Goal: Task Accomplishment & Management: Complete application form

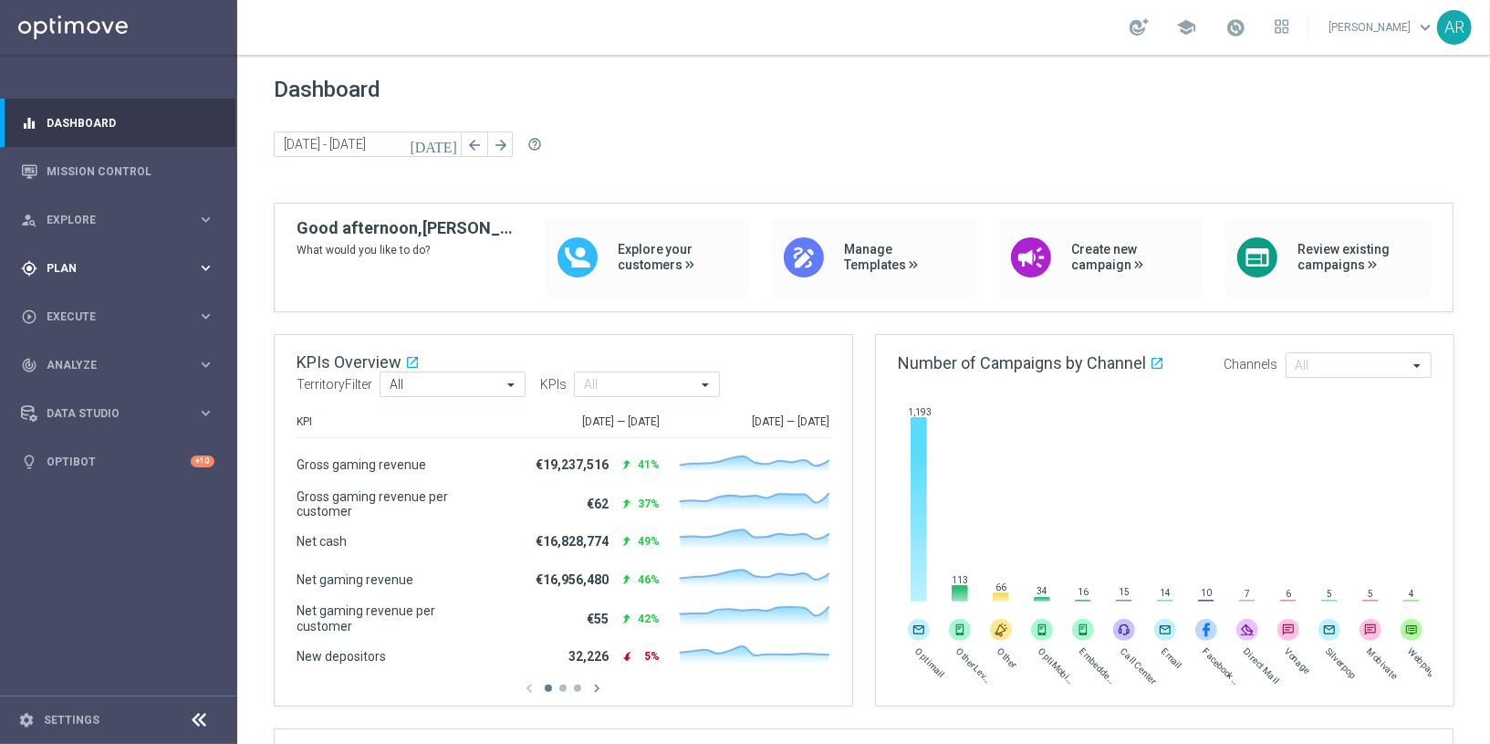
click at [85, 266] on span "Plan" at bounding box center [122, 268] width 151 height 11
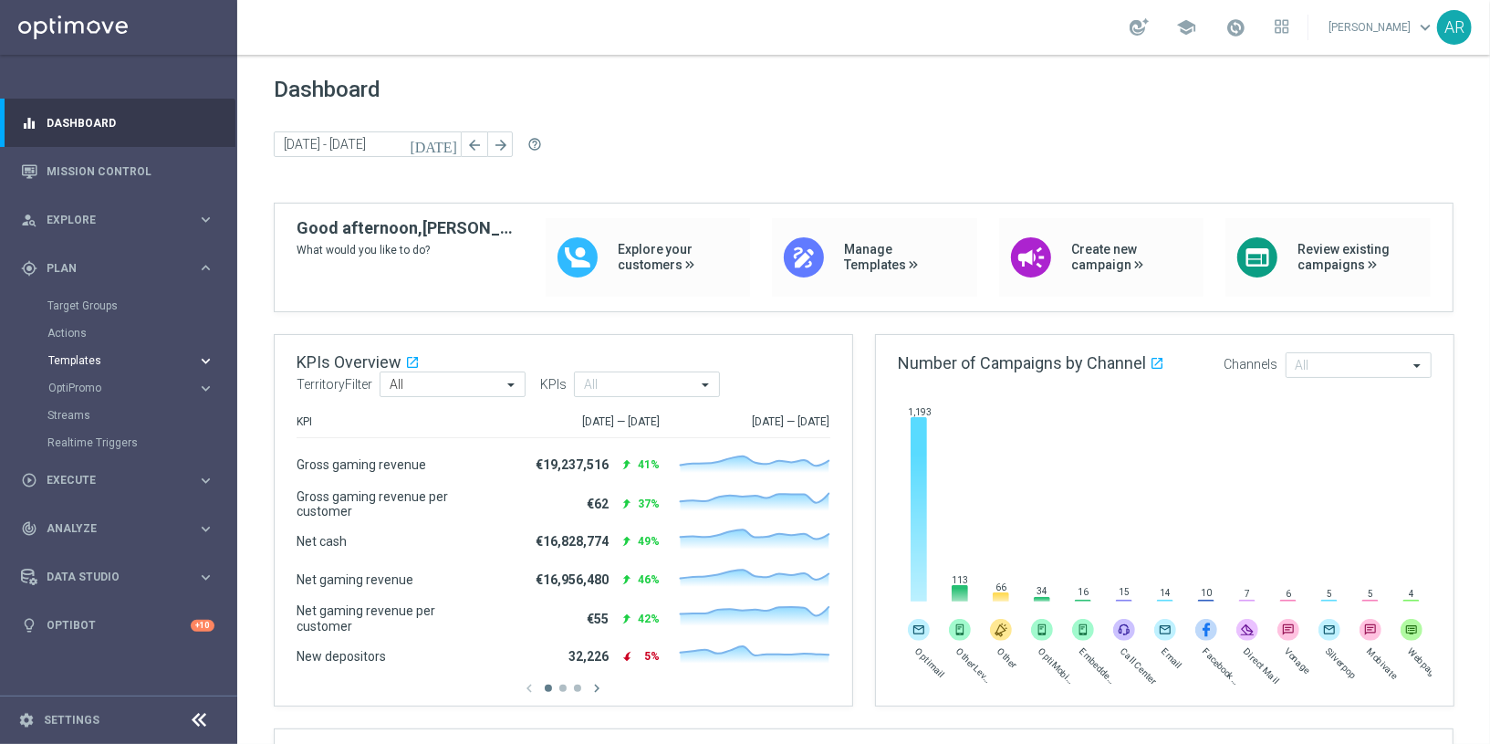
click at [90, 360] on span "Templates" at bounding box center [113, 360] width 130 height 11
click at [73, 387] on link "Optimail" at bounding box center [123, 388] width 133 height 15
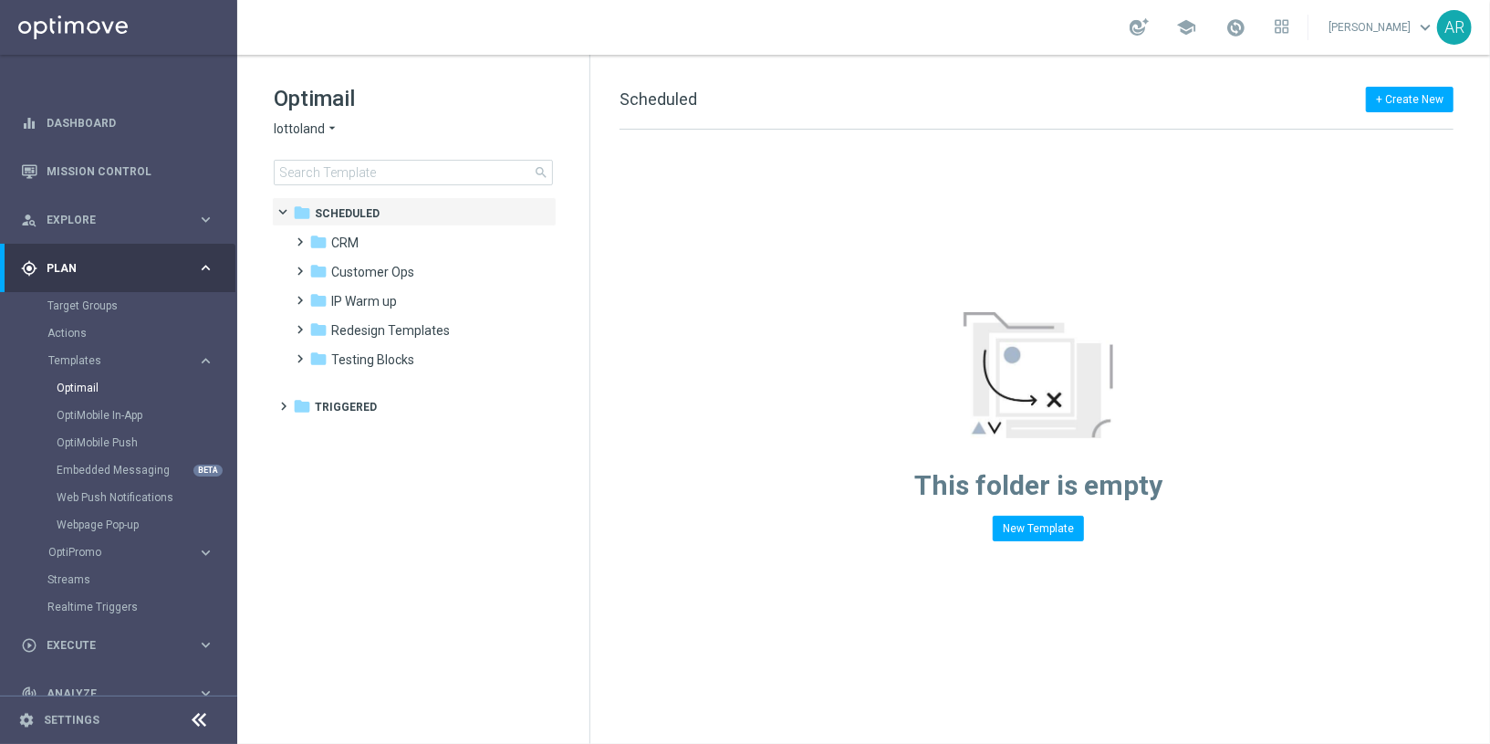
click at [316, 127] on span "lottoland" at bounding box center [299, 128] width 51 height 17
click at [0, 0] on span "[DOMAIN_NAME]" at bounding box center [0, 0] width 0 height 0
click at [300, 236] on span at bounding box center [297, 233] width 8 height 7
click at [319, 266] on span at bounding box center [315, 262] width 8 height 7
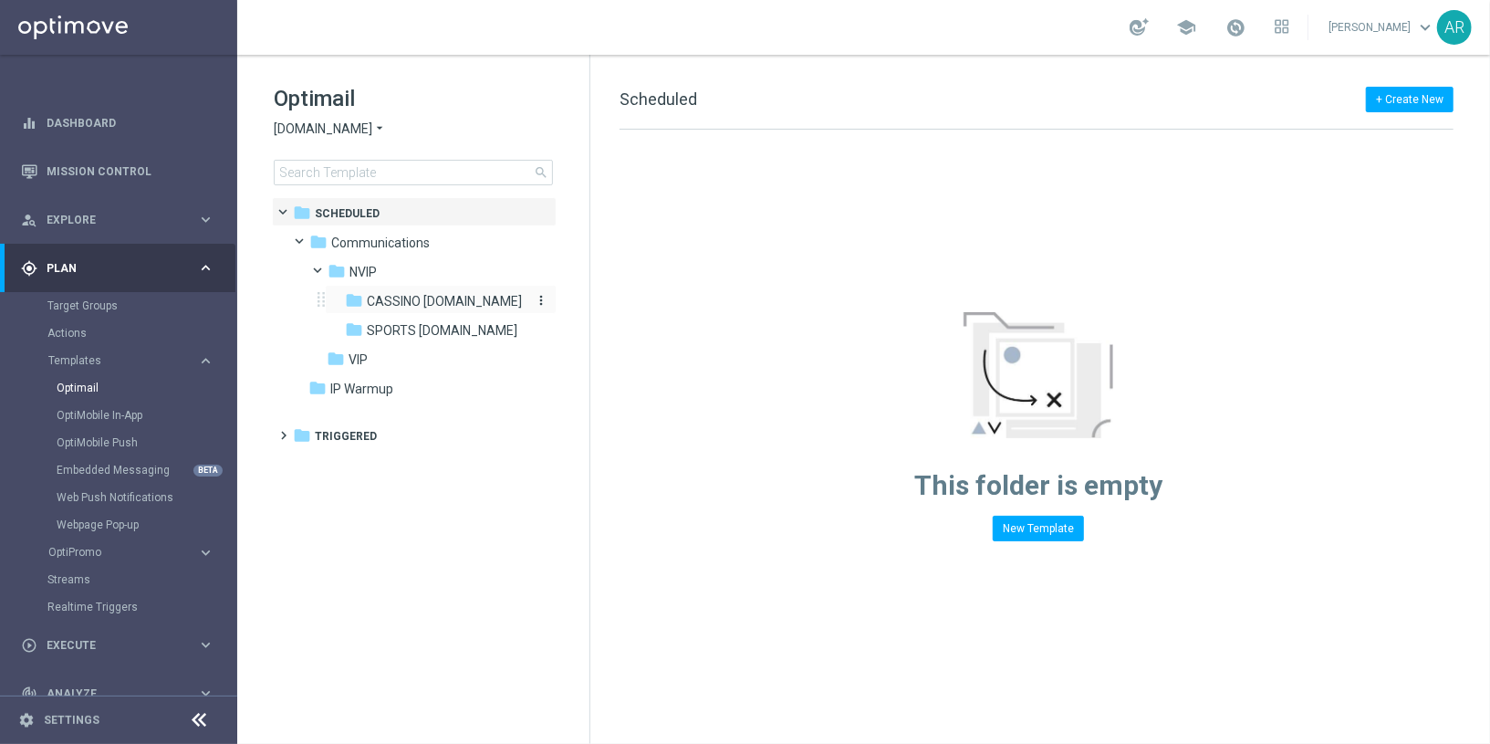
click at [405, 294] on span "CASSINO bet.br" at bounding box center [444, 301] width 155 height 16
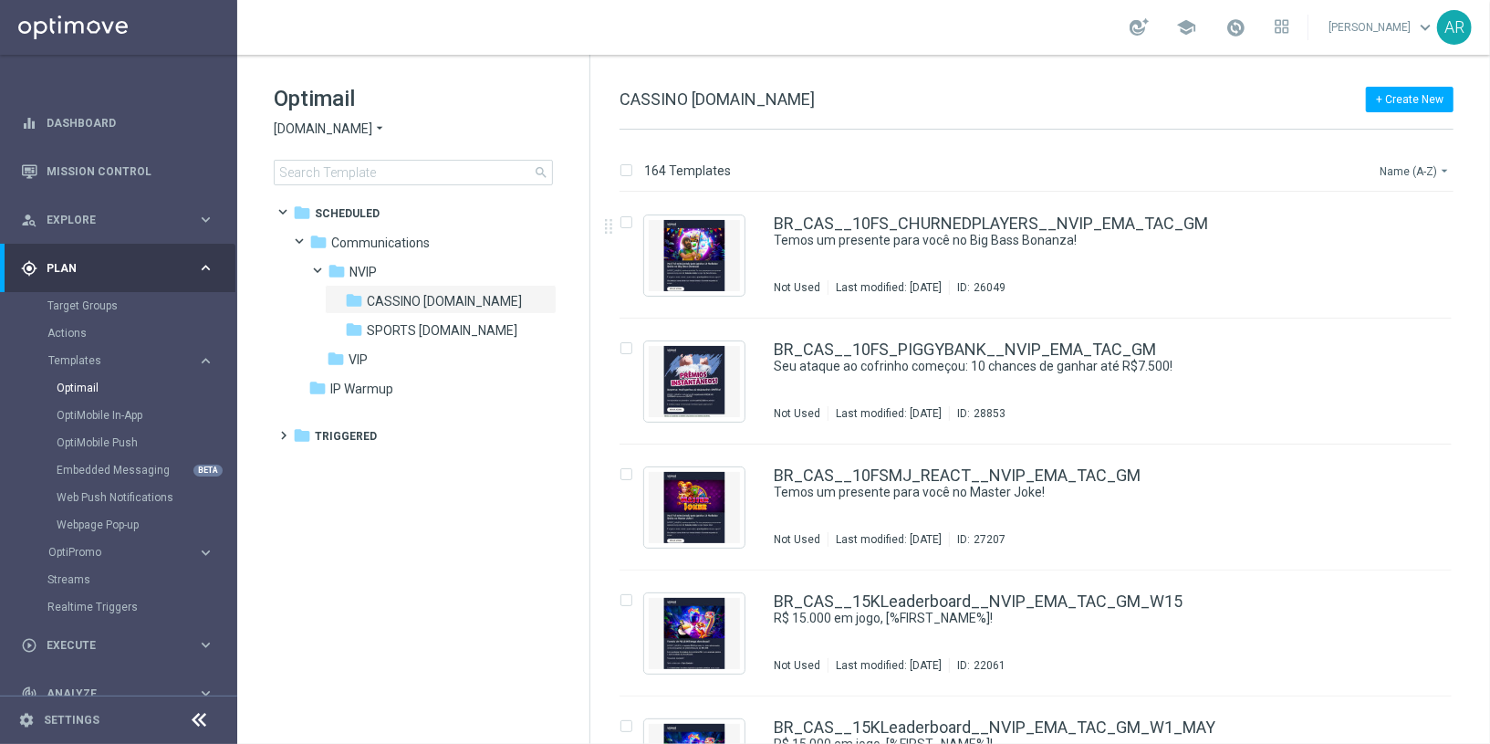
click at [1341, 170] on button "Name (A-Z) arrow_drop_down" at bounding box center [1416, 171] width 76 height 22
click at [1341, 251] on span "Date Modified (Newest)" at bounding box center [1383, 251] width 122 height 13
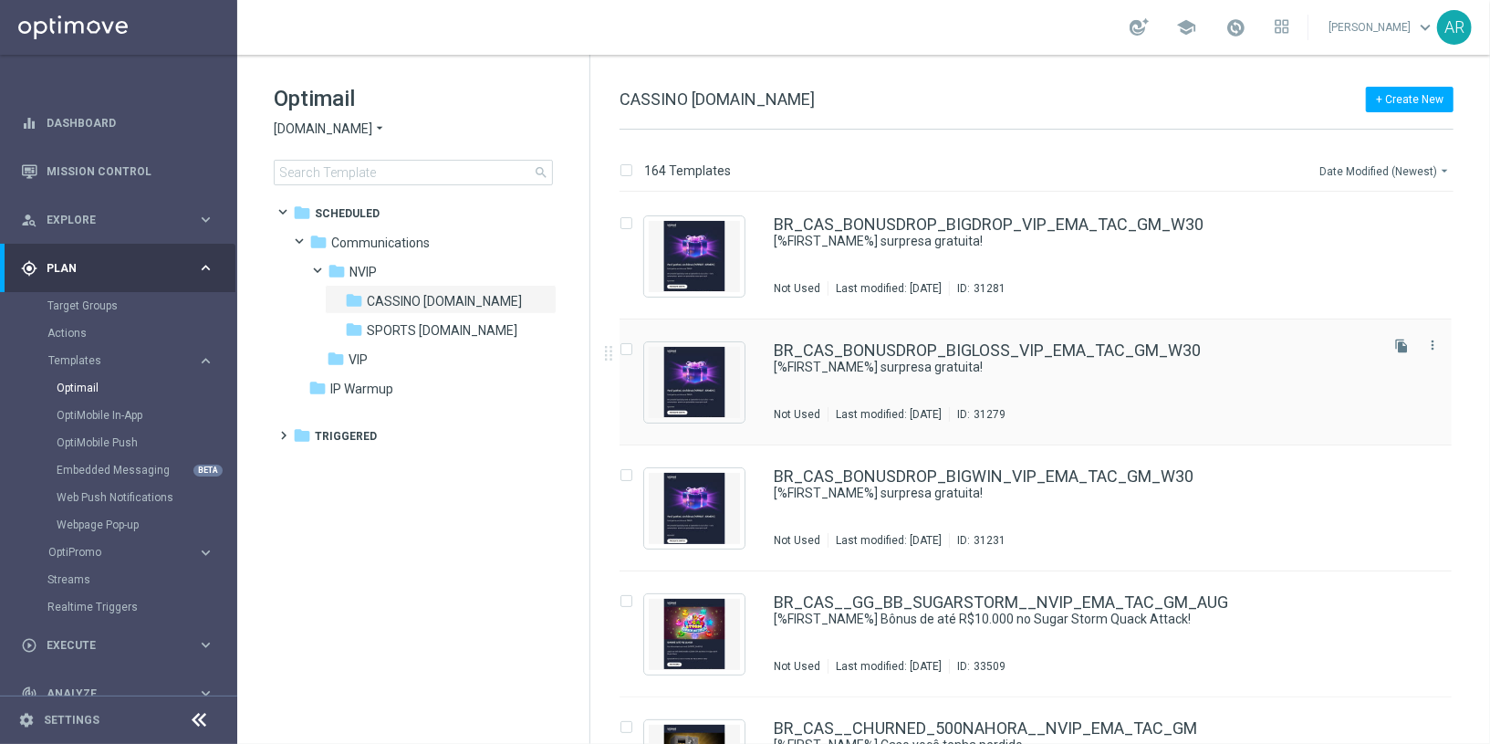
scroll to position [126, 0]
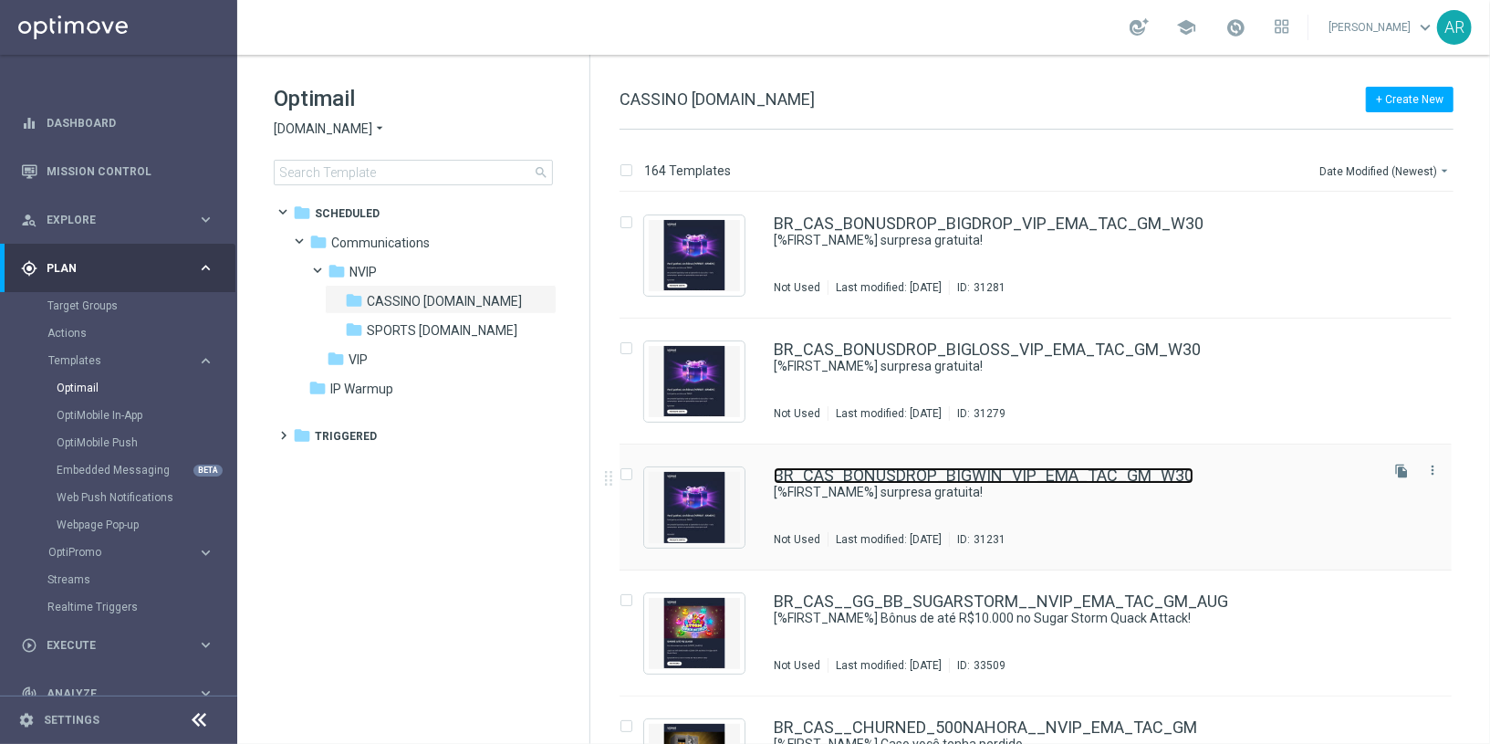
click at [954, 476] on link "BR_CAS_BONUSDROP_BIGWIN_VIP_EMA_TAC_GM_W30" at bounding box center [984, 475] width 420 height 16
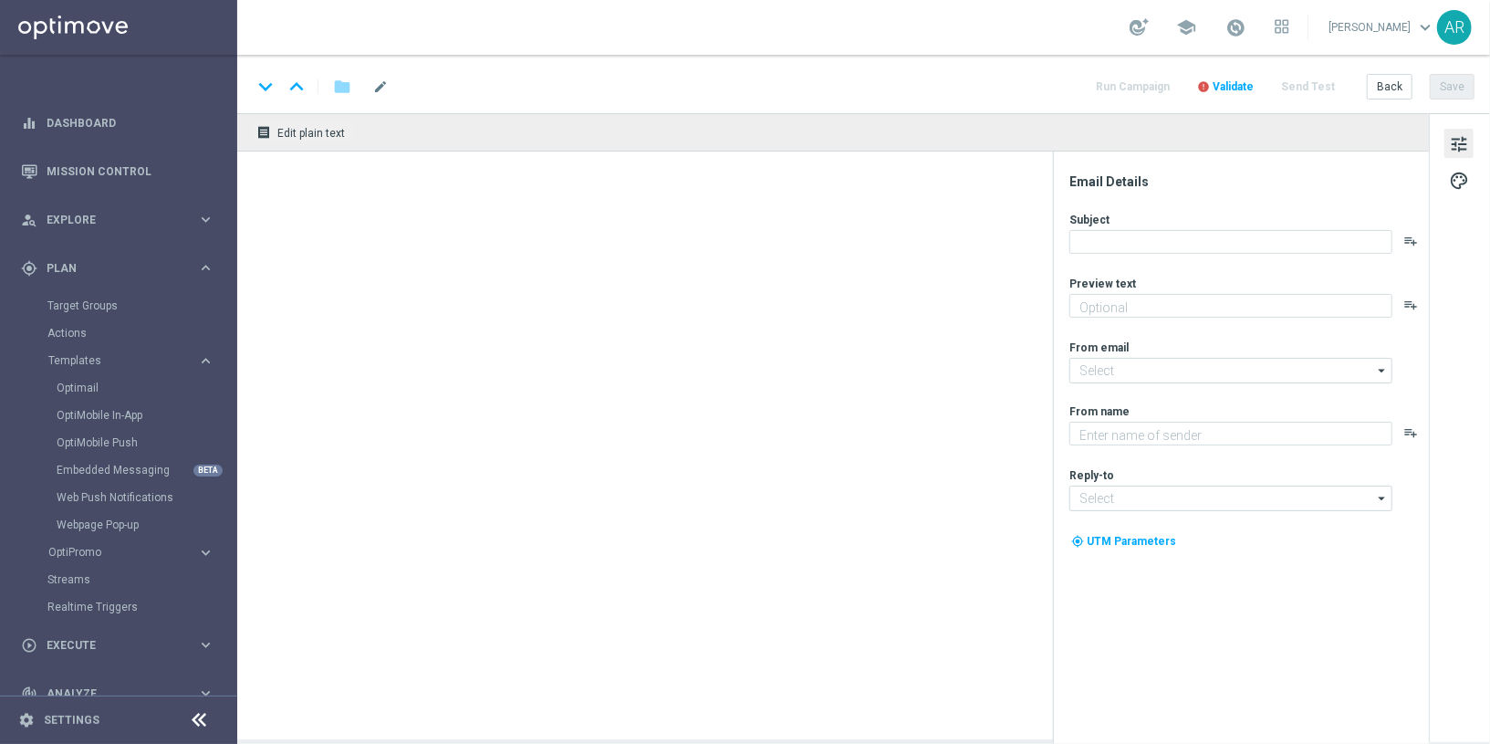
type textarea "Aproveite um R$100 por nossa conta!"
type input "mail@crm.lottoland.bet.br"
type textarea "Lottoland"
type input "contato@lottoland.bet.br"
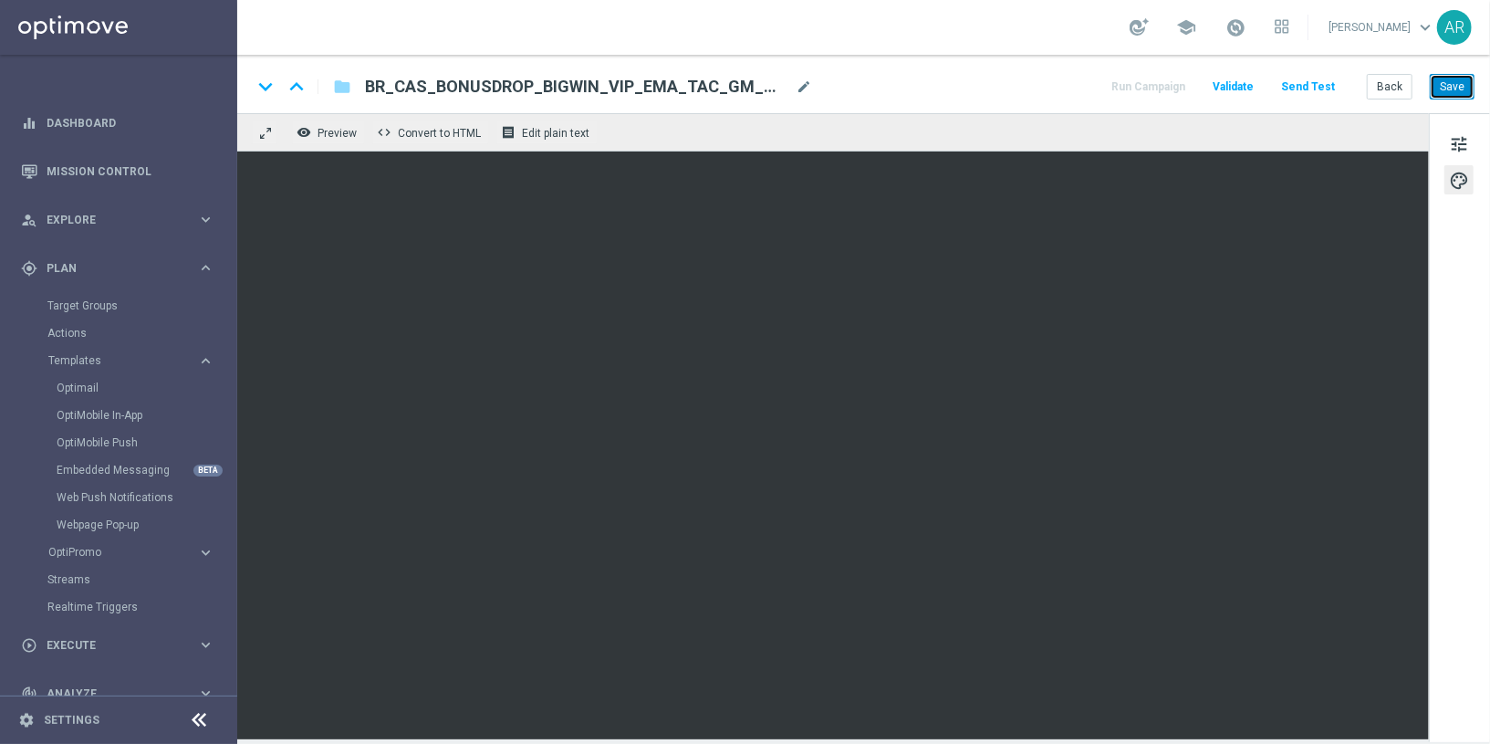
click at [1341, 83] on button "Save" at bounding box center [1452, 87] width 45 height 26
click at [1341, 80] on button "Back" at bounding box center [1390, 87] width 46 height 26
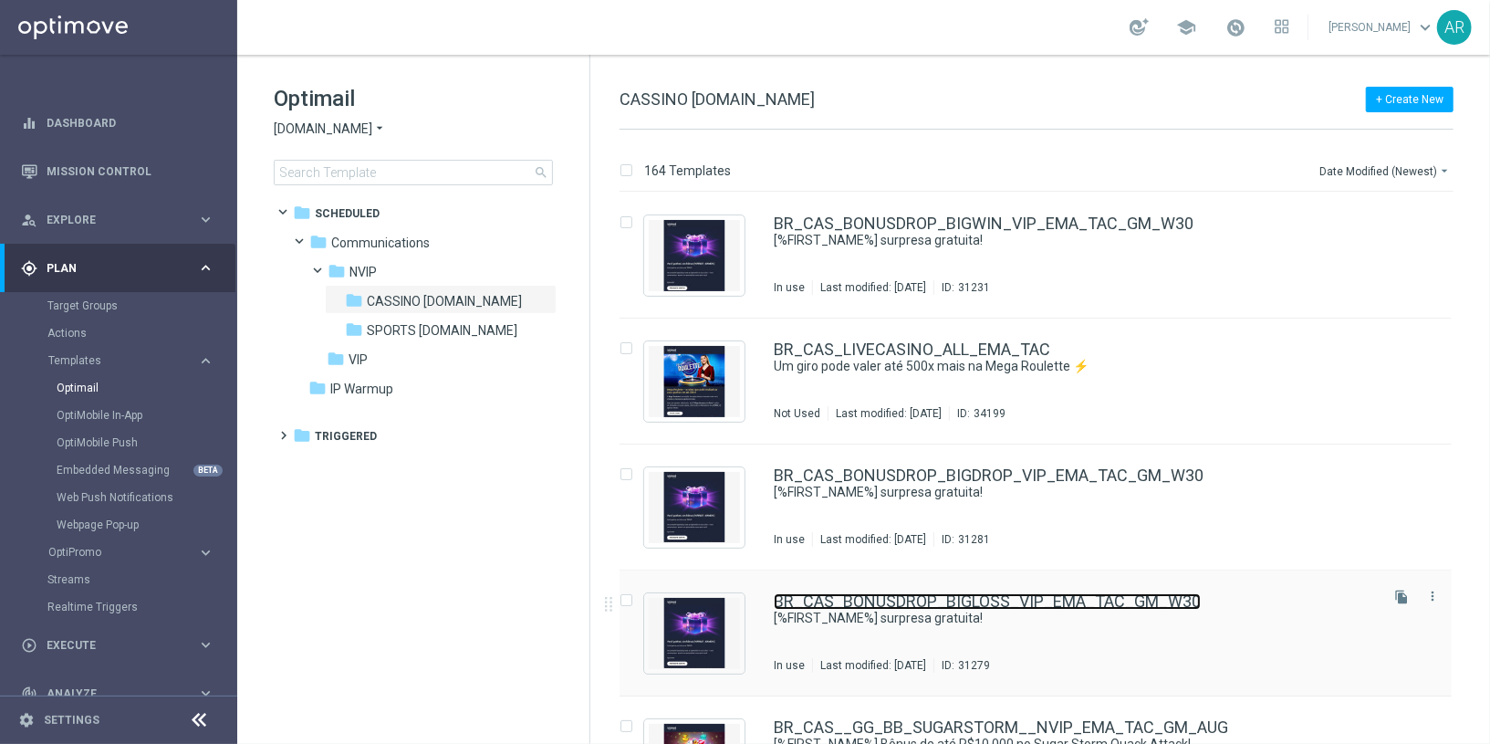
click at [1091, 601] on link "BR_CAS_BONUSDROP_BIGLOSS_VIP_EMA_TAC_GM_W30" at bounding box center [987, 601] width 427 height 16
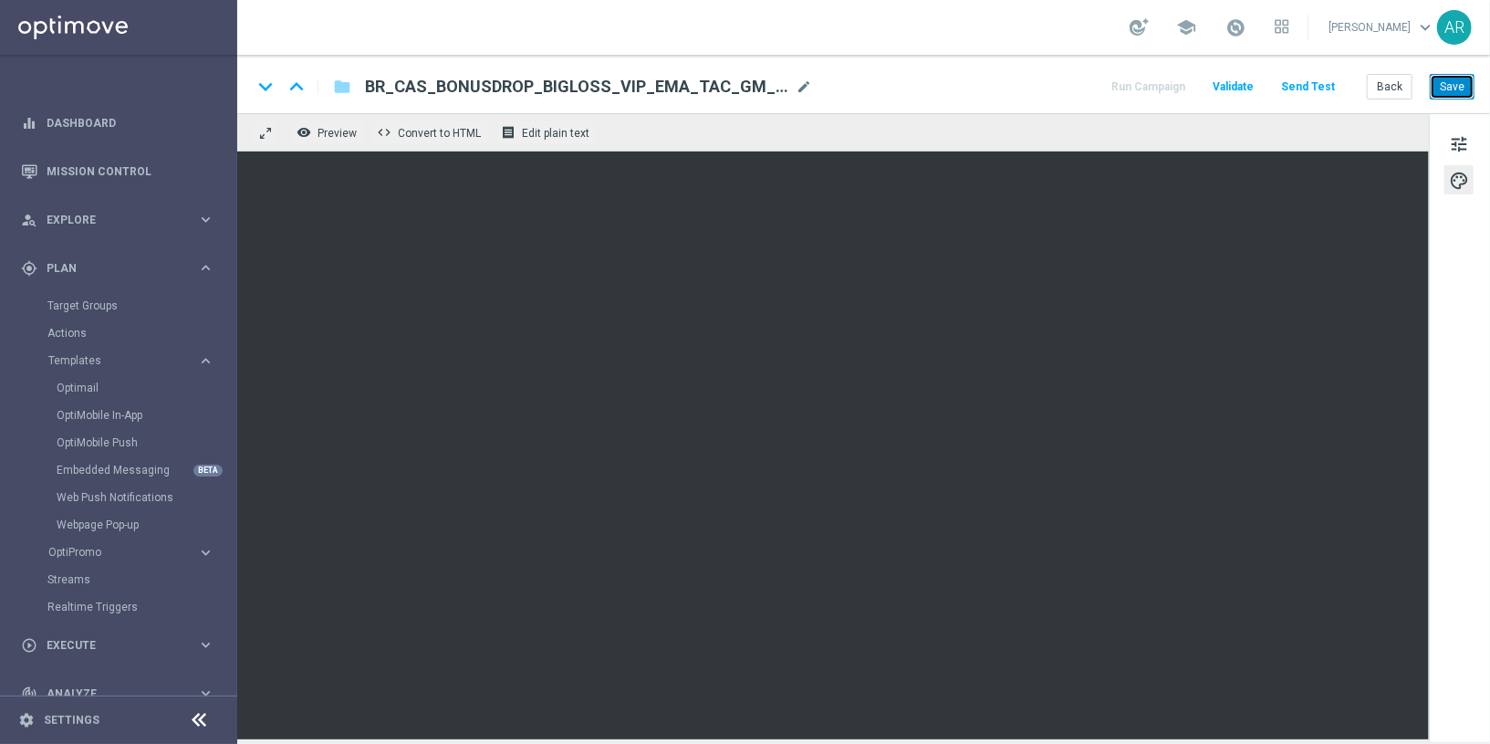
click at [1341, 84] on button "Save" at bounding box center [1452, 87] width 45 height 26
click at [1341, 82] on button "Back" at bounding box center [1390, 87] width 46 height 26
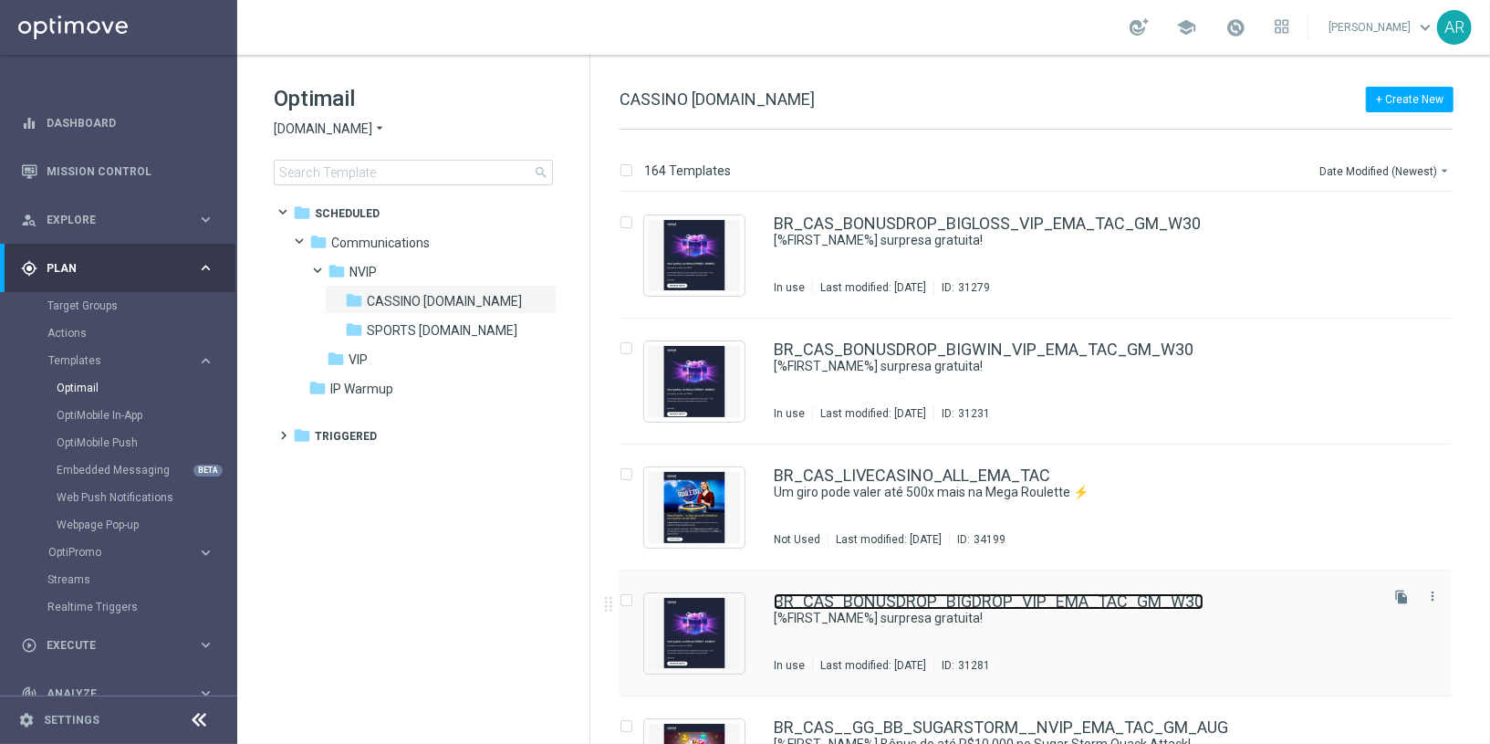
click at [1070, 607] on link "BR_CAS_BONUSDROP_BIGDROP_VIP_EMA_TAC_GM_W30" at bounding box center [989, 601] width 430 height 16
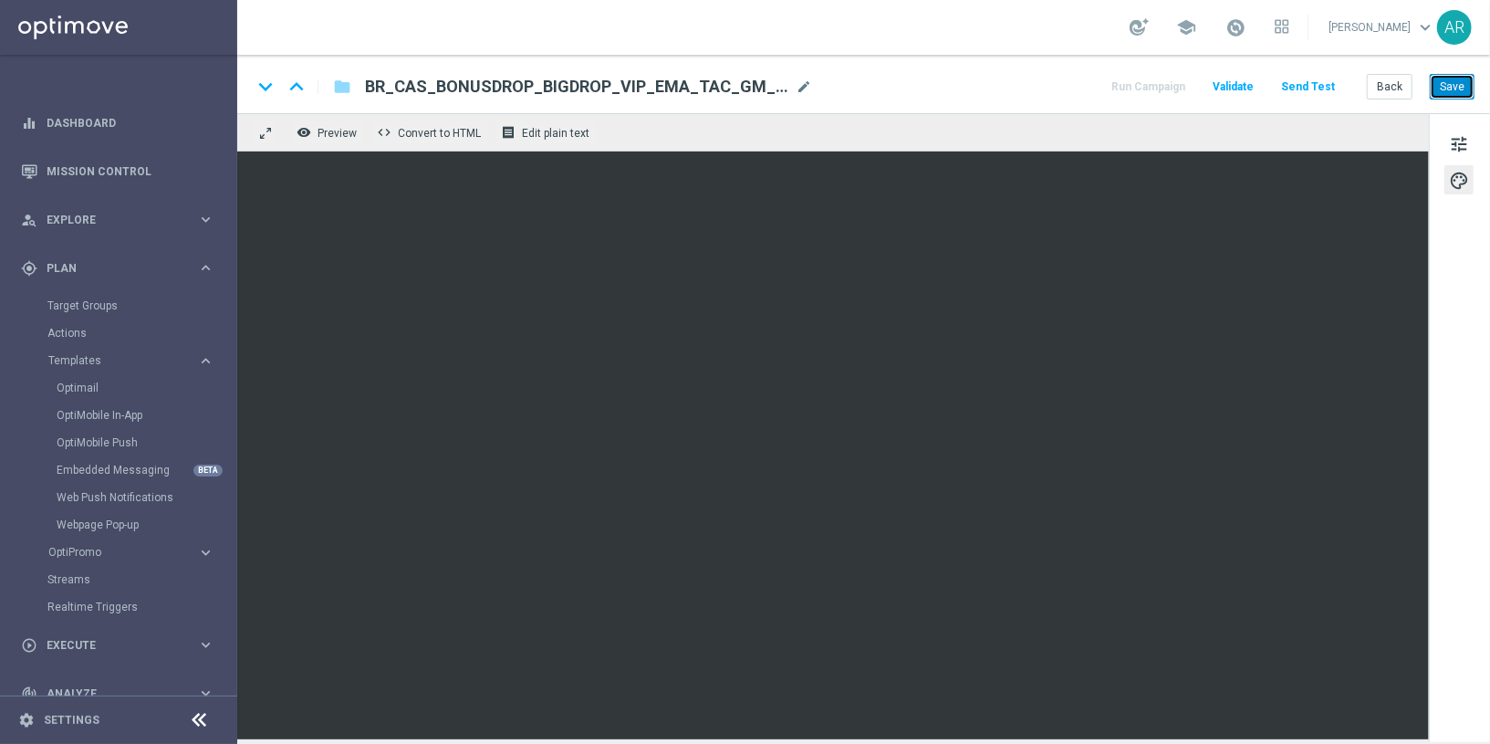
click at [1341, 78] on button "Save" at bounding box center [1452, 87] width 45 height 26
click at [1341, 93] on button "Save" at bounding box center [1452, 87] width 45 height 26
click at [81, 631] on div "play_circle_outline Execute keyboard_arrow_right" at bounding box center [117, 645] width 235 height 48
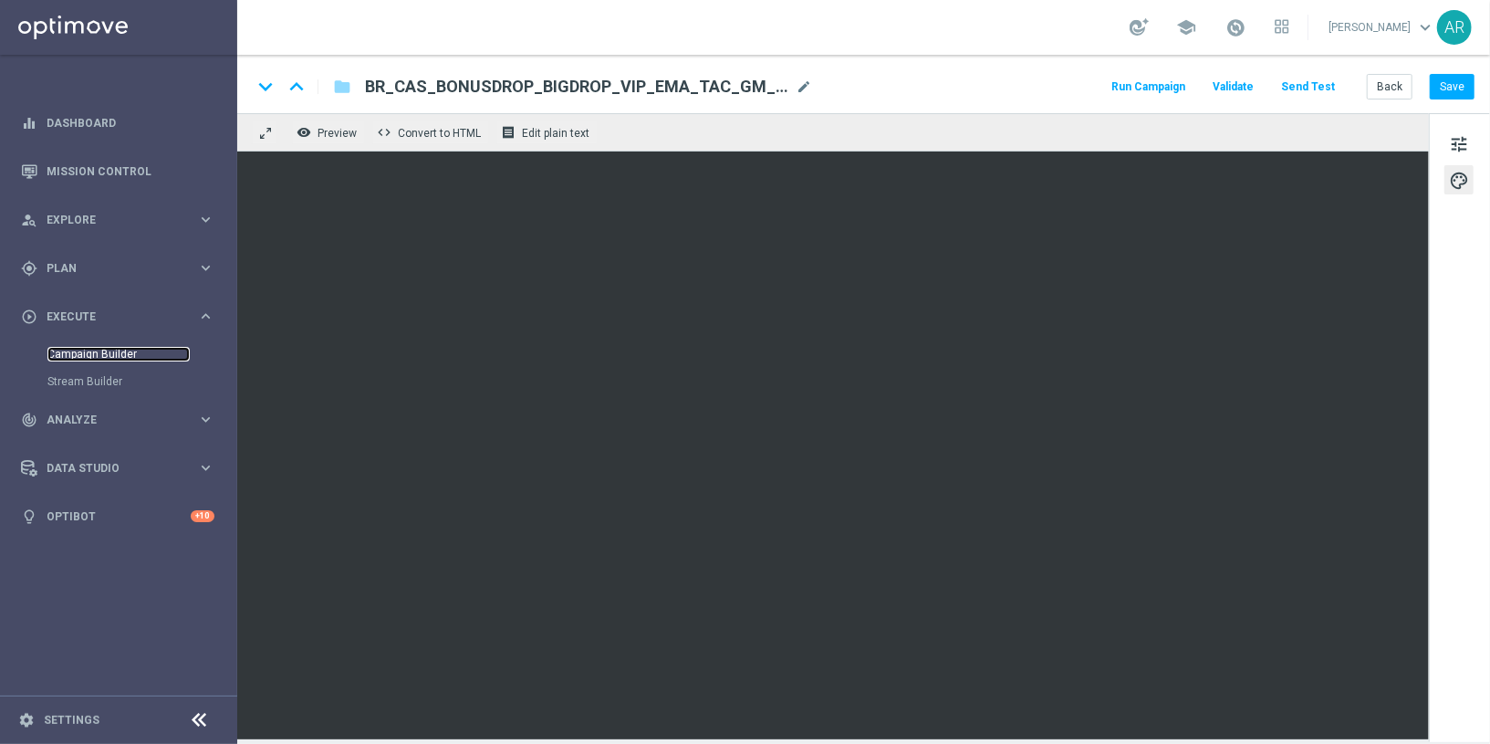
click at [110, 350] on link "Campaign Builder" at bounding box center [118, 354] width 142 height 15
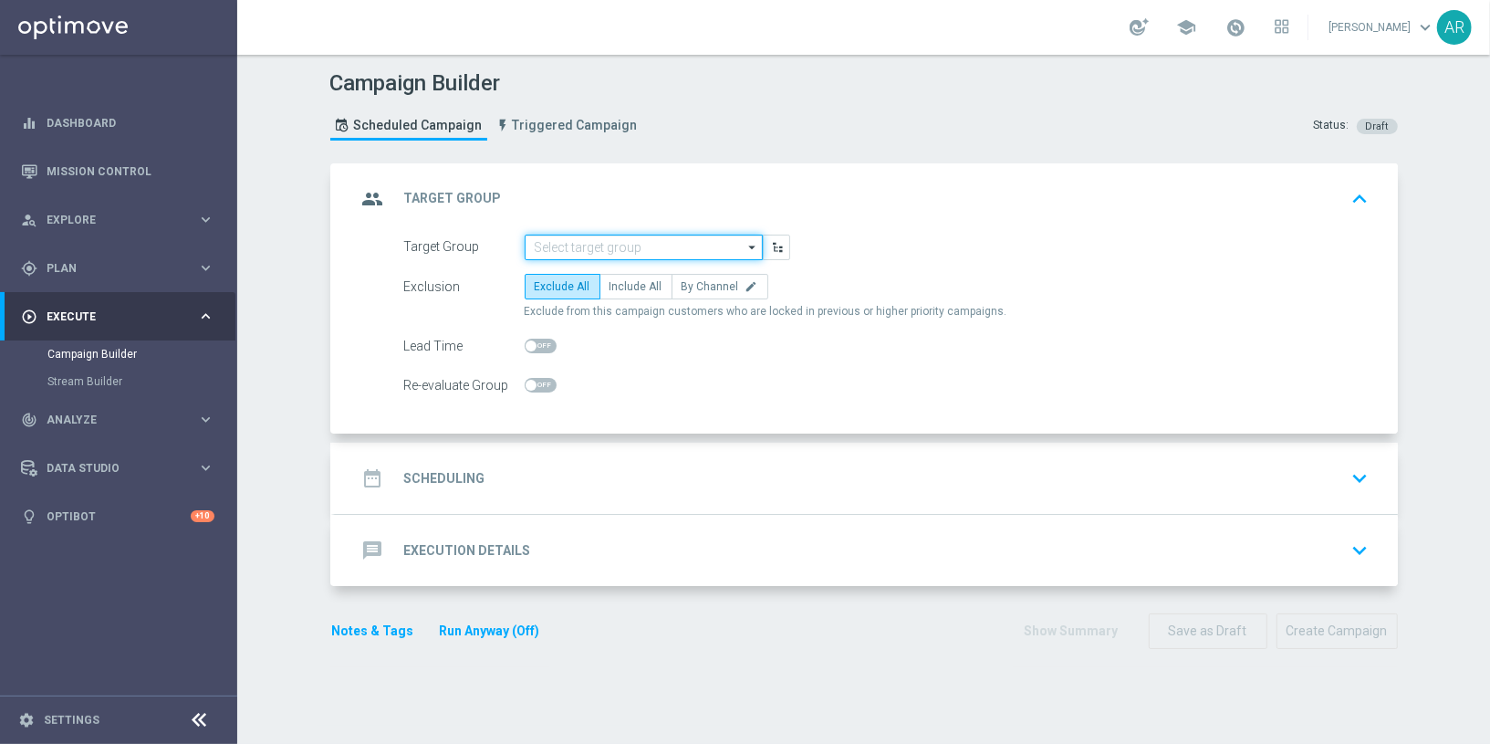
click at [584, 244] on input at bounding box center [644, 248] width 238 height 26
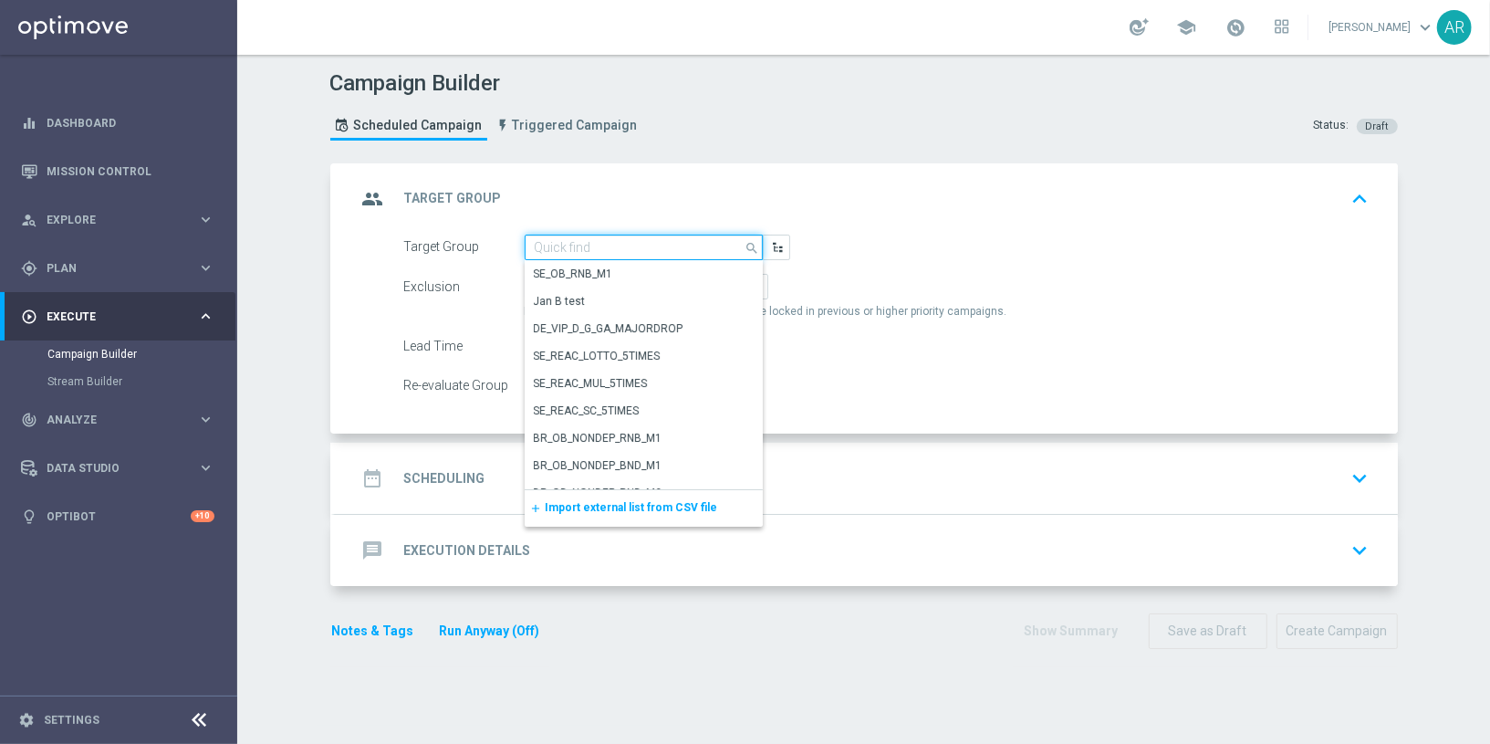
paste input "Retrieving data. Wait a few seconds and try to cut or copy again."
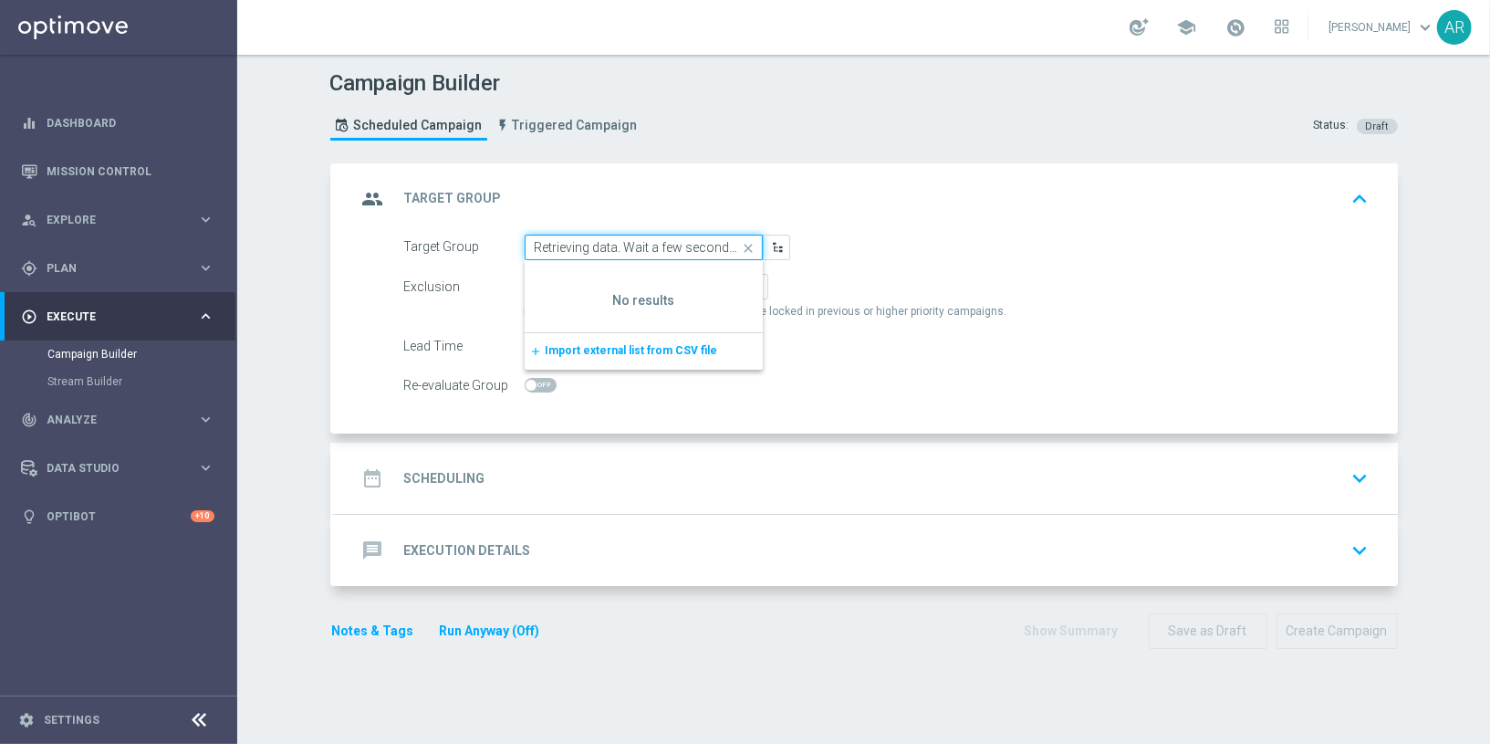
scroll to position [0, 147]
type input "Retrieving data. Wait a few seconds and try to cut or copy again."
click at [748, 243] on icon "close" at bounding box center [748, 248] width 27 height 26
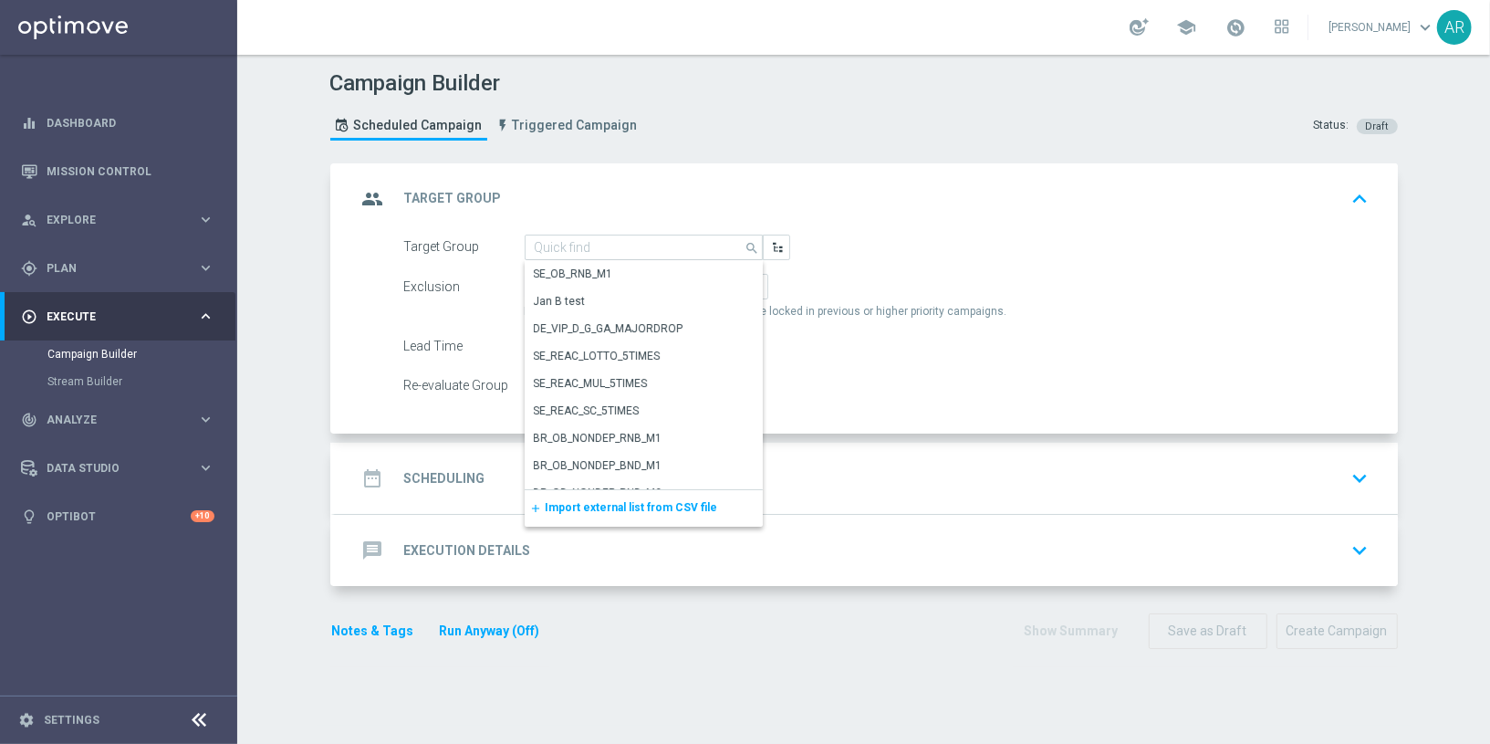
click at [287, 266] on div "Campaign Builder Scheduled Campaign Triggered Campaign Status: Draft group Targ…" at bounding box center [863, 399] width 1253 height 689
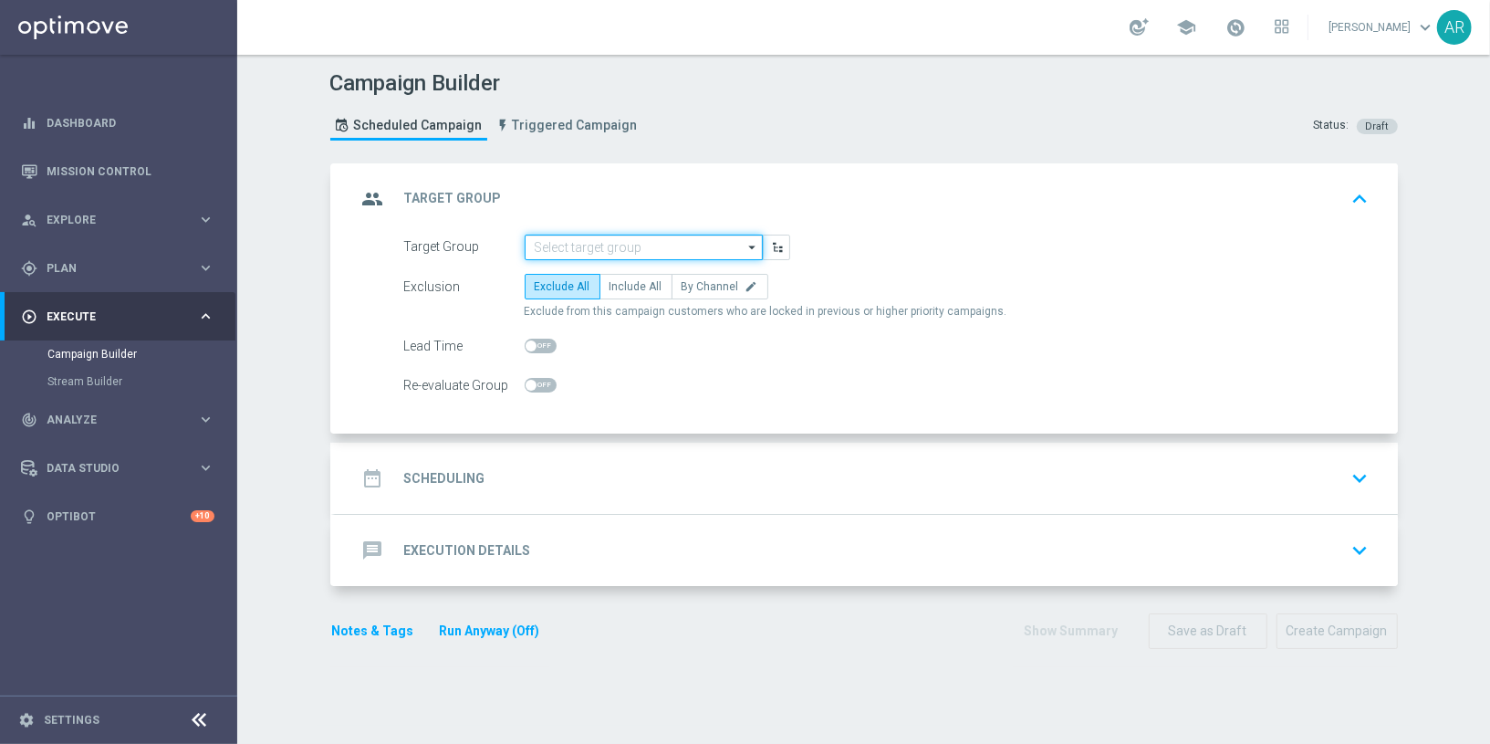
click at [618, 241] on input at bounding box center [644, 248] width 238 height 26
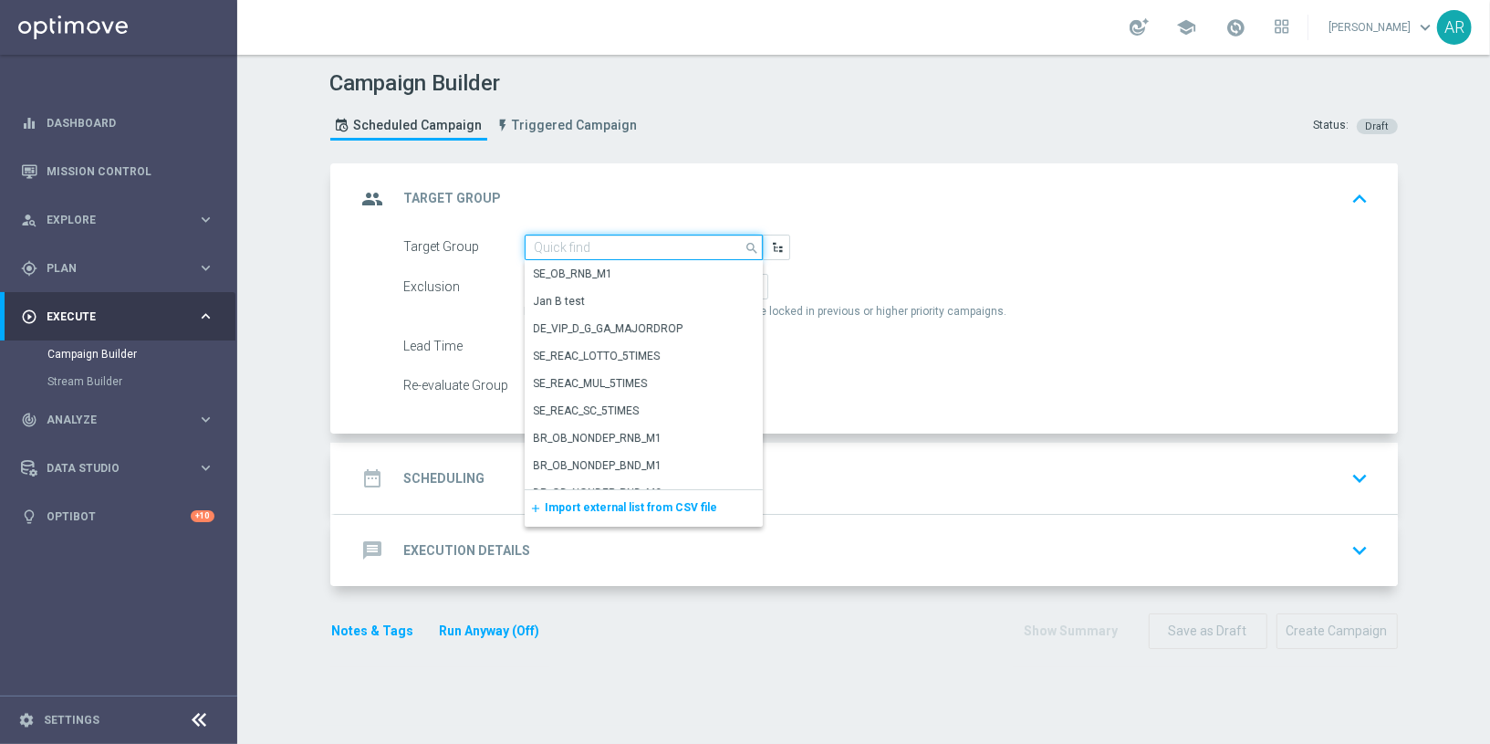
paste input "BR_CAS_VIP_HVC_PlayerIdentification_BigWin_TARGET"
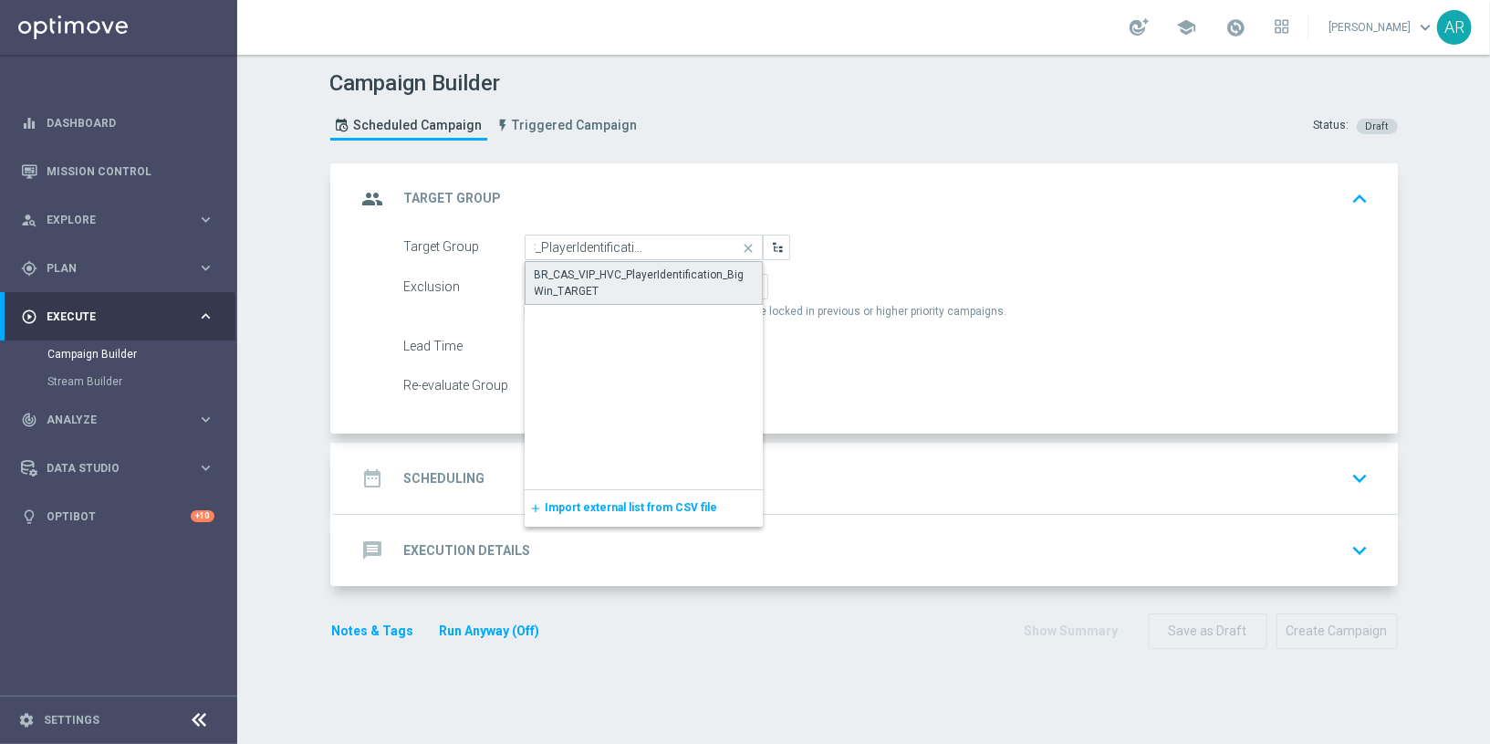
click at [647, 281] on div "BR_CAS_VIP_HVC_PlayerIdentification_BigWin_TARGET" at bounding box center [644, 282] width 218 height 33
type input "BR_CAS_VIP_HVC_PlayerIdentification_BigWin_TARGET"
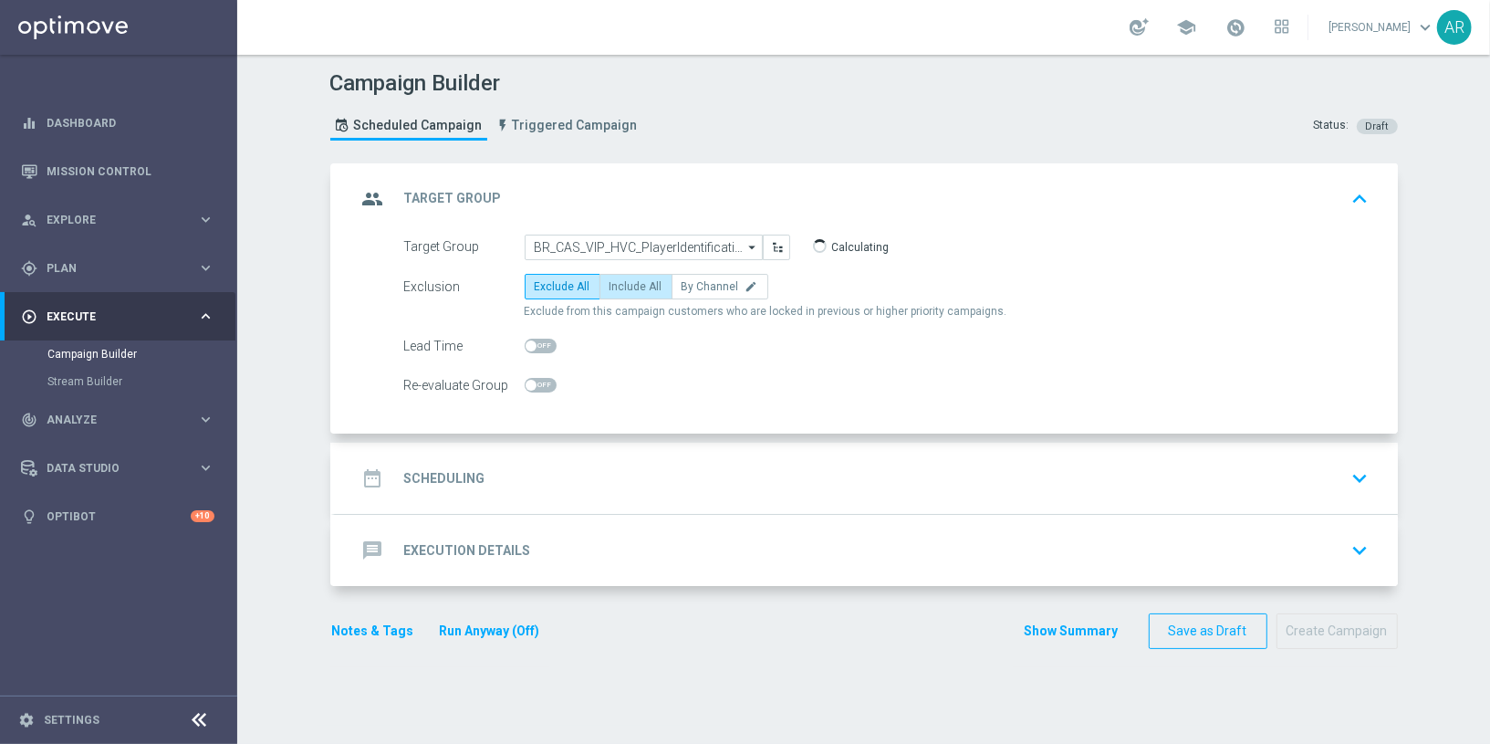
click at [631, 287] on span "Include All" at bounding box center [636, 286] width 53 height 13
click at [621, 287] on input "Include All" at bounding box center [616, 290] width 12 height 12
radio input "true"
click at [561, 473] on div "date_range Scheduling keyboard_arrow_down" at bounding box center [866, 478] width 1019 height 35
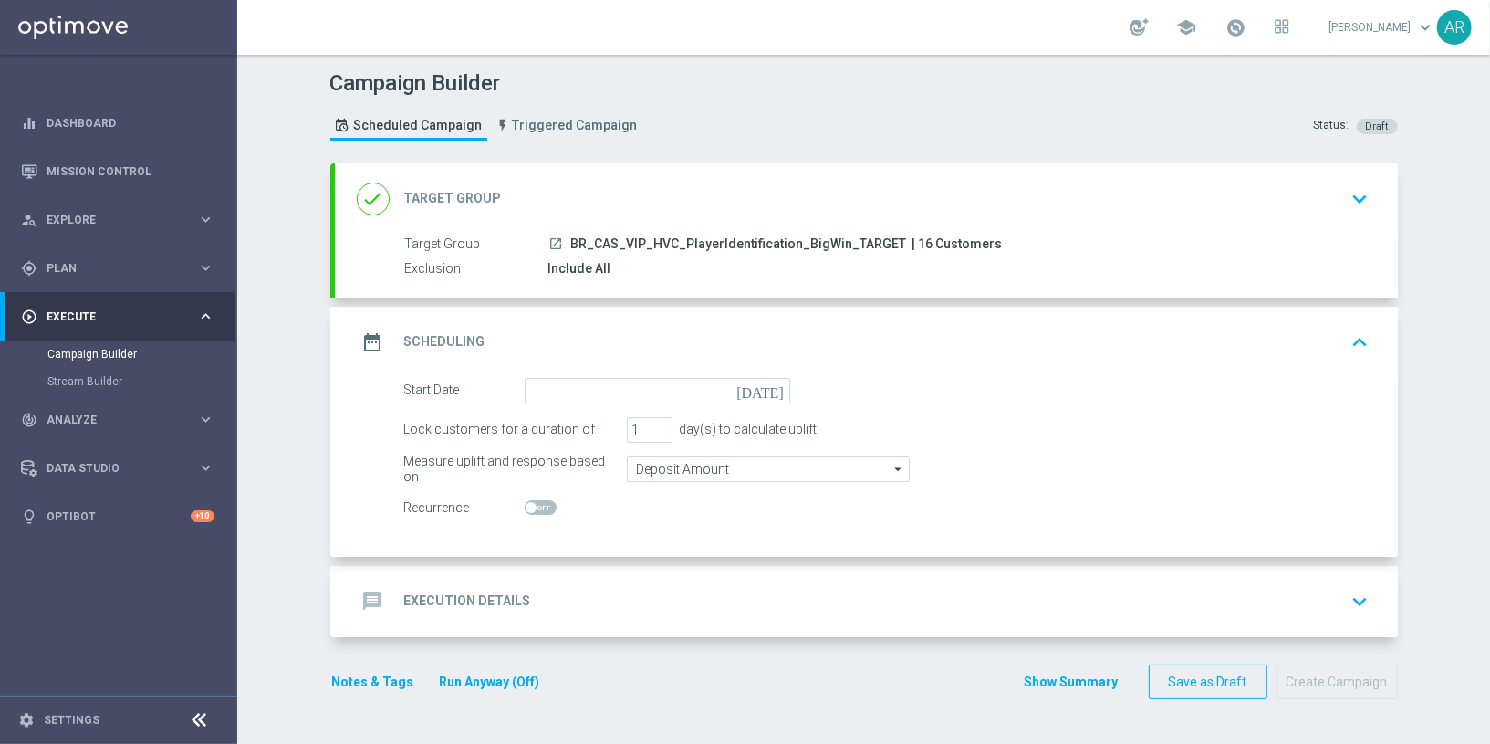
click at [778, 388] on icon "[DATE]" at bounding box center [763, 388] width 54 height 20
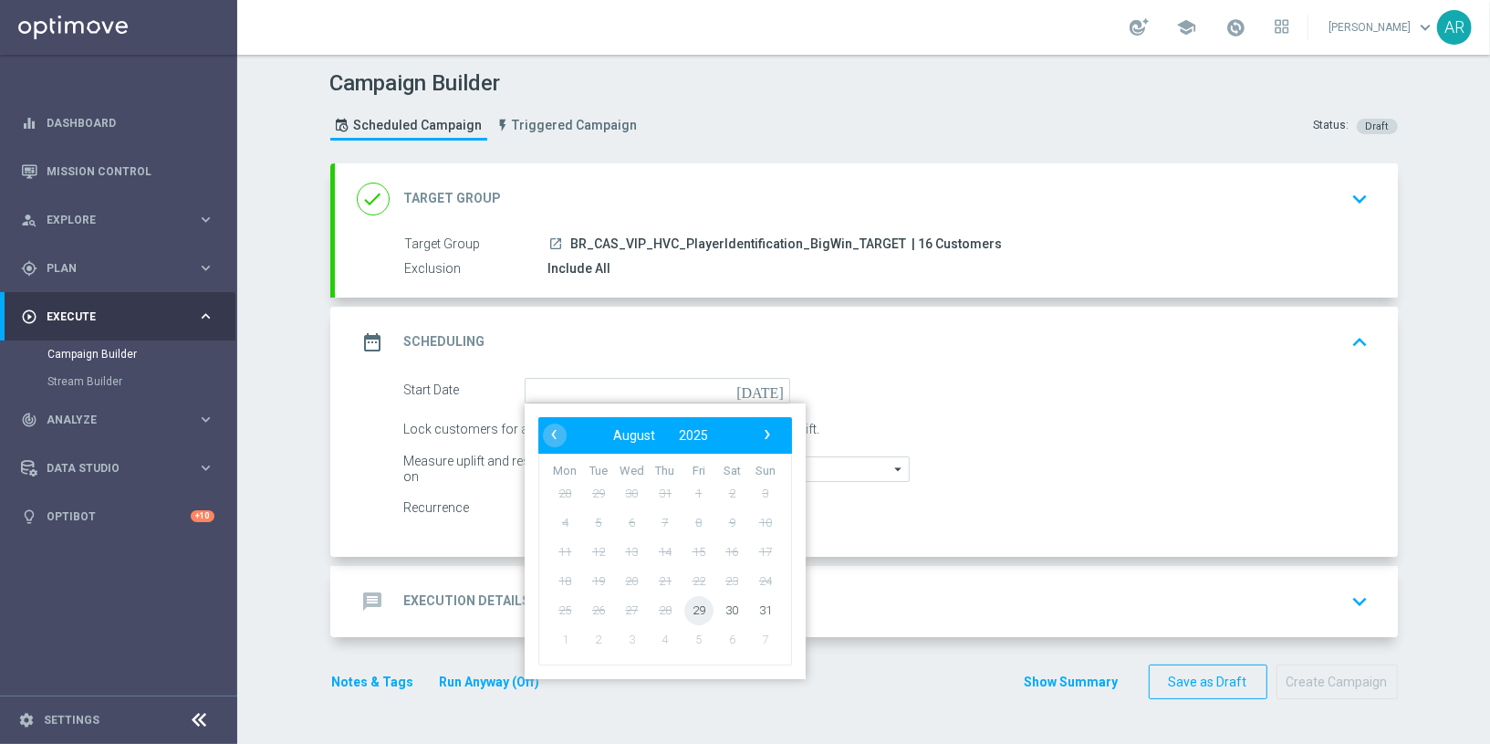
click at [704, 611] on span "29" at bounding box center [698, 609] width 29 height 29
type input "[DATE]"
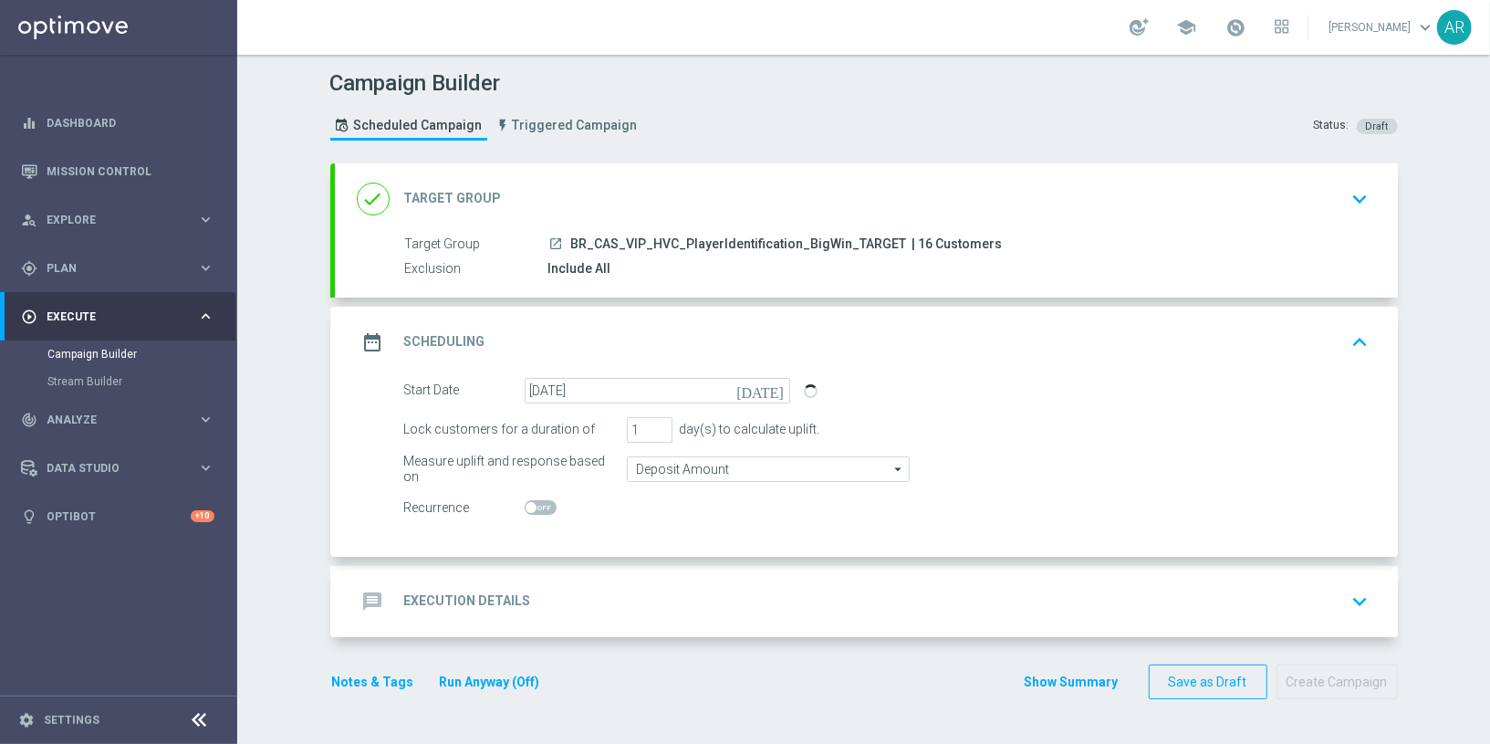
click at [608, 600] on div "message Execution Details keyboard_arrow_down" at bounding box center [866, 601] width 1019 height 35
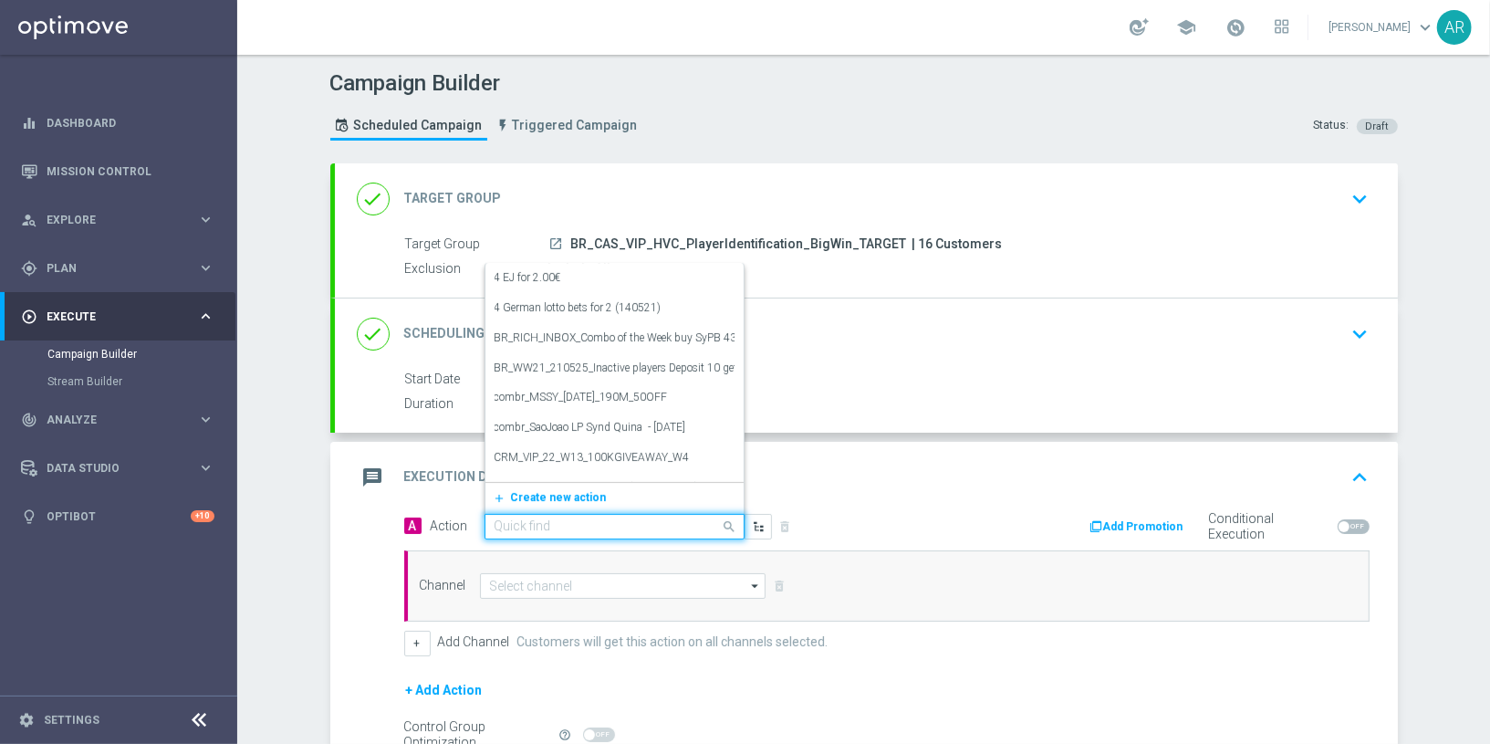
click at [605, 519] on input "text" at bounding box center [597, 527] width 204 height 16
paste input "BR_CAS_BONUSDROP_BIGWIN_VIP_EMA_TAC_GM_W30"
type input "BR_CAS_BONUSDROP_BIGWIN_VIP_EMA_TAC_GM_W30"
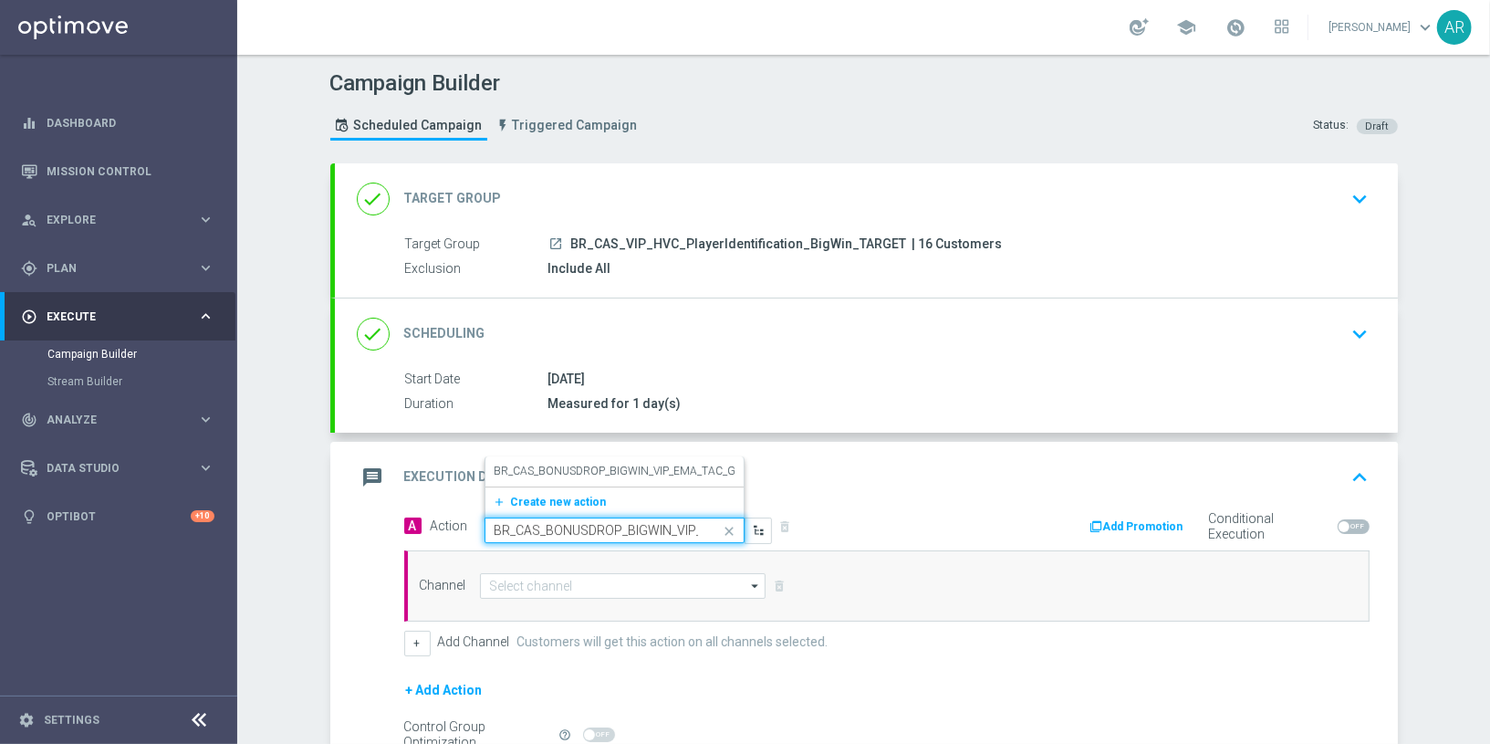
scroll to position [0, 112]
click at [624, 474] on label "BR_CAS_BONUSDROP_BIGWIN_VIP_EMA_TAC_GM_W30" at bounding box center [634, 472] width 279 height 16
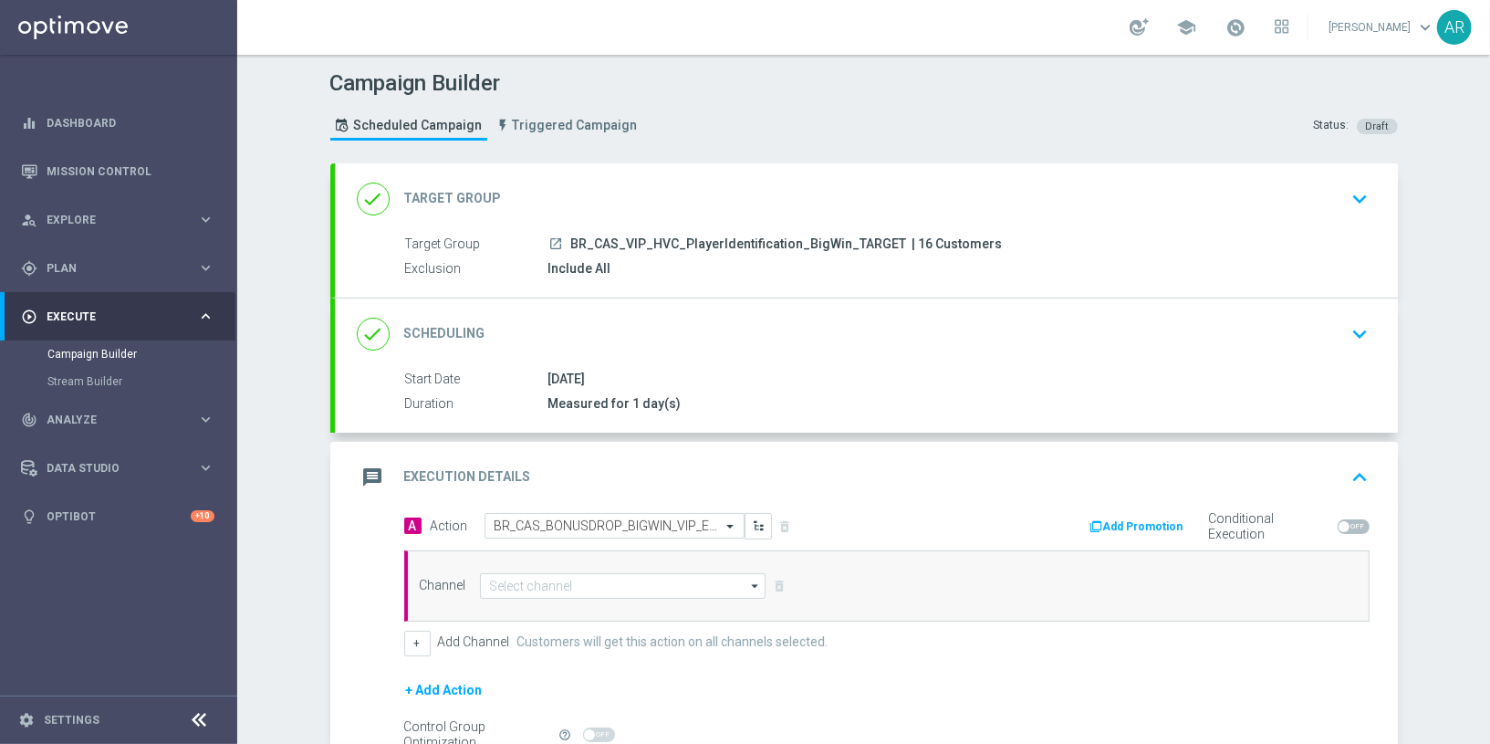
scroll to position [0, 0]
click at [567, 585] on input at bounding box center [623, 586] width 287 height 26
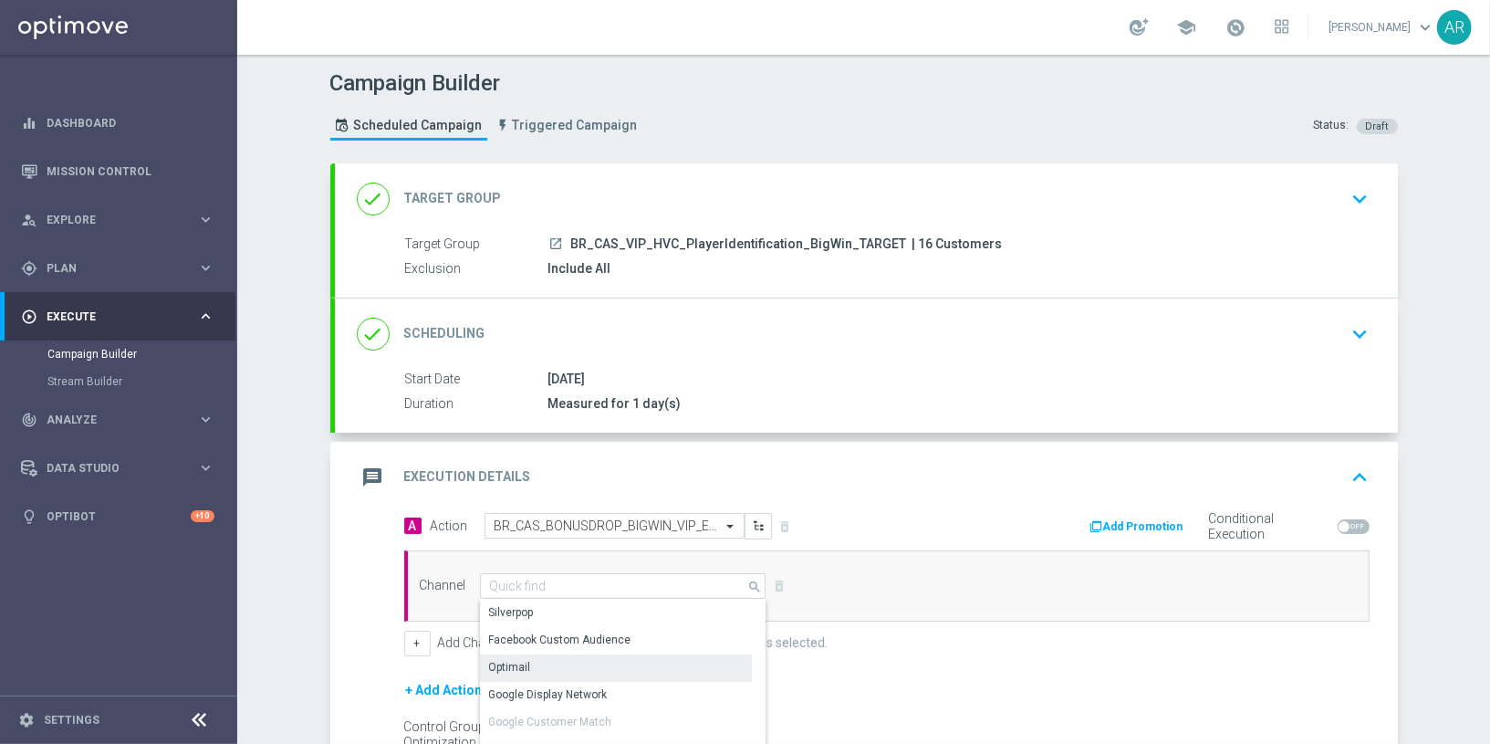
click at [593, 659] on div "Optimail" at bounding box center [616, 667] width 273 height 26
type input "Optimail"
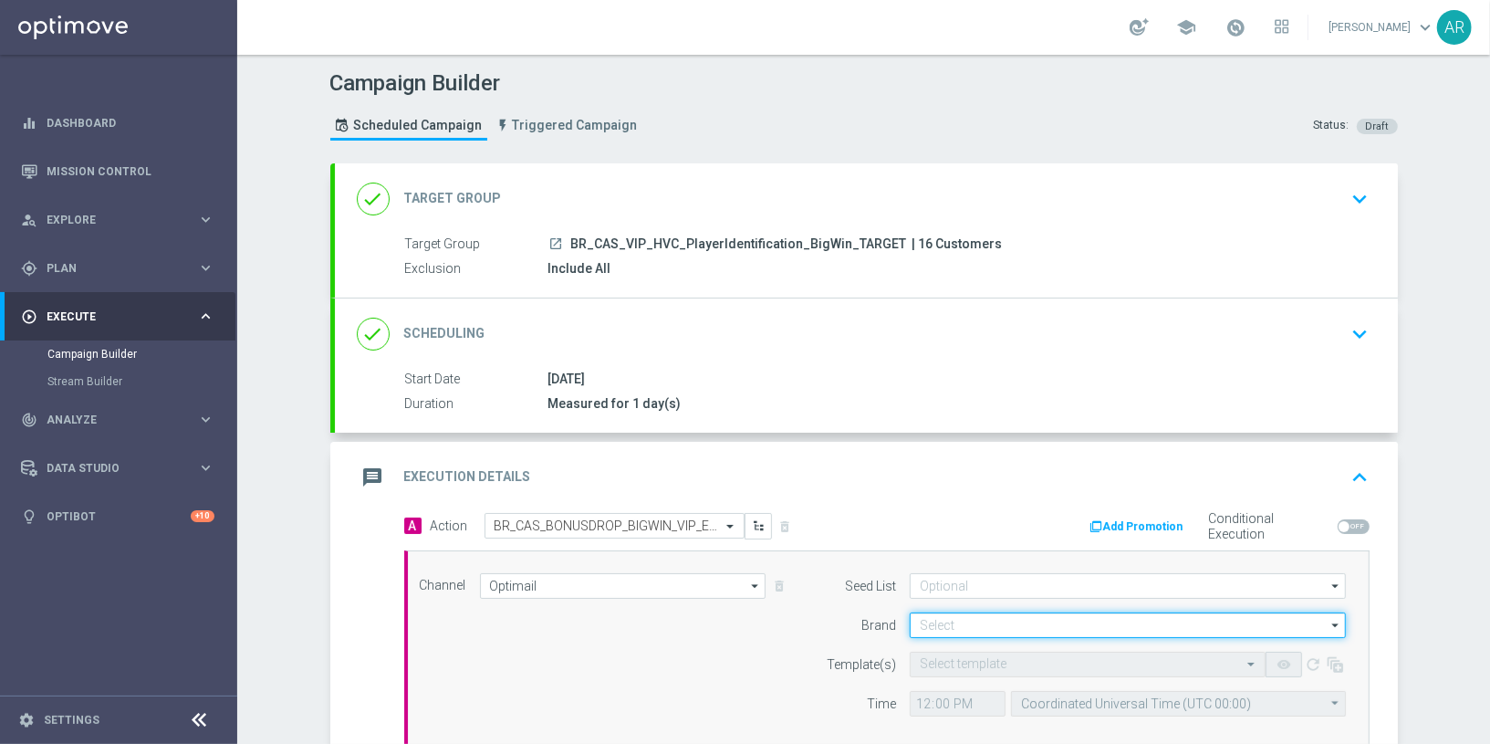
click at [948, 621] on input at bounding box center [1128, 625] width 436 height 26
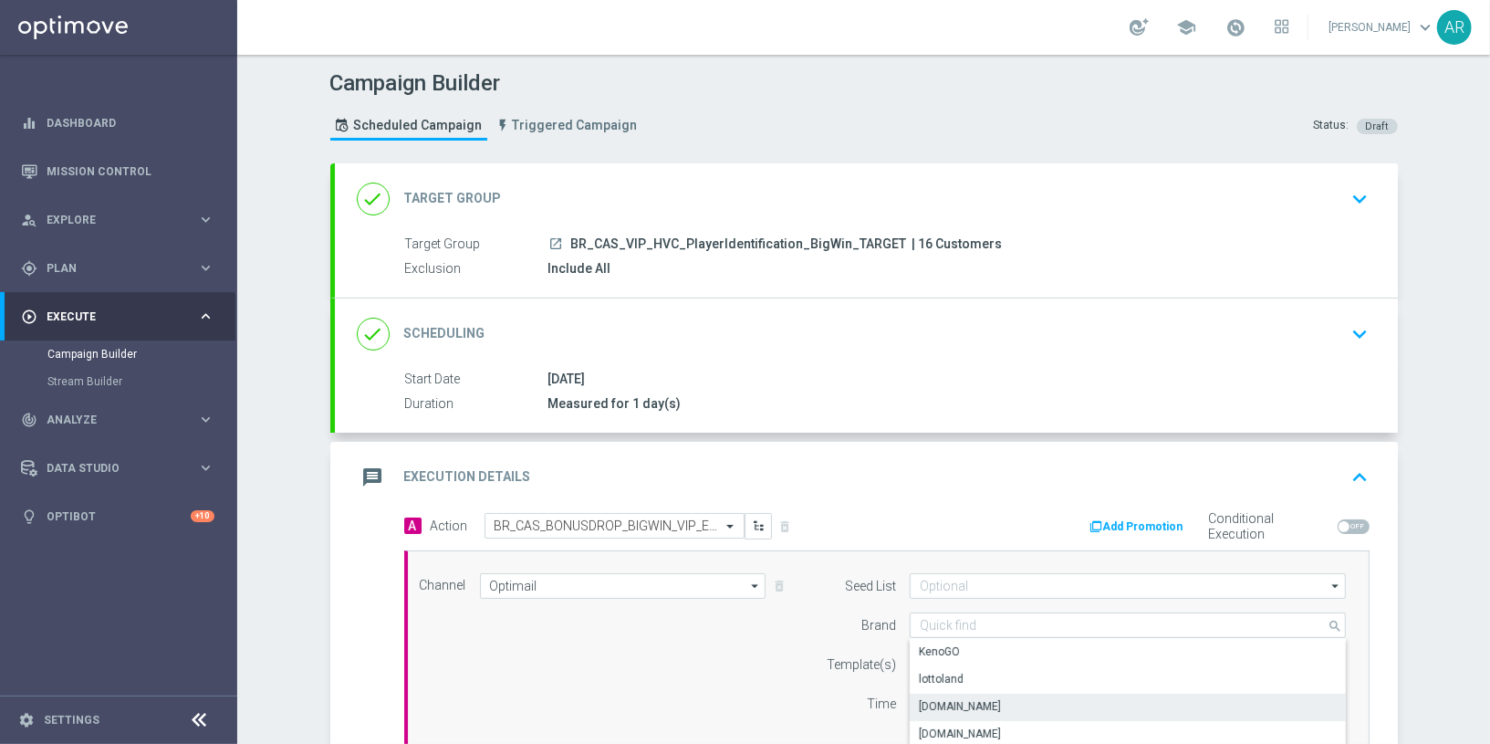
click at [1024, 669] on div "[DOMAIN_NAME]" at bounding box center [1128, 707] width 437 height 26
type input "[DOMAIN_NAME]"
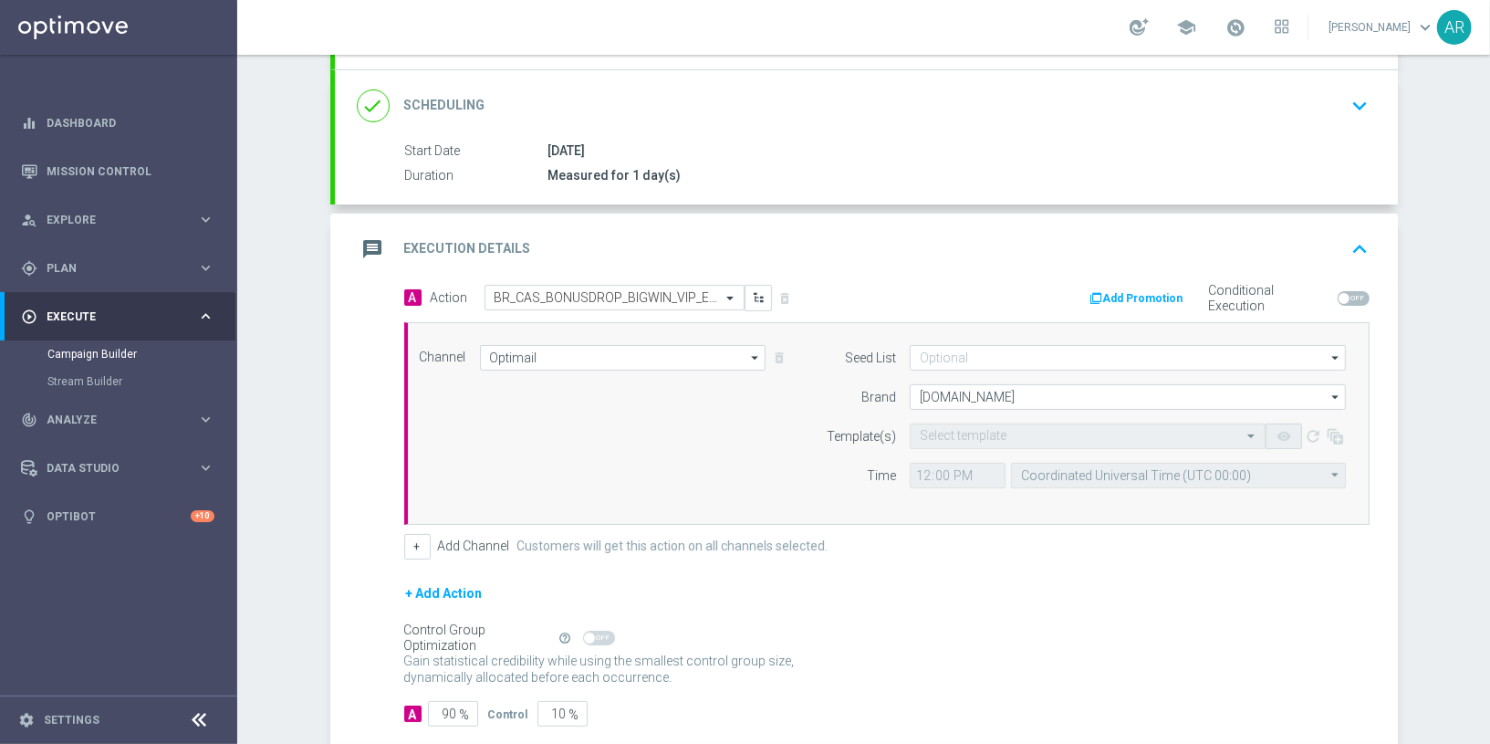
scroll to position [238, 0]
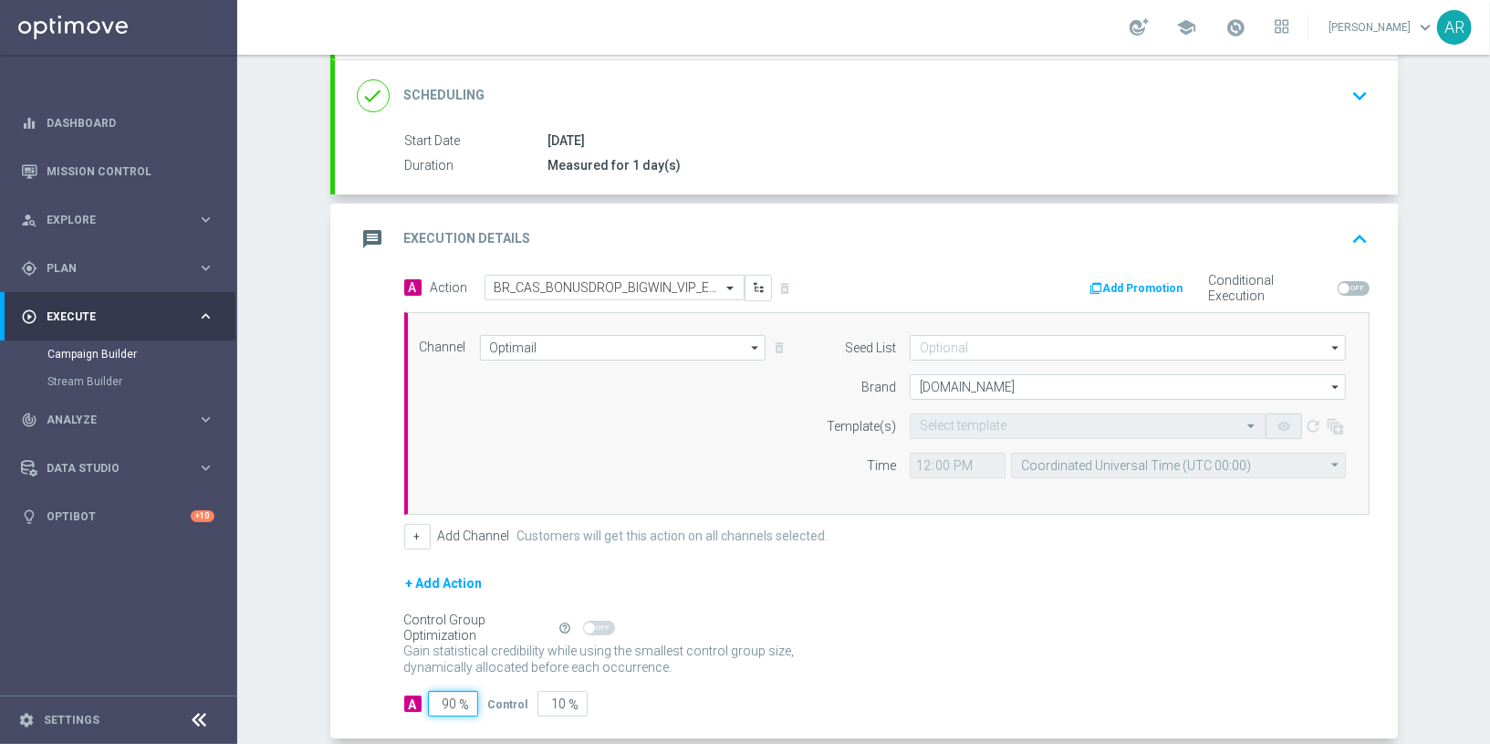
click at [448, 669] on input "90" at bounding box center [453, 704] width 50 height 26
type input "50"
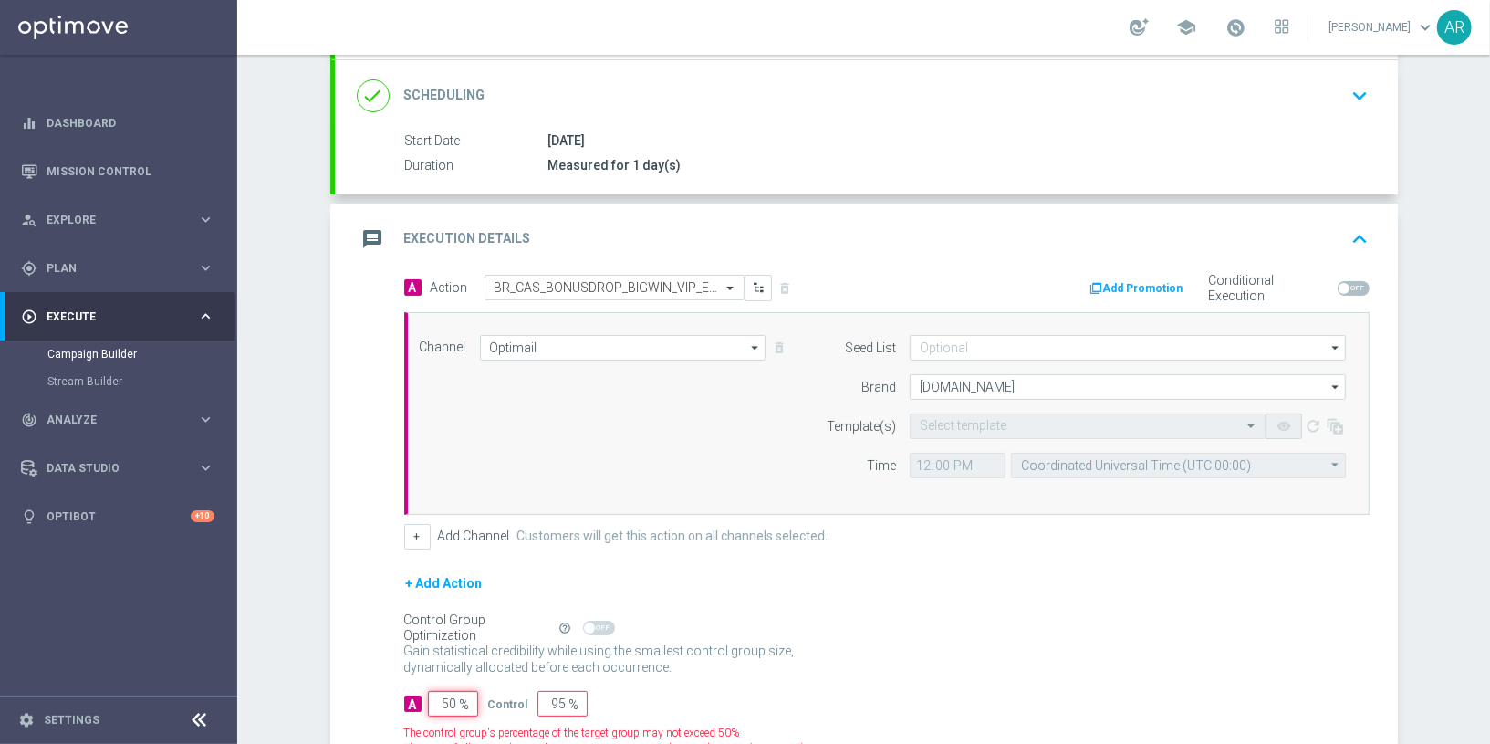
type input "50"
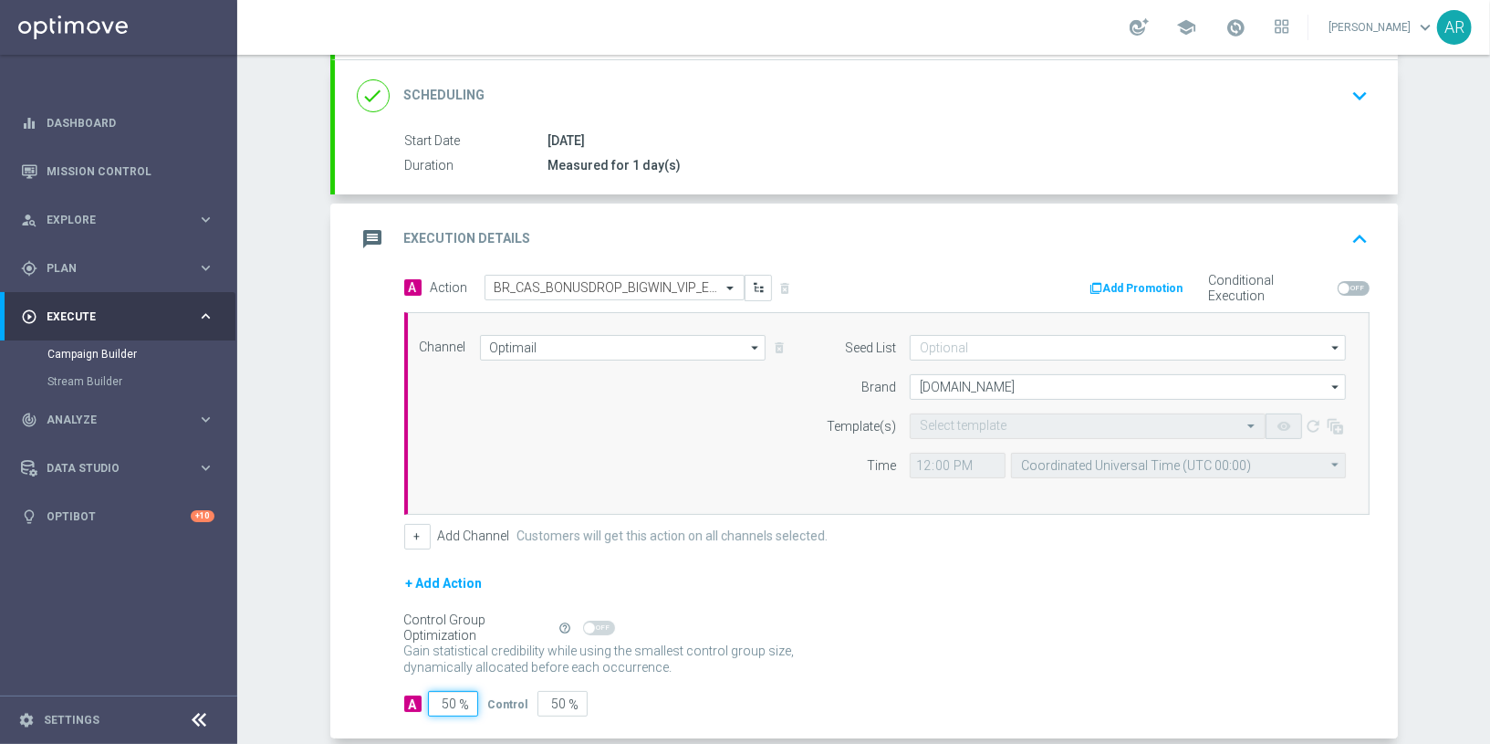
type input "50"
click at [958, 588] on div "+ Add Action" at bounding box center [886, 595] width 965 height 46
click at [1022, 396] on form "Seed List arrow_drop_down Drag here to set row groups Drag here to set column l…" at bounding box center [1081, 406] width 529 height 143
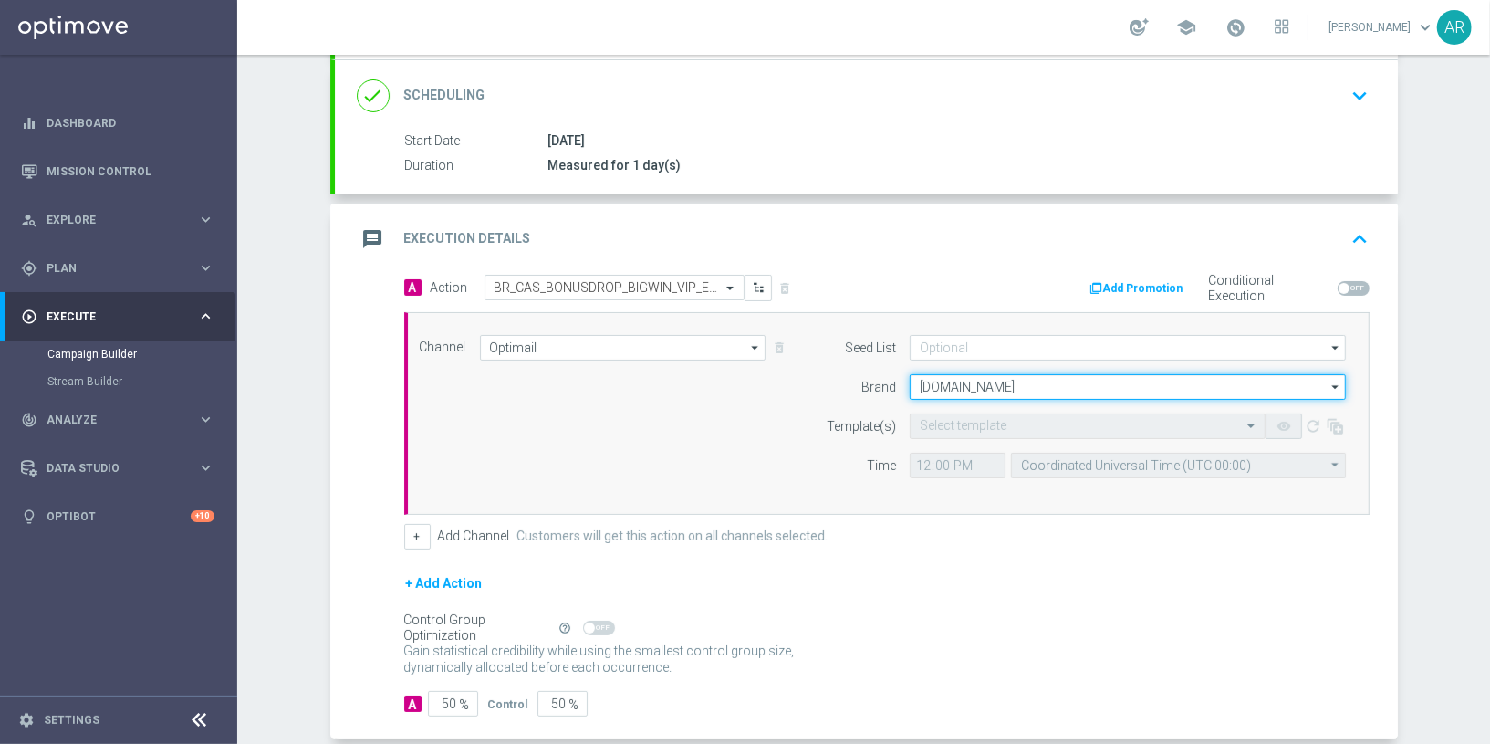
click at [1018, 384] on input "[DOMAIN_NAME]" at bounding box center [1128, 387] width 436 height 26
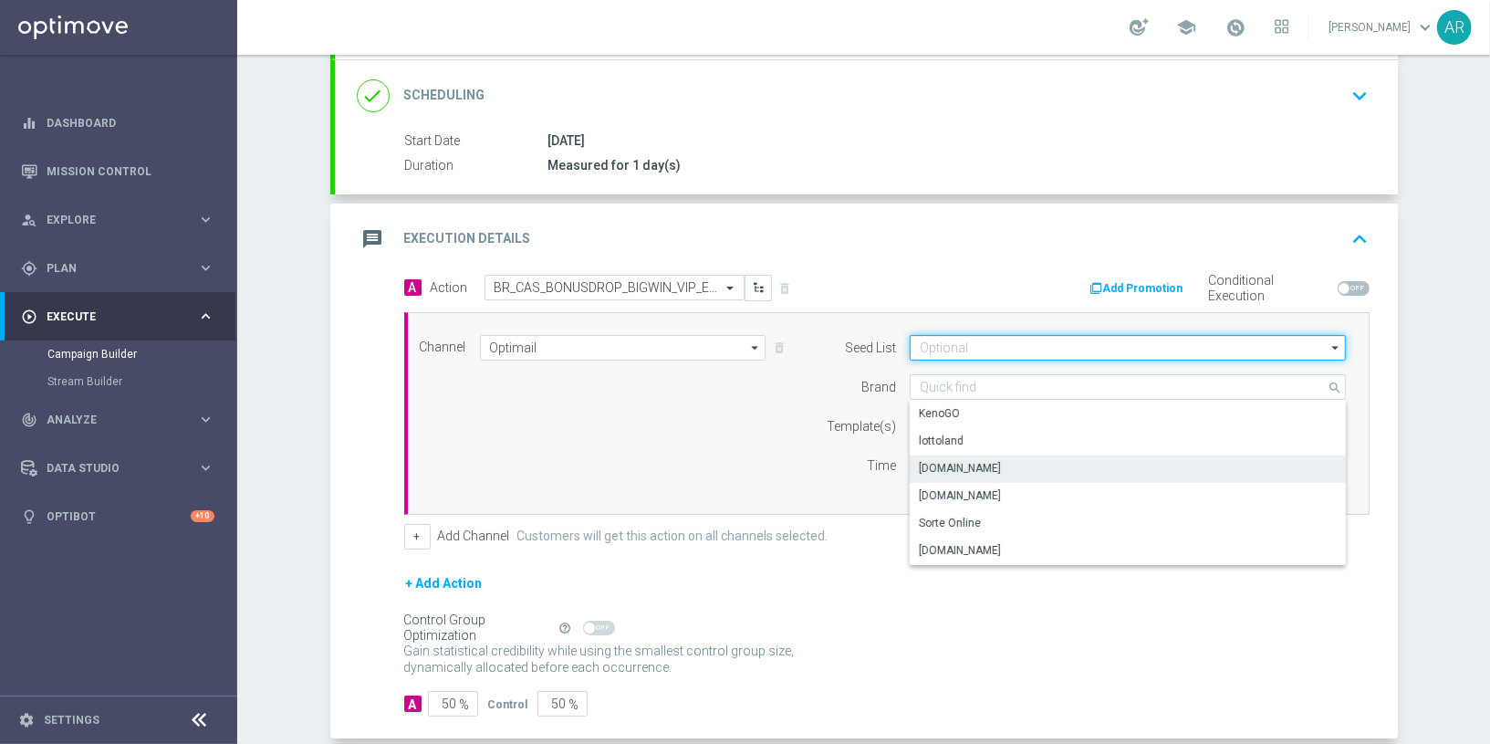
click at [980, 346] on input at bounding box center [1128, 348] width 436 height 26
type input "[DOMAIN_NAME]"
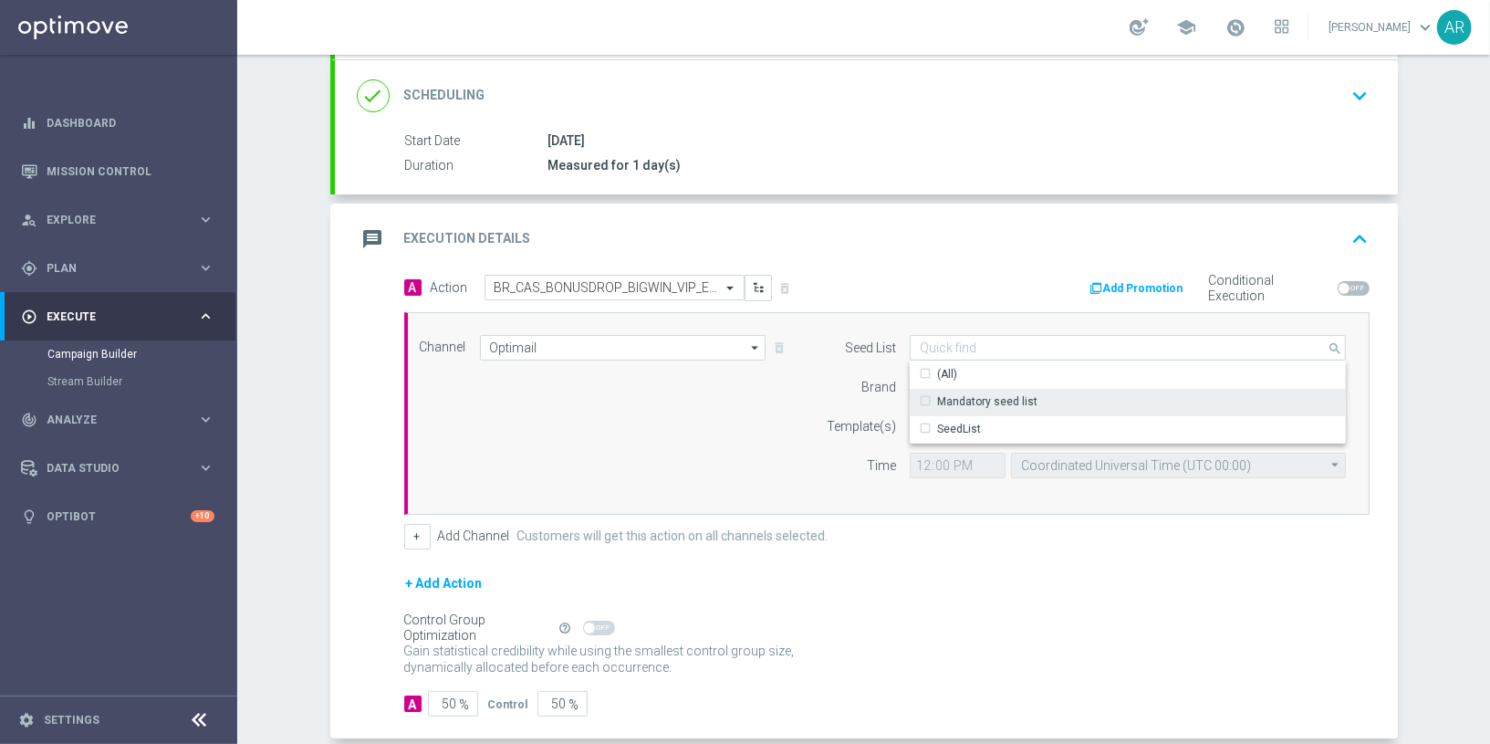
click at [1007, 402] on div "Mandatory seed list" at bounding box center [987, 401] width 100 height 16
click at [703, 404] on div "Channel Optimail Optimail arrow_drop_down Drag here to set row groups Drag here…" at bounding box center [883, 413] width 955 height 157
type input "Mandatory seed list"
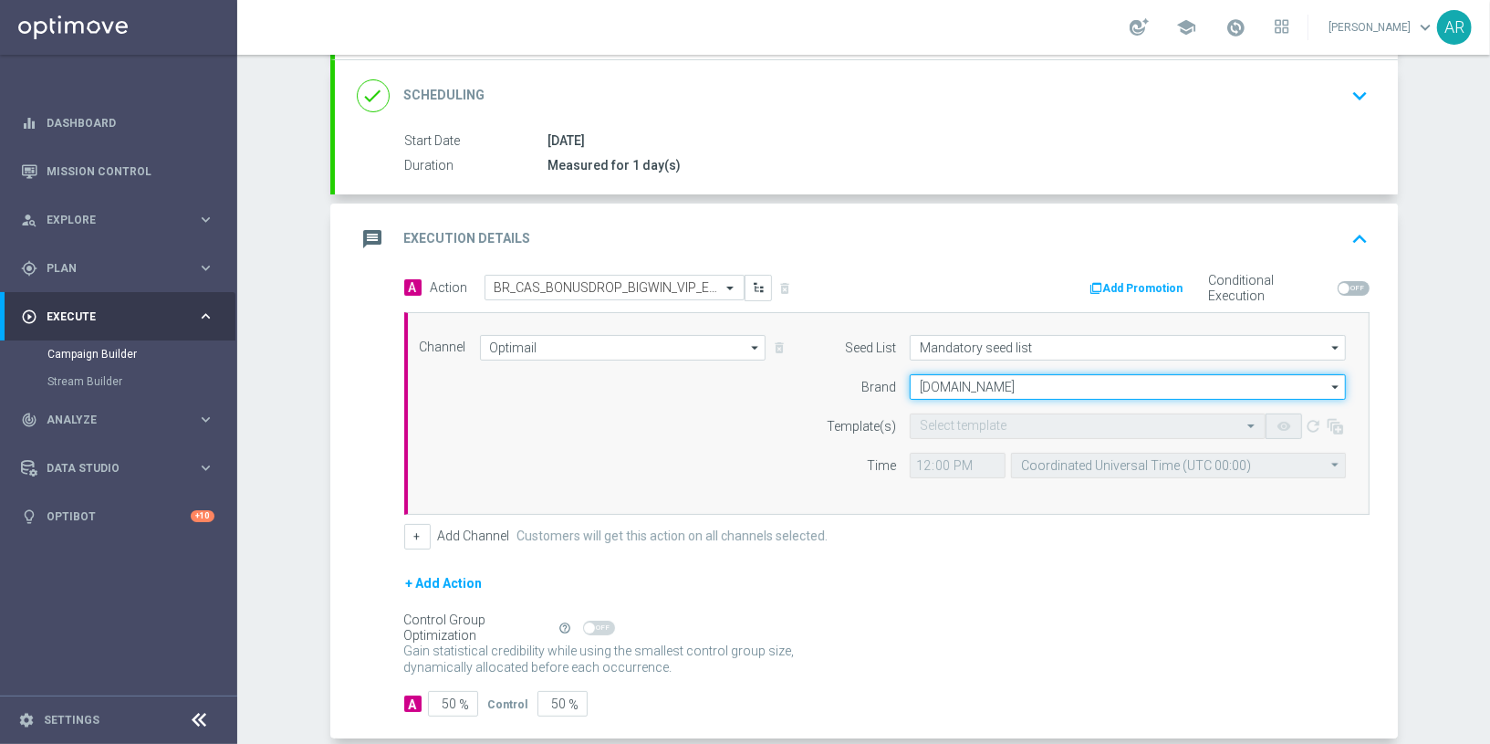
click at [987, 378] on input "[DOMAIN_NAME]" at bounding box center [1128, 387] width 436 height 26
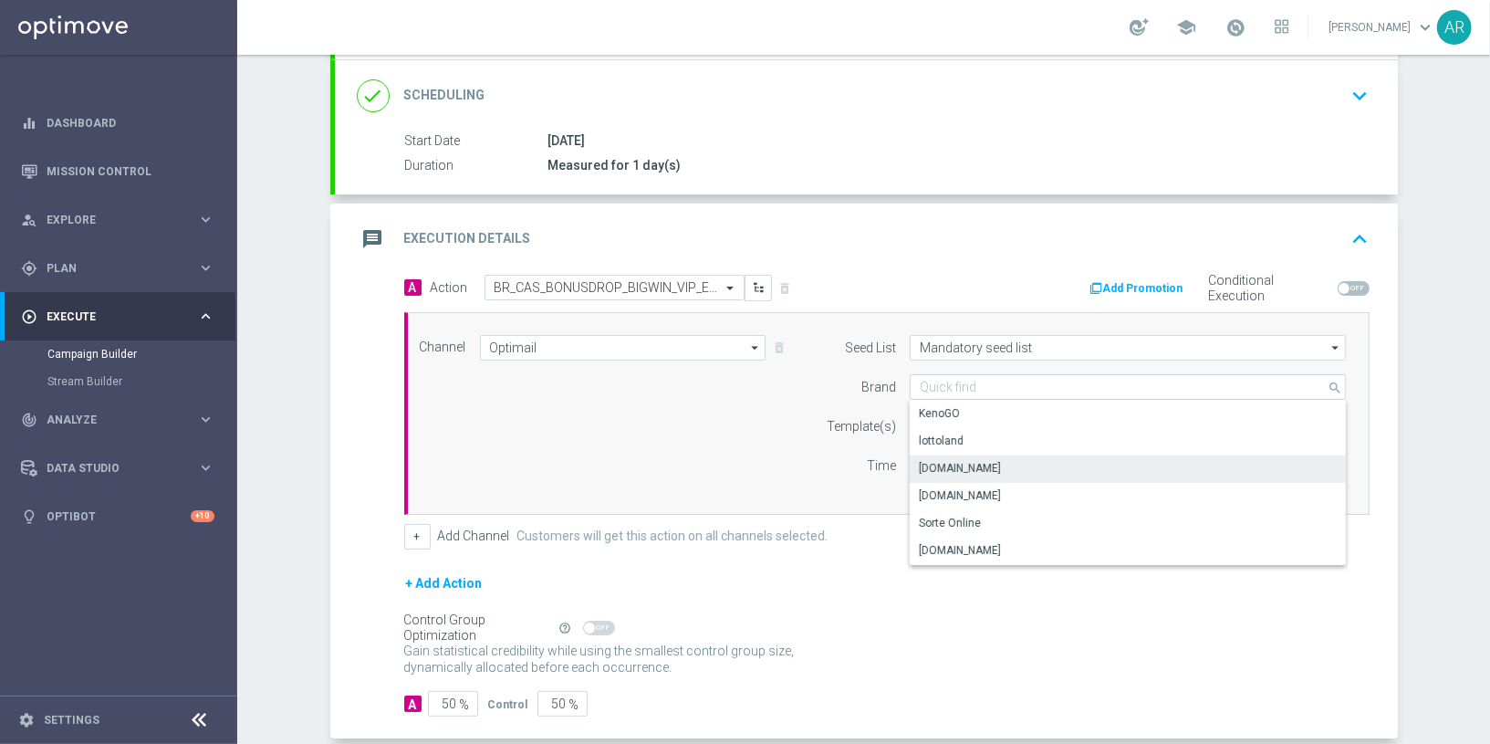
click at [726, 418] on div "Channel Optimail Optimail arrow_drop_down Drag here to set row groups Drag here…" at bounding box center [883, 413] width 955 height 157
type input "[DOMAIN_NAME]"
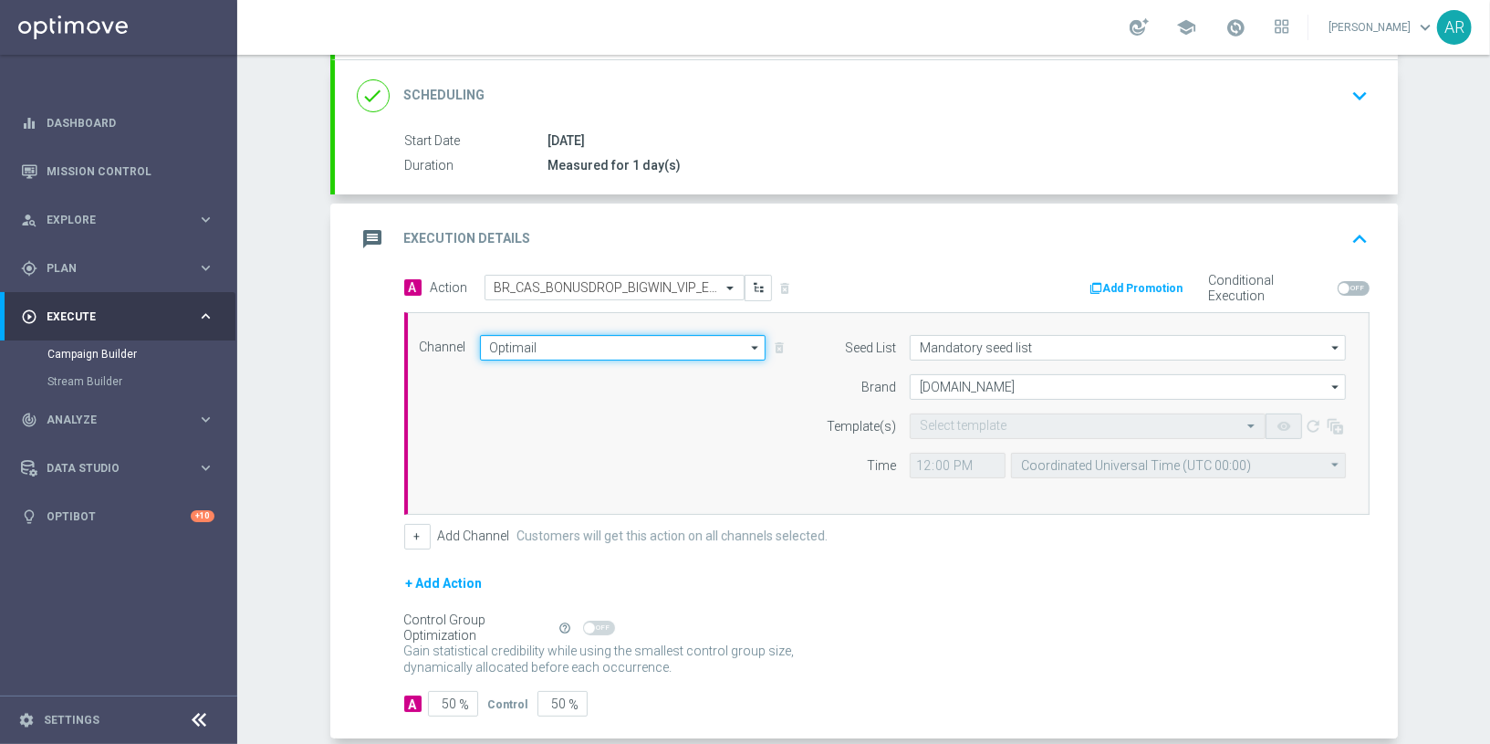
click at [706, 340] on input "Optimail" at bounding box center [623, 348] width 287 height 26
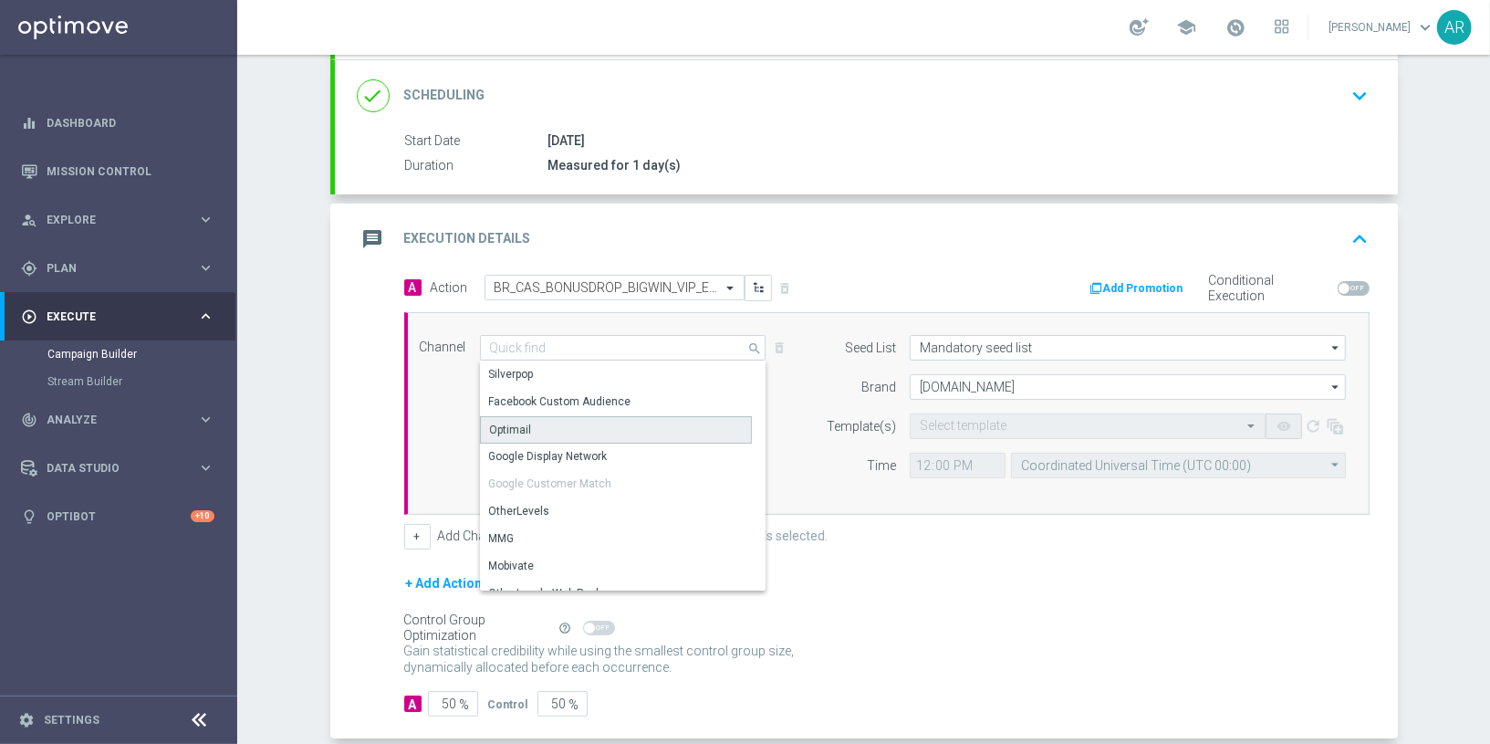
click at [628, 424] on div "Optimail" at bounding box center [616, 429] width 273 height 27
type input "Optimail"
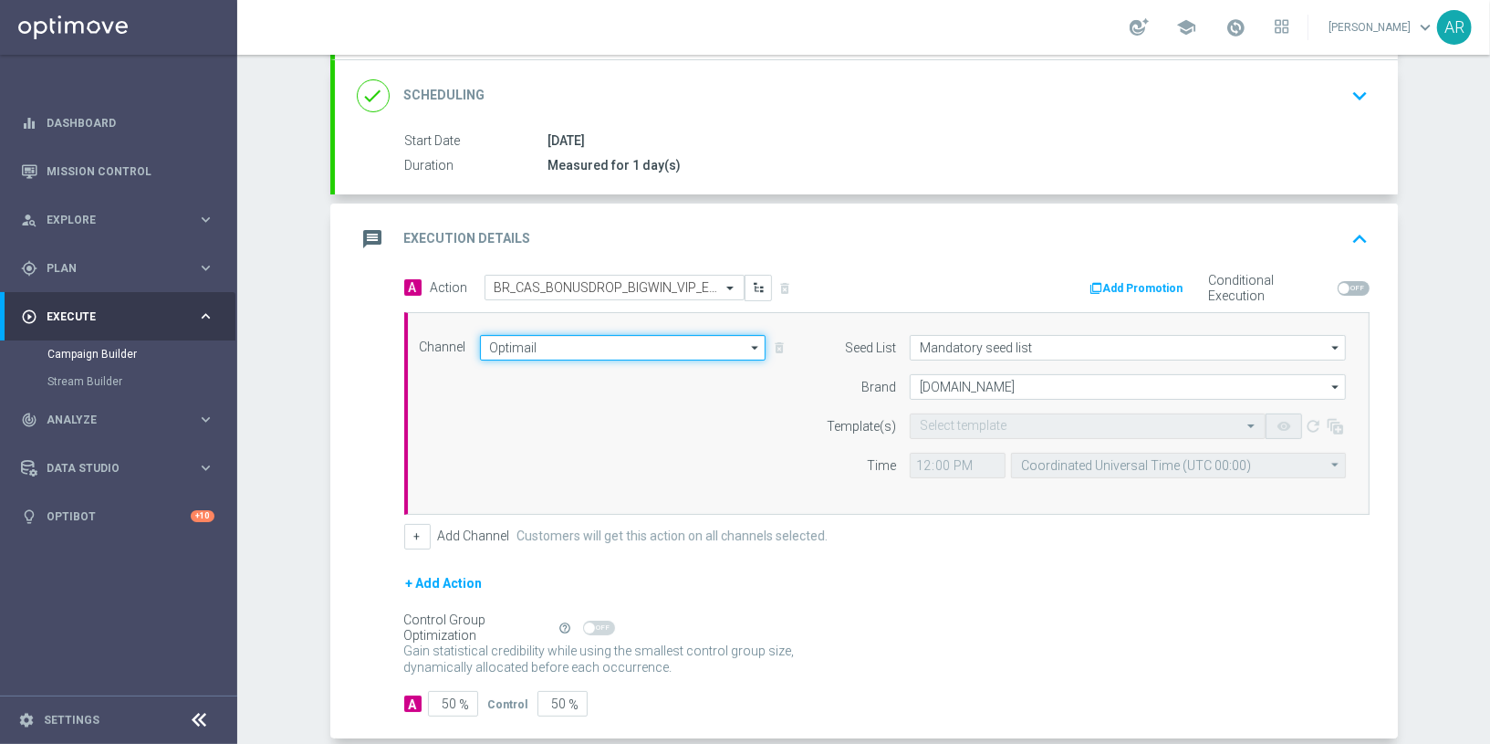
click at [646, 335] on input "Optimail" at bounding box center [623, 348] width 287 height 26
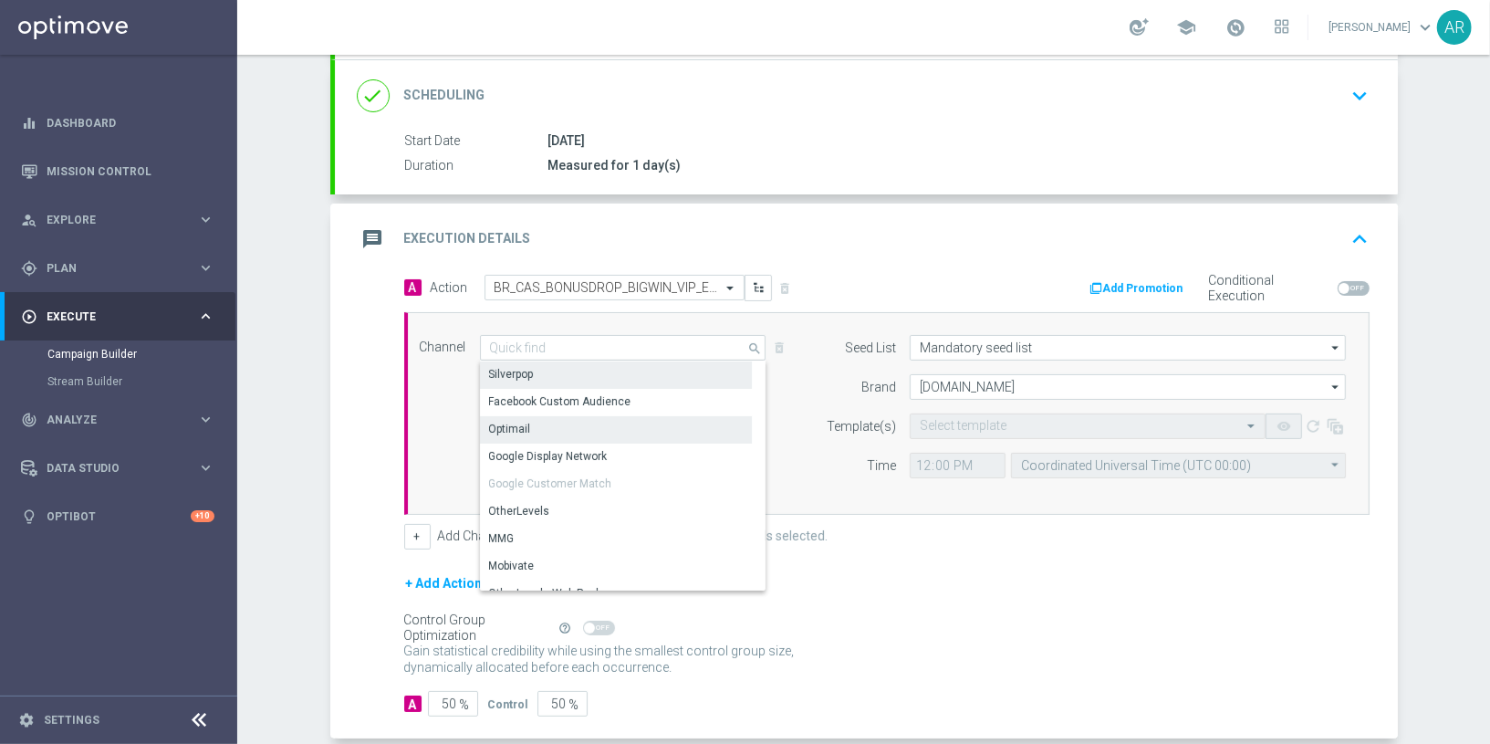
click at [624, 378] on div "Silverpop" at bounding box center [616, 374] width 273 height 26
type input "Silverpop"
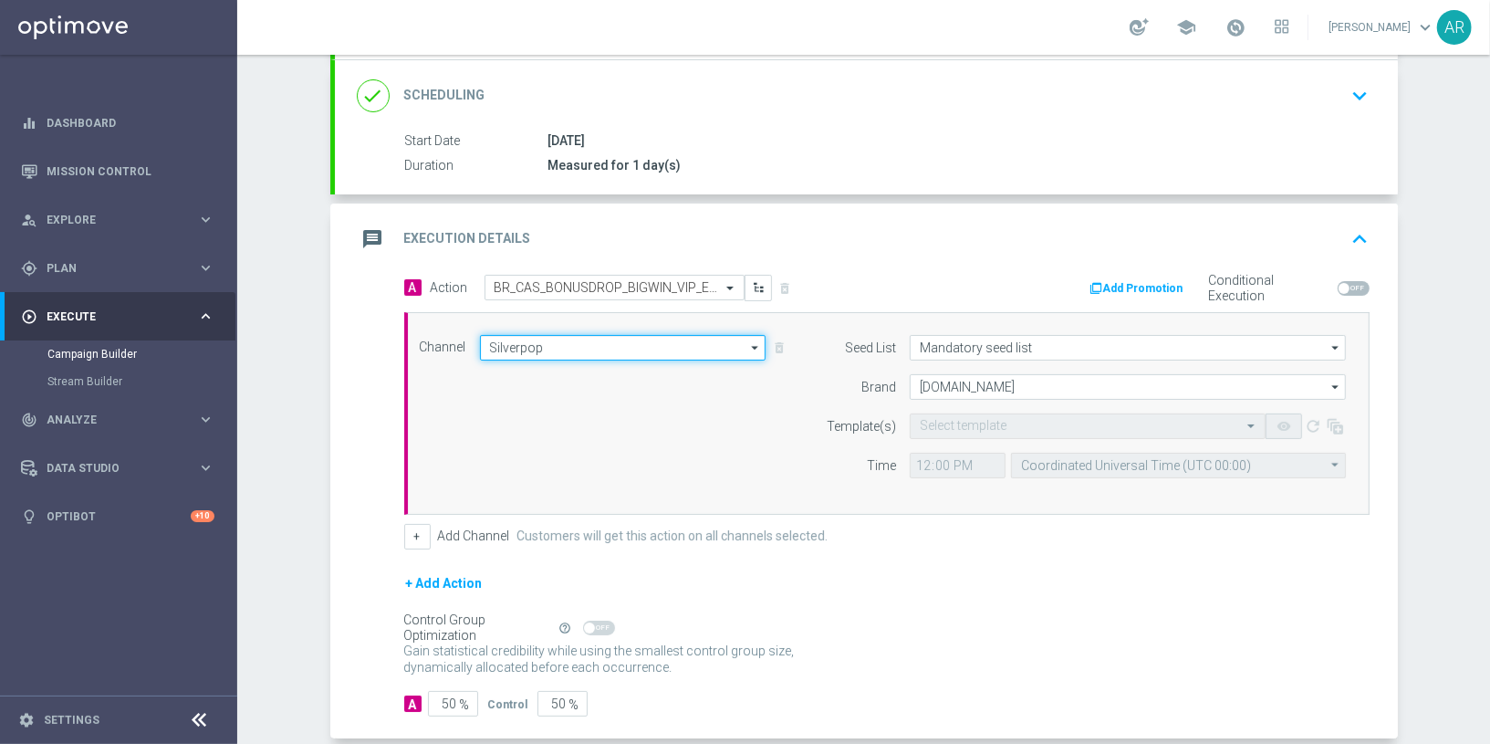
click at [614, 349] on input "Silverpop" at bounding box center [623, 348] width 287 height 26
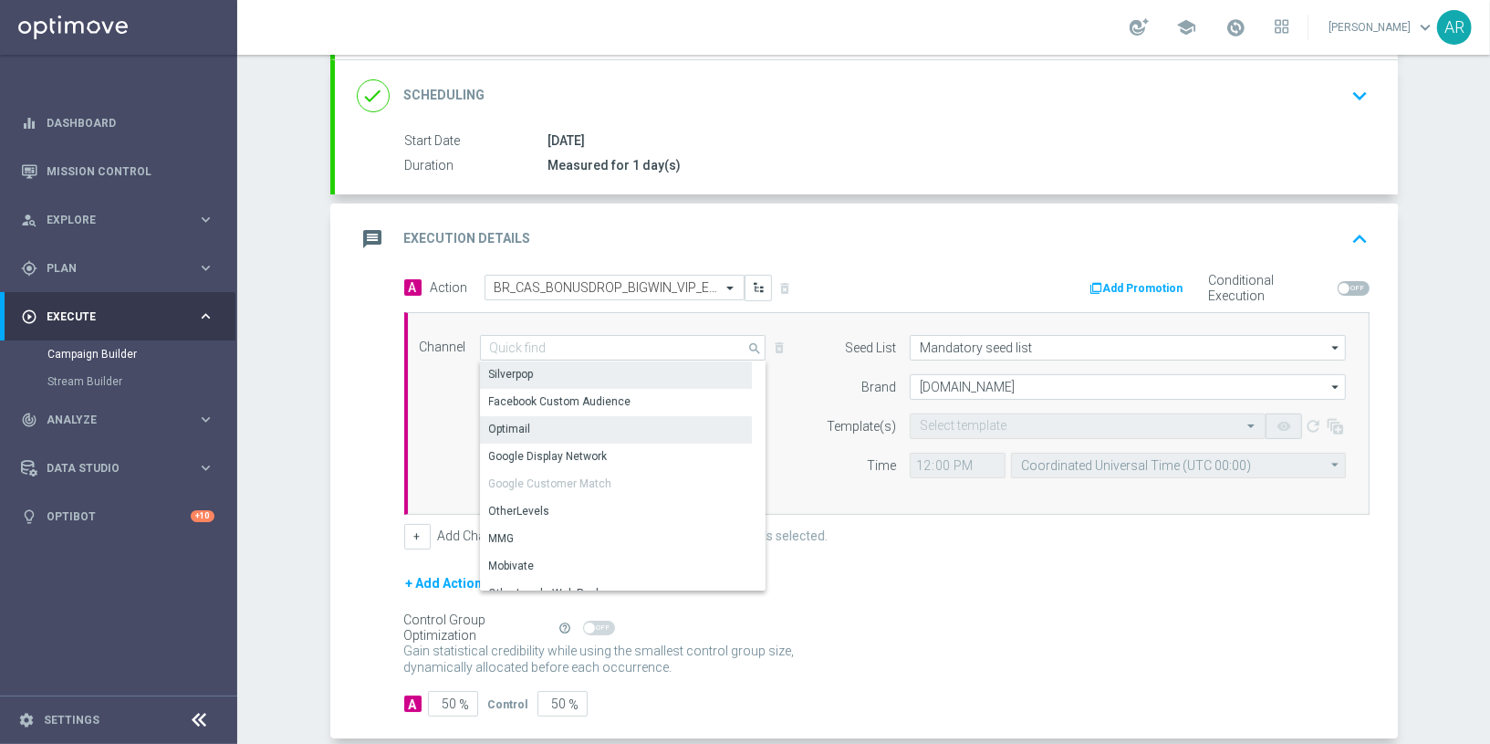
click at [605, 432] on div "Optimail" at bounding box center [616, 429] width 273 height 26
type input "Optimail"
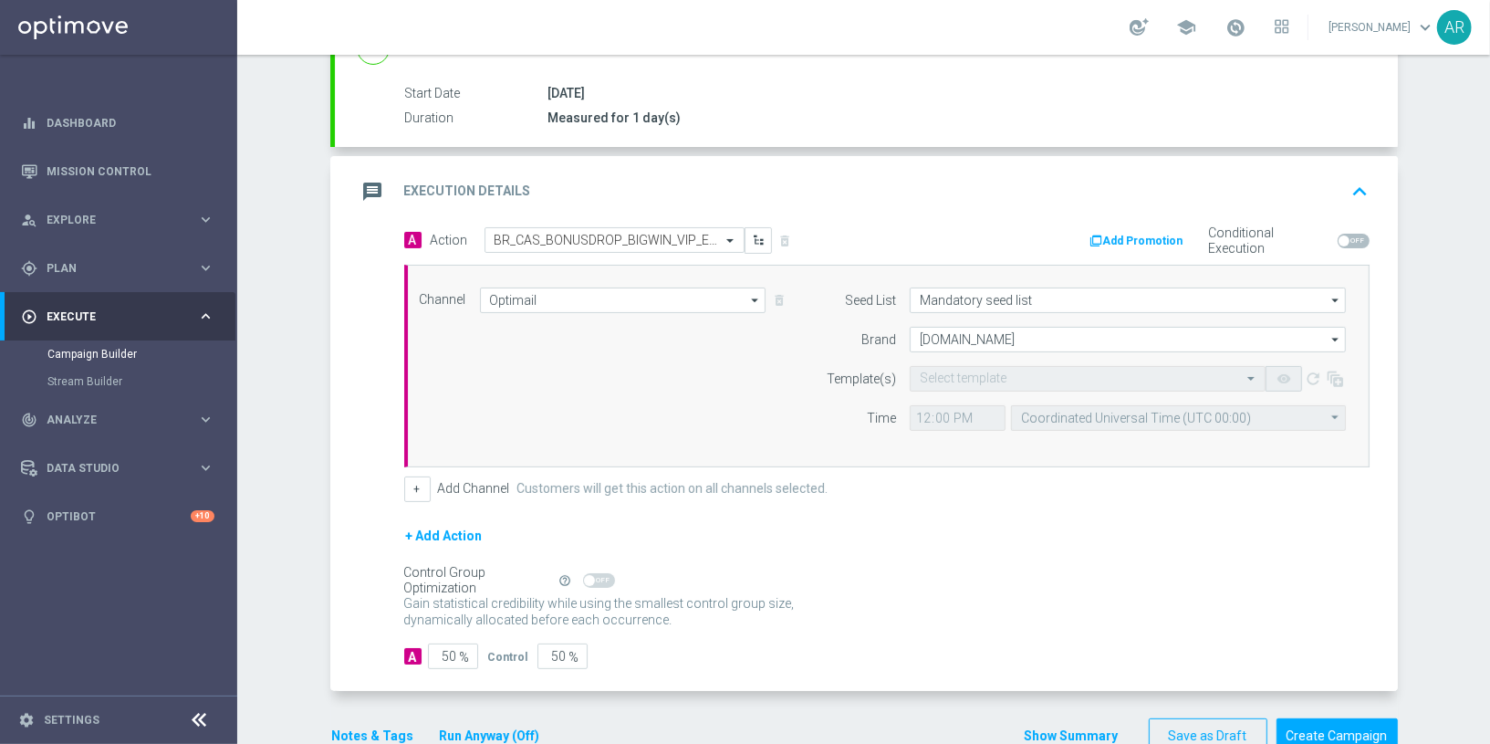
scroll to position [324, 0]
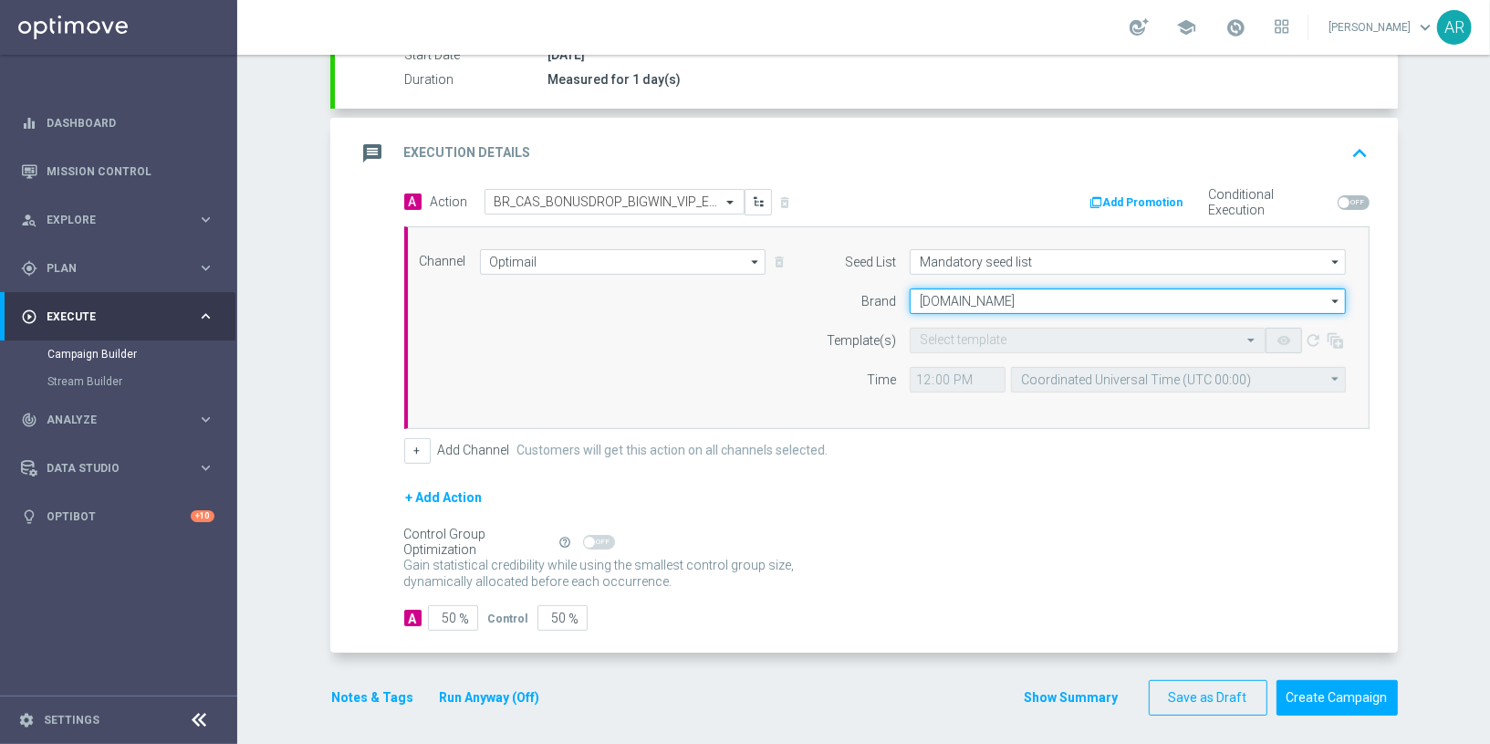
click at [970, 288] on input "[DOMAIN_NAME]" at bounding box center [1128, 301] width 436 height 26
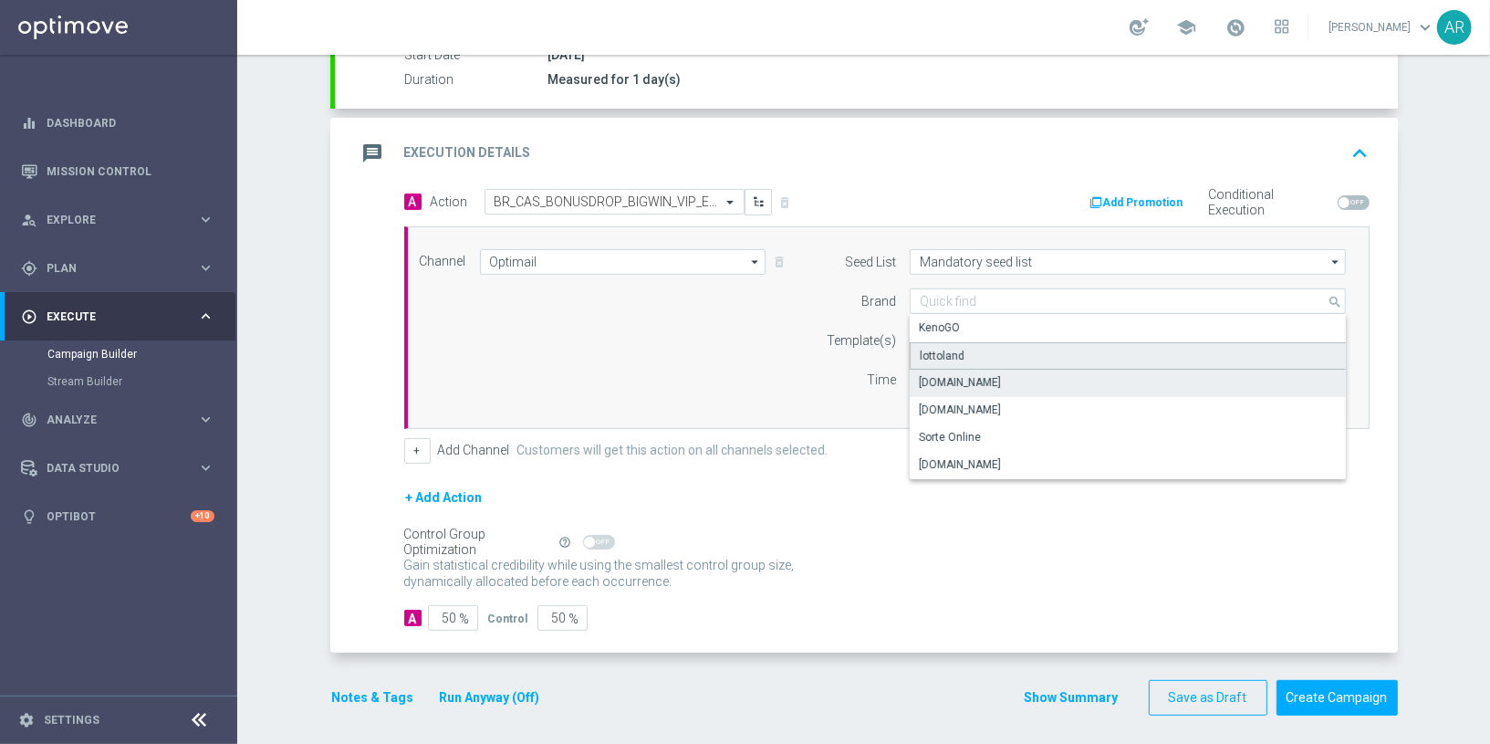
click at [992, 351] on div "lottoland" at bounding box center [1128, 355] width 437 height 27
type input "lottoland"
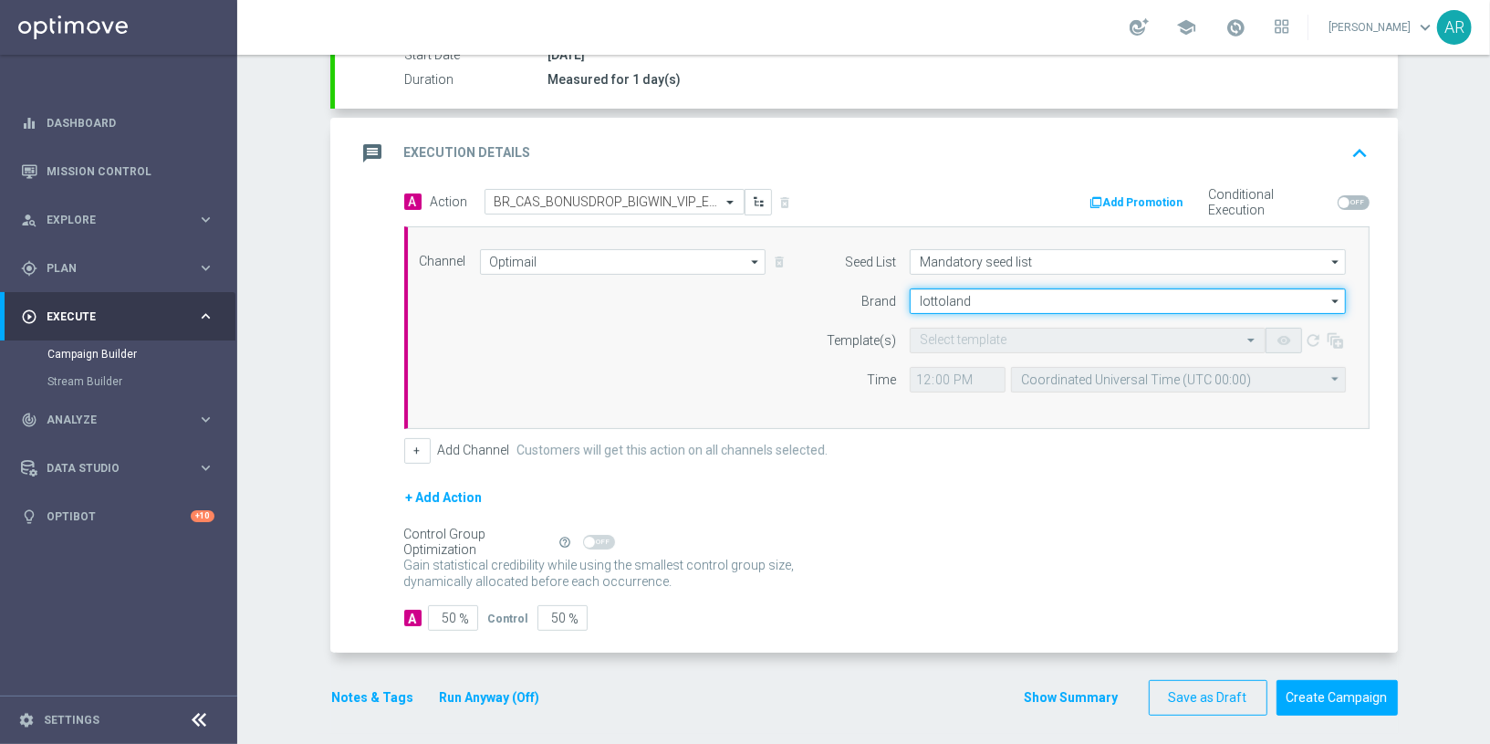
click at [986, 295] on input "lottoland" at bounding box center [1128, 301] width 436 height 26
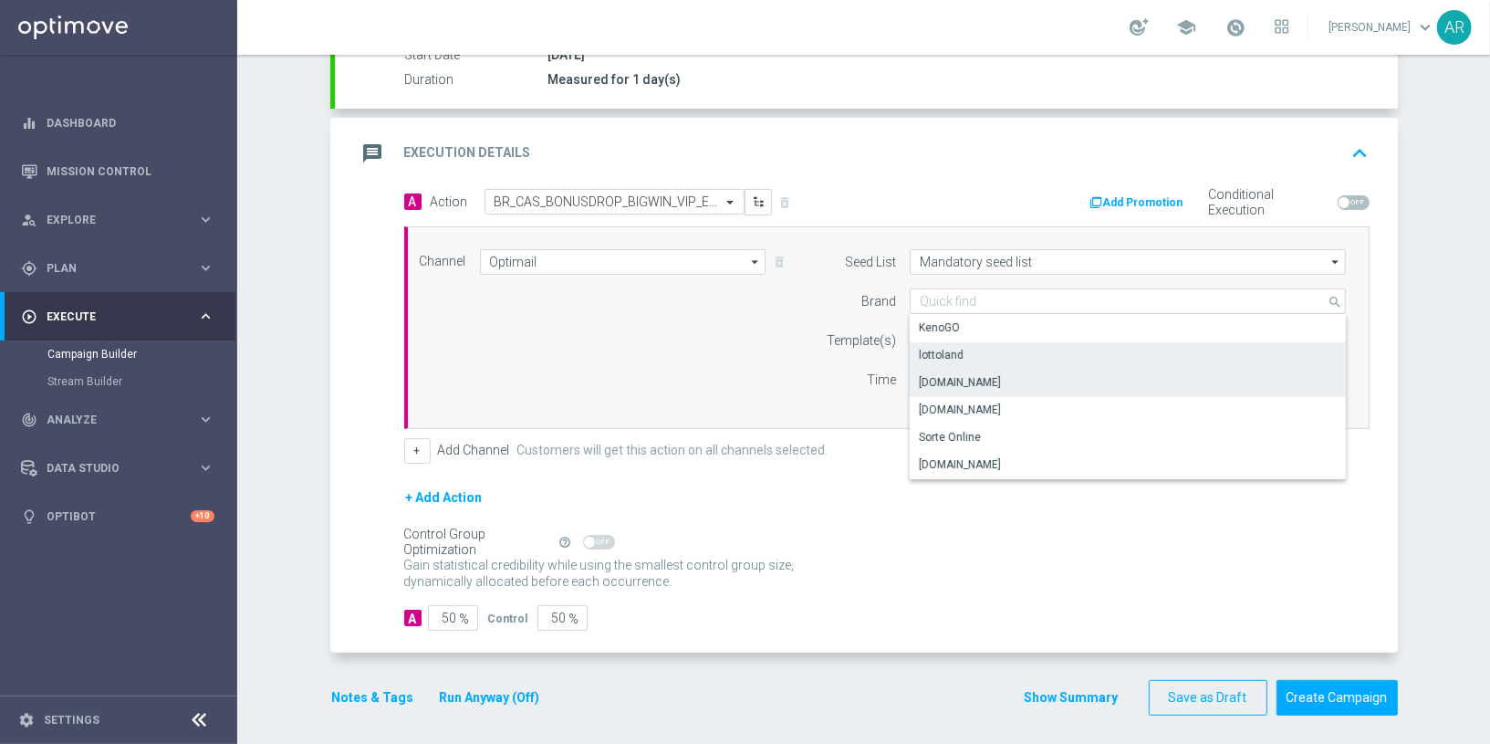
click at [1009, 380] on div "[DOMAIN_NAME]" at bounding box center [1128, 383] width 437 height 26
type input "[DOMAIN_NAME]"
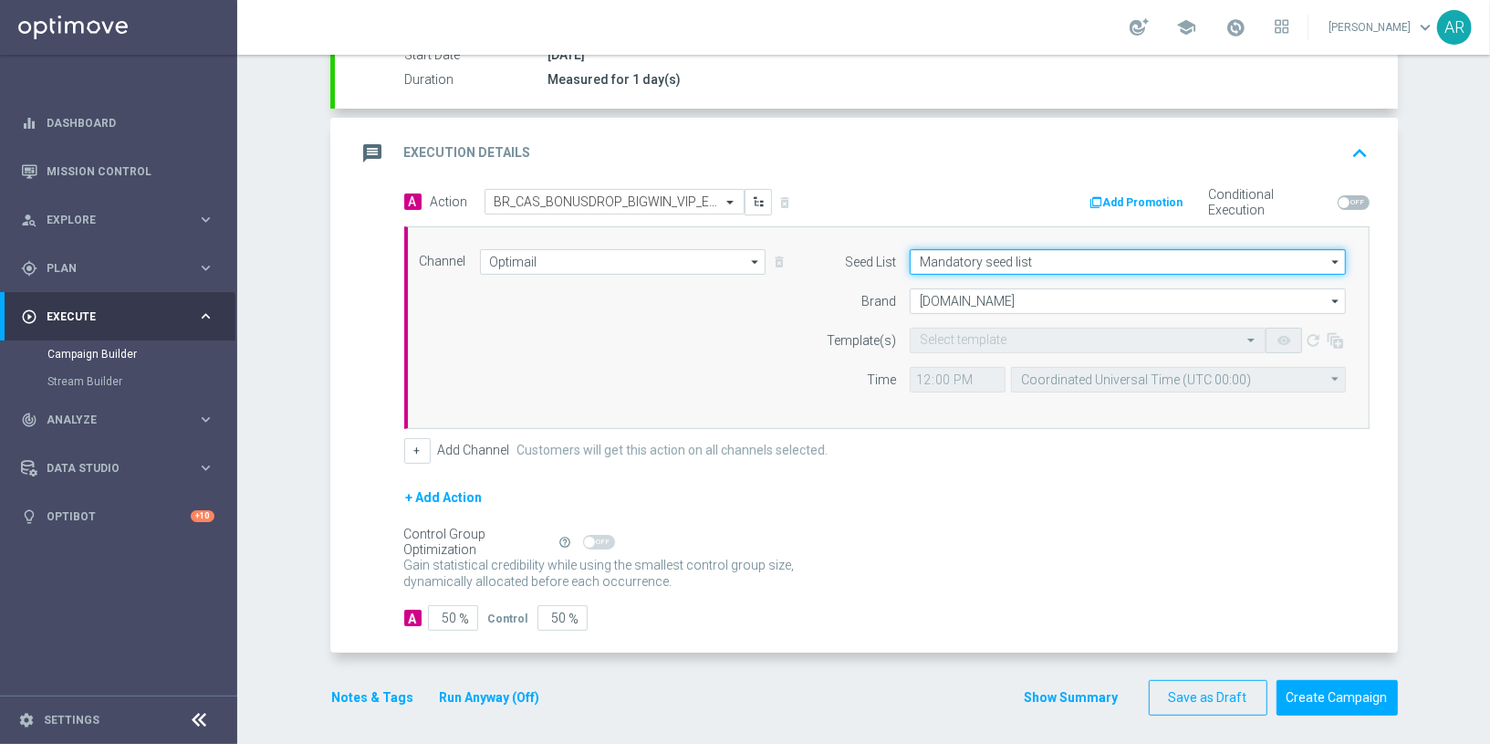
click at [1004, 260] on input "Mandatory seed list" at bounding box center [1128, 262] width 436 height 26
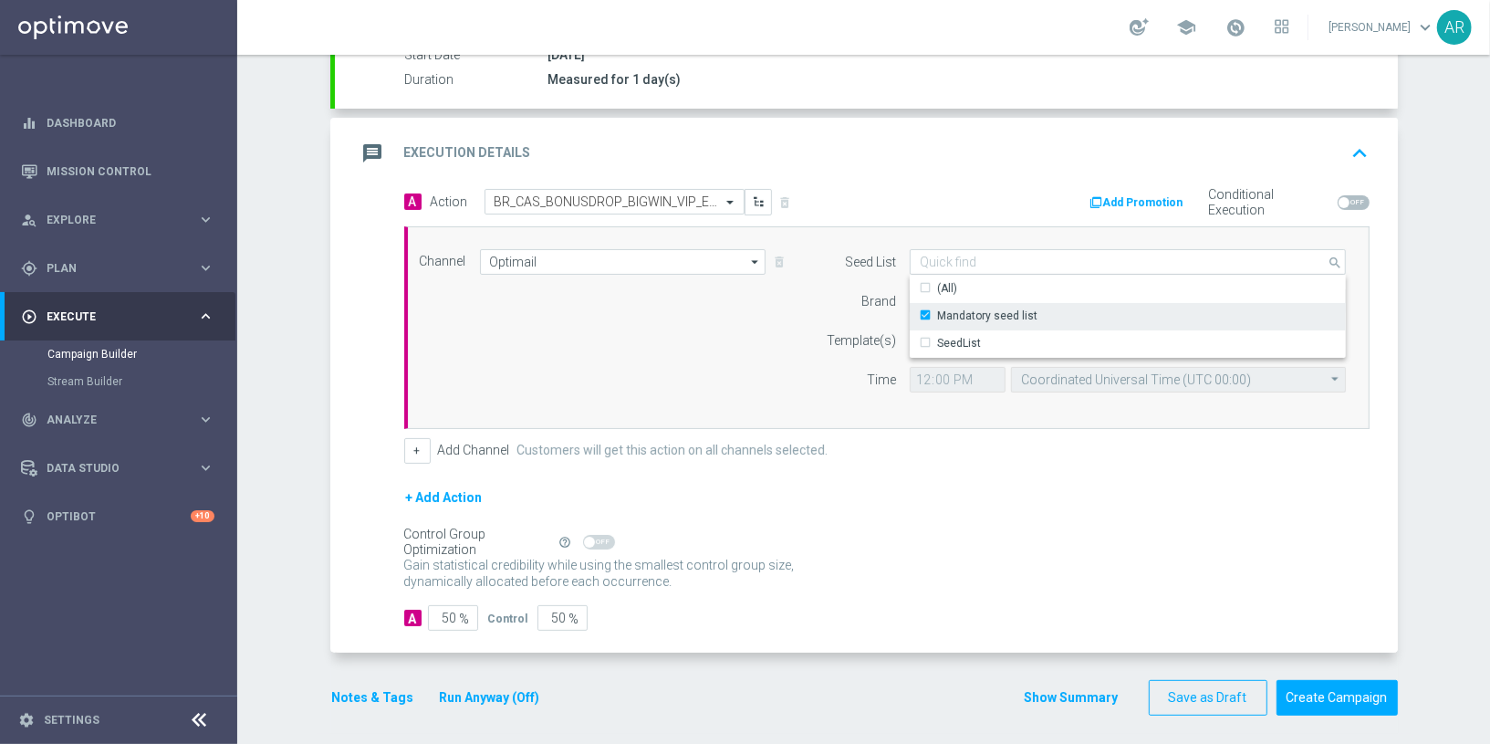
click at [927, 314] on div "Mandatory seed list" at bounding box center [978, 316] width 119 height 16
click at [715, 341] on div "Channel Optimail Optimail arrow_drop_down Drag here to set row groups Drag here…" at bounding box center [883, 327] width 955 height 157
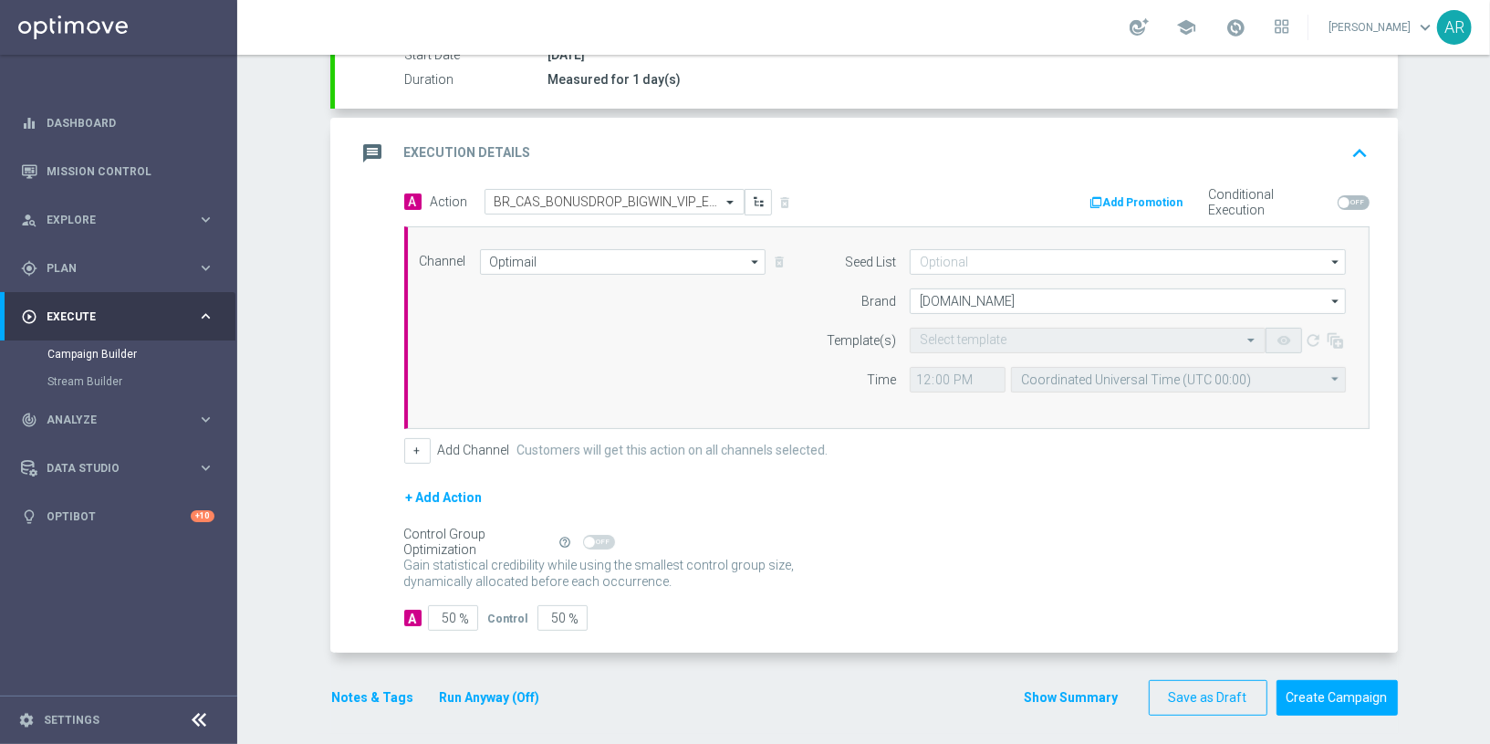
click at [765, 389] on div "Channel Optimail Optimail arrow_drop_down Drag here to set row groups Drag here…" at bounding box center [883, 327] width 955 height 157
click at [605, 207] on div "Select action BR_CAS_BONUSDROP_BIGWIN_VIP_EMA_TAC_GM_W30" at bounding box center [615, 202] width 260 height 26
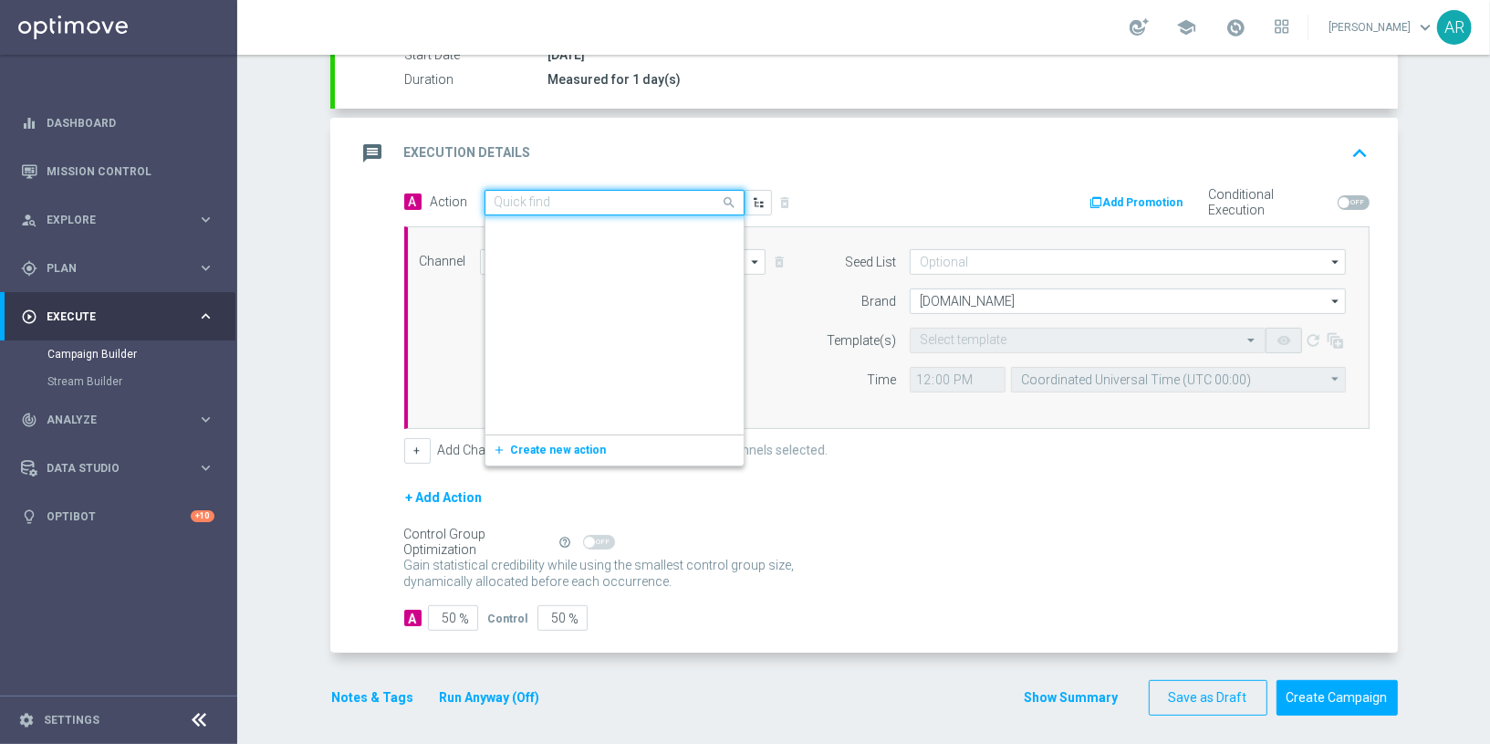
scroll to position [225496, 0]
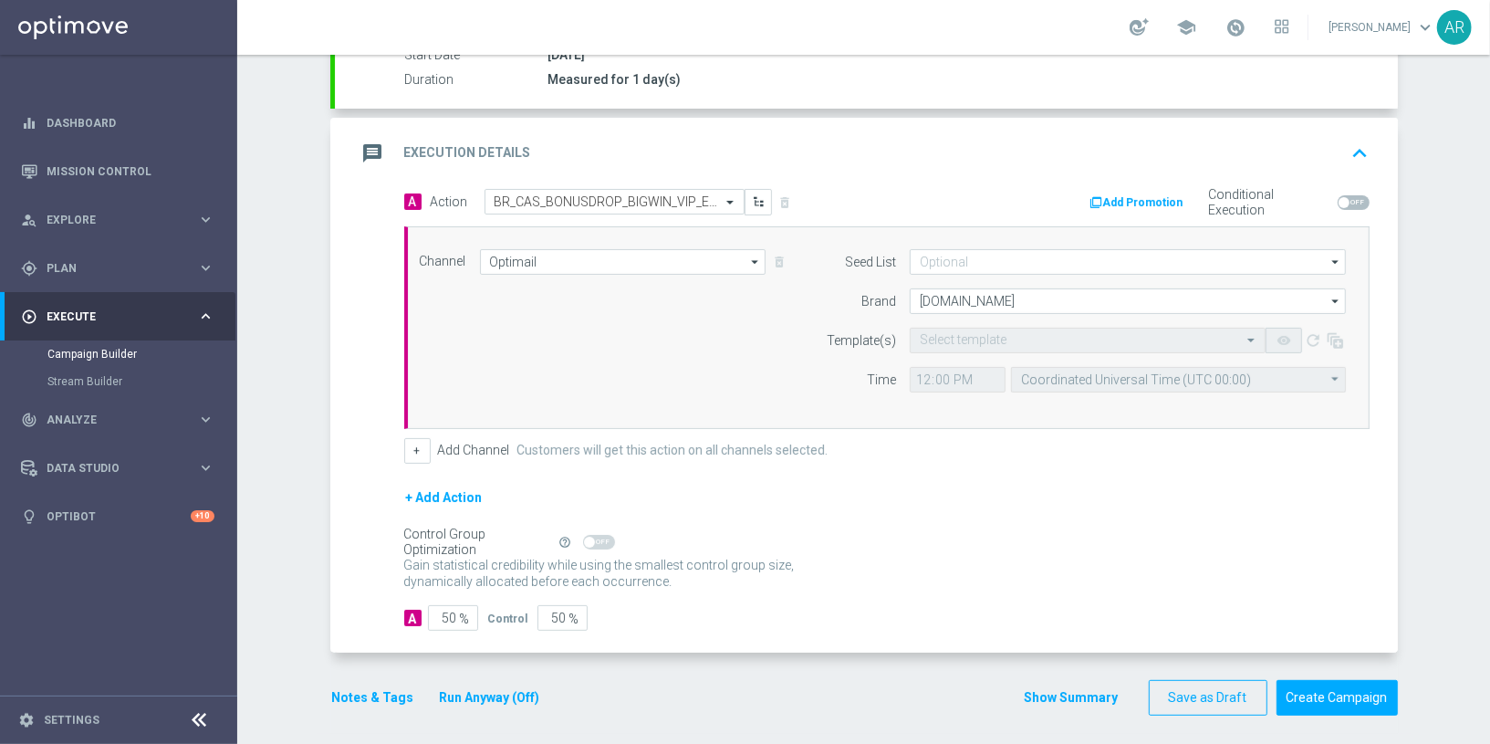
click at [423, 317] on div "Channel Optimail Optimail arrow_drop_down Drag here to set row groups Drag here…" at bounding box center [883, 327] width 955 height 157
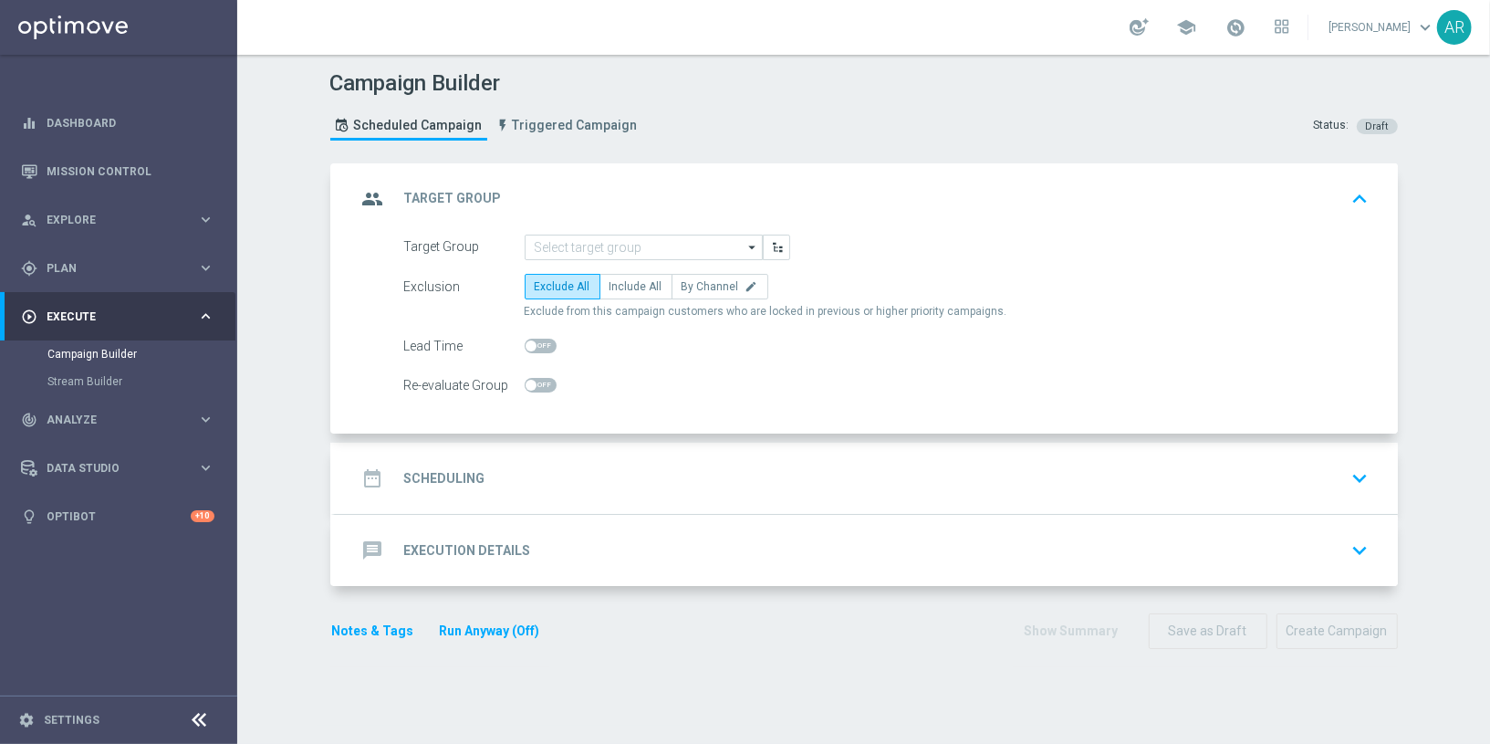
click at [530, 558] on div "message Execution Details keyboard_arrow_down" at bounding box center [866, 550] width 1019 height 35
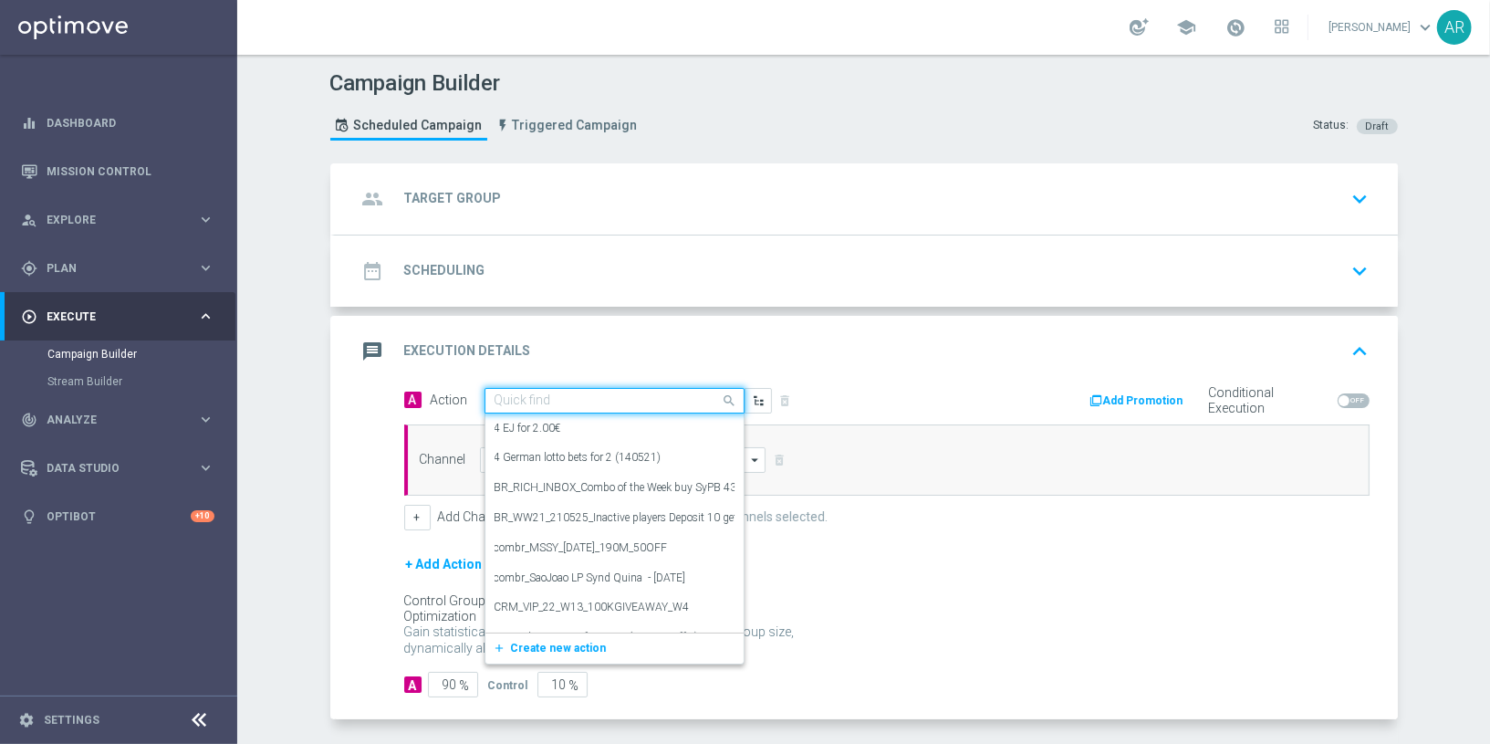
click at [567, 396] on input "text" at bounding box center [597, 401] width 204 height 16
paste input "BR_CAS_BONUSDROP_BIGWIN_VIP_EMA_TAC_GM_W30"
type input "BR_CAS_BONUSDROP_BIGWIN_VIP_EMA_TAC_GM_W30"
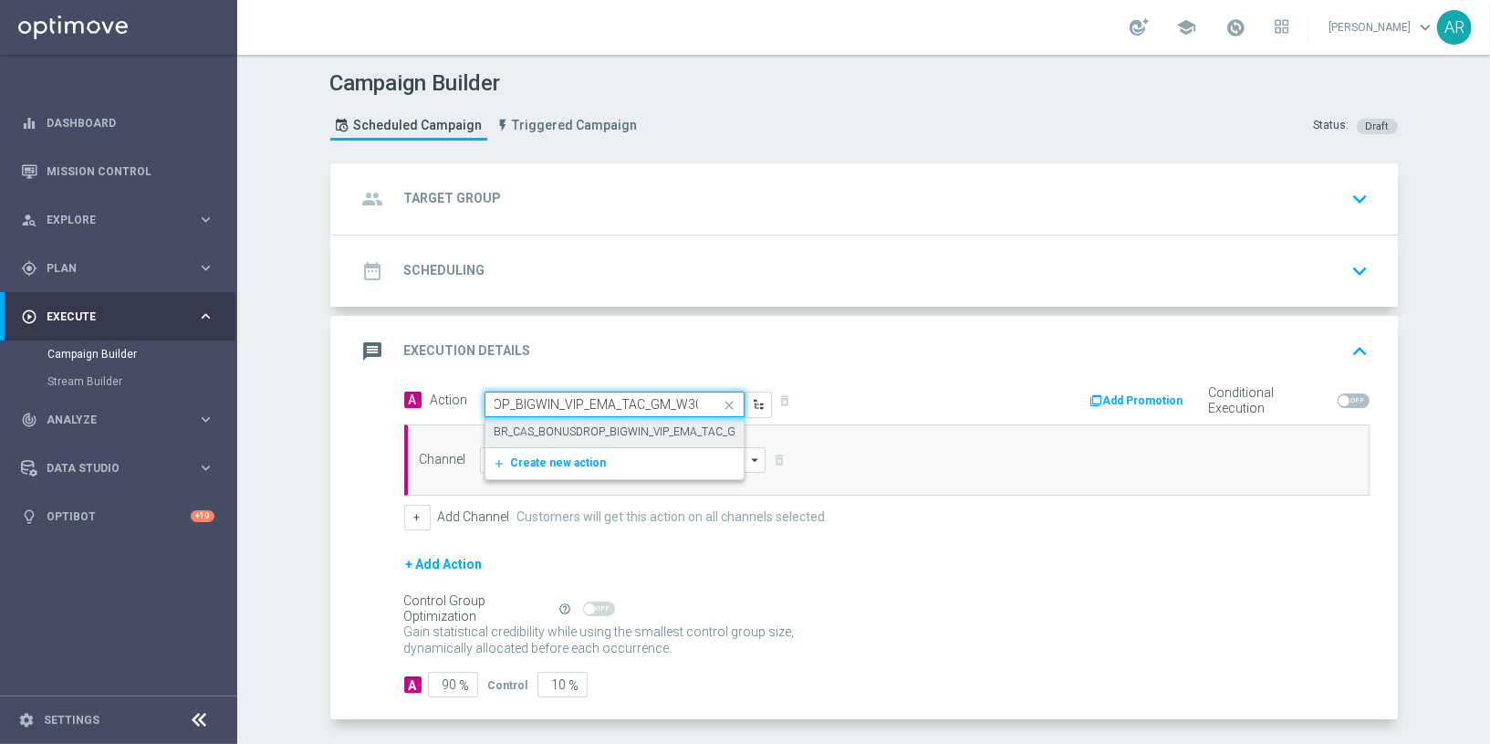
click at [621, 431] on label "BR_CAS_BONUSDROP_BIGWIN_VIP_EMA_TAC_GM_W30" at bounding box center [634, 432] width 279 height 16
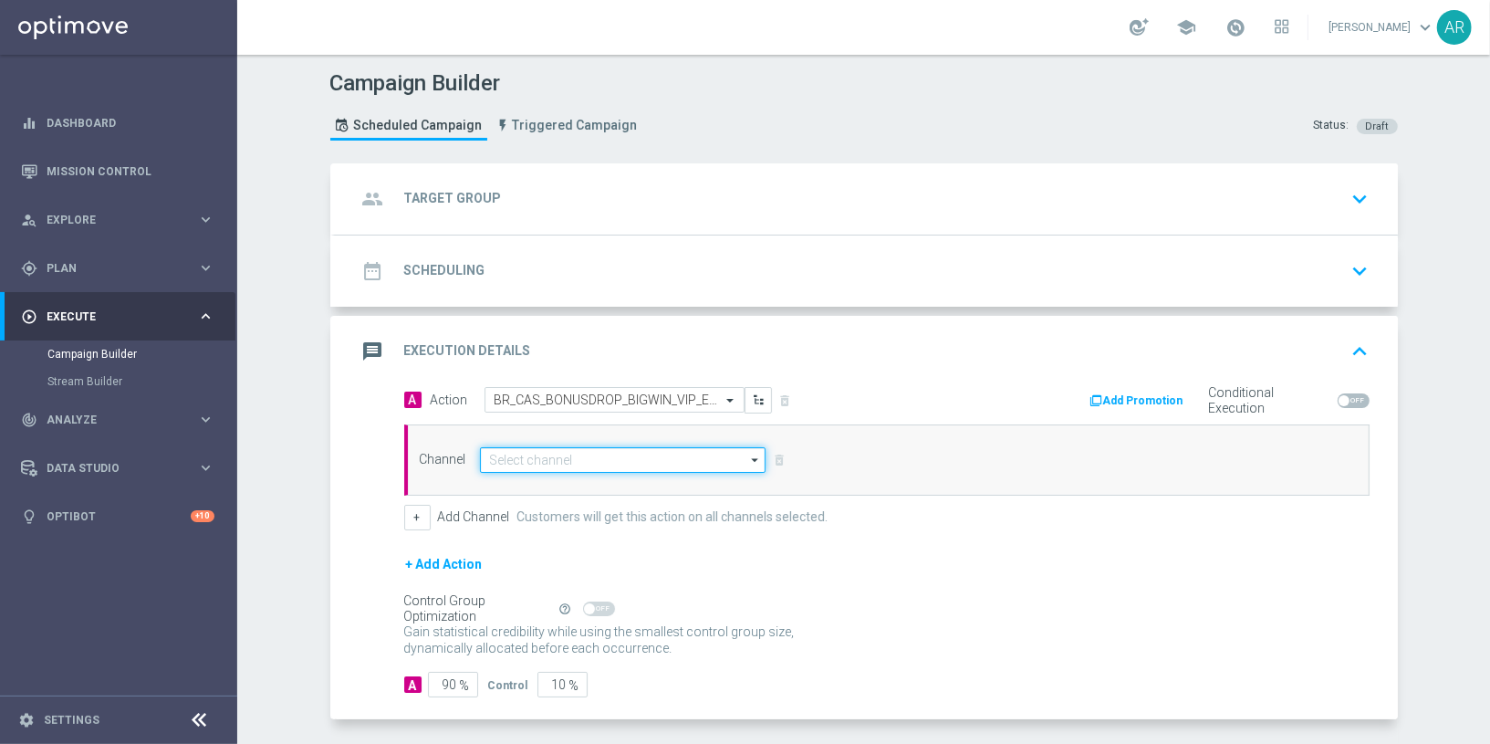
click at [586, 455] on input at bounding box center [623, 460] width 287 height 26
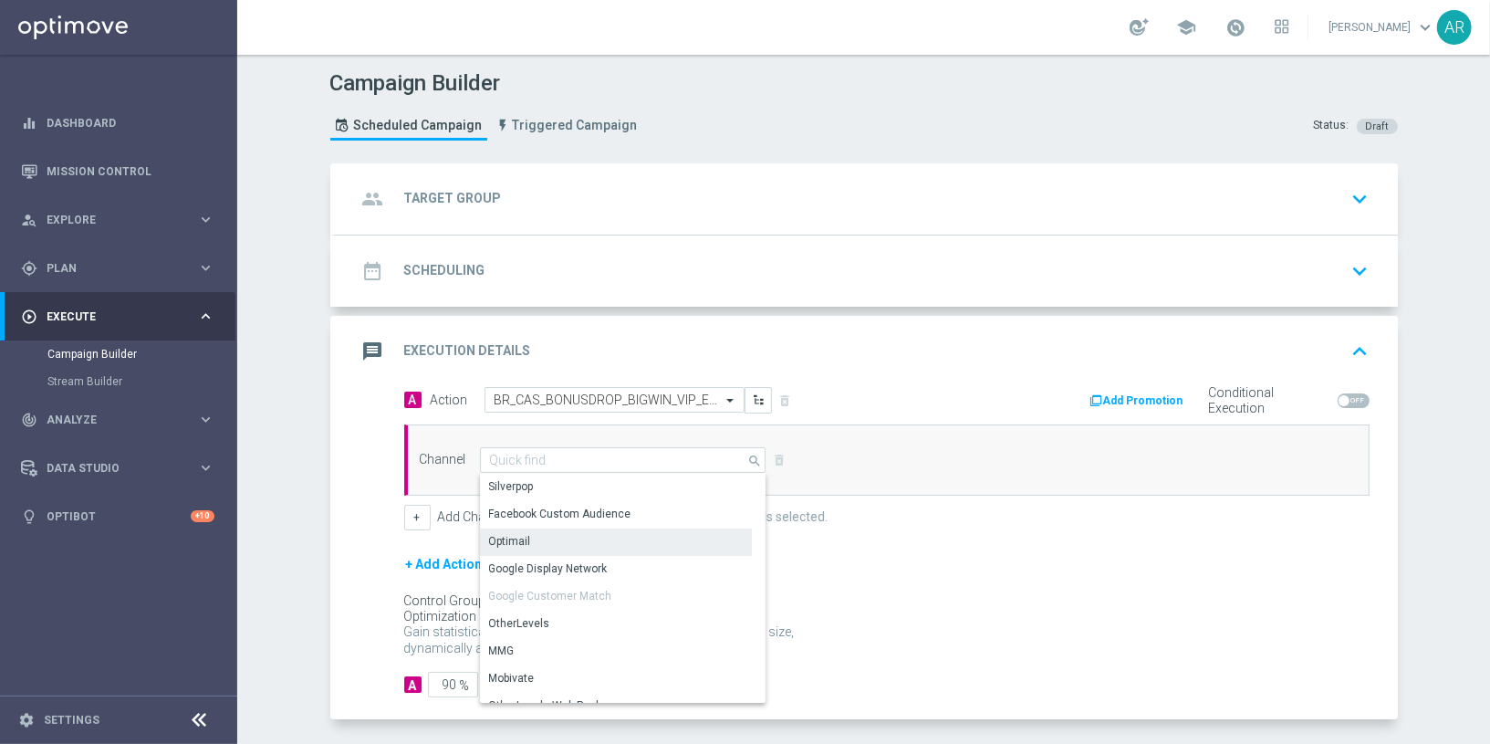
click at [576, 533] on div "Optimail" at bounding box center [616, 541] width 273 height 26
type input "Optimail"
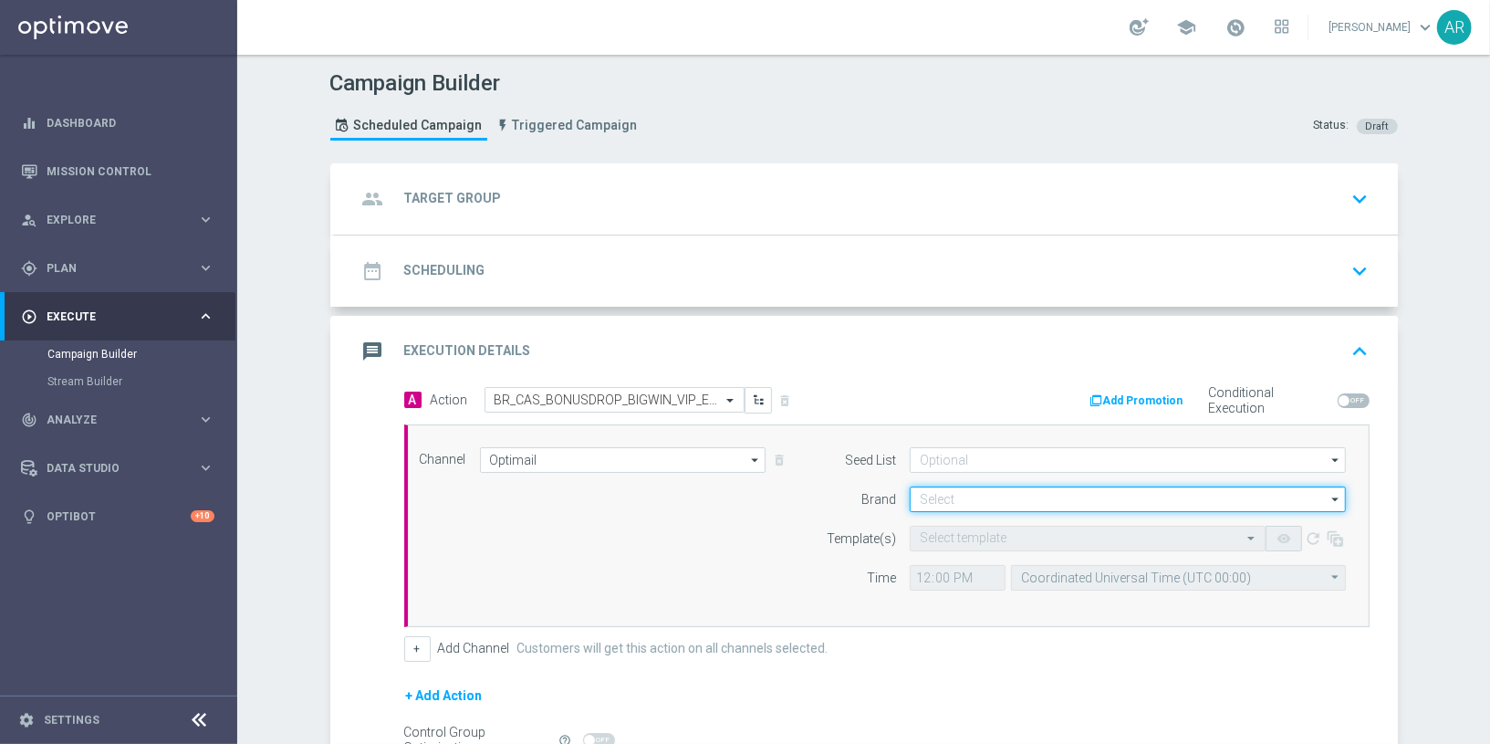
click at [948, 496] on input at bounding box center [1128, 499] width 436 height 26
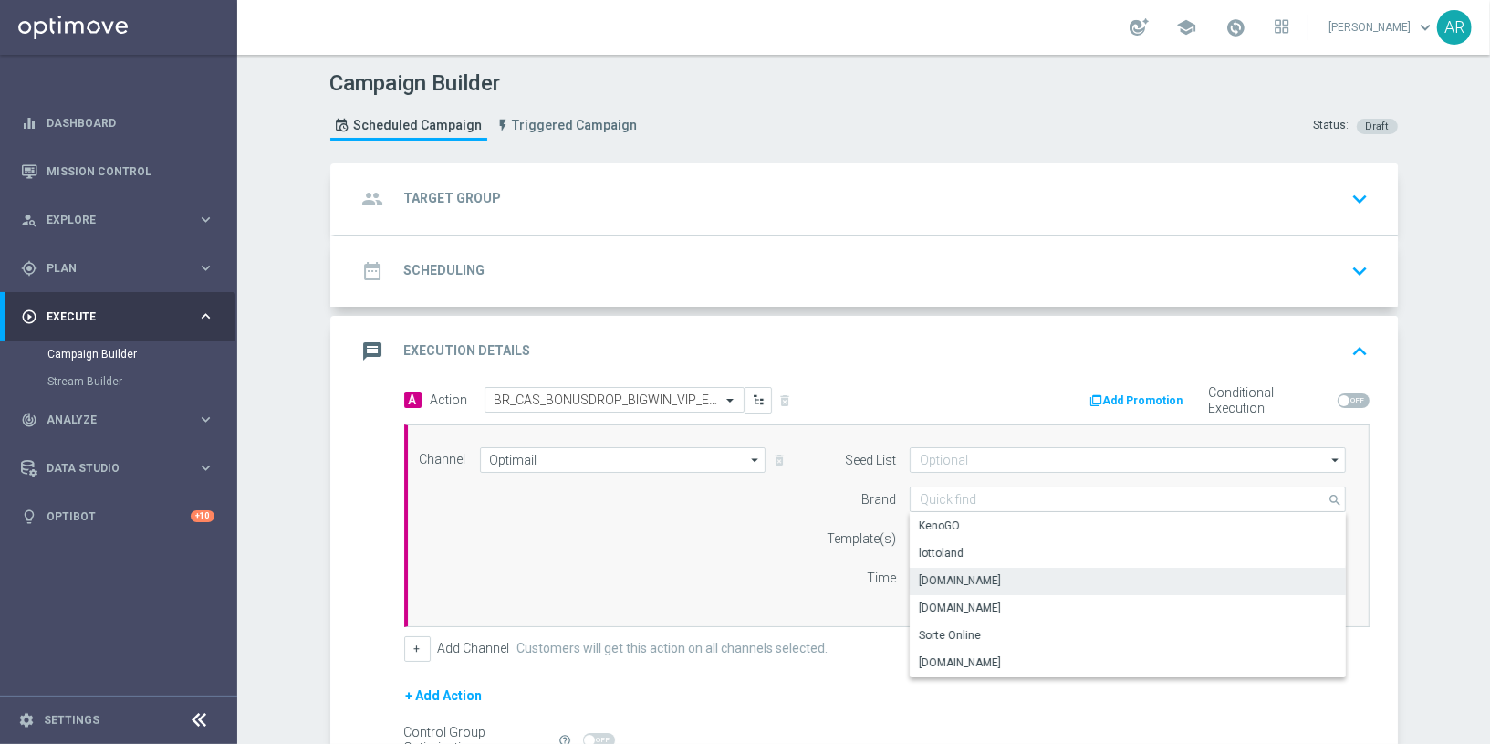
click at [1011, 574] on div "[DOMAIN_NAME]" at bounding box center [1128, 581] width 437 height 26
type input "[DOMAIN_NAME]"
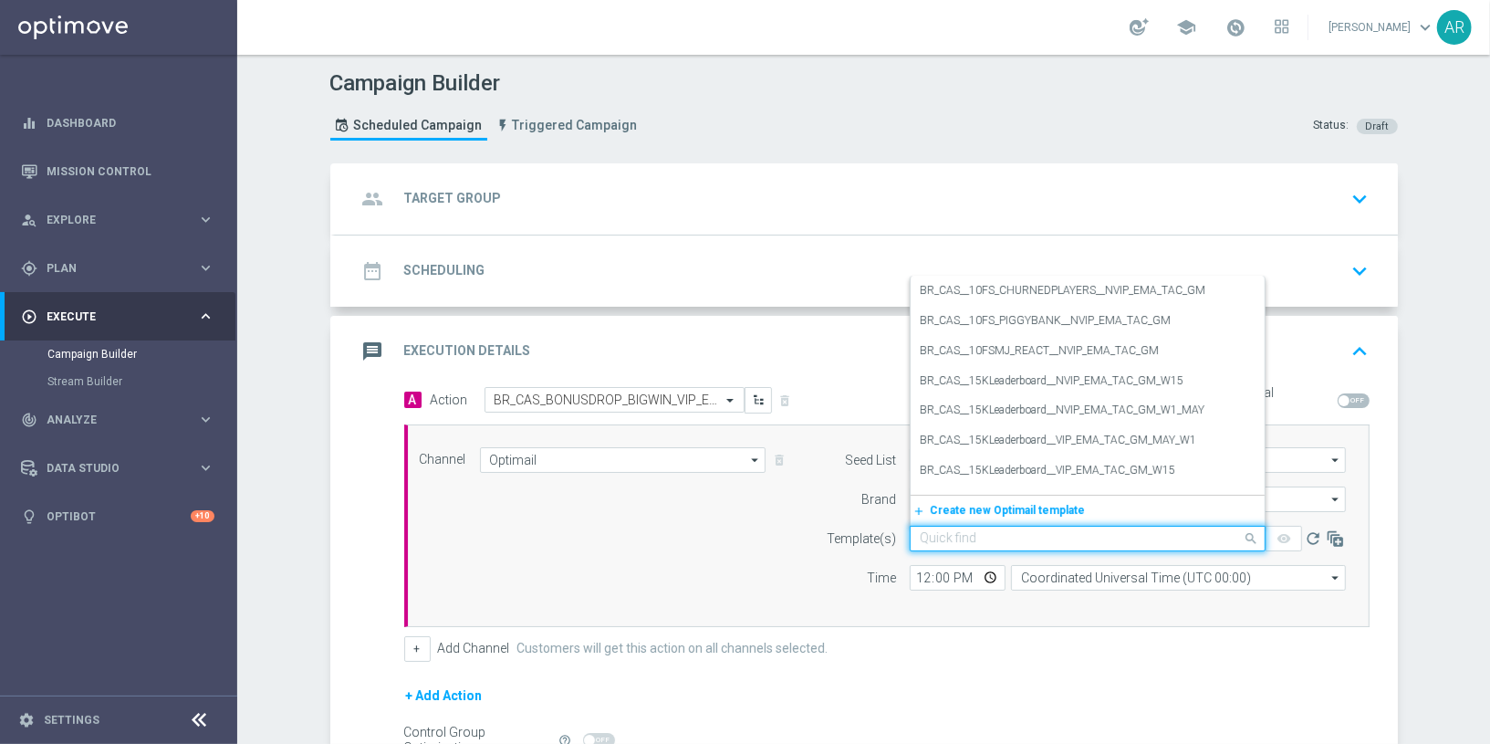
click at [953, 534] on input "text" at bounding box center [1069, 539] width 299 height 16
paste input "BR_CAS_BONUSDROP_BIGWIN_VIP_EMA_TAC_GM_W30"
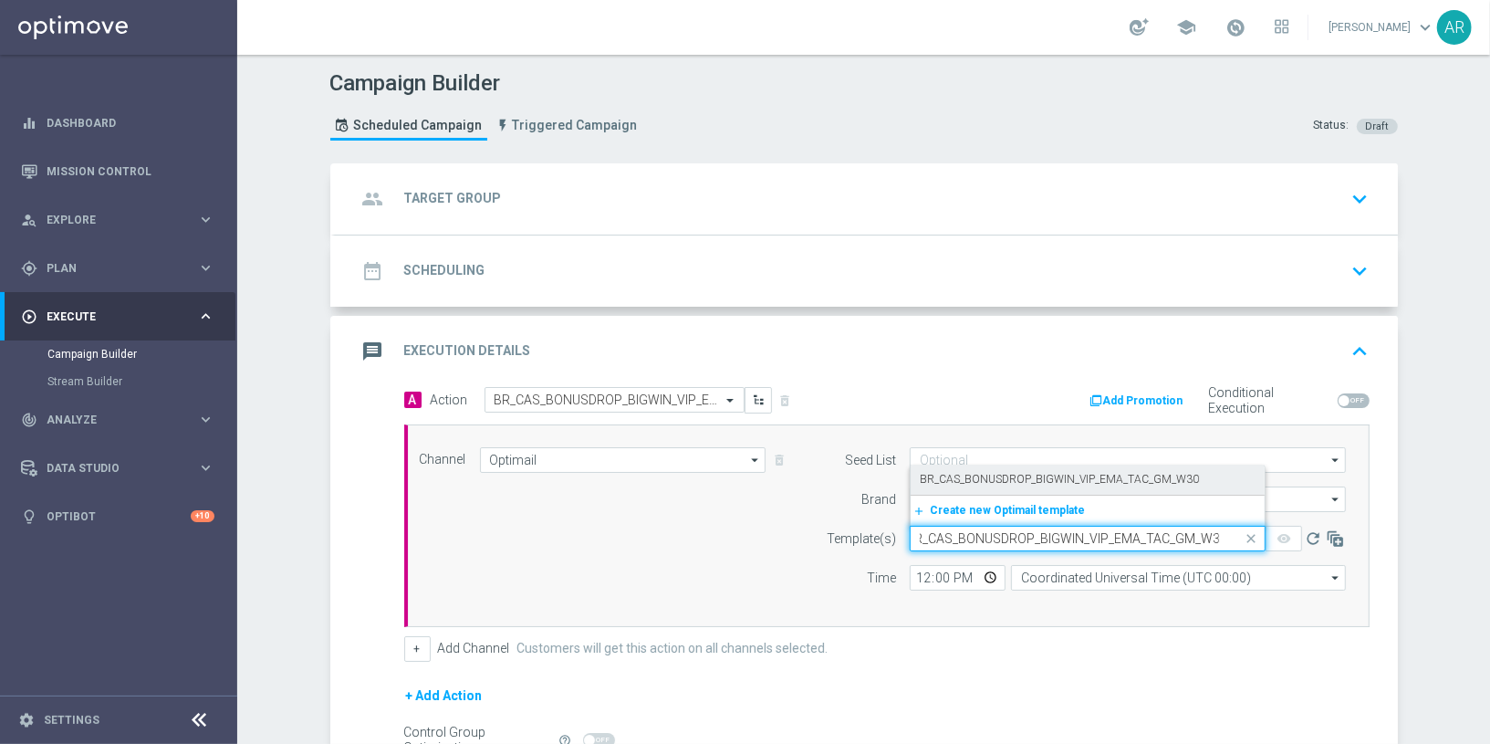
click at [1042, 478] on label "BR_CAS_BONUSDROP_BIGWIN_VIP_EMA_TAC_GM_W30" at bounding box center [1059, 480] width 279 height 16
type input "BR_CAS_BONUSDROP_BIGWIN_VIP_EMA_TAC_GM_W30"
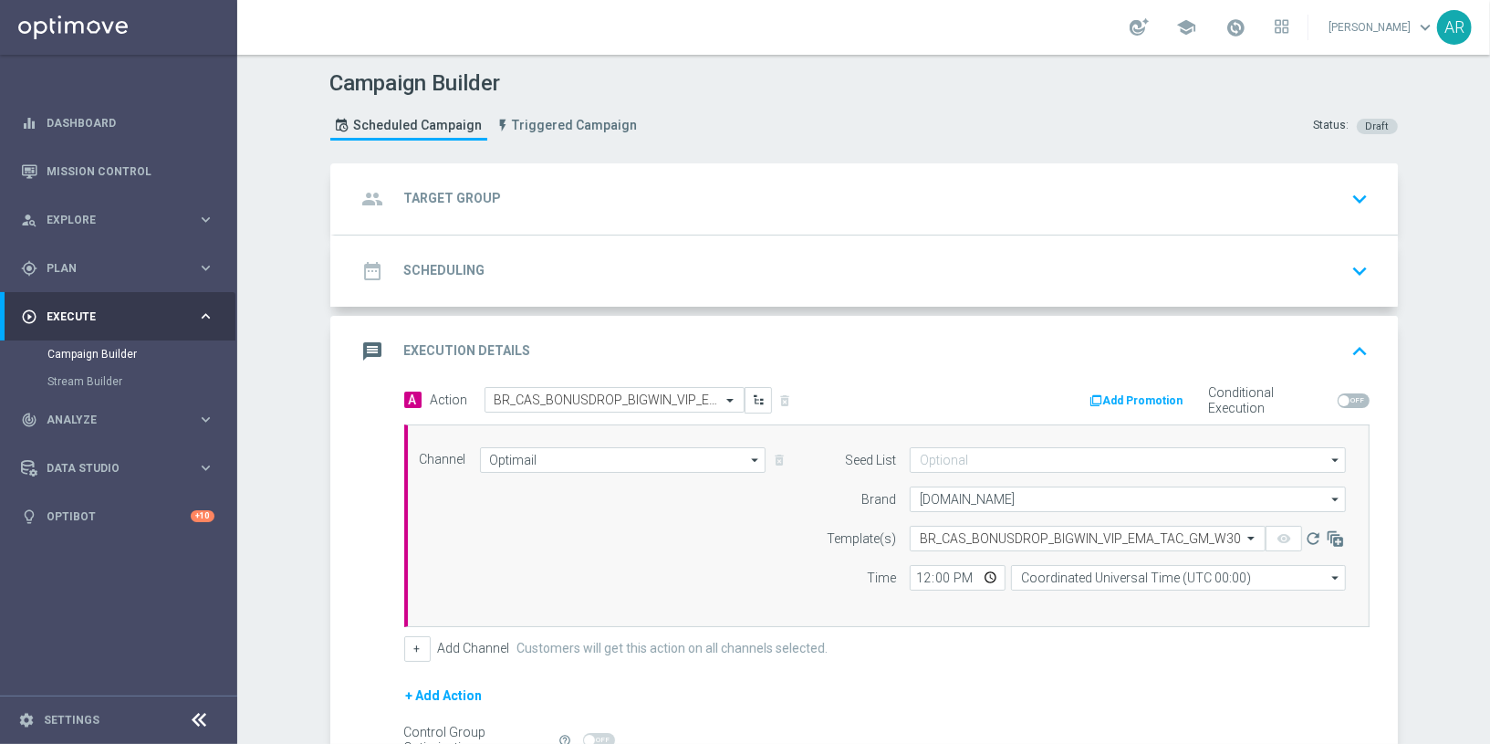
scroll to position [0, 0]
click at [1064, 573] on input "Coordinated Universal Time (UTC 00:00)" at bounding box center [1178, 578] width 335 height 26
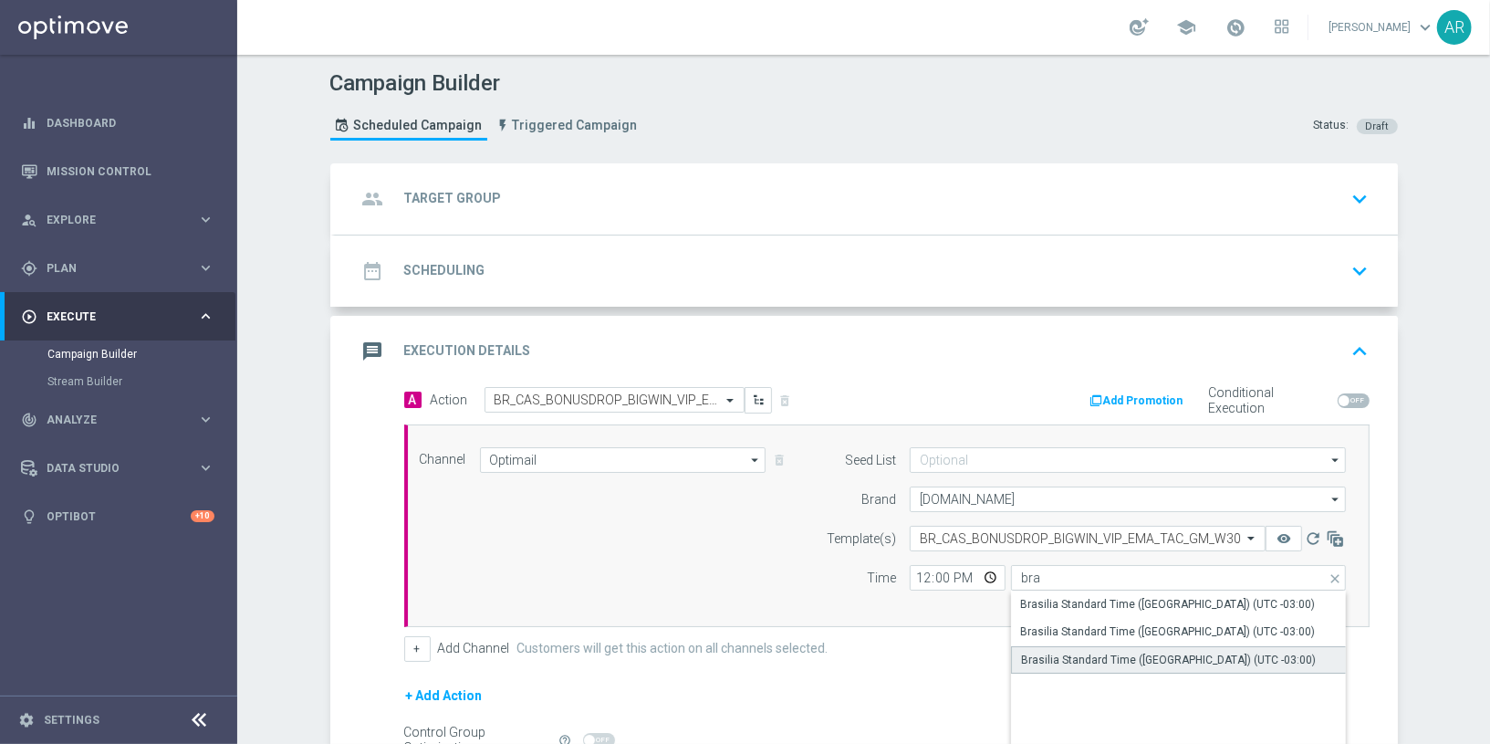
click at [1168, 657] on div "Brasilia Standard Time ([GEOGRAPHIC_DATA]) (UTC -03:00)" at bounding box center [1168, 660] width 295 height 16
type input "Brasilia Standard Time ([GEOGRAPHIC_DATA]) (UTC -03:00)"
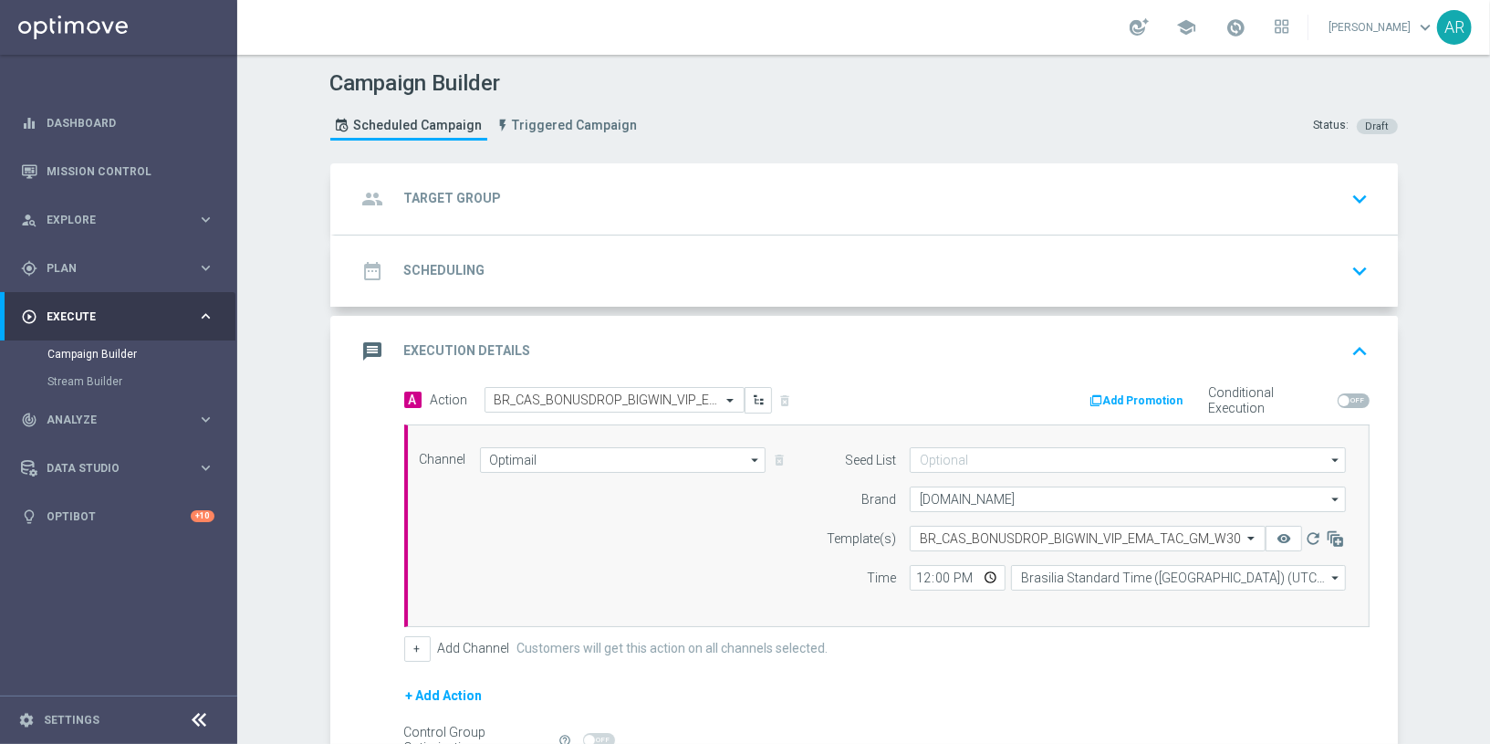
click at [652, 493] on div "Channel Optimail Optimail arrow_drop_down Show Selected 1 of 26 Silverpop" at bounding box center [883, 525] width 955 height 157
click at [569, 202] on div "group Target Group keyboard_arrow_down" at bounding box center [866, 199] width 1019 height 35
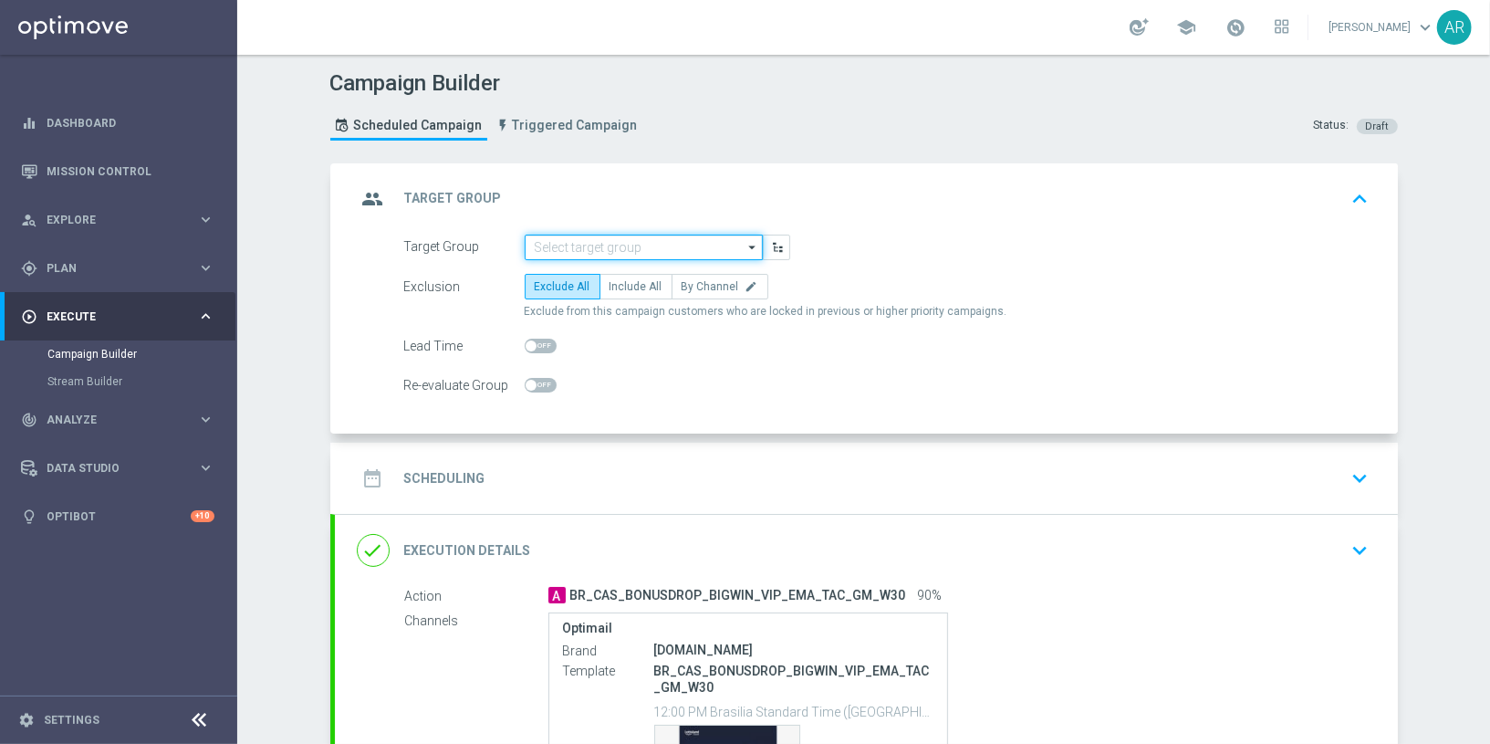
click at [645, 242] on input at bounding box center [644, 248] width 238 height 26
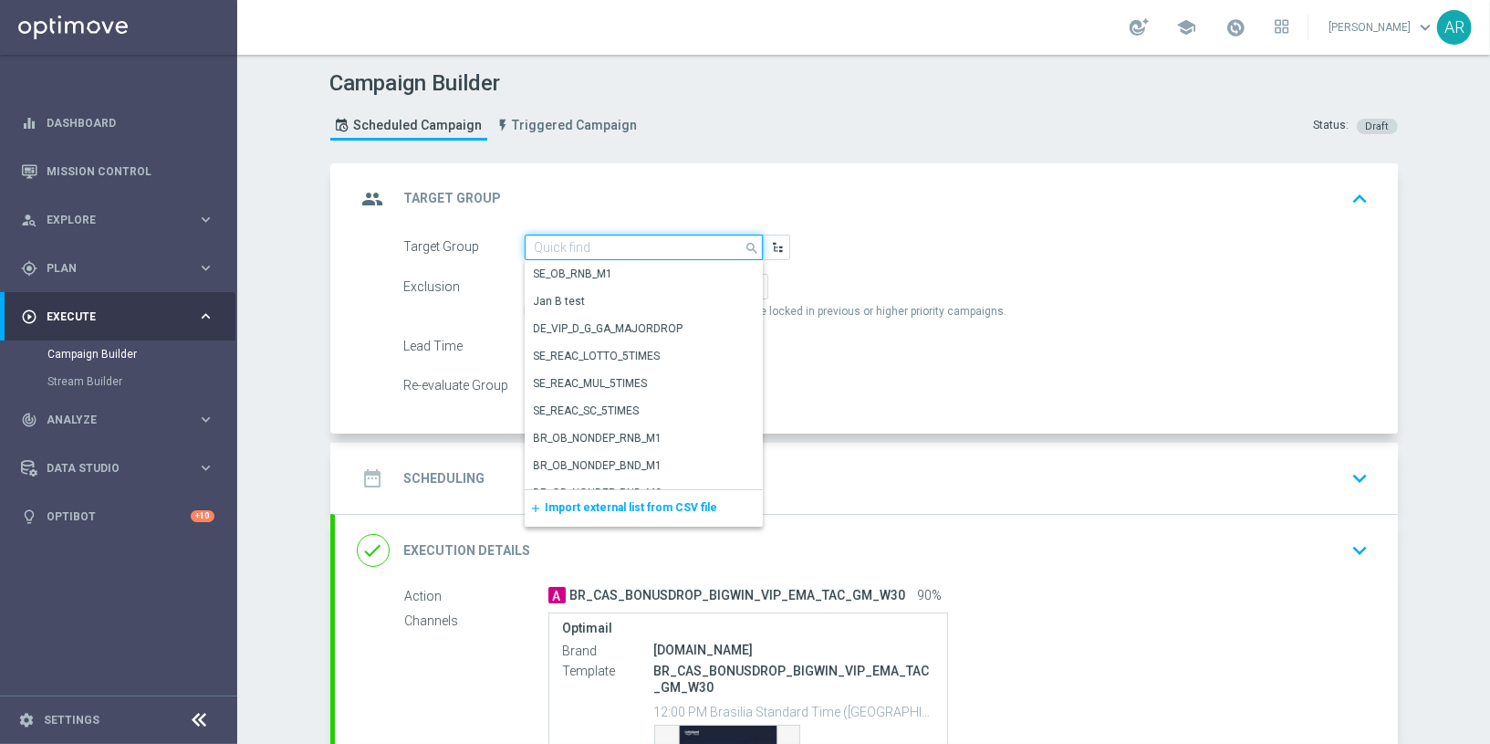
paste input "BR_CAS_VIP_HVC_PlayerIdentification_BigWin_TARGET"
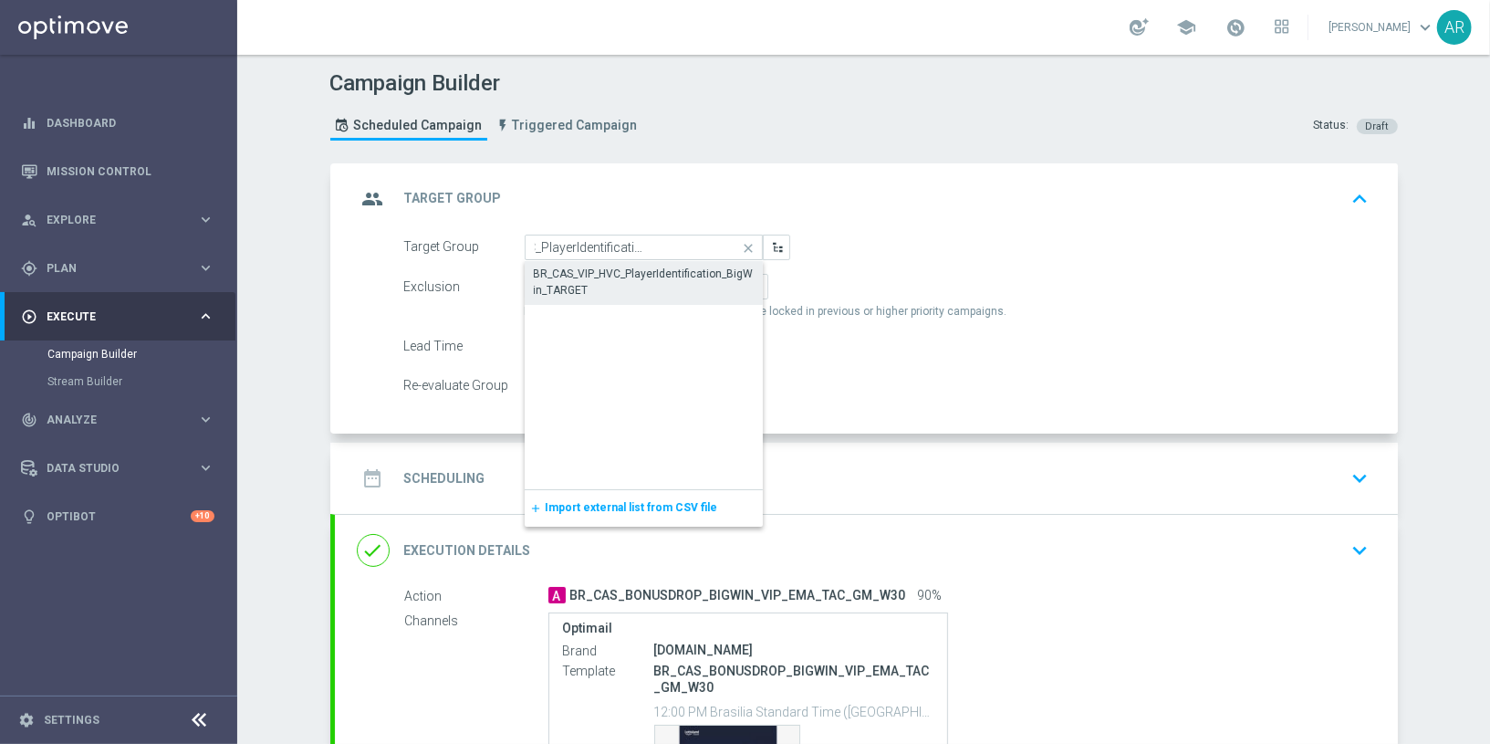
click at [657, 276] on div "BR_CAS_VIP_HVC_PlayerIdentification_BigWin_TARGET" at bounding box center [644, 282] width 220 height 33
type input "BR_CAS_VIP_HVC_PlayerIdentification_BigWin_TARGET"
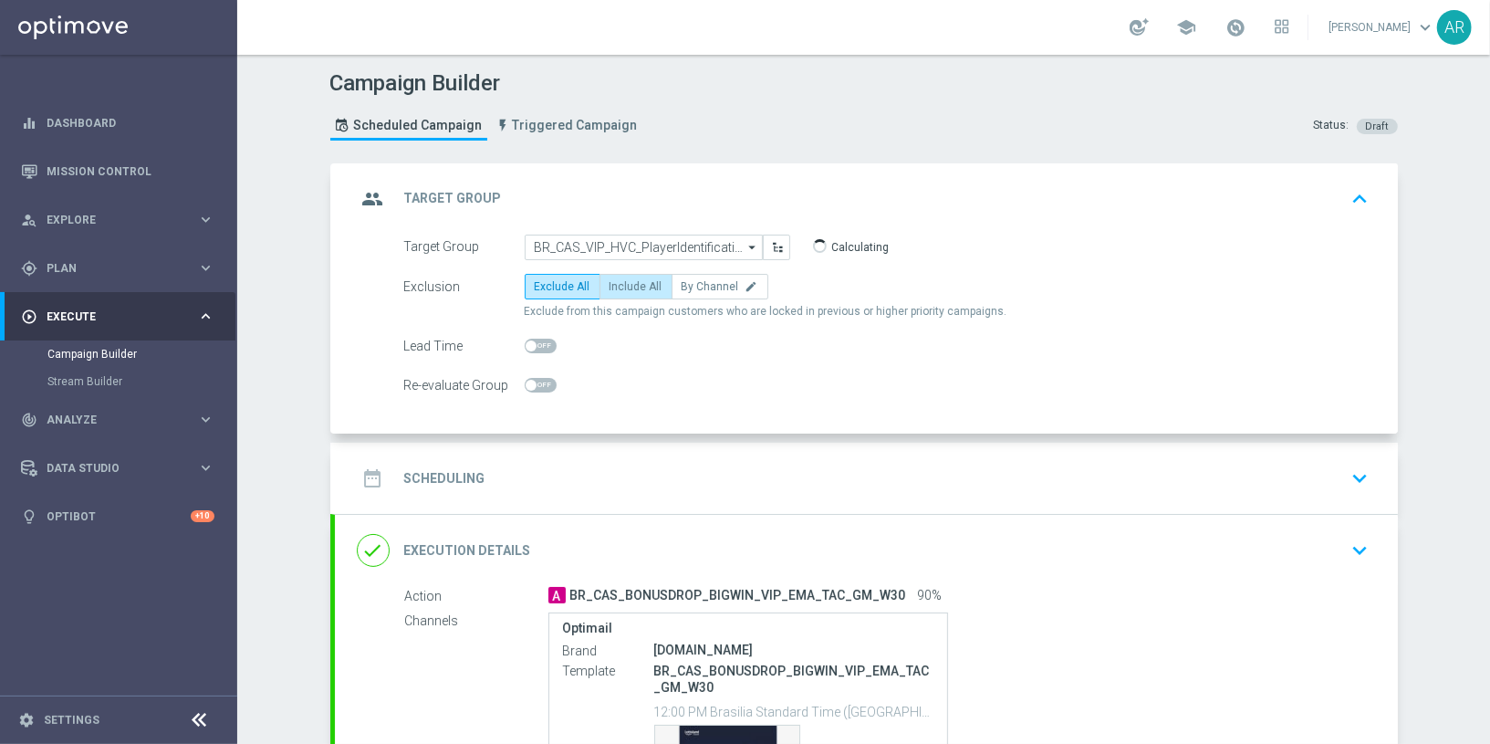
click at [642, 286] on span "Include All" at bounding box center [636, 286] width 53 height 13
click at [621, 286] on input "Include All" at bounding box center [616, 290] width 12 height 12
radio input "true"
click at [996, 481] on div "date_range Scheduling keyboard_arrow_down" at bounding box center [866, 478] width 1019 height 35
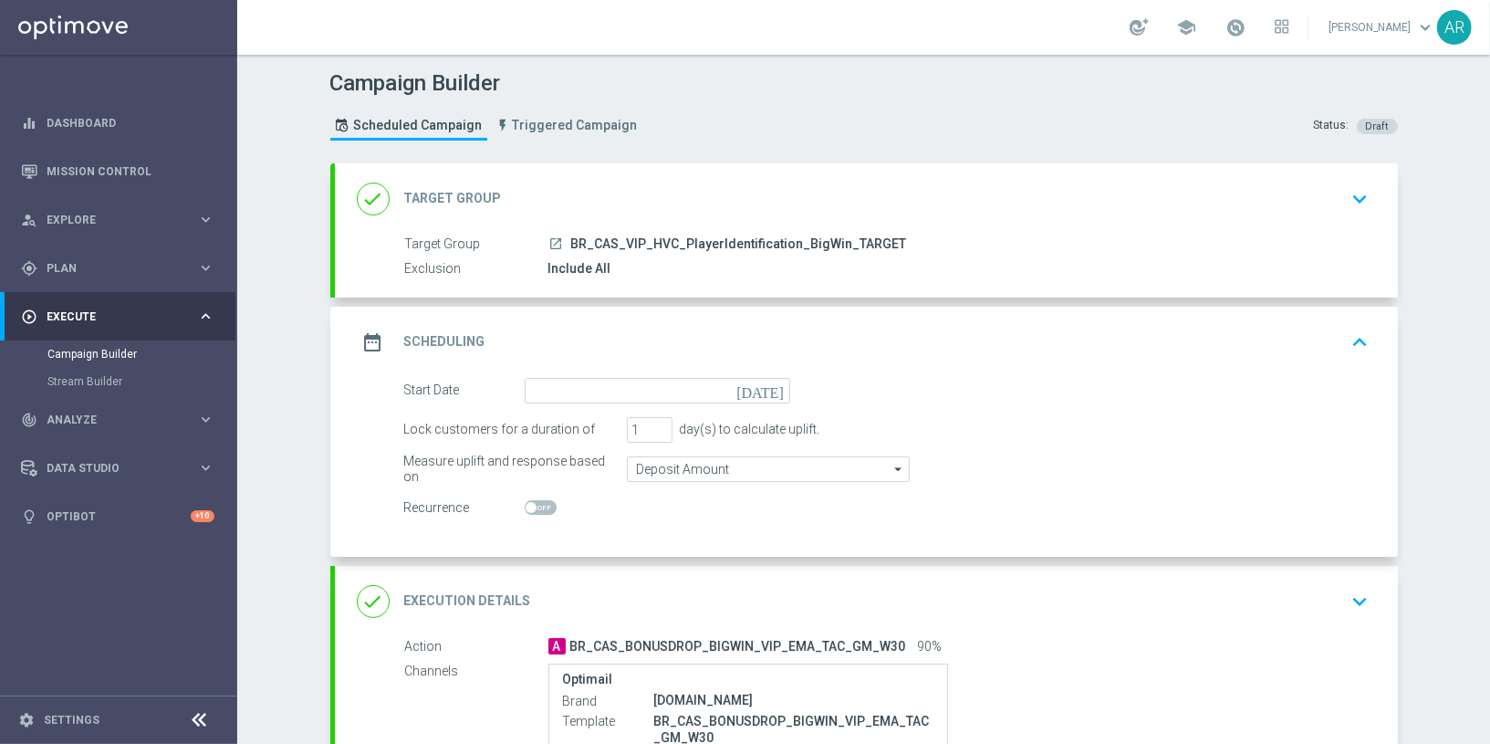
click at [777, 391] on icon "[DATE]" at bounding box center [763, 388] width 54 height 20
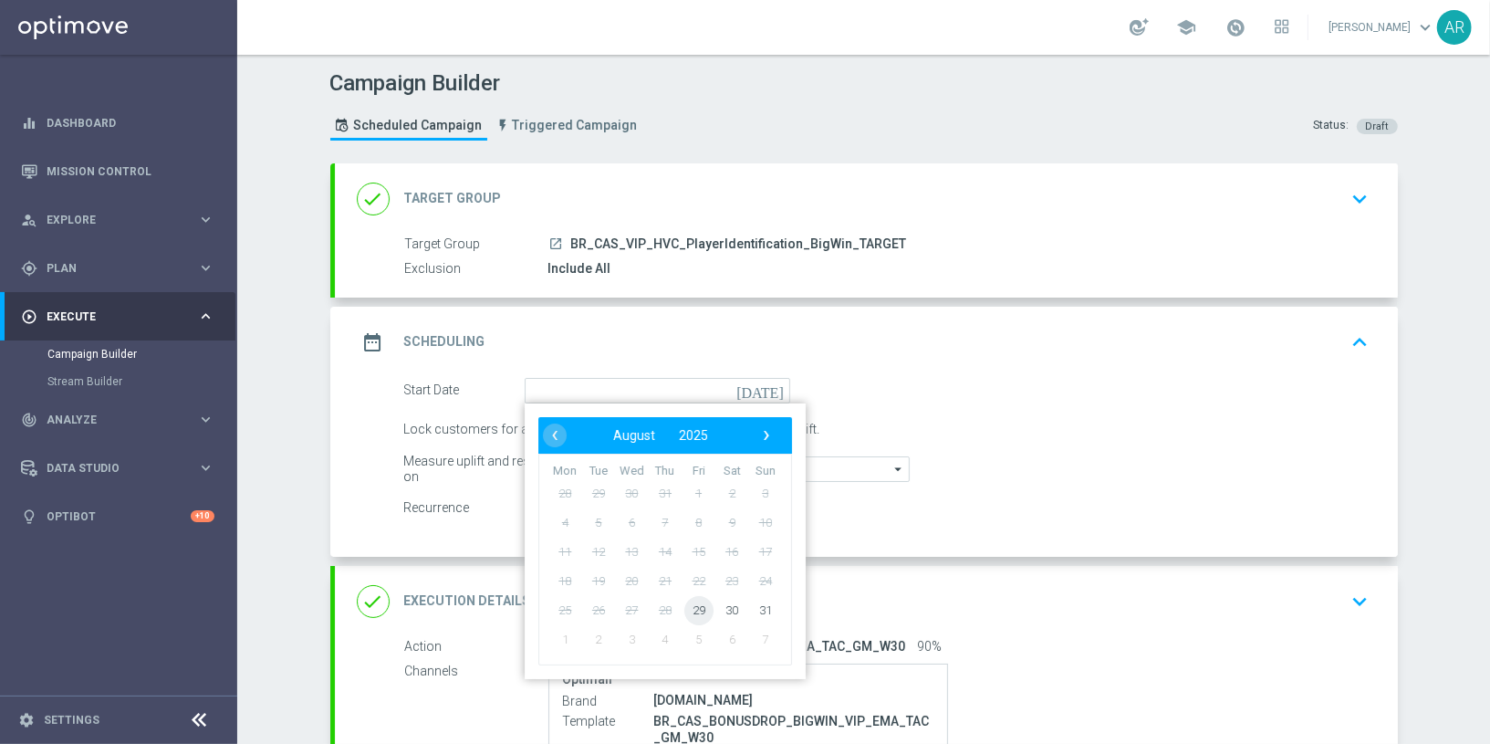
click at [704, 600] on span "29" at bounding box center [698, 609] width 29 height 29
type input "[DATE]"
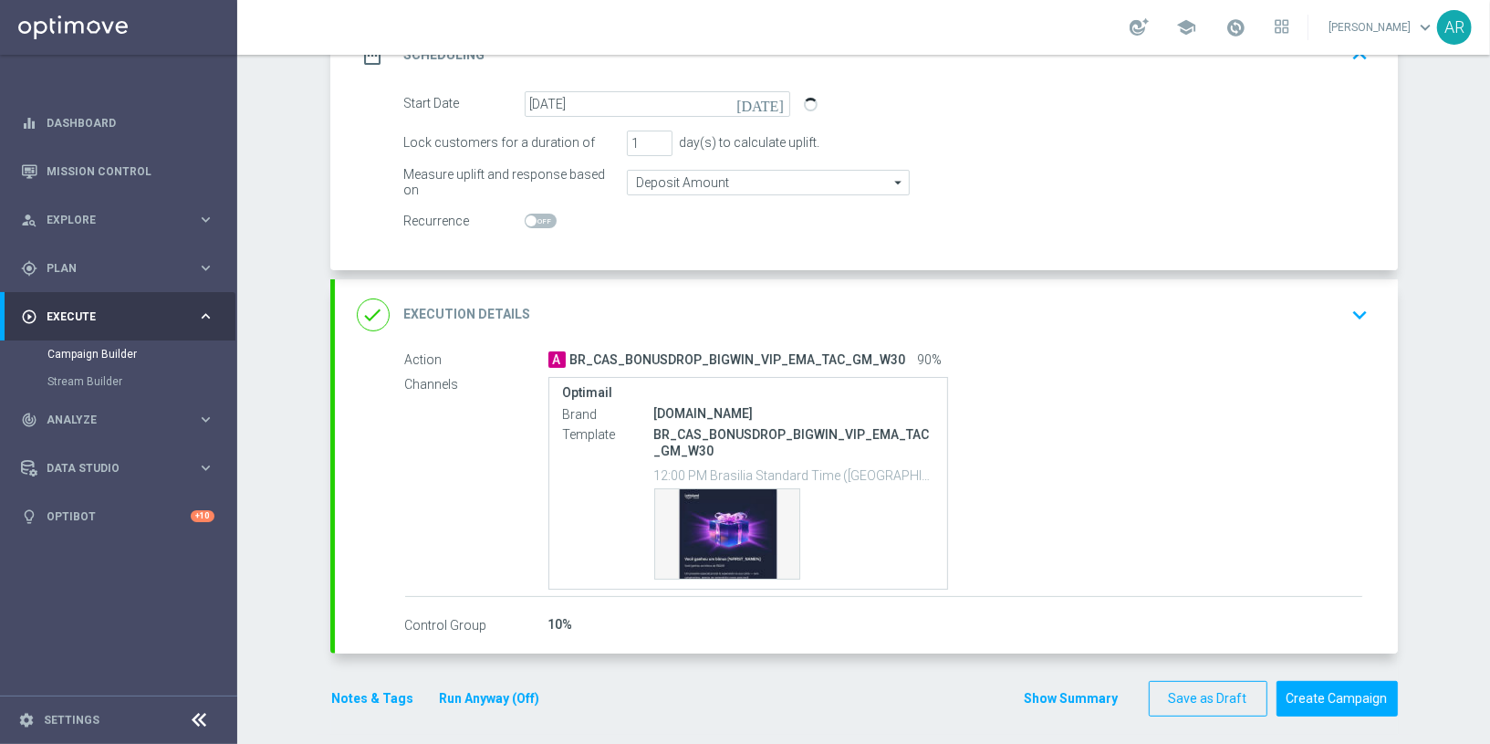
scroll to position [290, 0]
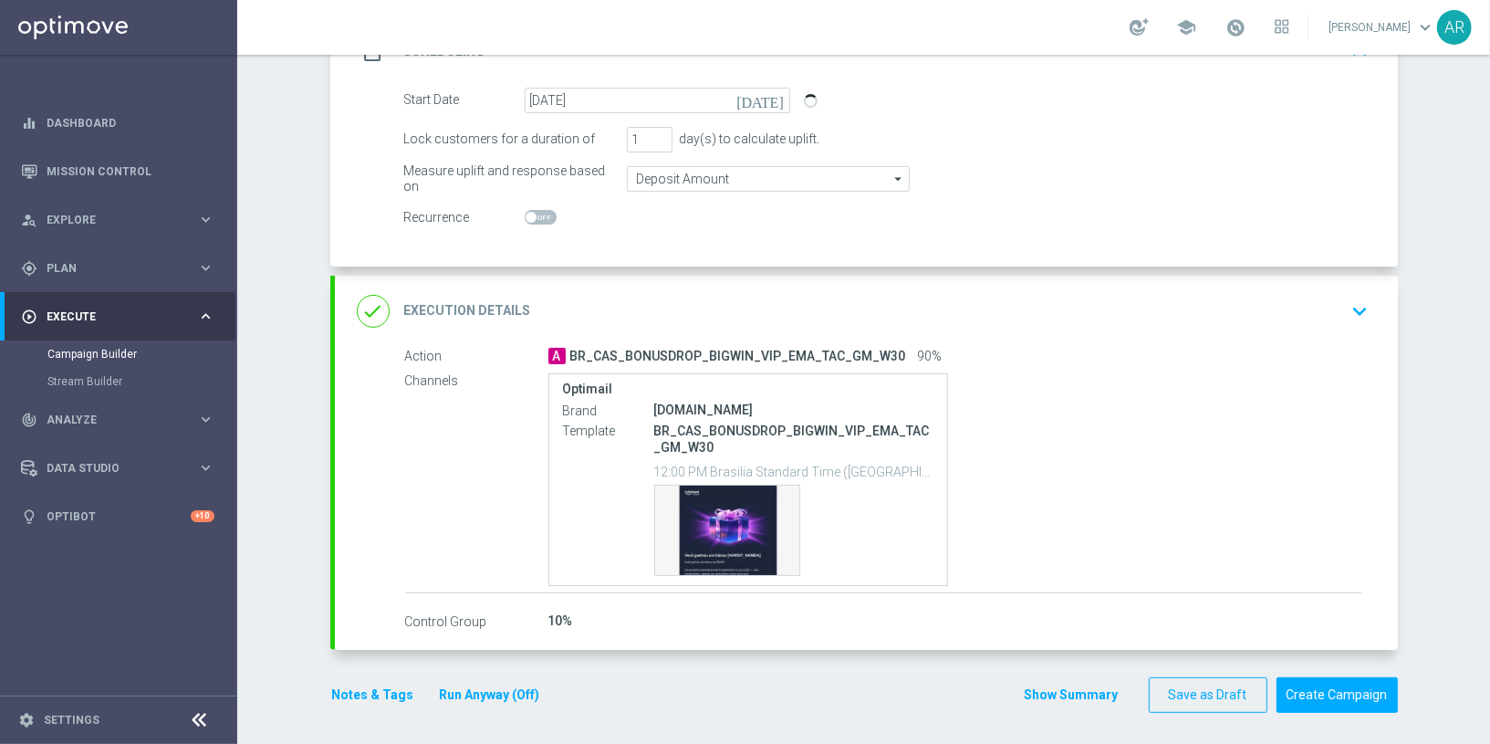
click at [1365, 305] on icon "keyboard_arrow_down" at bounding box center [1360, 310] width 27 height 27
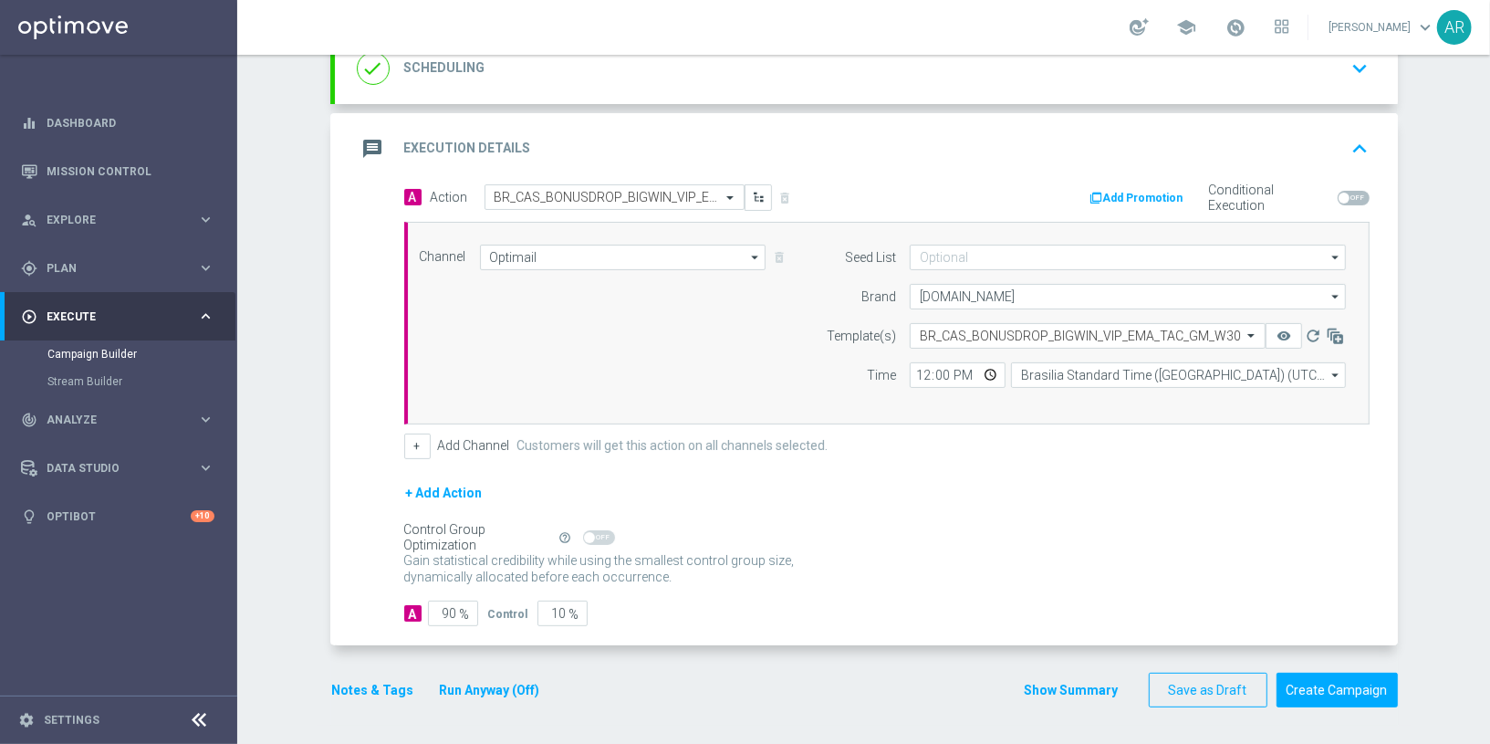
scroll to position [274, 0]
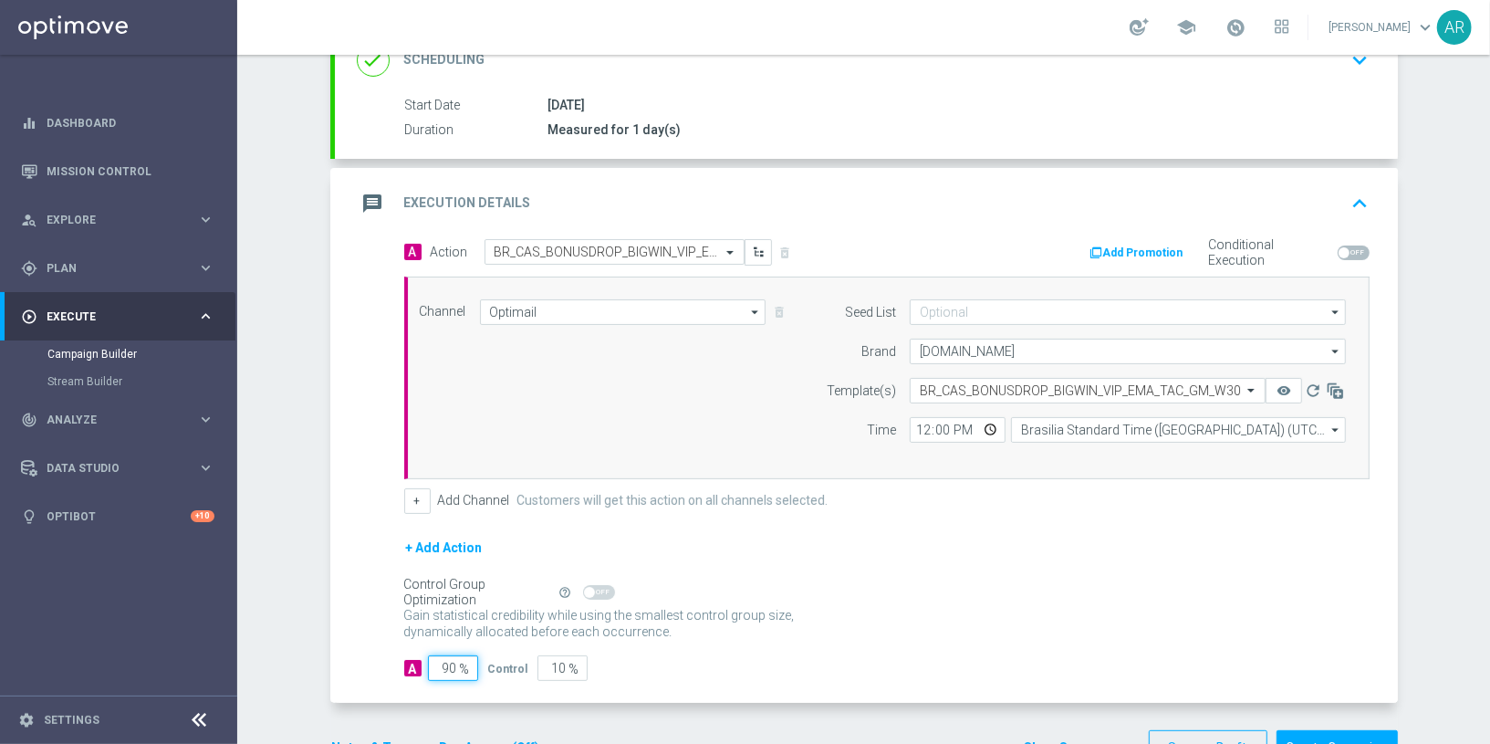
click at [457, 657] on input "90" at bounding box center [453, 668] width 50 height 26
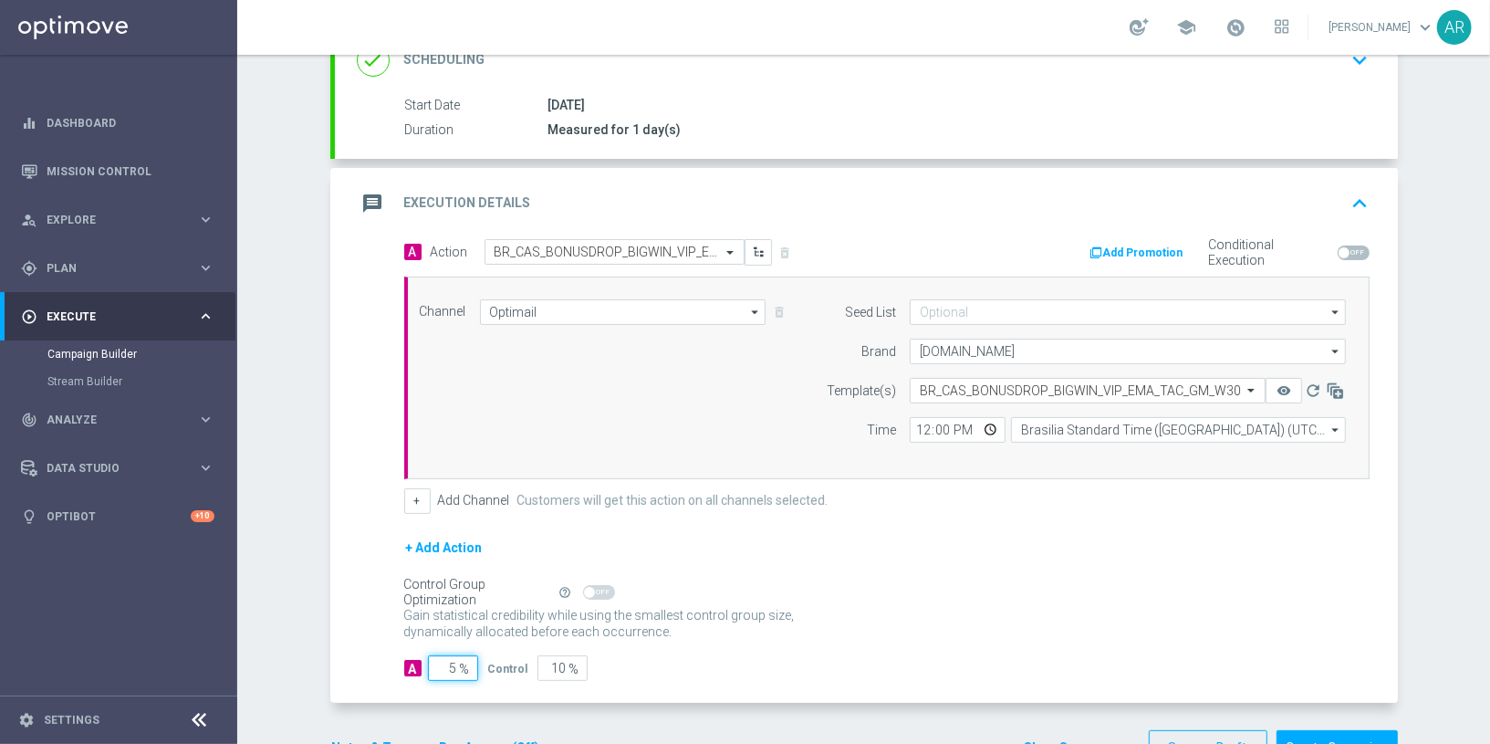
type input "50"
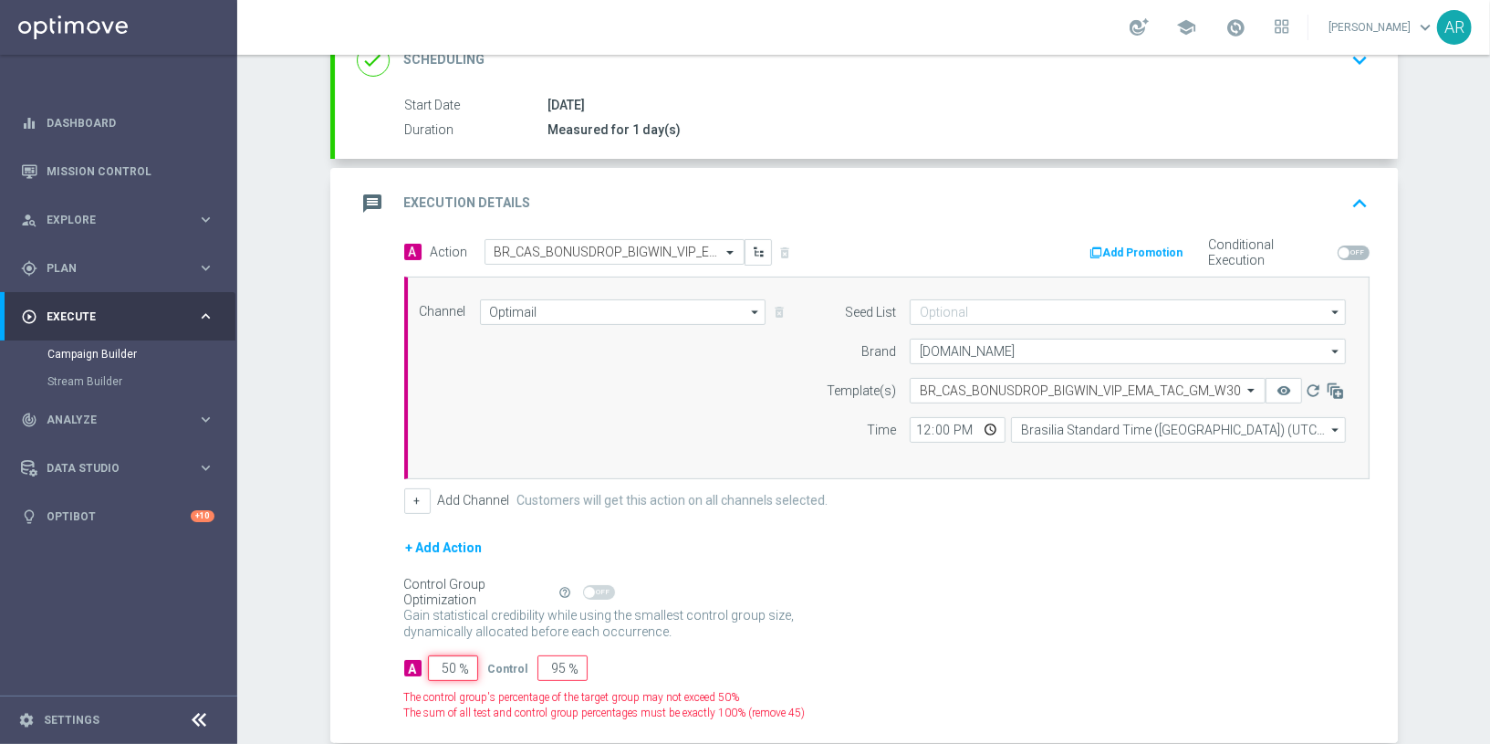
type input "50"
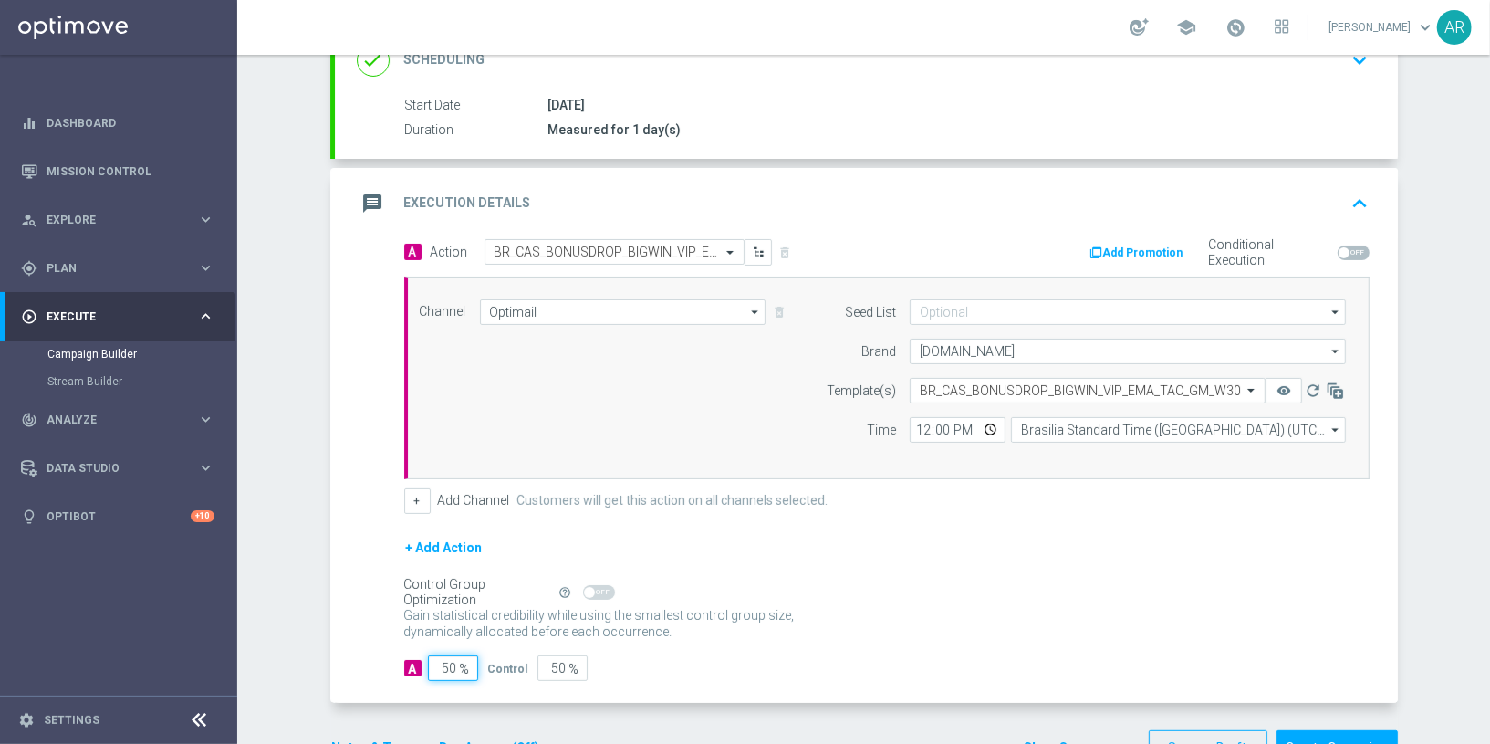
type input "50"
click at [850, 636] on div "Gain statistical credibility while using the smallest control group size, dynam…" at bounding box center [886, 624] width 965 height 44
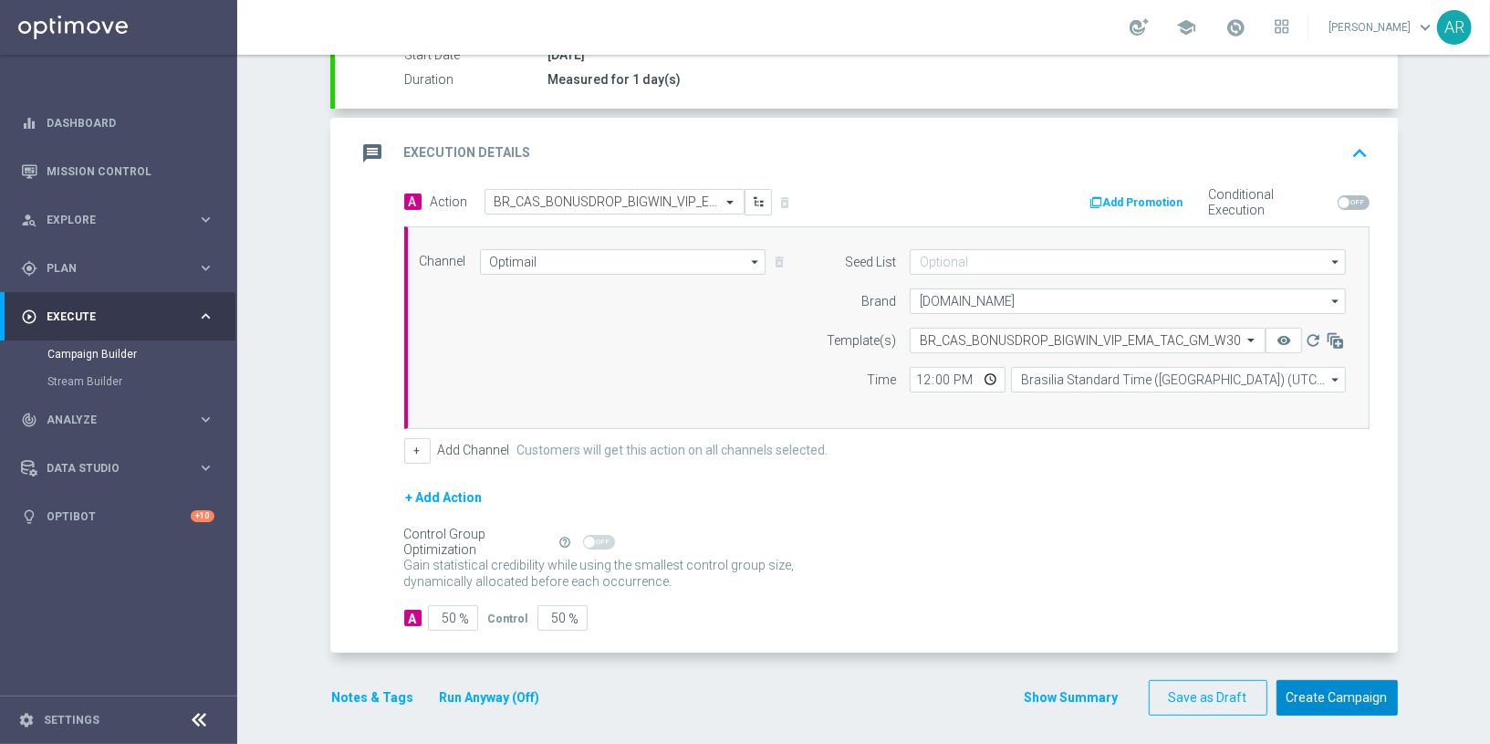
click at [1355, 691] on button "Create Campaign" at bounding box center [1337, 698] width 121 height 36
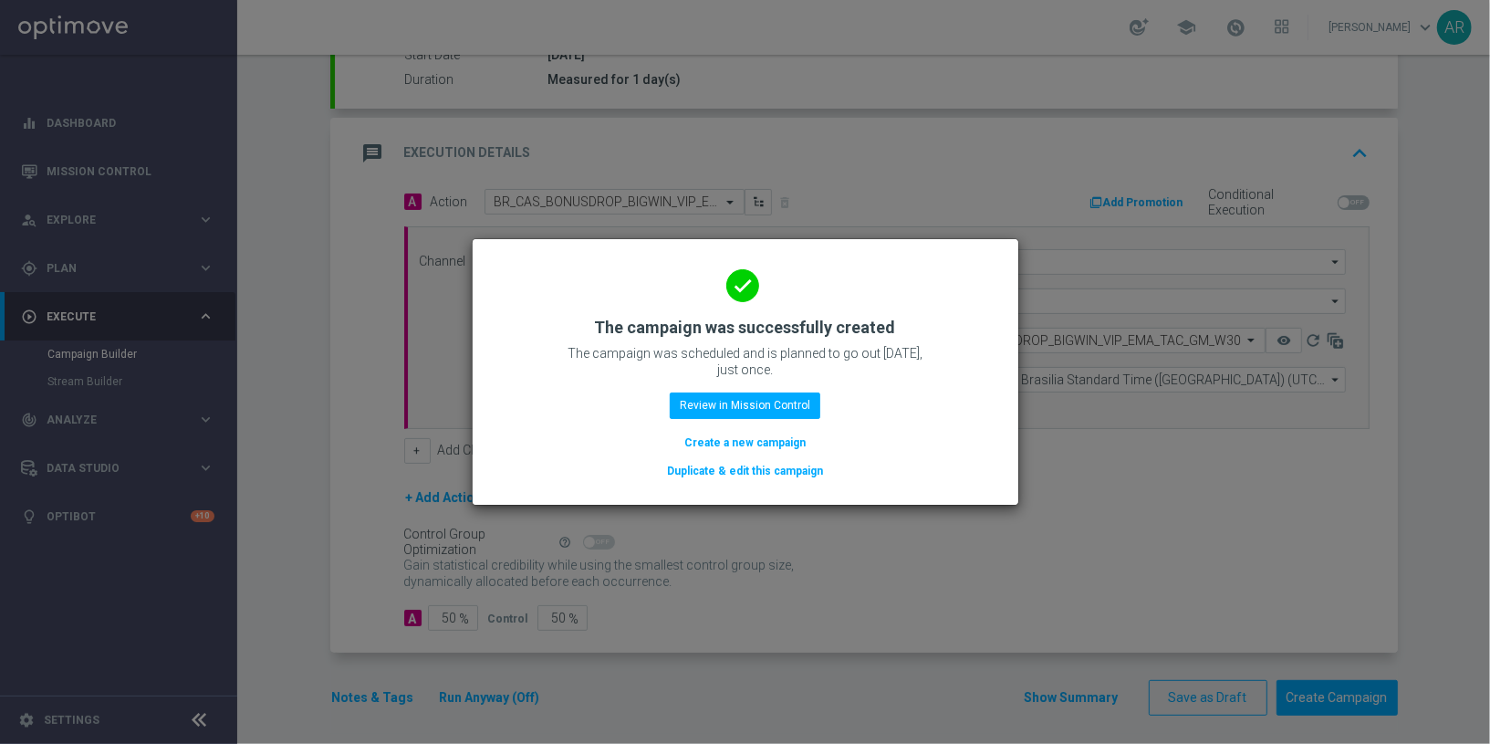
click at [750, 444] on button "Create a new campaign" at bounding box center [745, 443] width 125 height 20
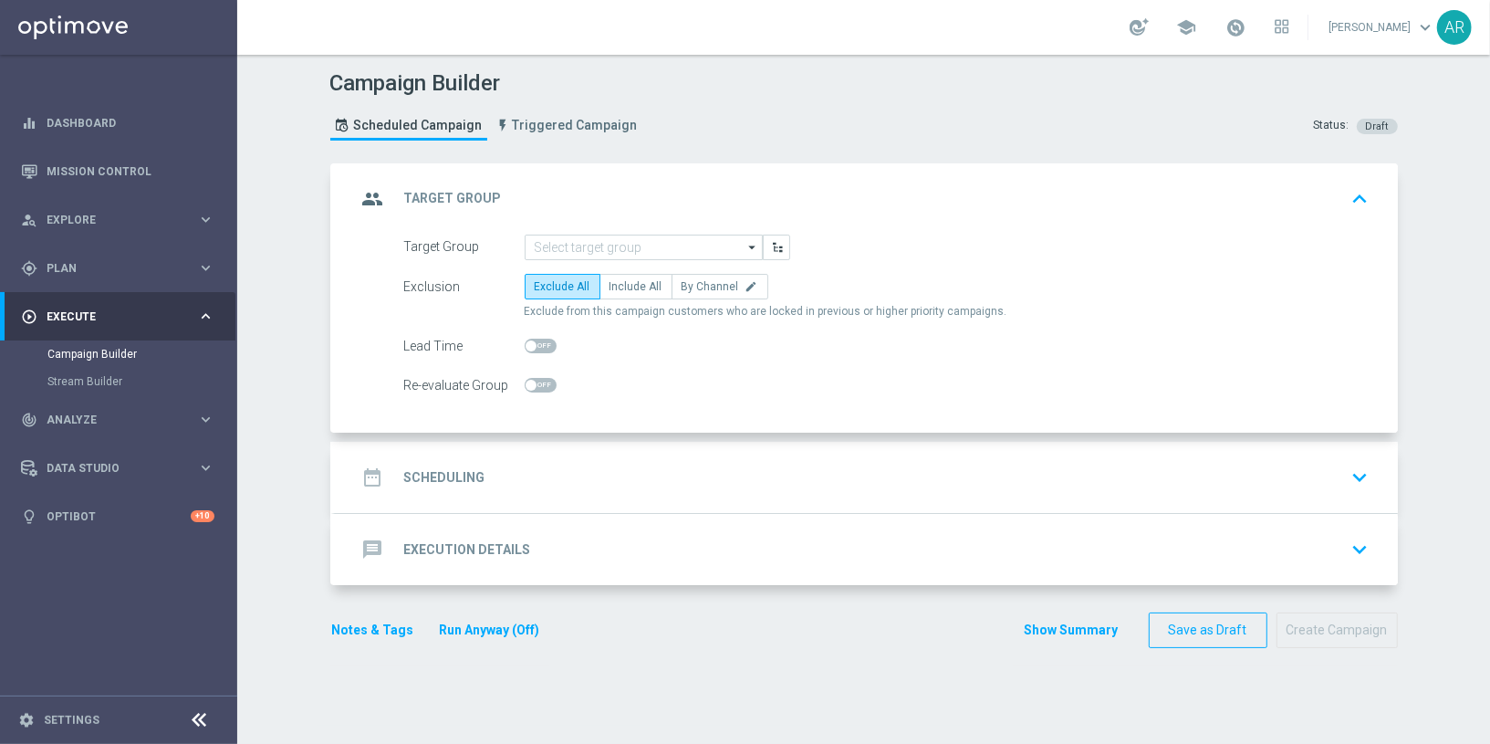
scroll to position [0, 0]
click at [604, 245] on input at bounding box center [644, 248] width 238 height 26
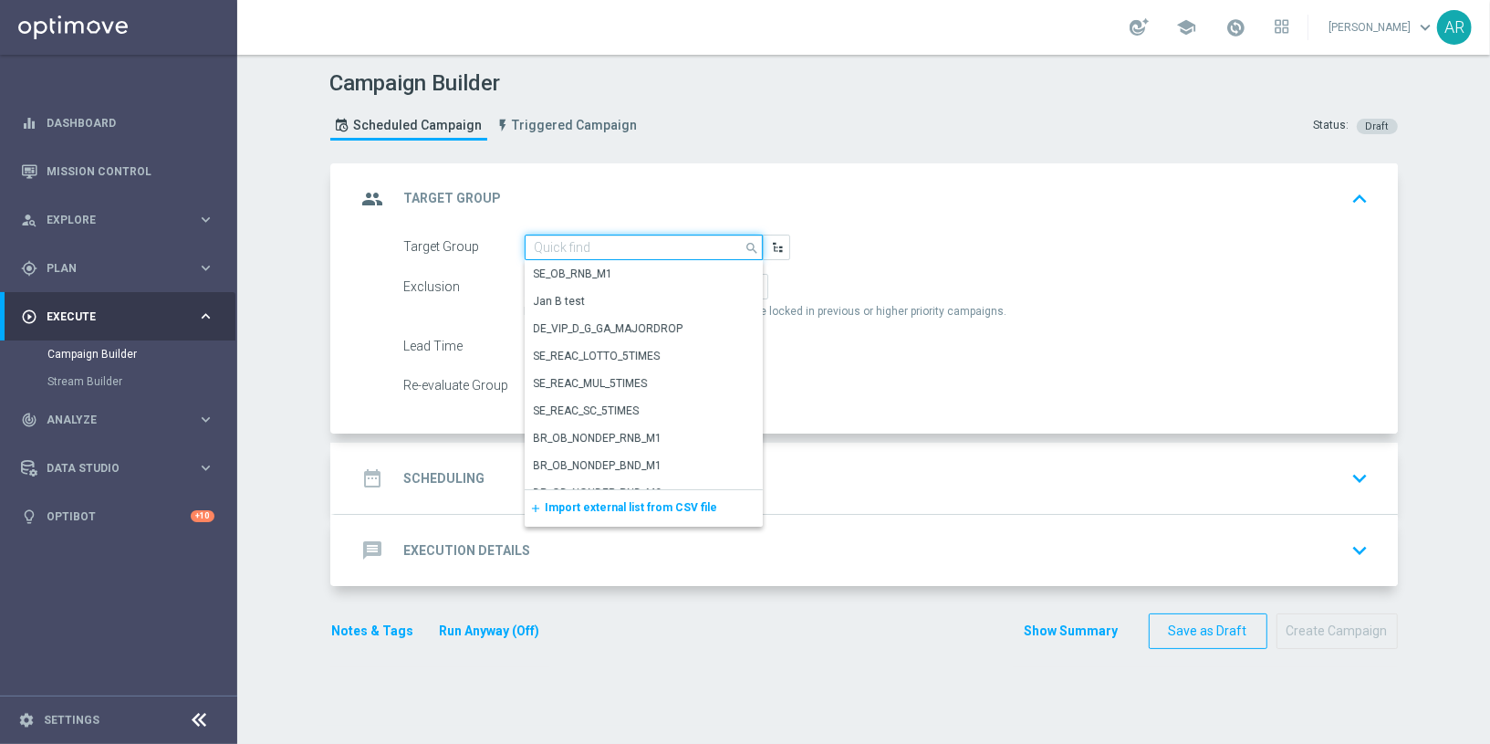
paste input "BR_CAS_VIP_HVC_PlayerIdentification_Big Loss_BigDeps_TARGET"
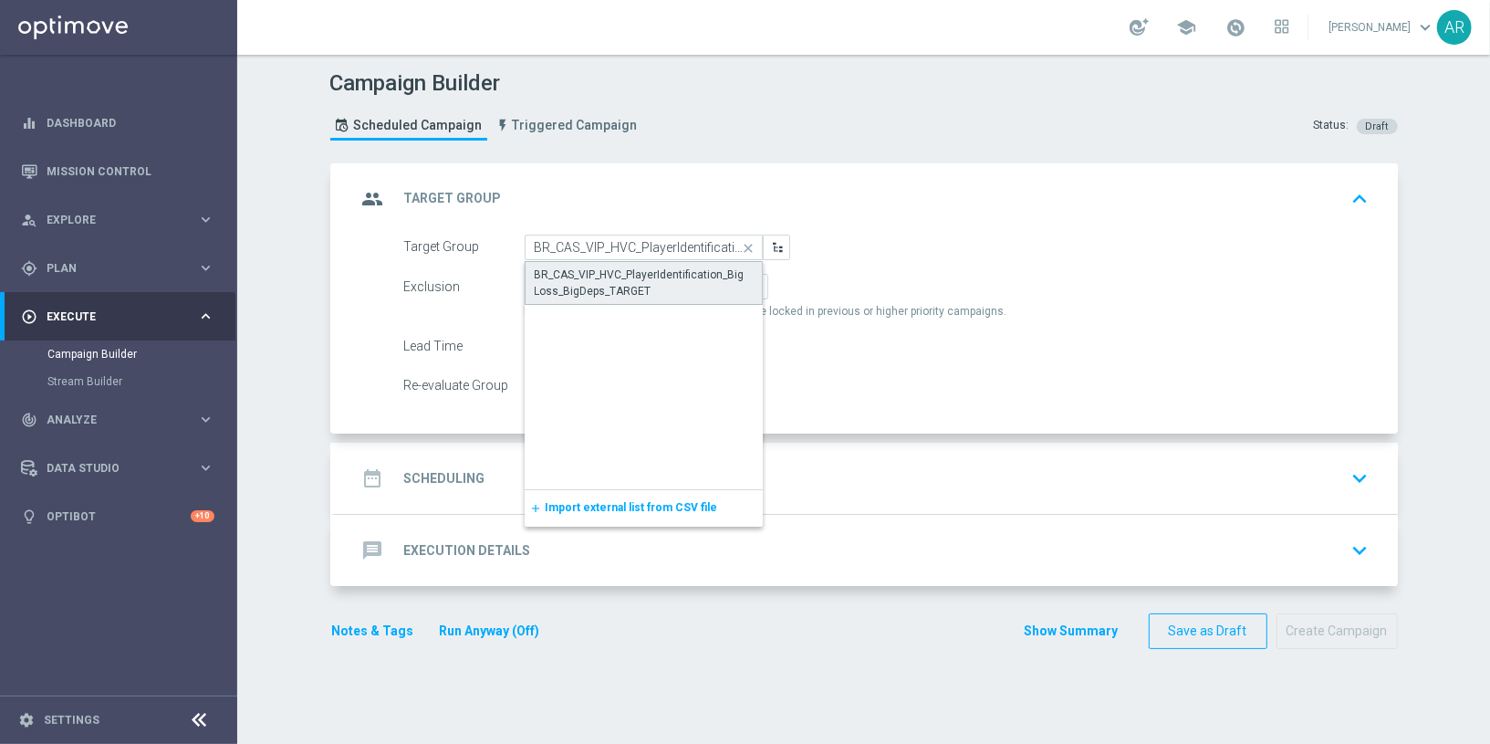
click at [659, 283] on div "BR_CAS_VIP_HVC_PlayerIdentification_Big Loss_BigDeps_TARGET" at bounding box center [644, 282] width 218 height 33
type input "BR_CAS_VIP_HVC_PlayerIdentification_Big Loss_BigDeps_TARGET"
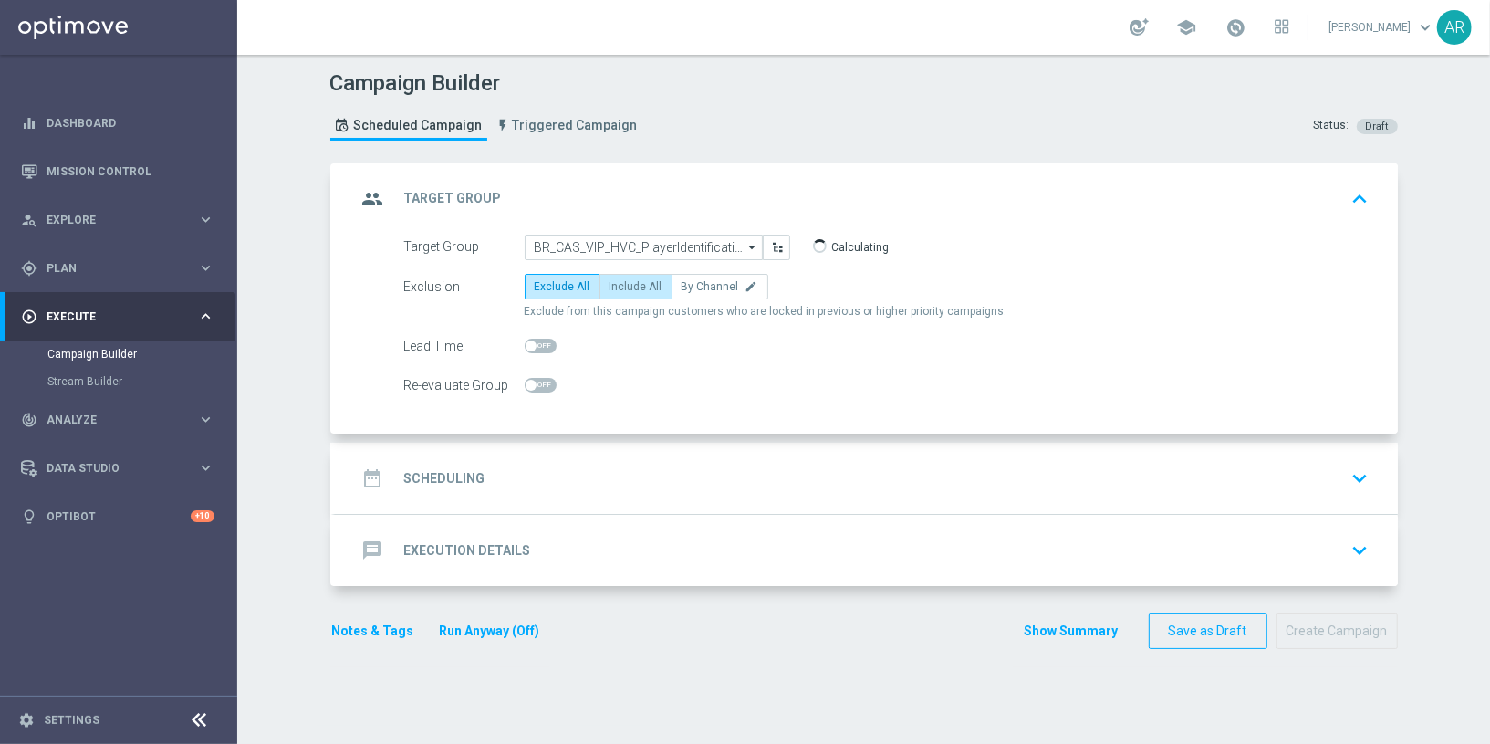
click at [628, 284] on span "Include All" at bounding box center [636, 286] width 53 height 13
click at [621, 284] on input "Include All" at bounding box center [616, 290] width 12 height 12
radio input "true"
click at [600, 481] on div "date_range Scheduling keyboard_arrow_down" at bounding box center [866, 478] width 1019 height 35
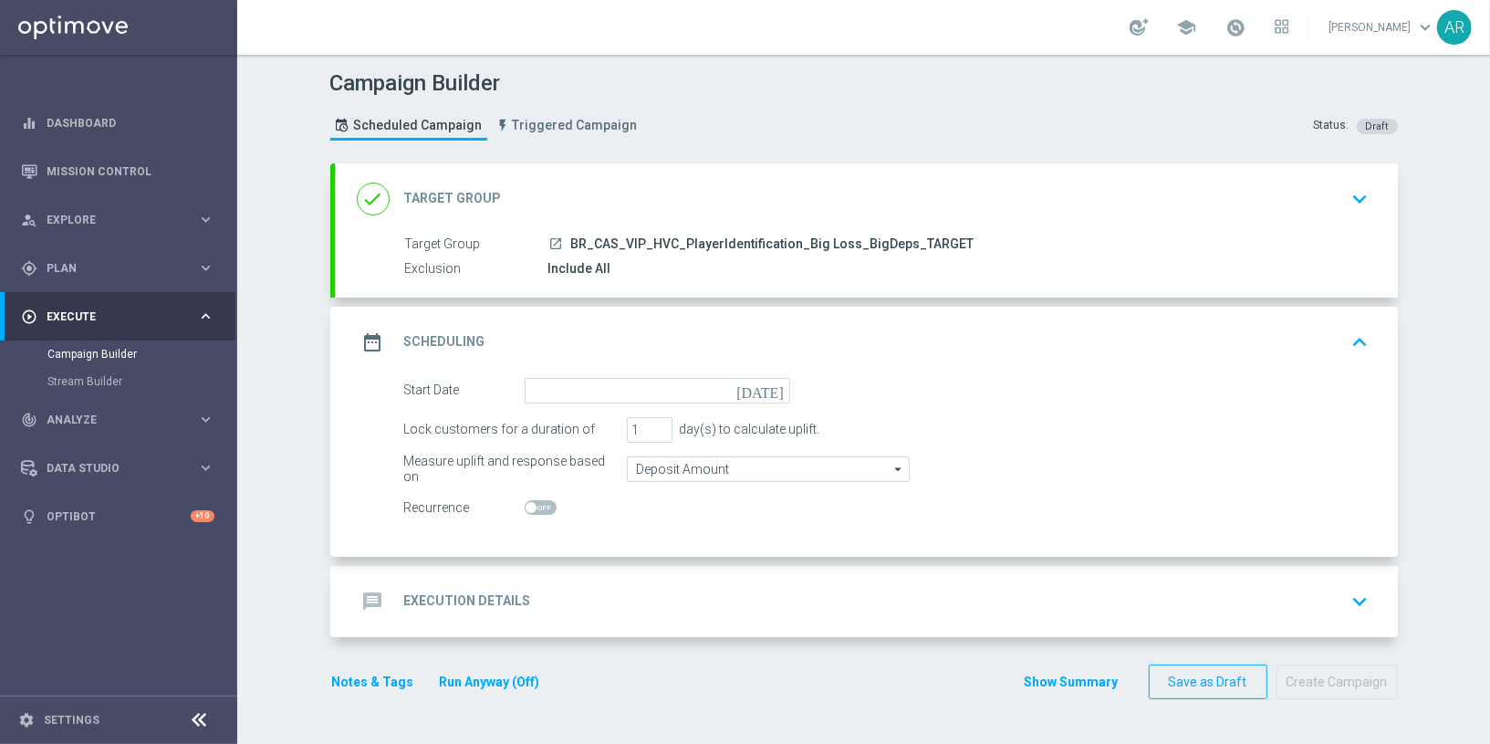
click at [777, 384] on icon "[DATE]" at bounding box center [763, 388] width 54 height 20
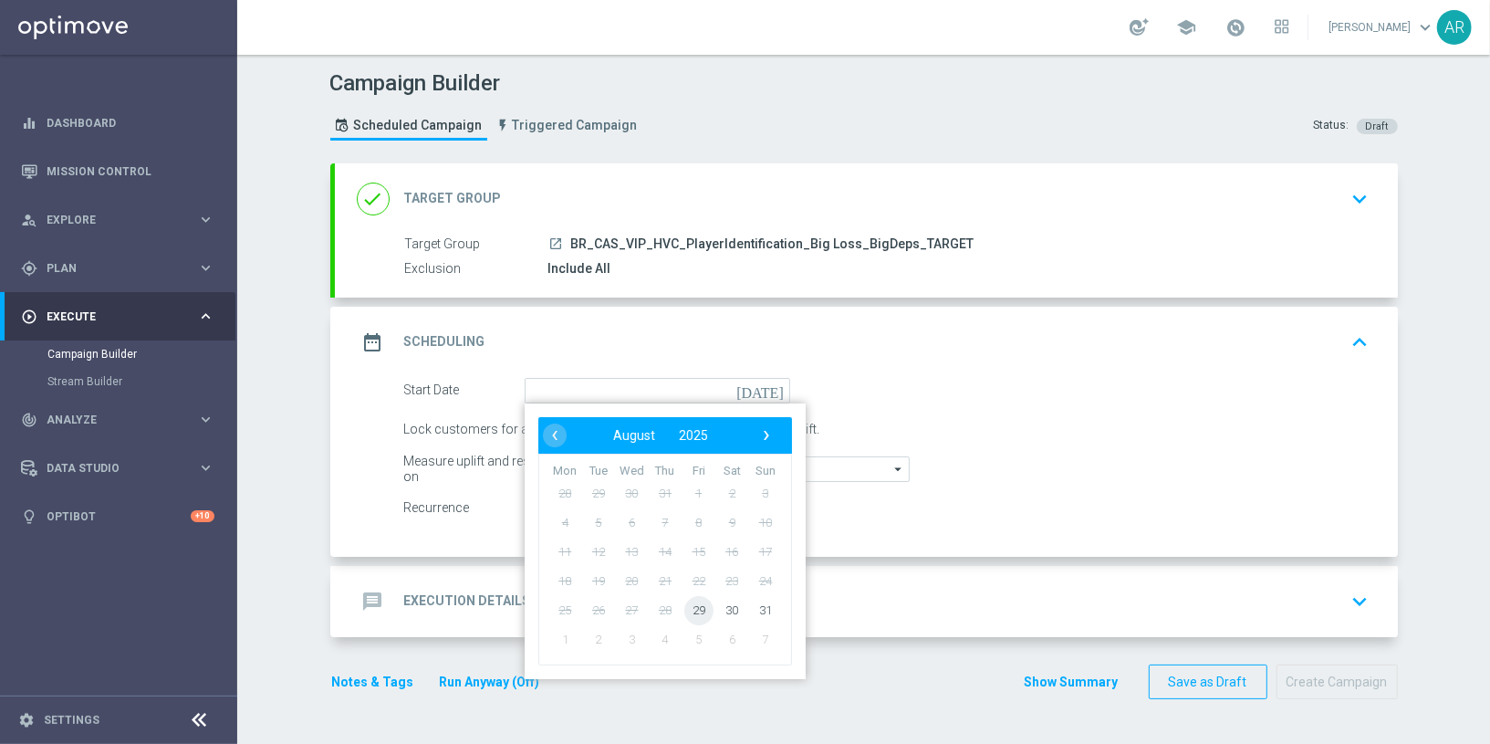
click at [696, 607] on span "29" at bounding box center [698, 609] width 29 height 29
type input "[DATE]"
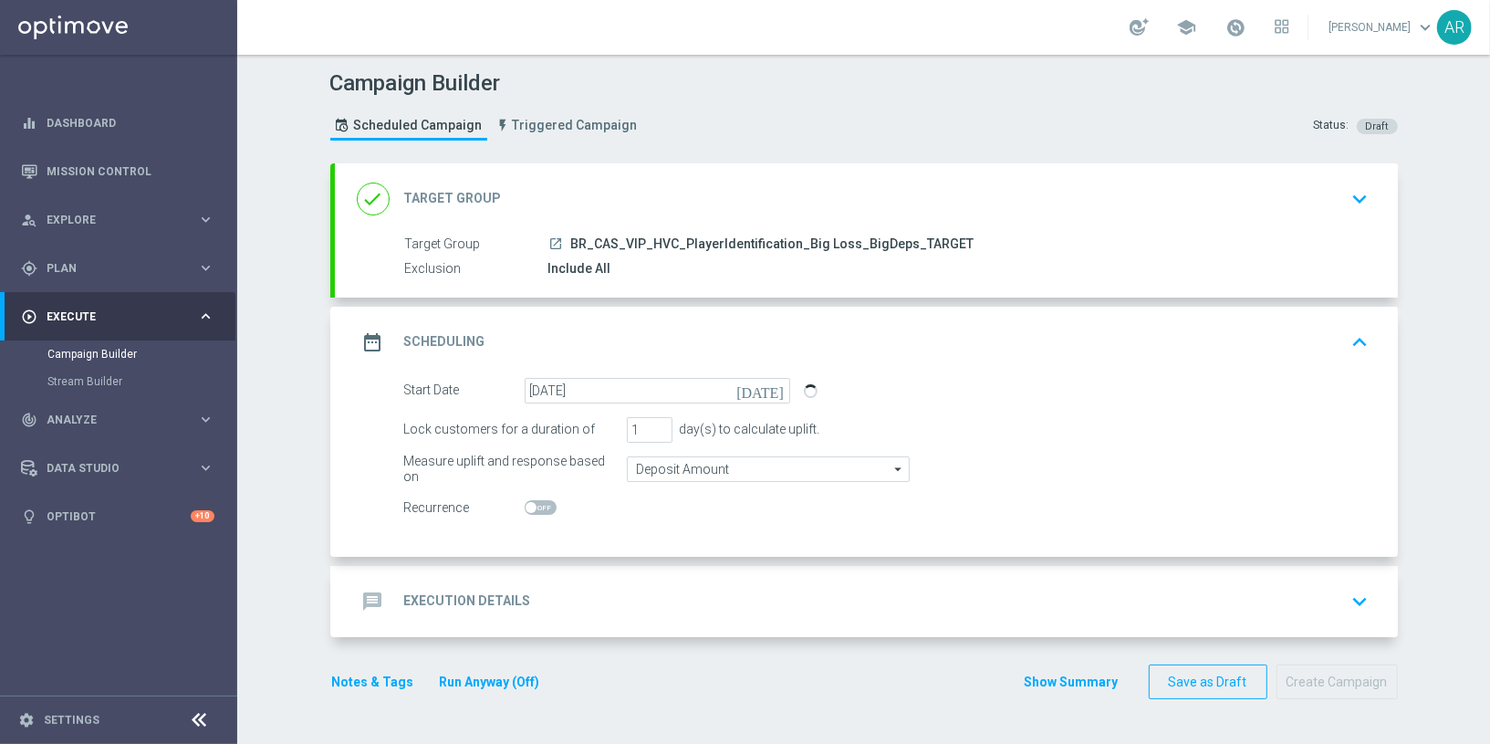
click at [643, 592] on div "message Execution Details keyboard_arrow_down" at bounding box center [866, 601] width 1019 height 35
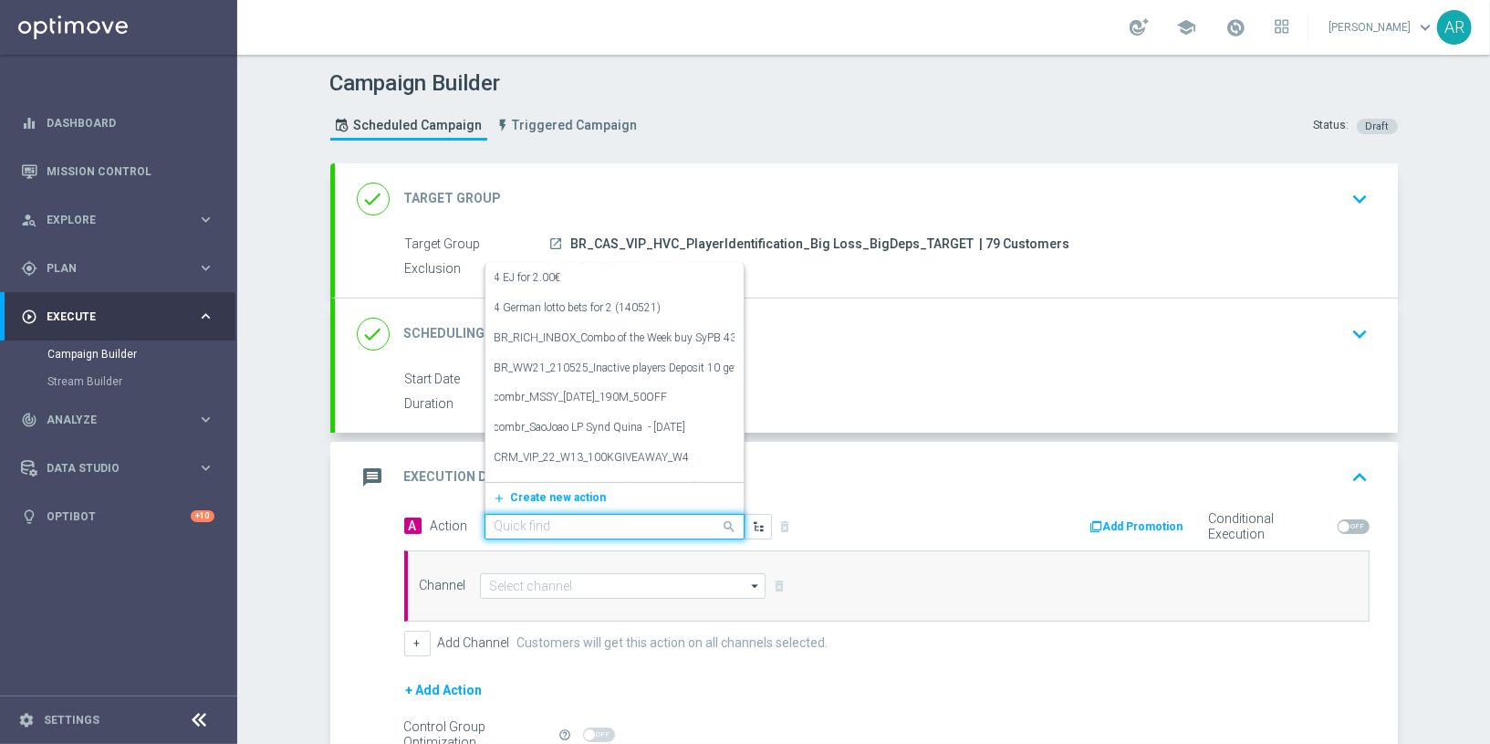
click at [576, 527] on input "text" at bounding box center [597, 527] width 204 height 16
paste input "BR_CAS_BONUSDROP_BIGLOSS_VIP_EMA_TAC_GM_W30"
type input "BR_CAS_BONUSDROP_BIGLOSS_VIP_EMA_TAC_GM_W30"
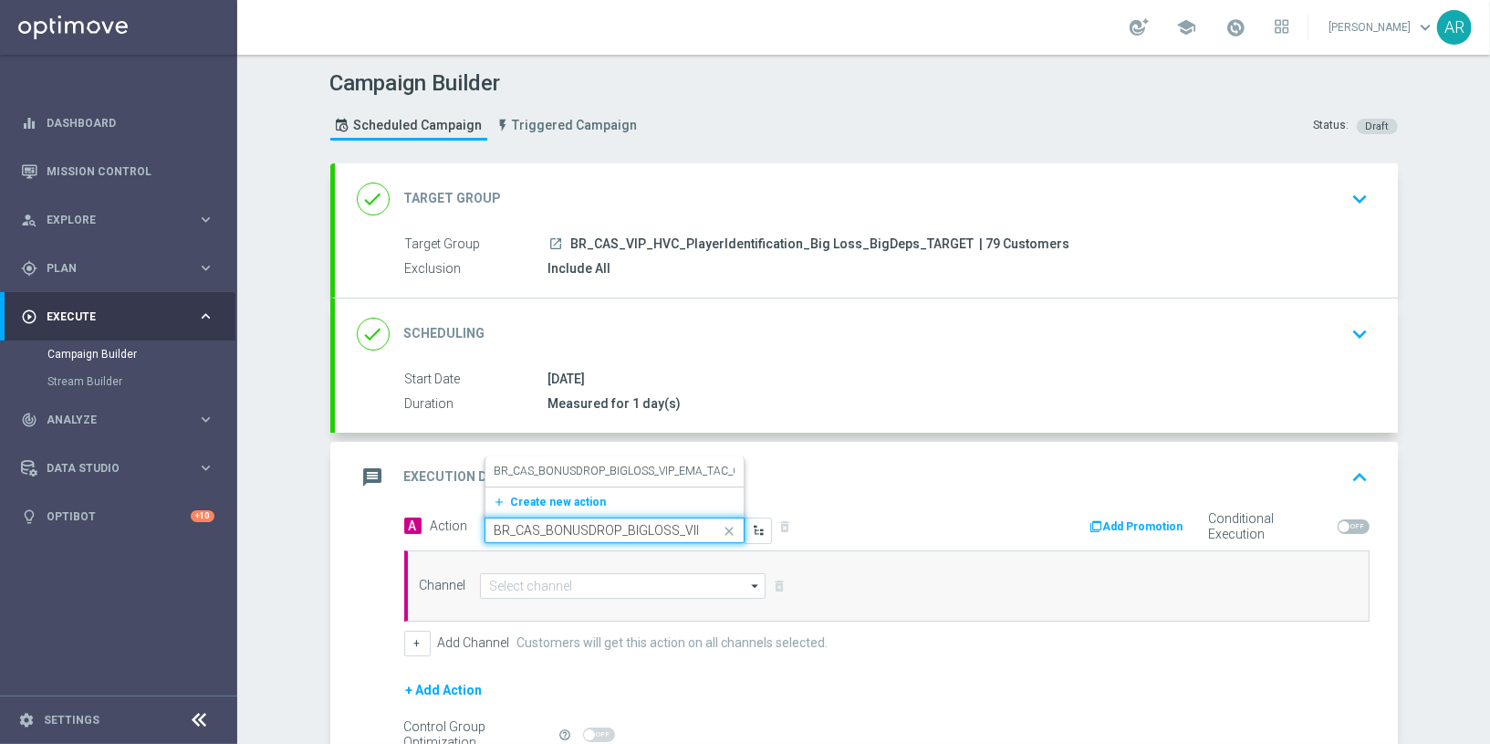
scroll to position [0, 119]
click at [627, 472] on label "BR_CAS_BONUSDROP_BIGLOSS_VIP_EMA_TAC_GM_W30" at bounding box center [637, 472] width 285 height 16
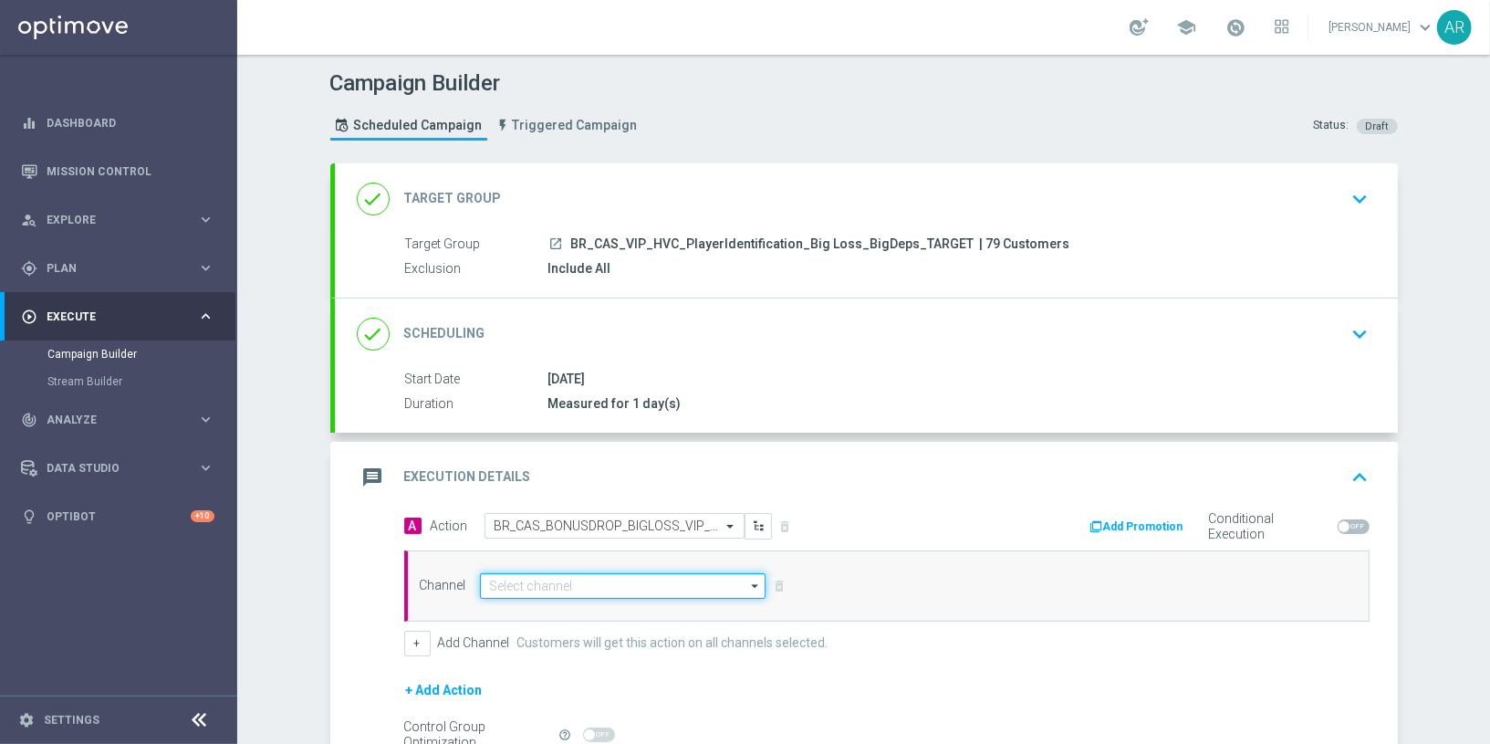
click at [583, 585] on input at bounding box center [623, 586] width 287 height 26
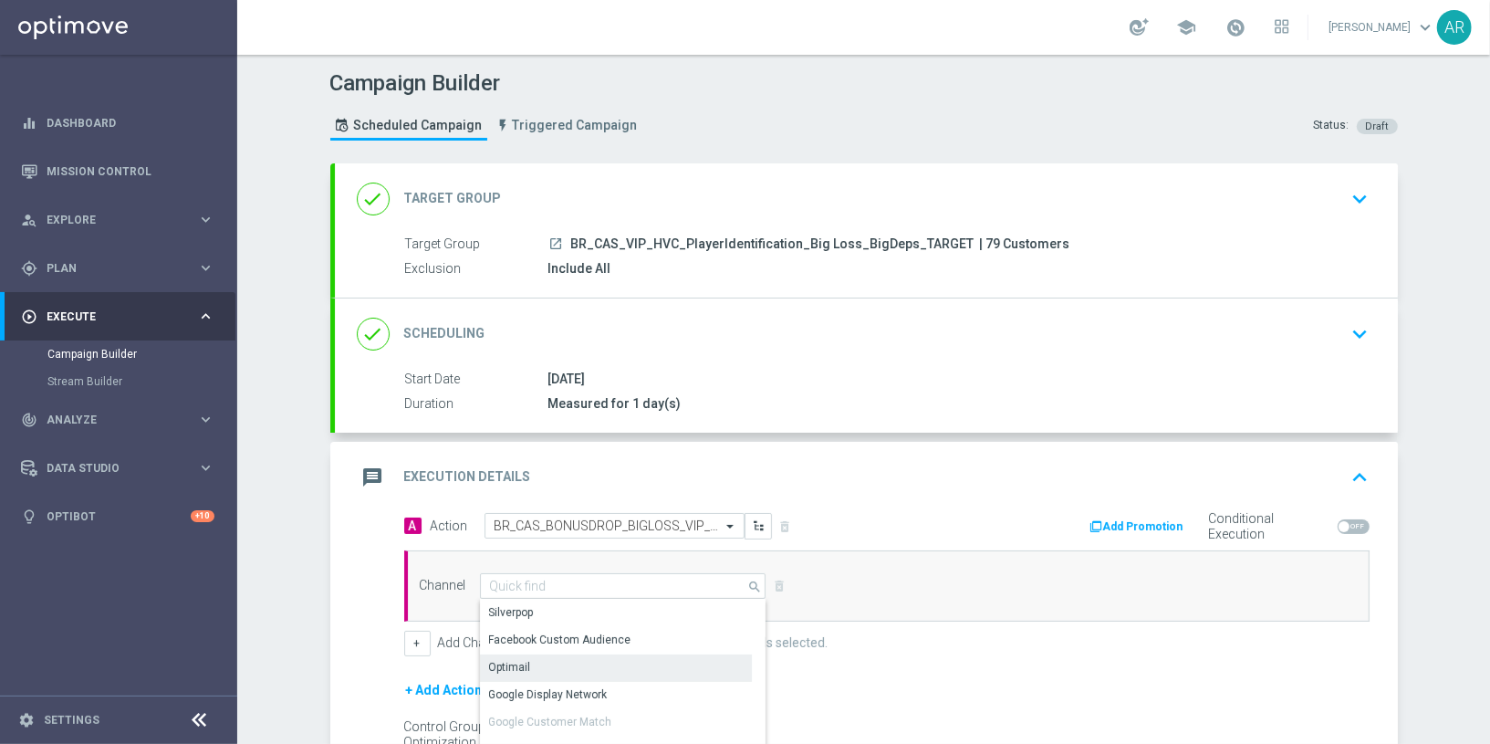
click at [596, 664] on div "Optimail" at bounding box center [616, 667] width 273 height 26
type input "Optimail"
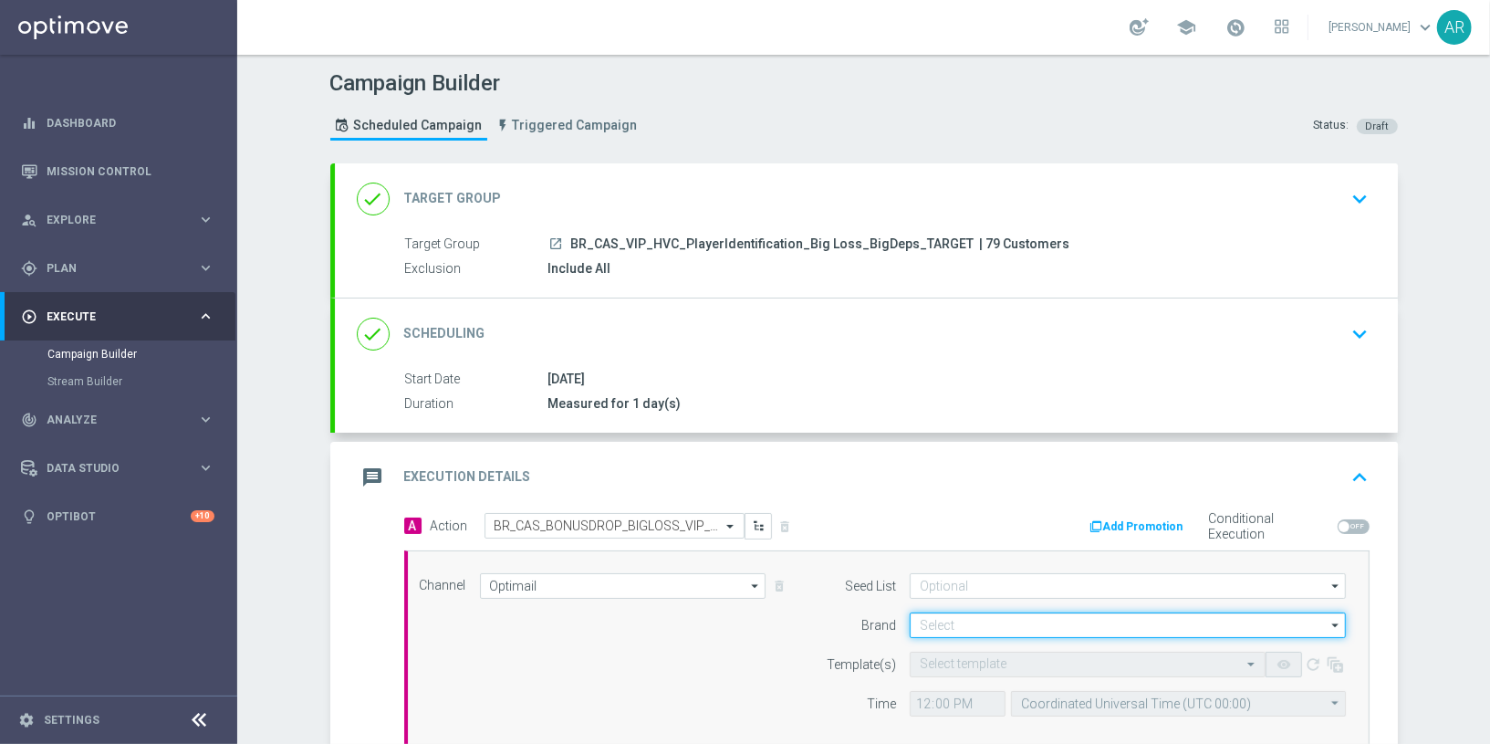
click at [972, 625] on input at bounding box center [1128, 625] width 436 height 26
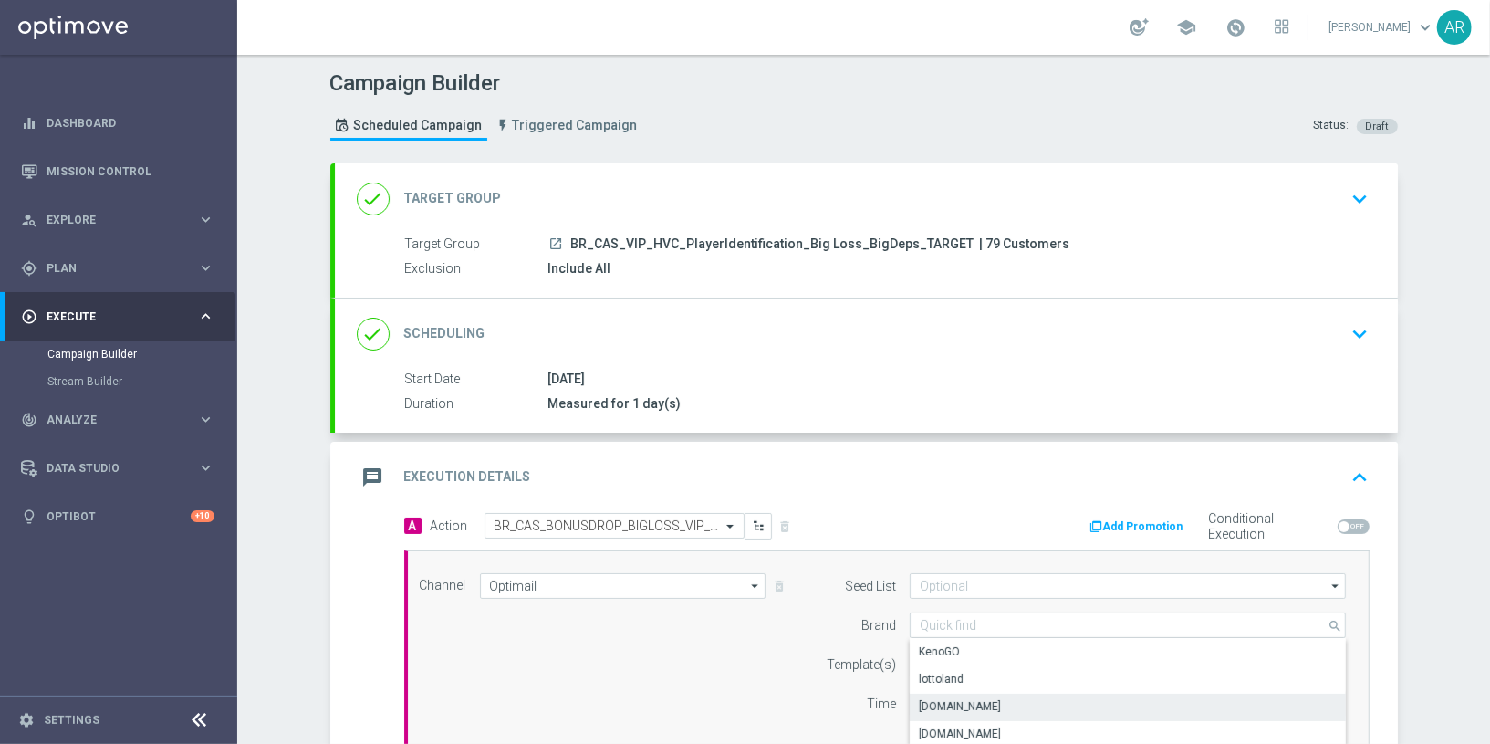
click at [1013, 704] on div "[DOMAIN_NAME]" at bounding box center [1128, 707] width 437 height 26
type input "[DOMAIN_NAME]"
click at [956, 662] on input "text" at bounding box center [1069, 665] width 299 height 16
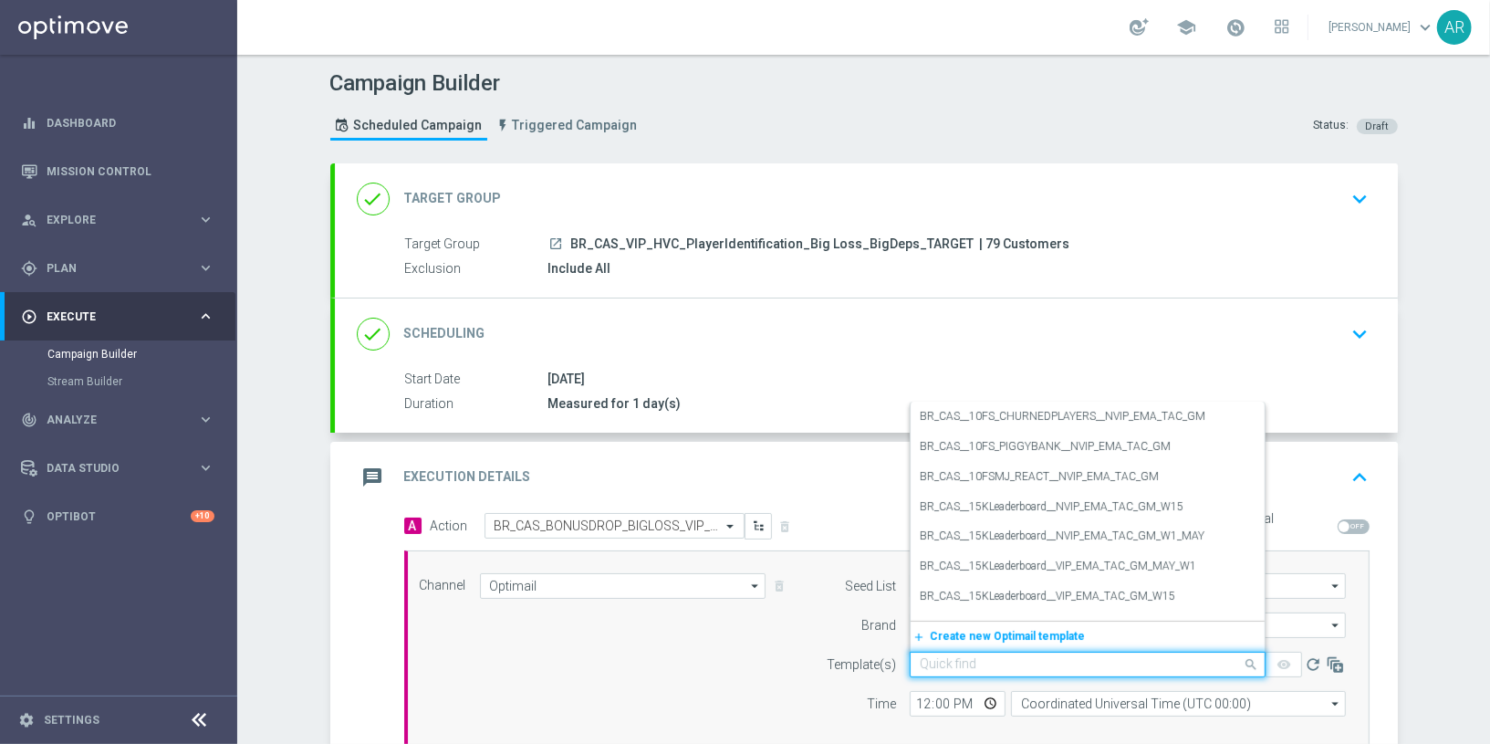
paste input "BR_CAS_BONUSDROP_BIGLOSS_VIP_EMA_TAC_GM_W30"
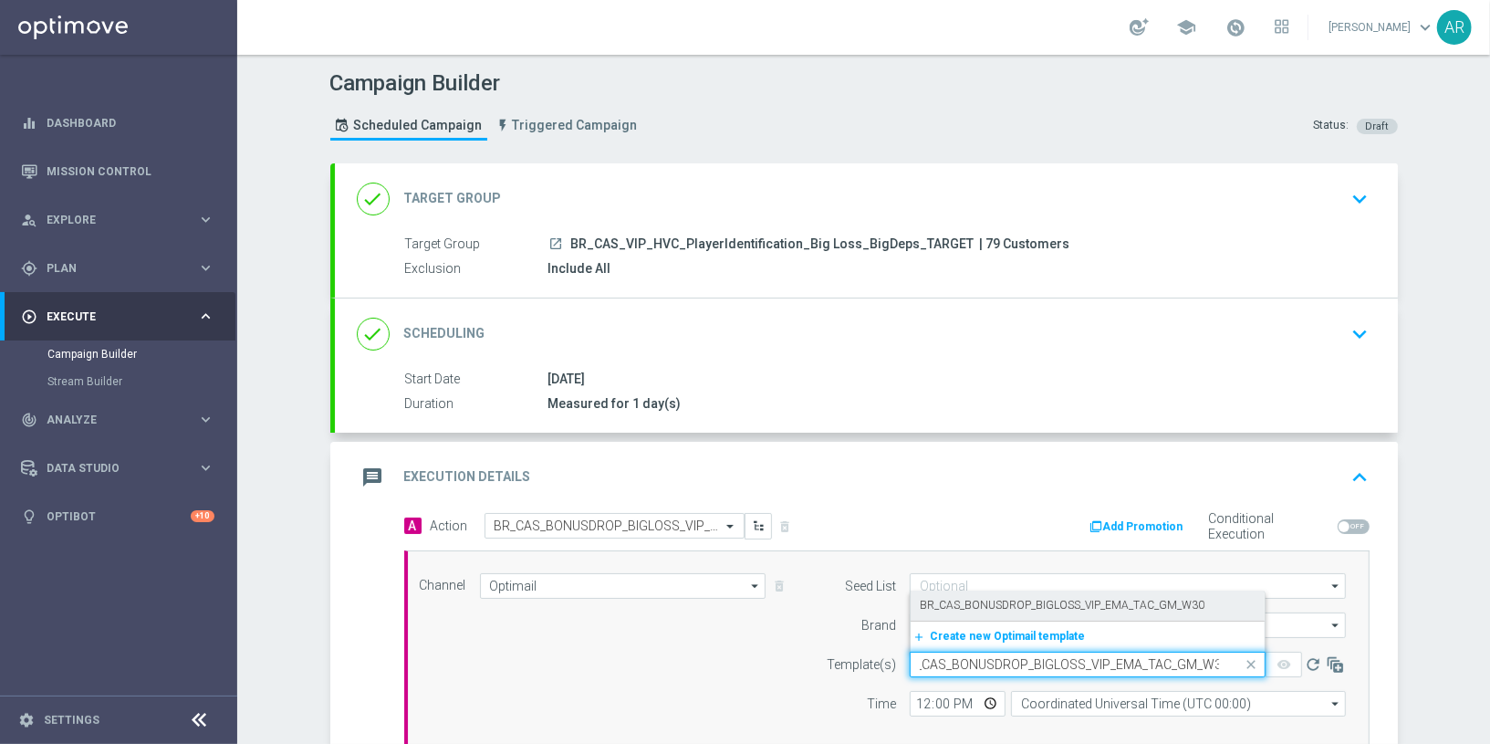
click at [1058, 607] on label "BR_CAS_BONUSDROP_BIGLOSS_VIP_EMA_TAC_GM_W30" at bounding box center [1062, 606] width 285 height 16
type input "BR_CAS_BONUSDROP_BIGLOSS_VIP_EMA_TAC_GM_W30"
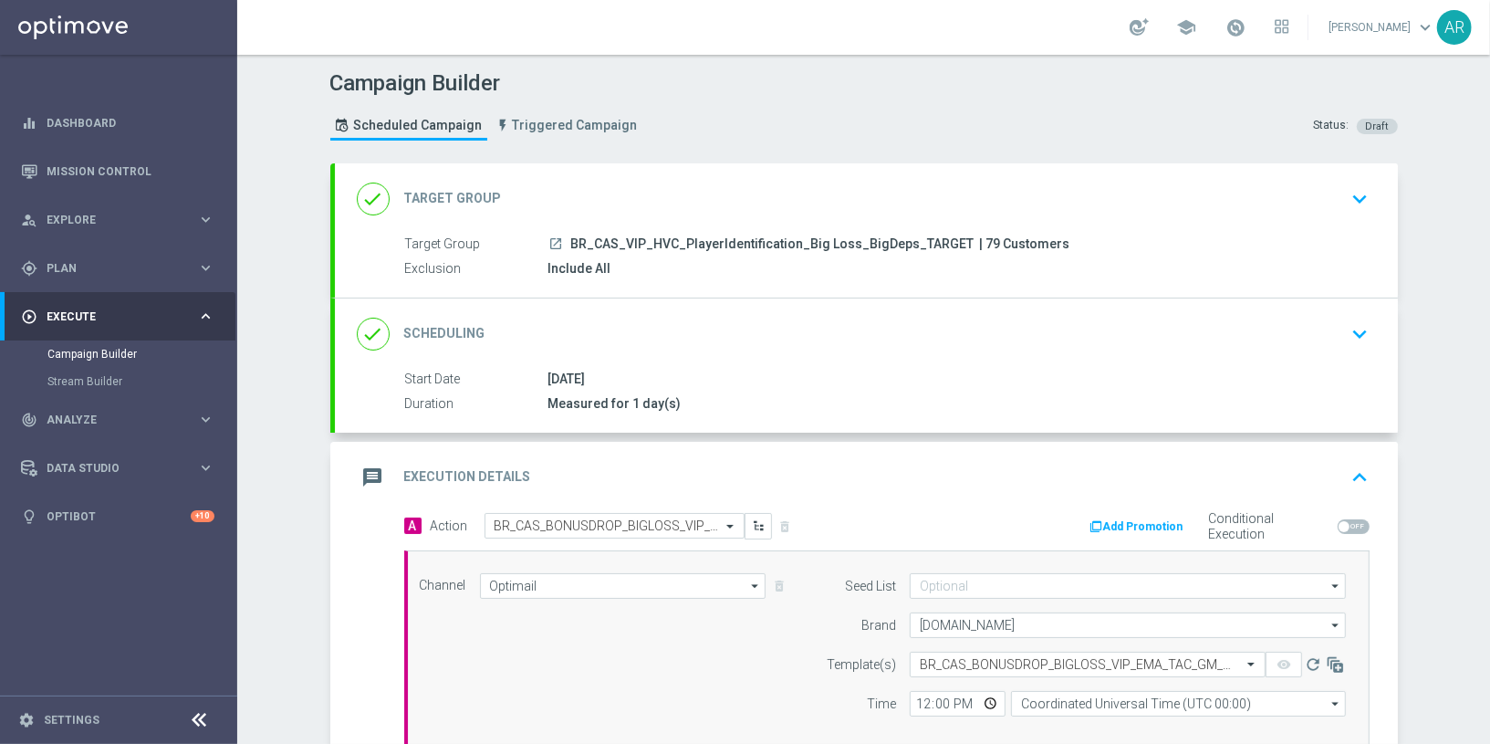
scroll to position [0, 0]
click at [1084, 694] on input "Coordinated Universal Time (UTC 00:00)" at bounding box center [1178, 704] width 335 height 26
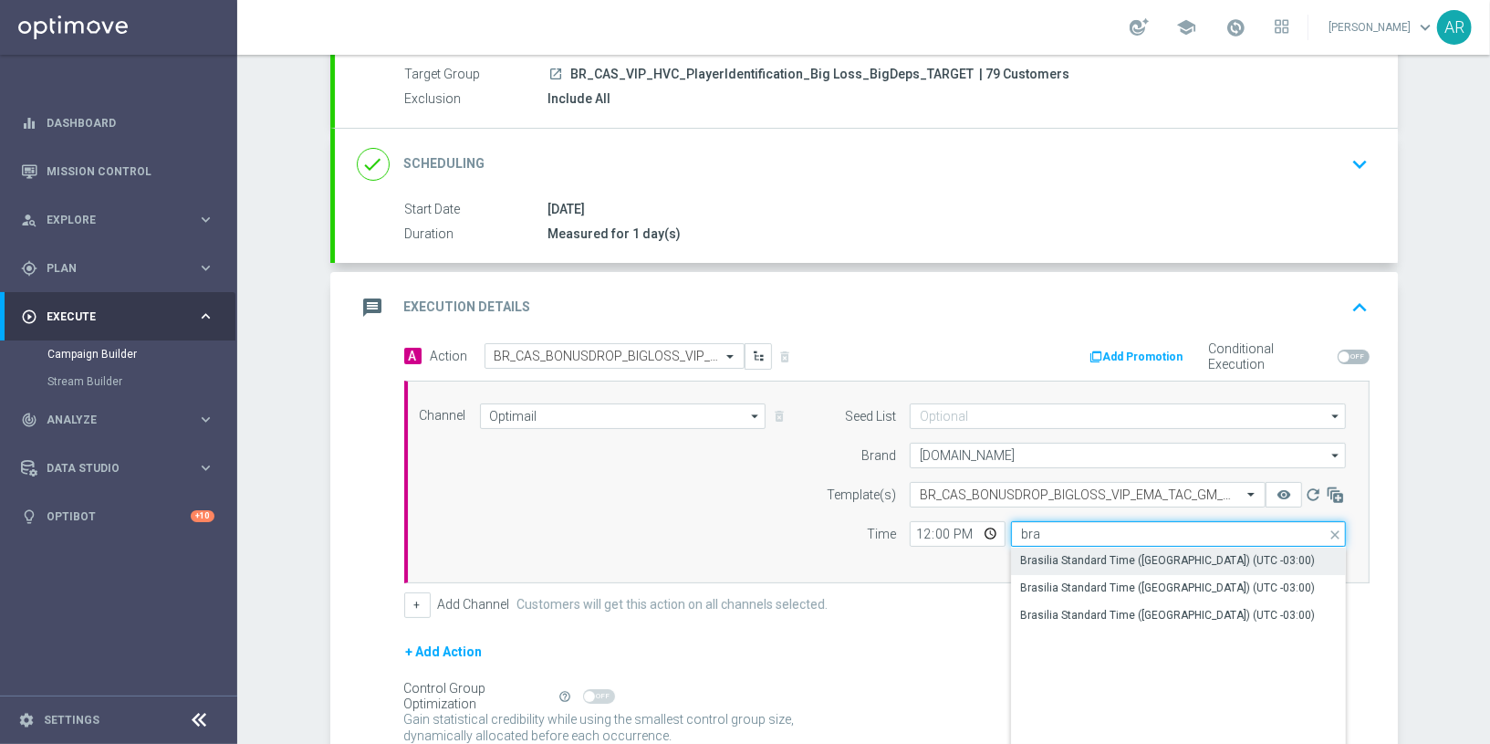
scroll to position [176, 0]
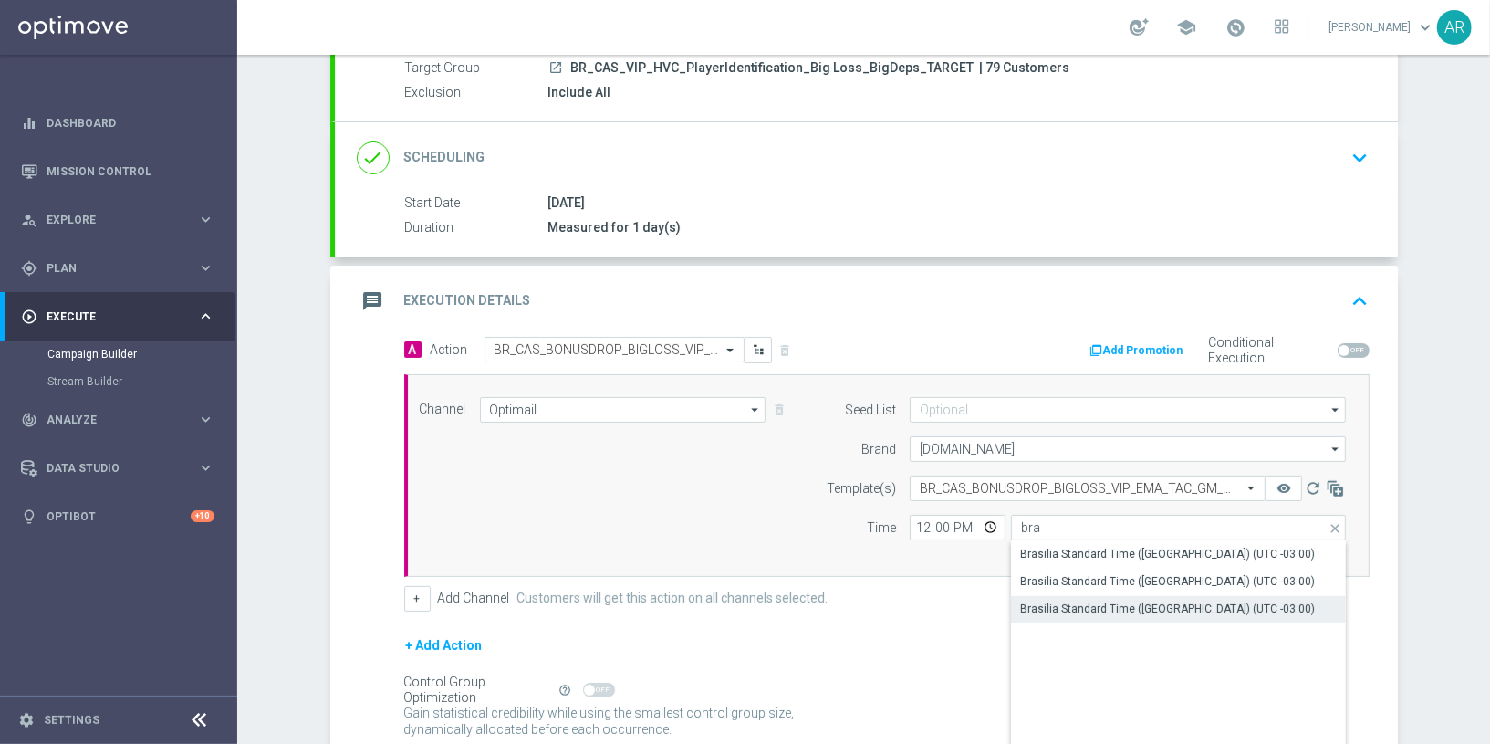
click at [1157, 603] on div "Brasilia Standard Time ([GEOGRAPHIC_DATA]) (UTC -03:00)" at bounding box center [1167, 608] width 295 height 16
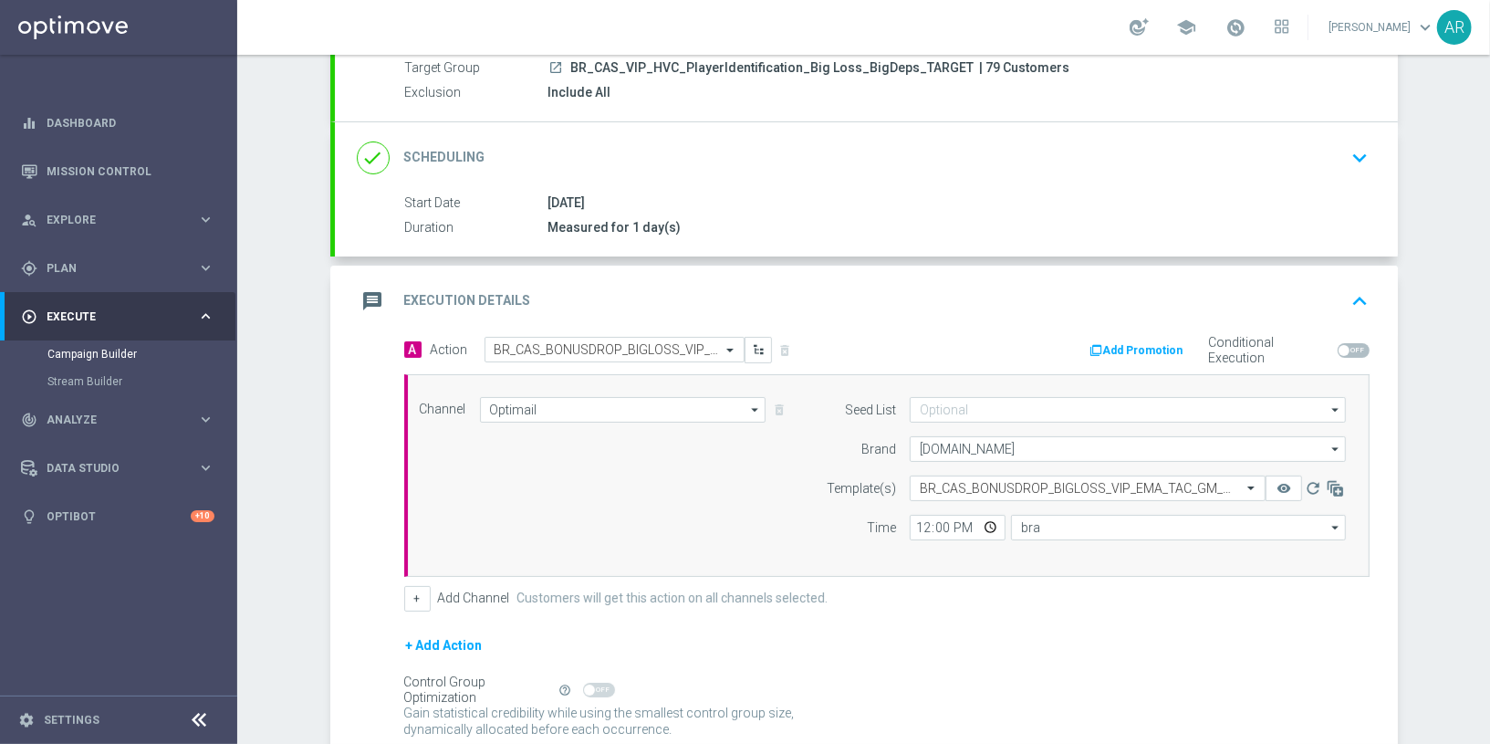
type input "Brasilia Standard Time ([GEOGRAPHIC_DATA]) (UTC -03:00)"
click at [845, 650] on div "+ Add Action" at bounding box center [886, 657] width 965 height 46
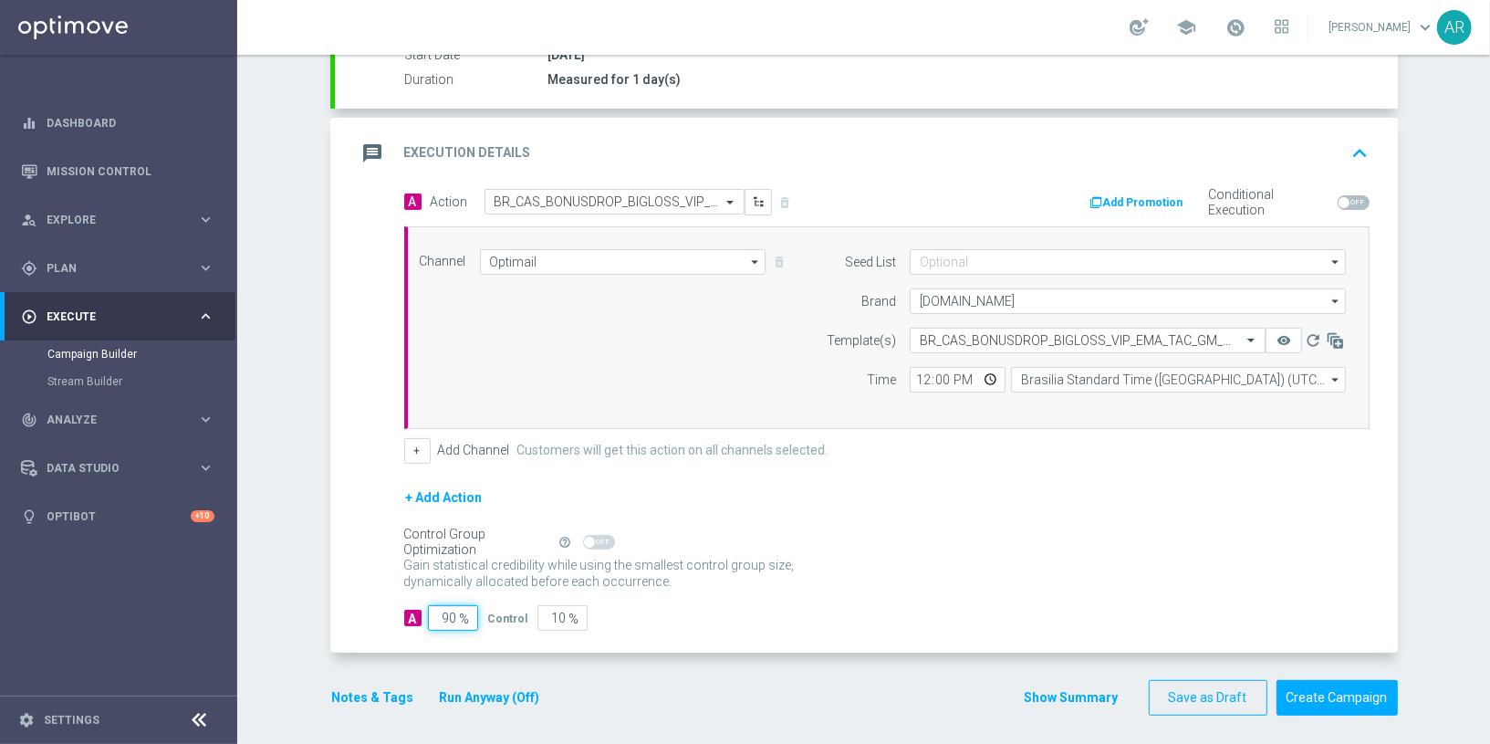
click at [451, 608] on input "90" at bounding box center [453, 618] width 50 height 26
type input "5"
type input "95"
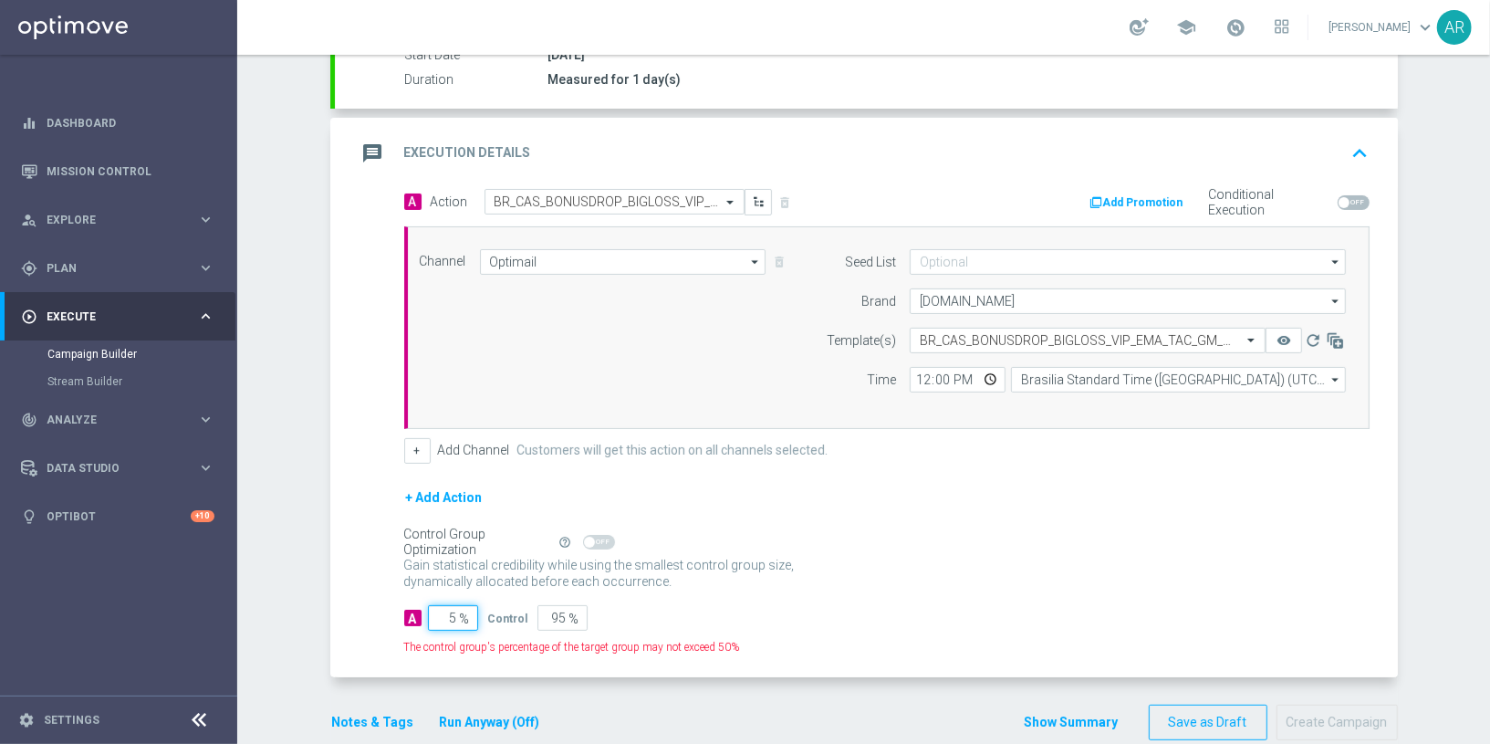
type input "50"
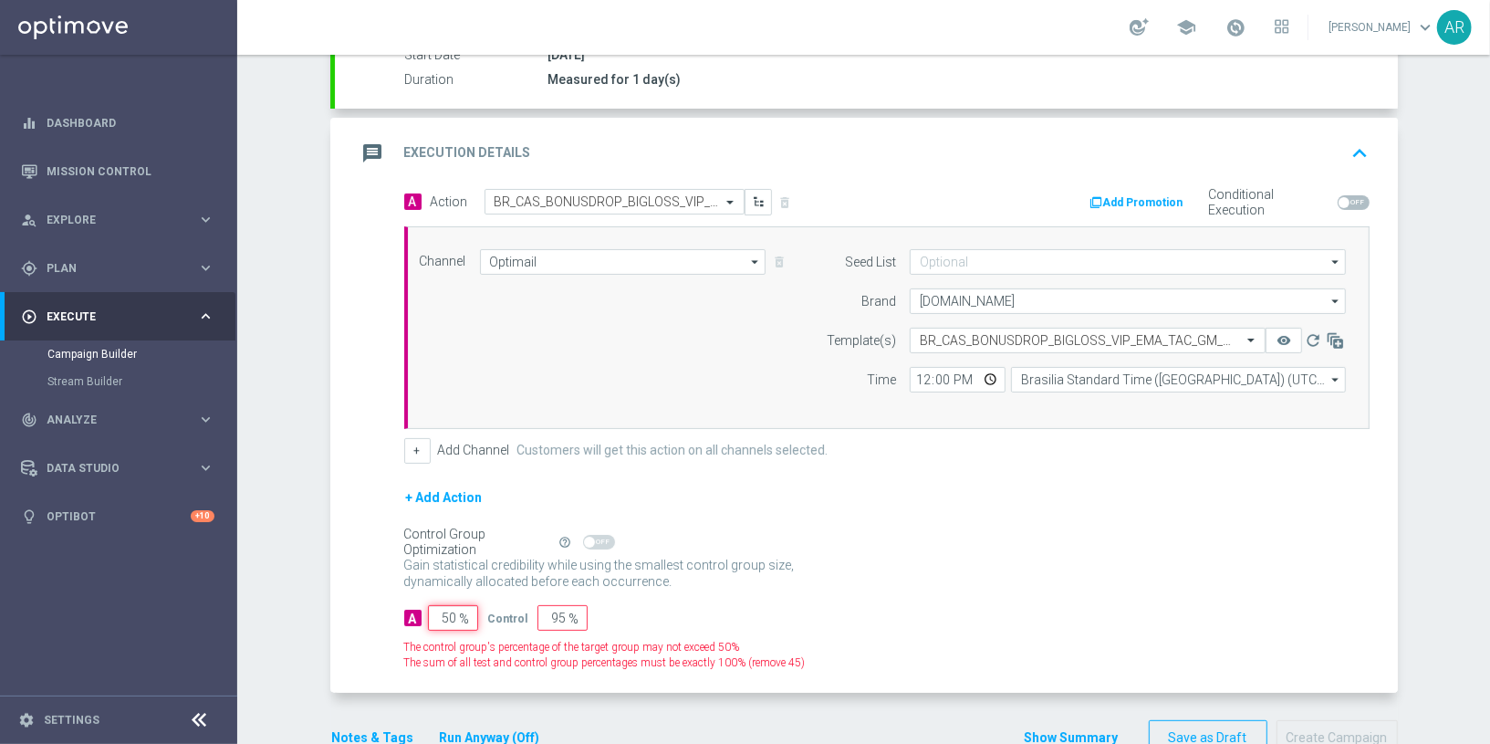
type input "50"
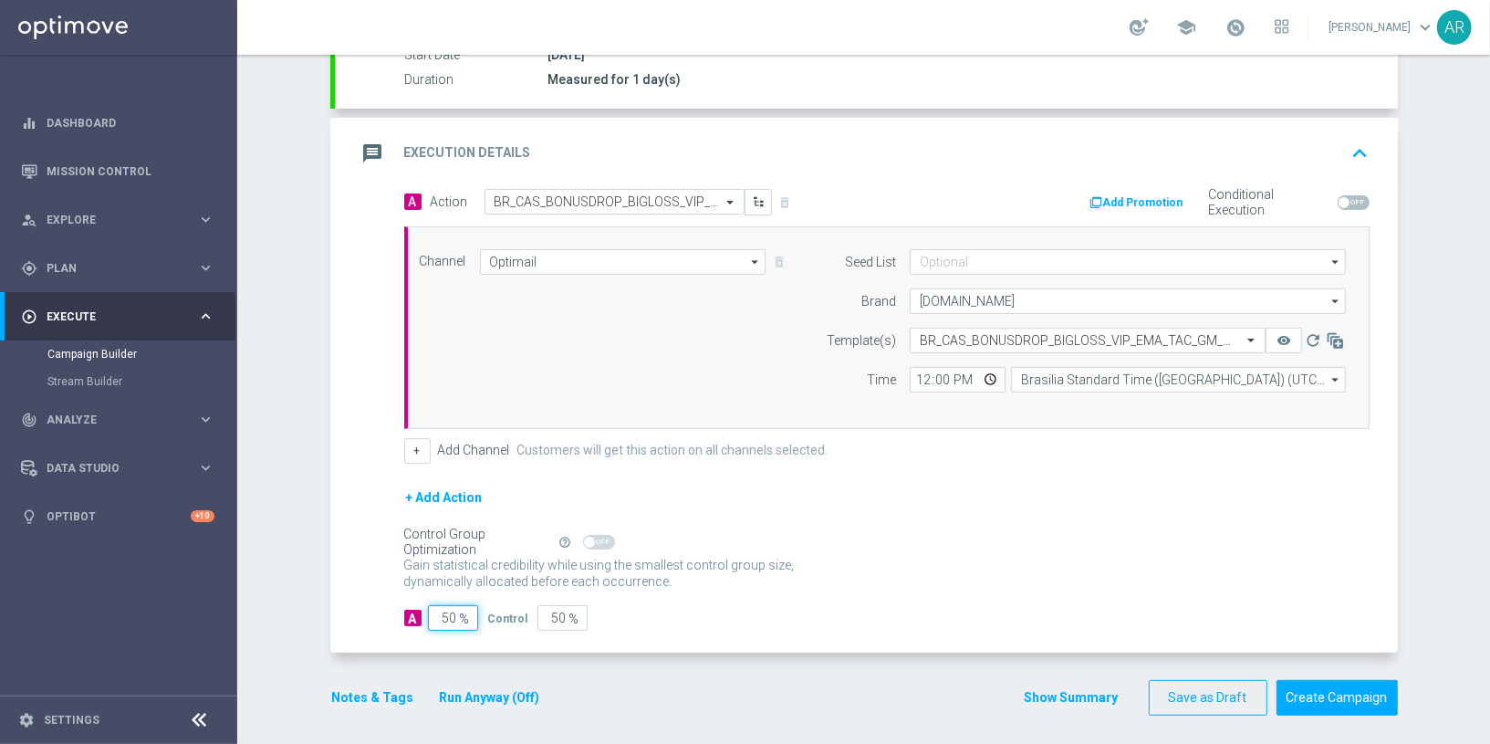
type input "50"
click at [829, 611] on div "A 50 % Control 50 %" at bounding box center [886, 618] width 965 height 26
click at [1350, 694] on button "Create Campaign" at bounding box center [1337, 698] width 121 height 36
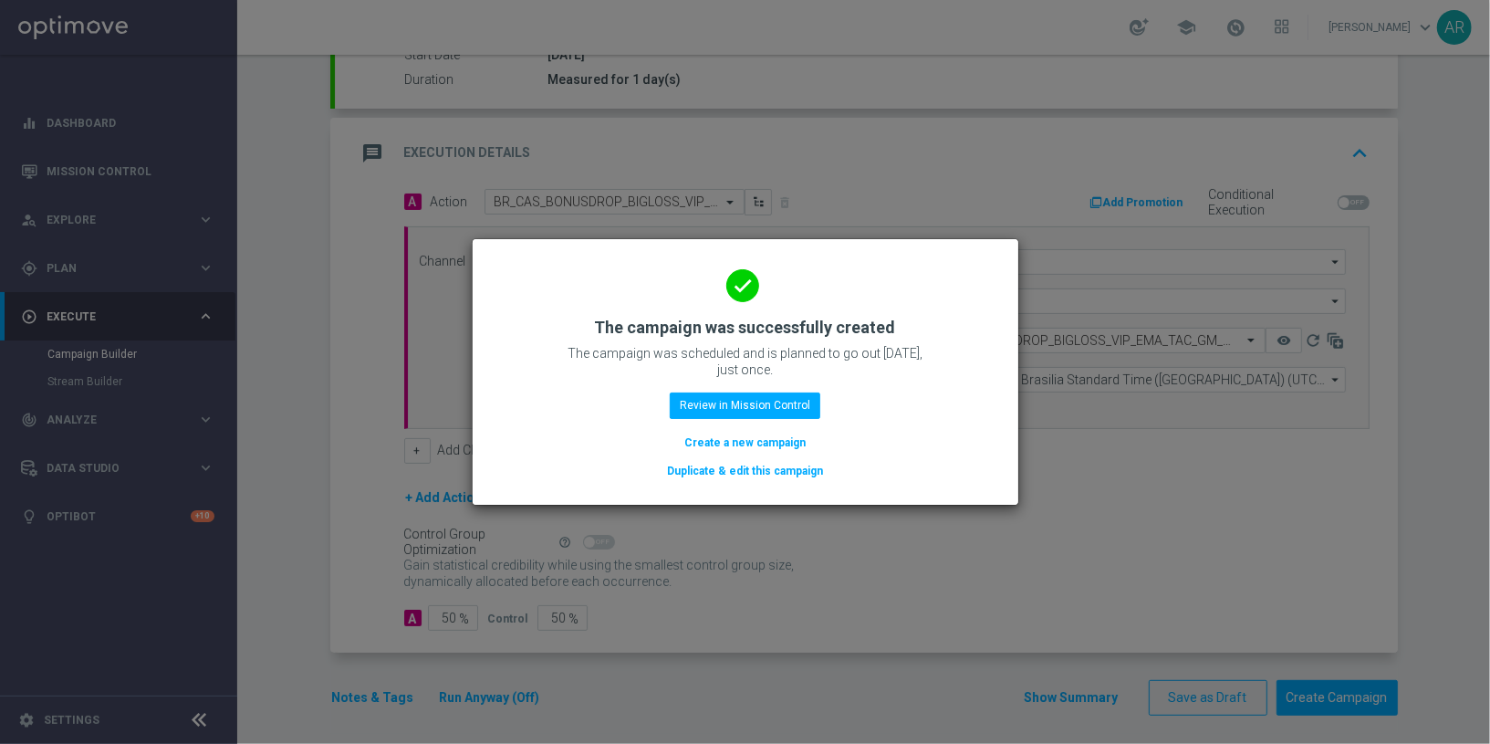
click at [728, 439] on button "Create a new campaign" at bounding box center [745, 443] width 125 height 20
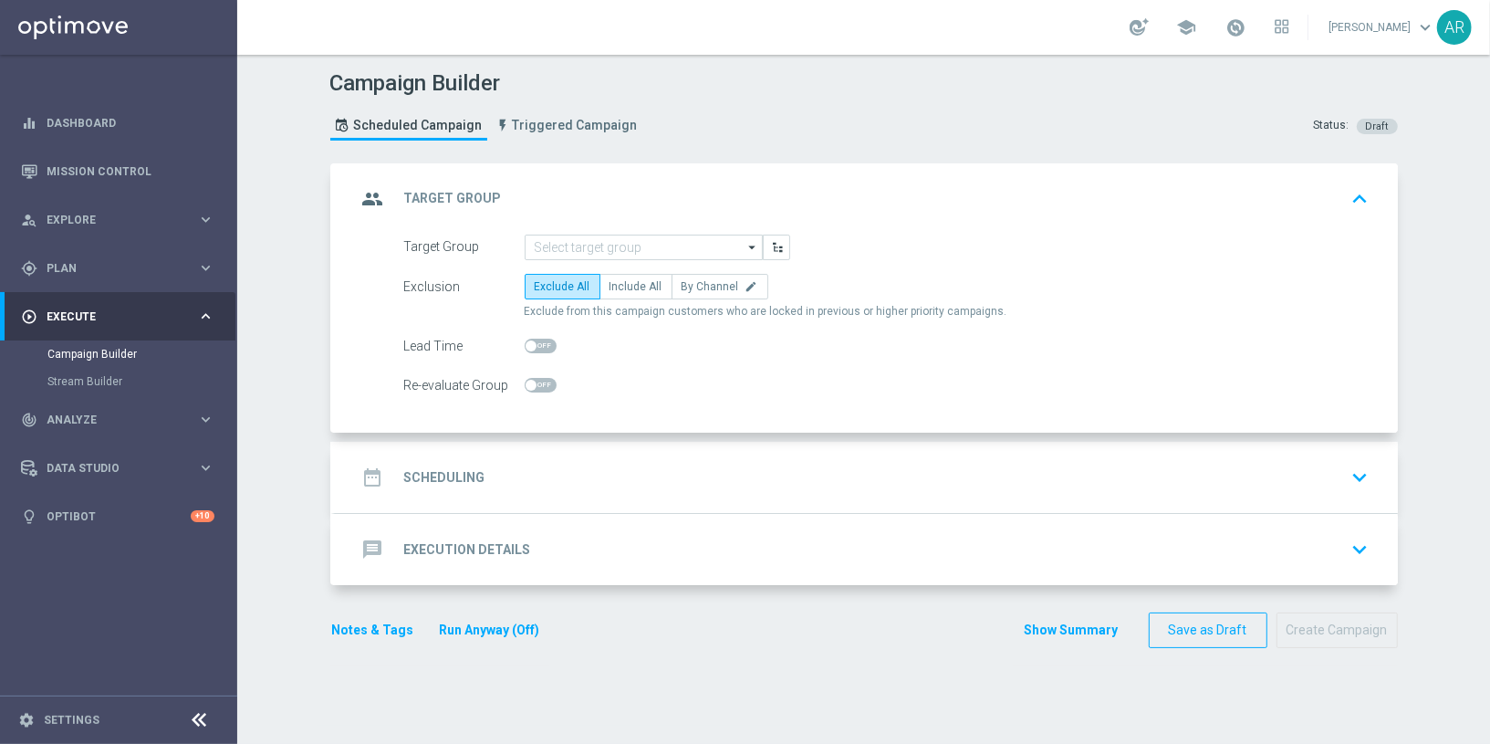
scroll to position [0, 0]
click at [628, 239] on input at bounding box center [644, 248] width 238 height 26
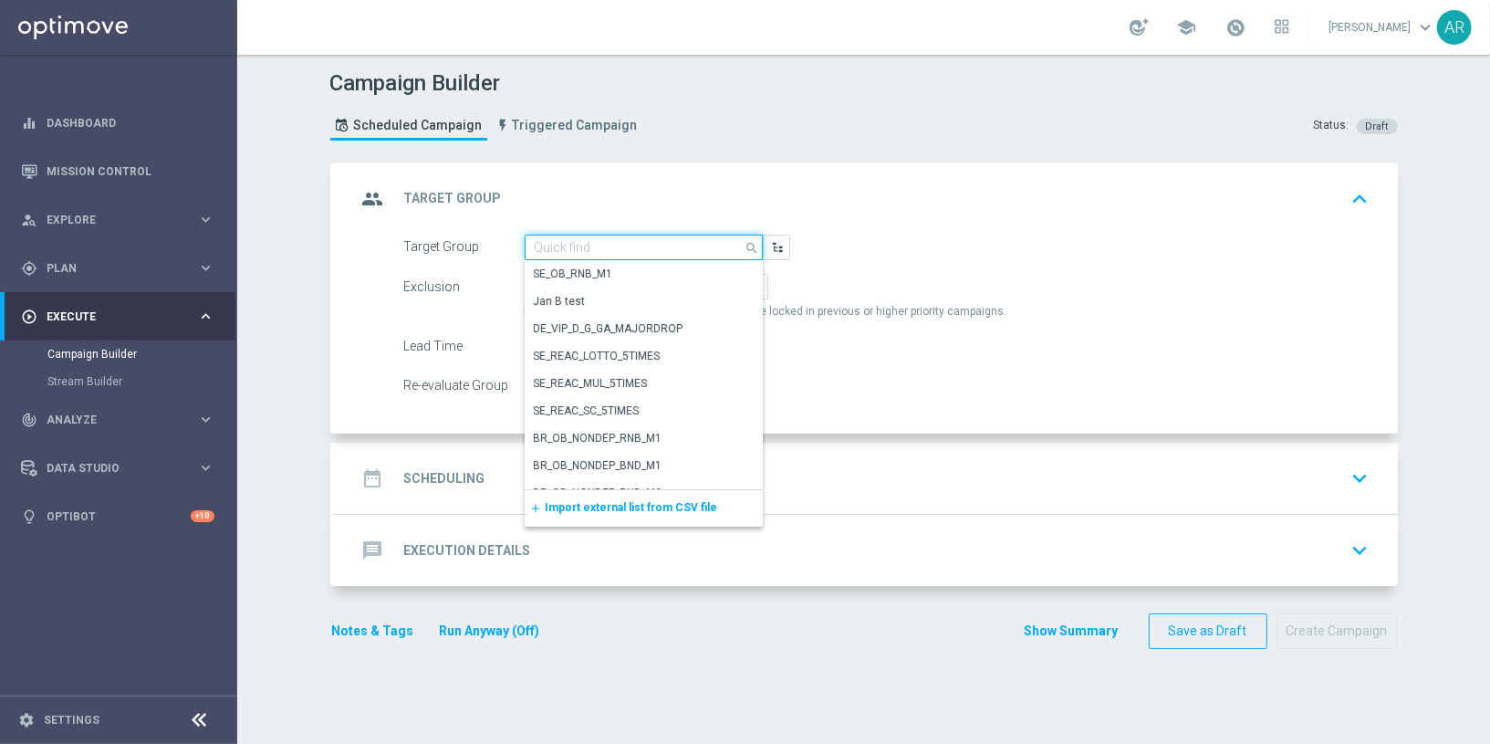
paste input "BR_CAS_VIP_HVC_PlayerIdentification_BigDrop_TARGET"
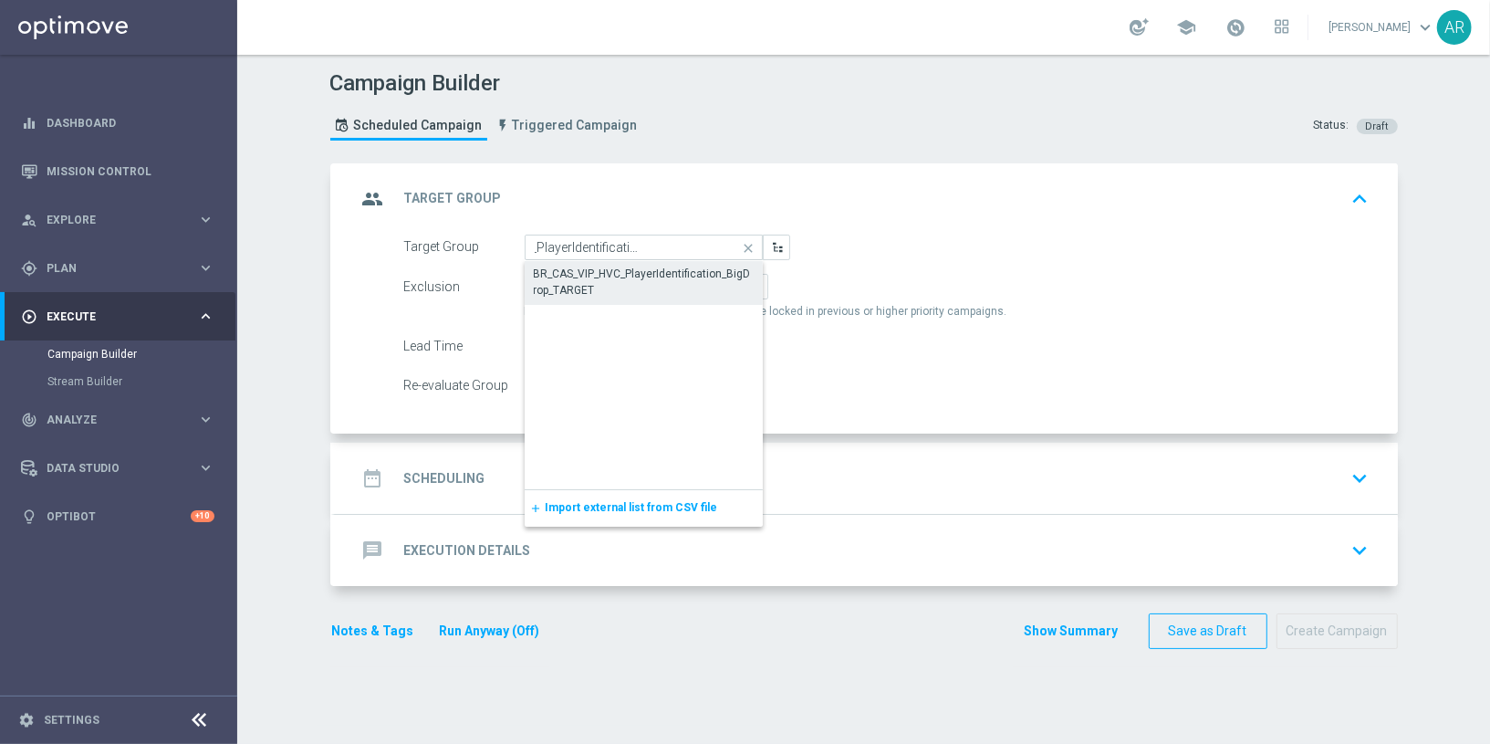
click at [635, 275] on div "BR_CAS_VIP_HVC_PlayerIdentification_BigDrop_TARGET" at bounding box center [644, 282] width 220 height 33
type input "BR_CAS_VIP_HVC_PlayerIdentification_BigDrop_TARGET"
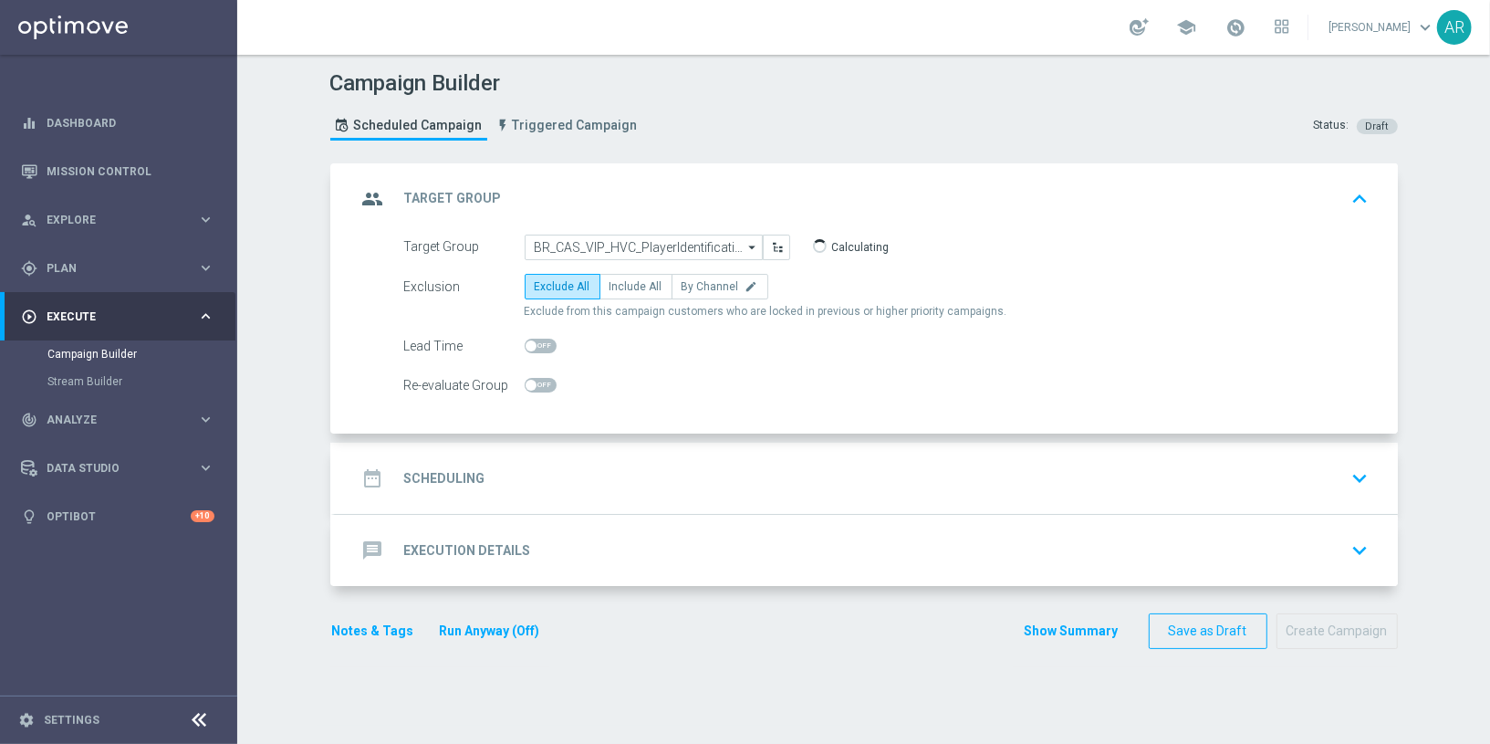
click at [635, 275] on label "Include All" at bounding box center [636, 287] width 73 height 26
click at [621, 284] on input "Include All" at bounding box center [616, 290] width 12 height 12
radio input "true"
click at [601, 479] on div "date_range Scheduling keyboard_arrow_down" at bounding box center [866, 478] width 1019 height 35
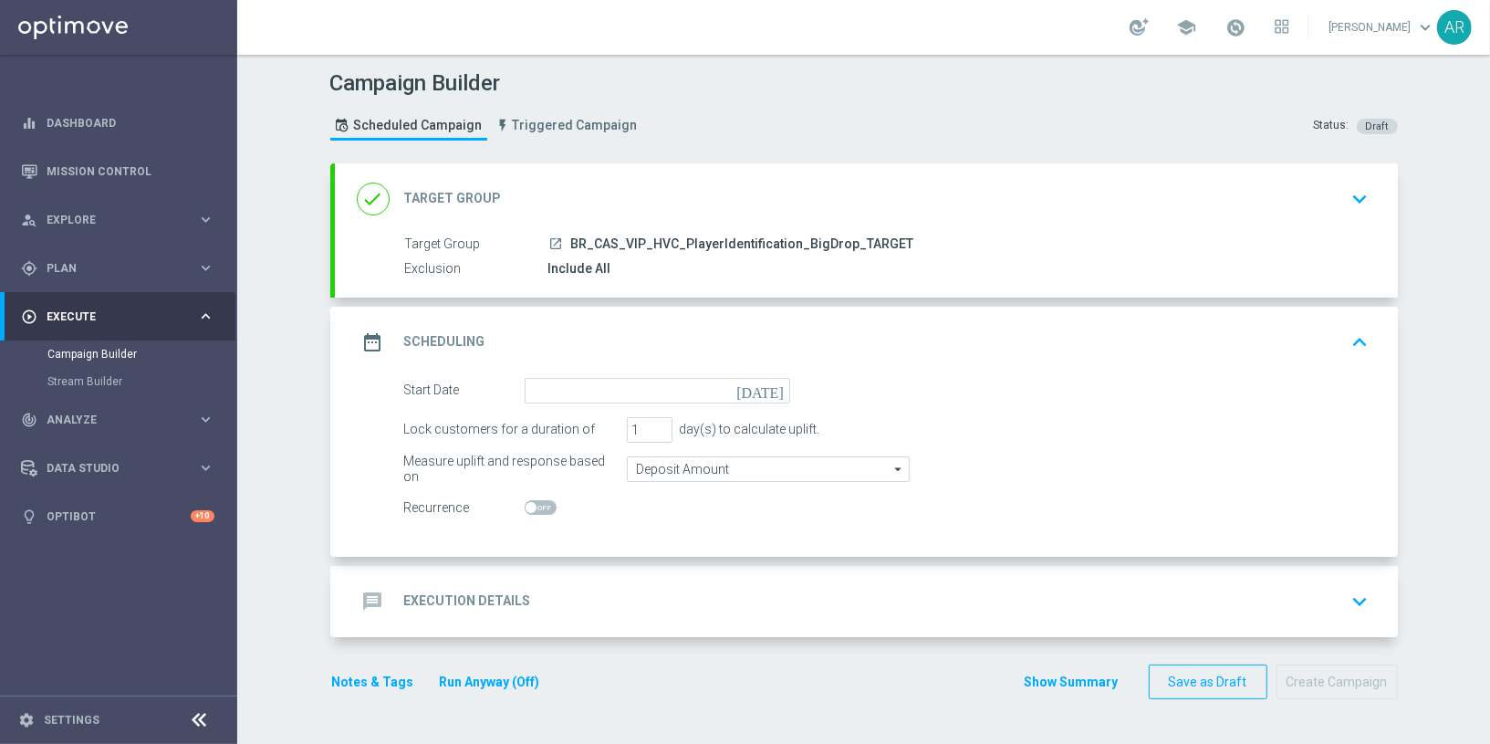
click at [774, 391] on icon "[DATE]" at bounding box center [763, 388] width 54 height 20
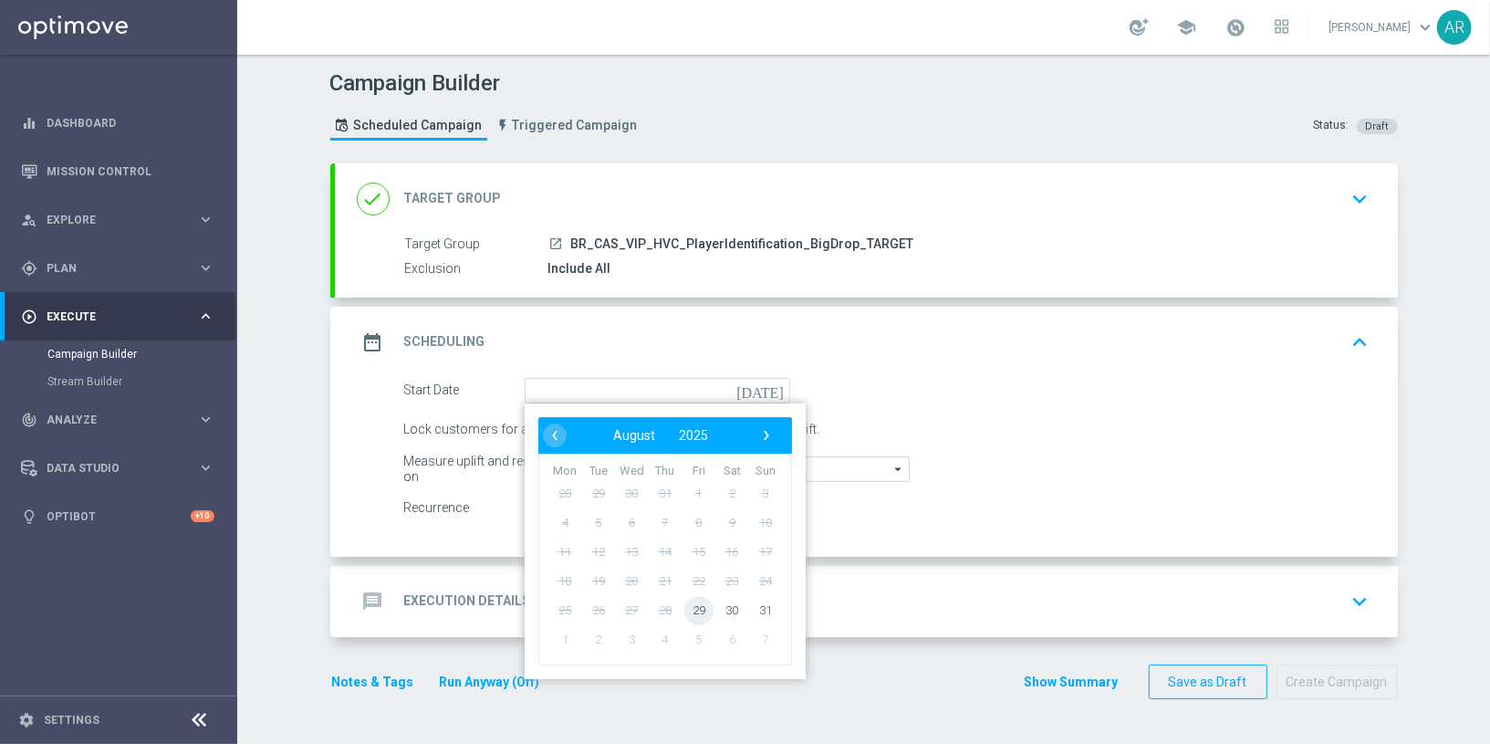
click at [701, 606] on span "29" at bounding box center [698, 609] width 29 height 29
type input "[DATE]"
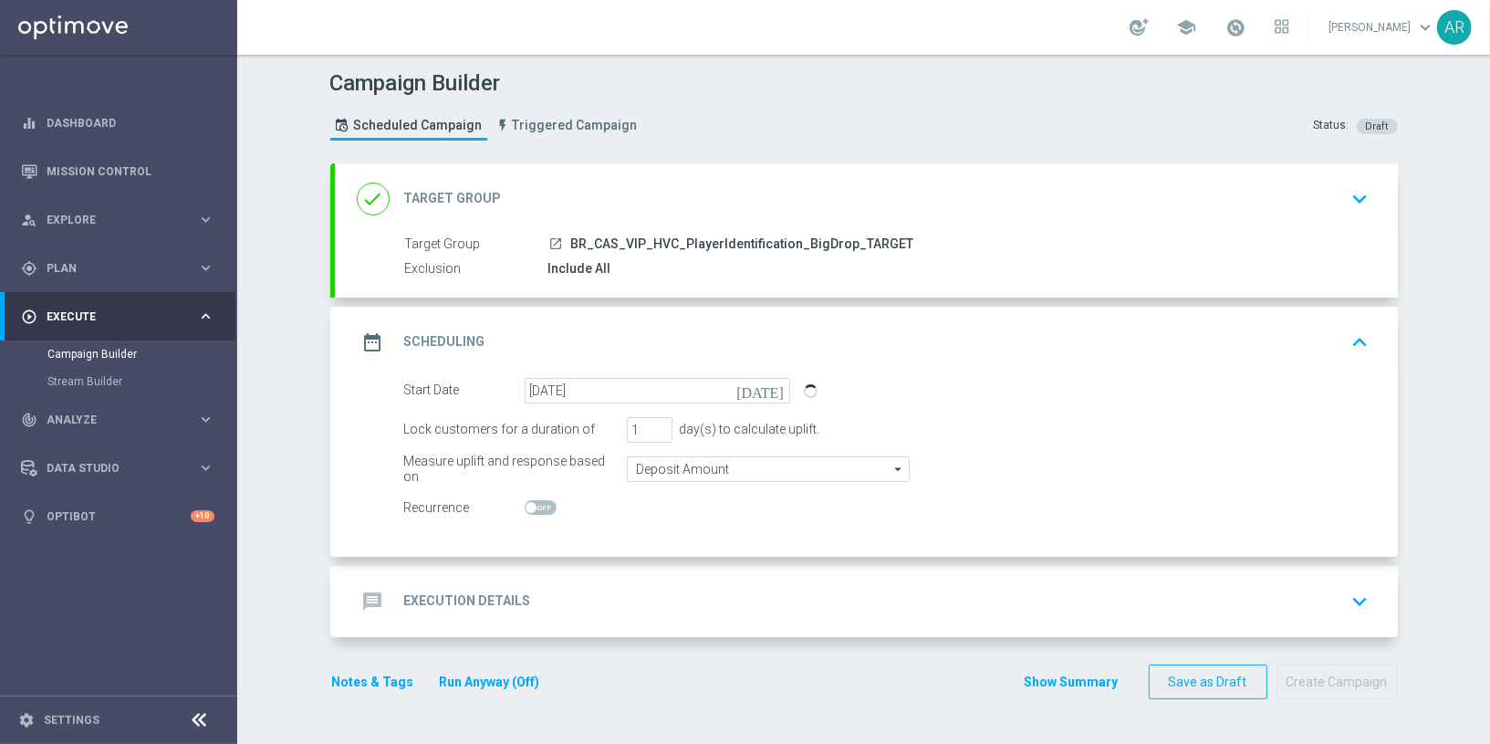
click at [652, 578] on div "message Execution Details keyboard_arrow_down" at bounding box center [866, 601] width 1063 height 71
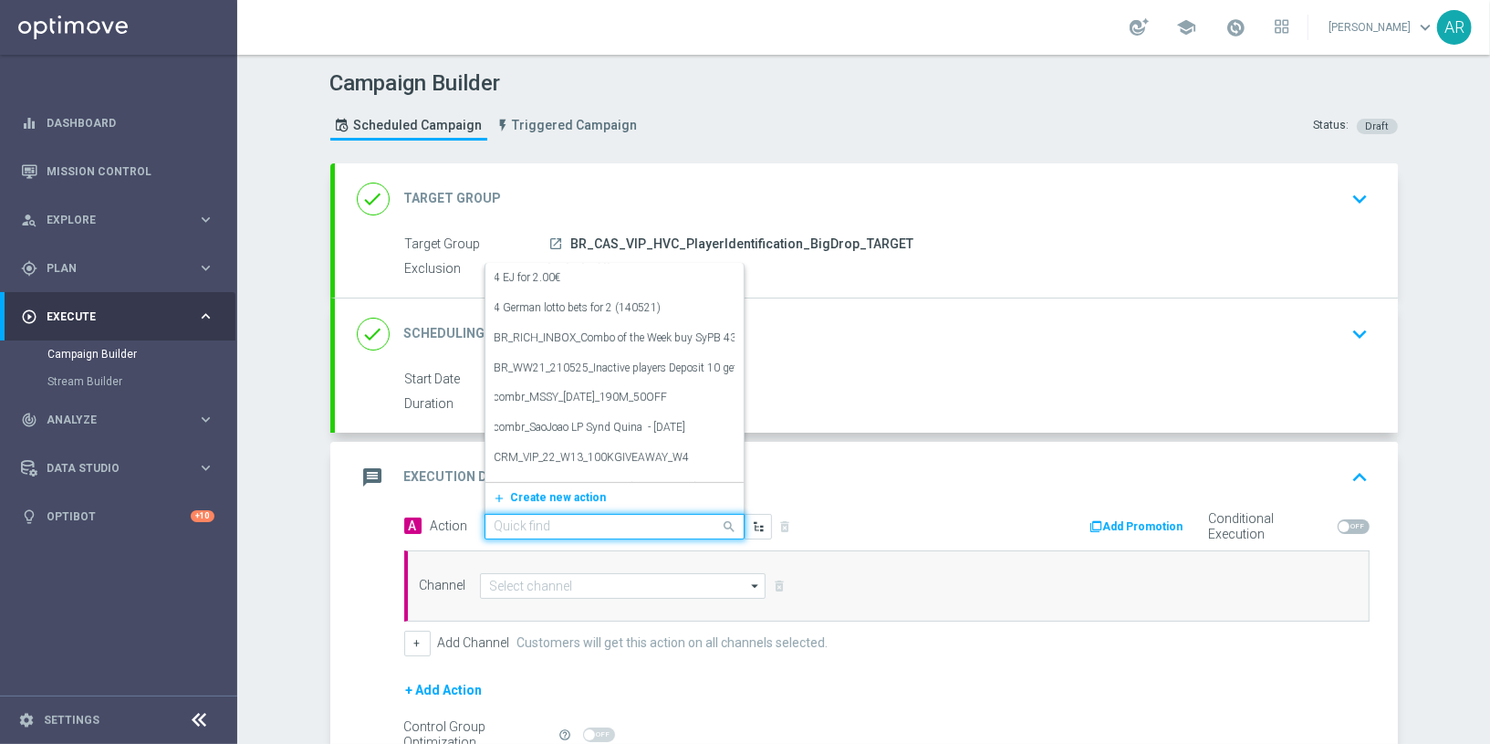
click at [558, 525] on input "text" at bounding box center [597, 527] width 204 height 16
paste input "BR_CAS_BONUSDROP_BIGDROP_VIP_EMA_TAC_GM_W30"
type input "BR_CAS_BONUSDROP_BIGDROP_VIP_EMA_TAC_GM_W30"
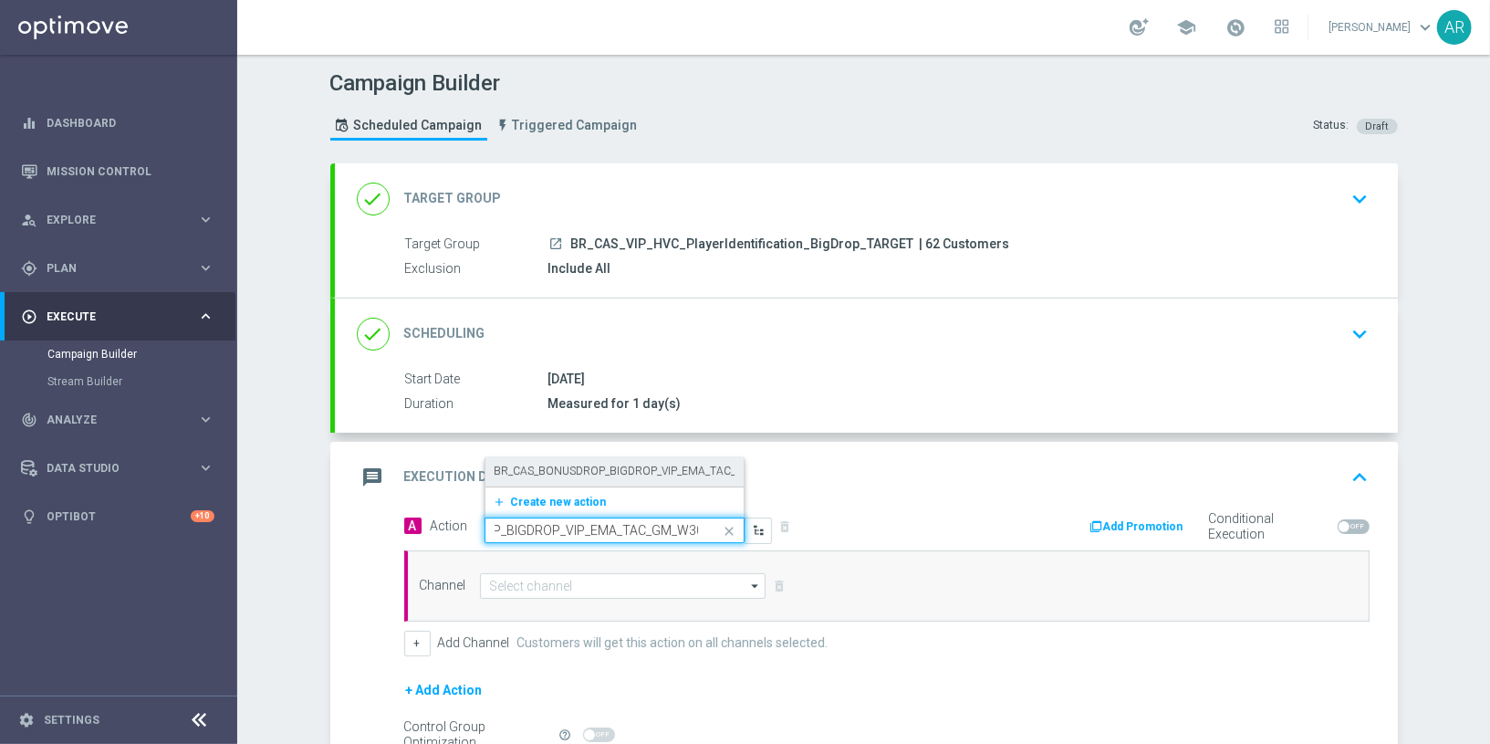
click at [626, 464] on label "BR_CAS_BONUSDROP_BIGDROP_VIP_EMA_TAC_GM_W30" at bounding box center [638, 472] width 287 height 16
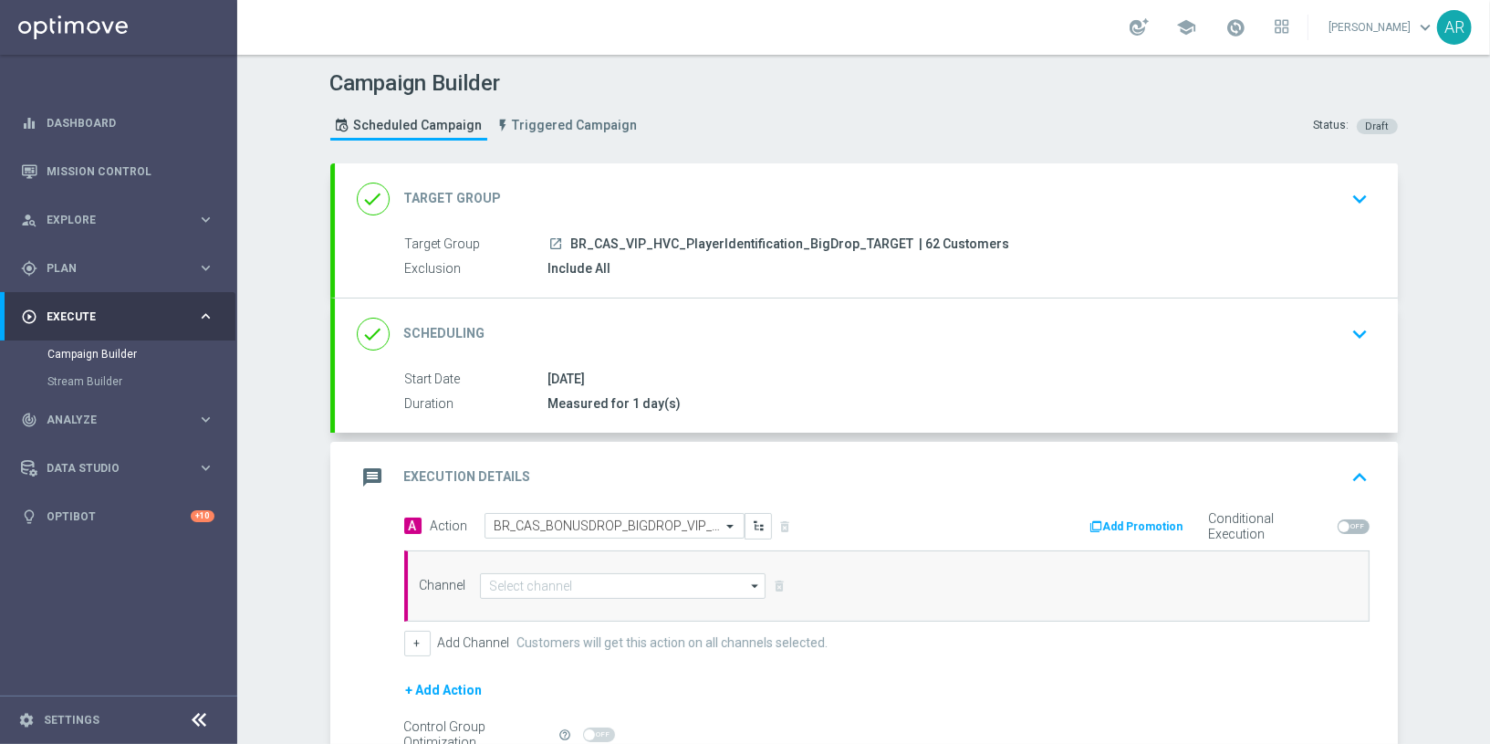
scroll to position [0, 0]
click at [594, 582] on input at bounding box center [623, 586] width 287 height 26
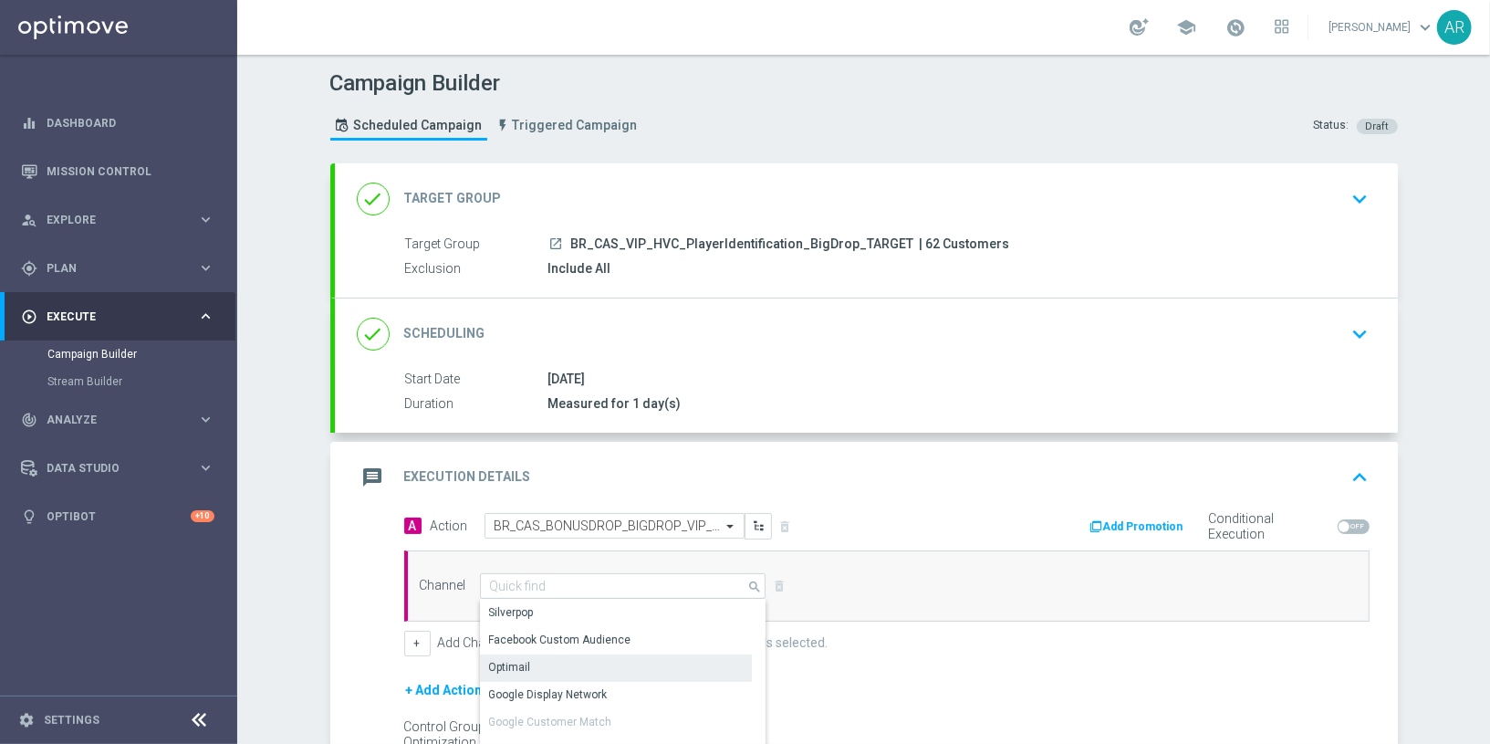
click at [605, 660] on div "Optimail" at bounding box center [616, 667] width 273 height 26
type input "Optimail"
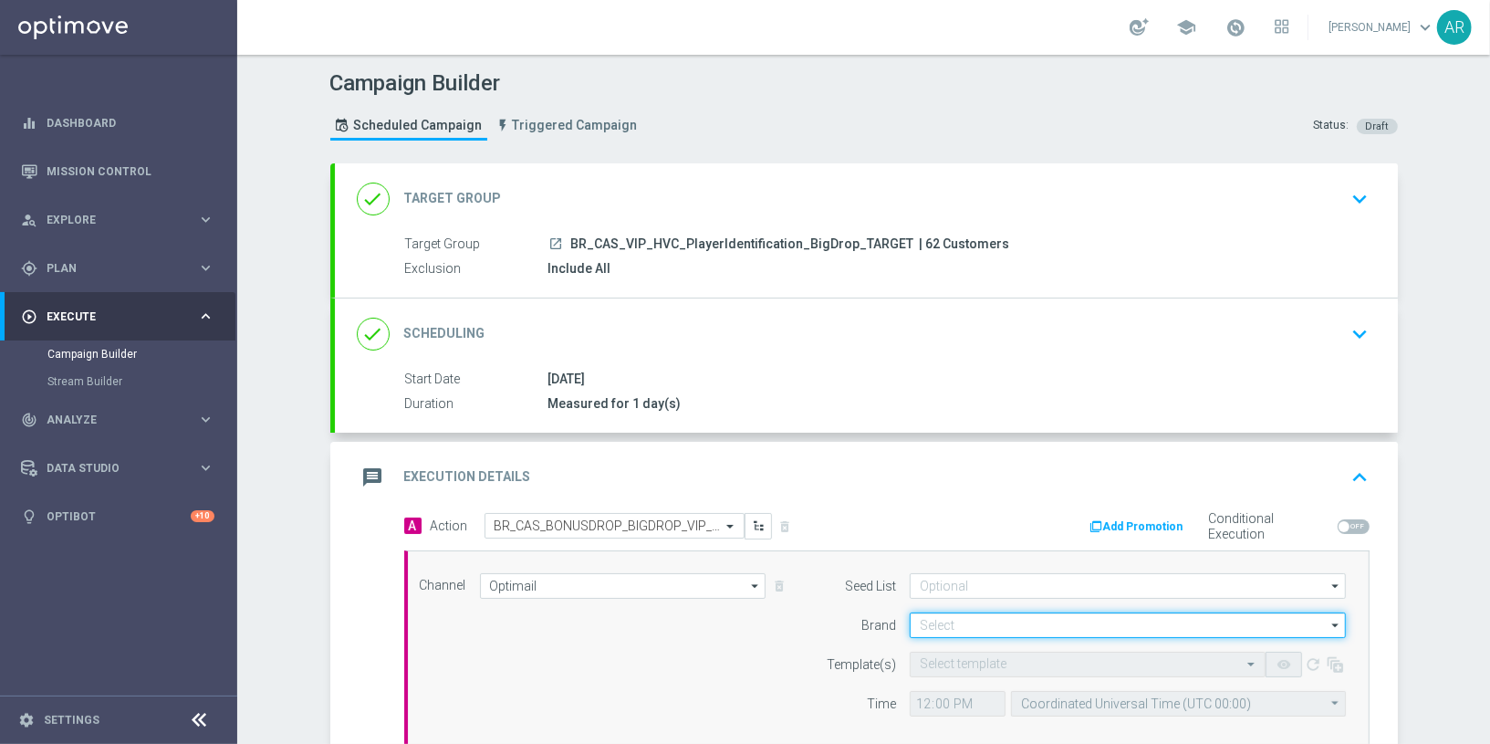
click at [954, 623] on input at bounding box center [1128, 625] width 436 height 26
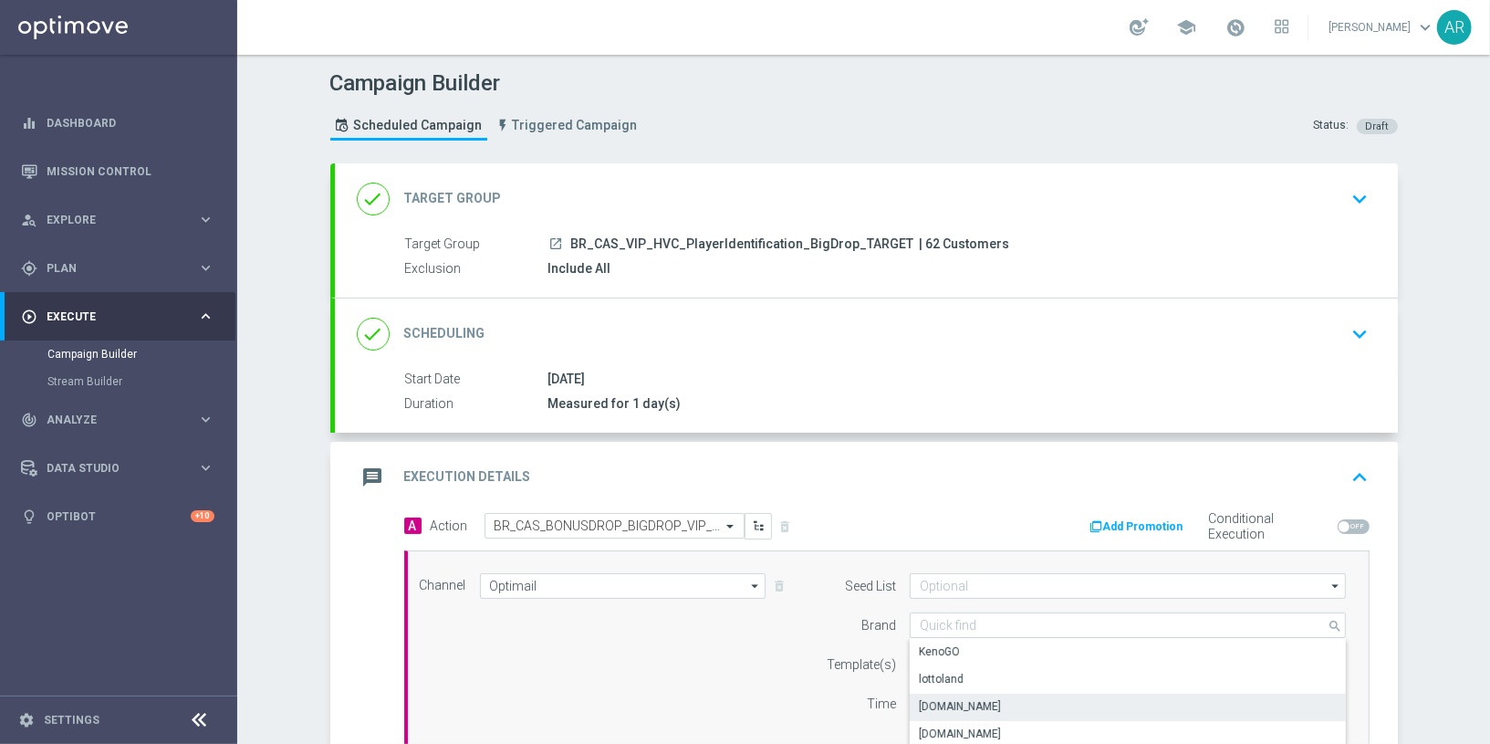
click at [1014, 704] on div "[DOMAIN_NAME]" at bounding box center [1128, 707] width 437 height 26
type input "[DOMAIN_NAME]"
click at [961, 665] on input "text" at bounding box center [1069, 665] width 299 height 16
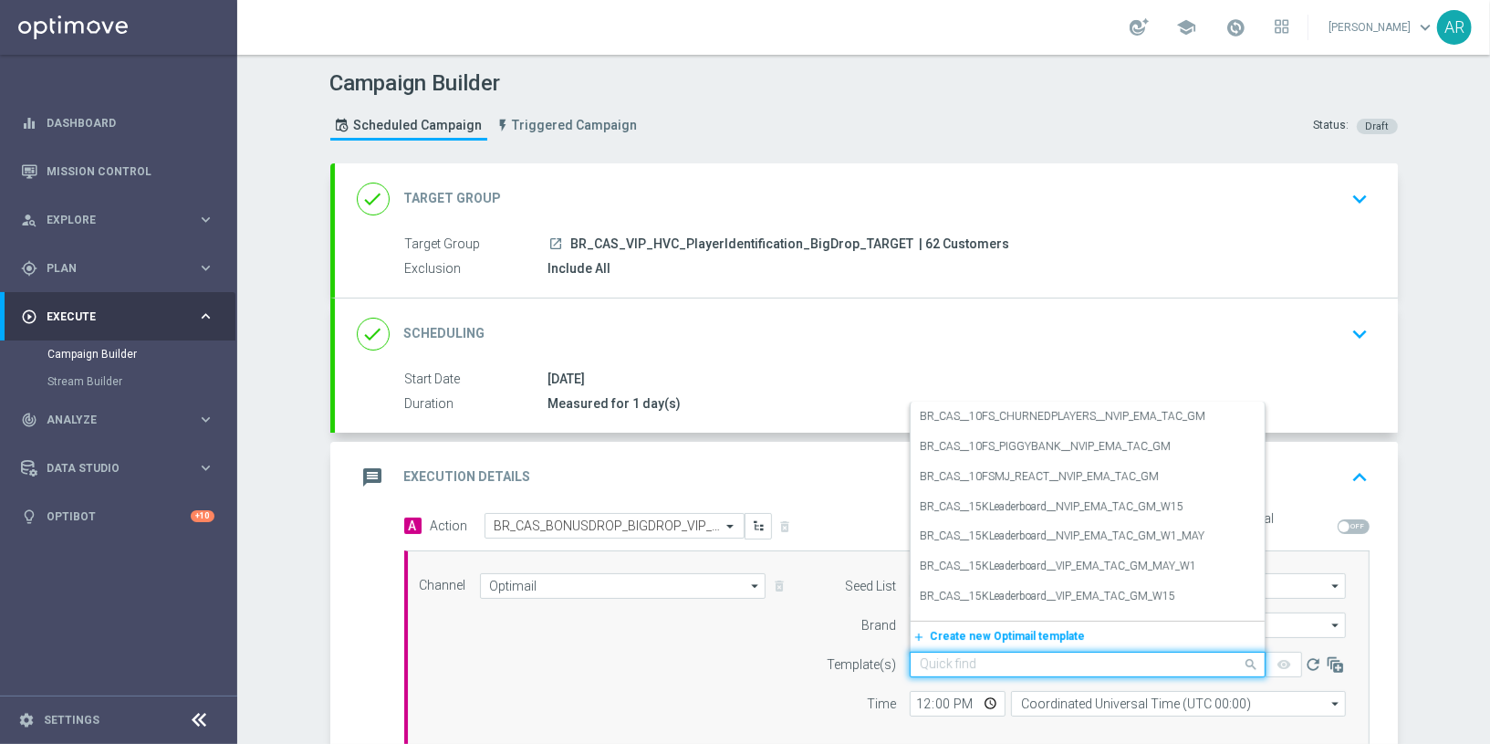
paste input "BR_CAS_BONUSDROP_BIGDROP_VIP_EMA_TAC_GM_W30"
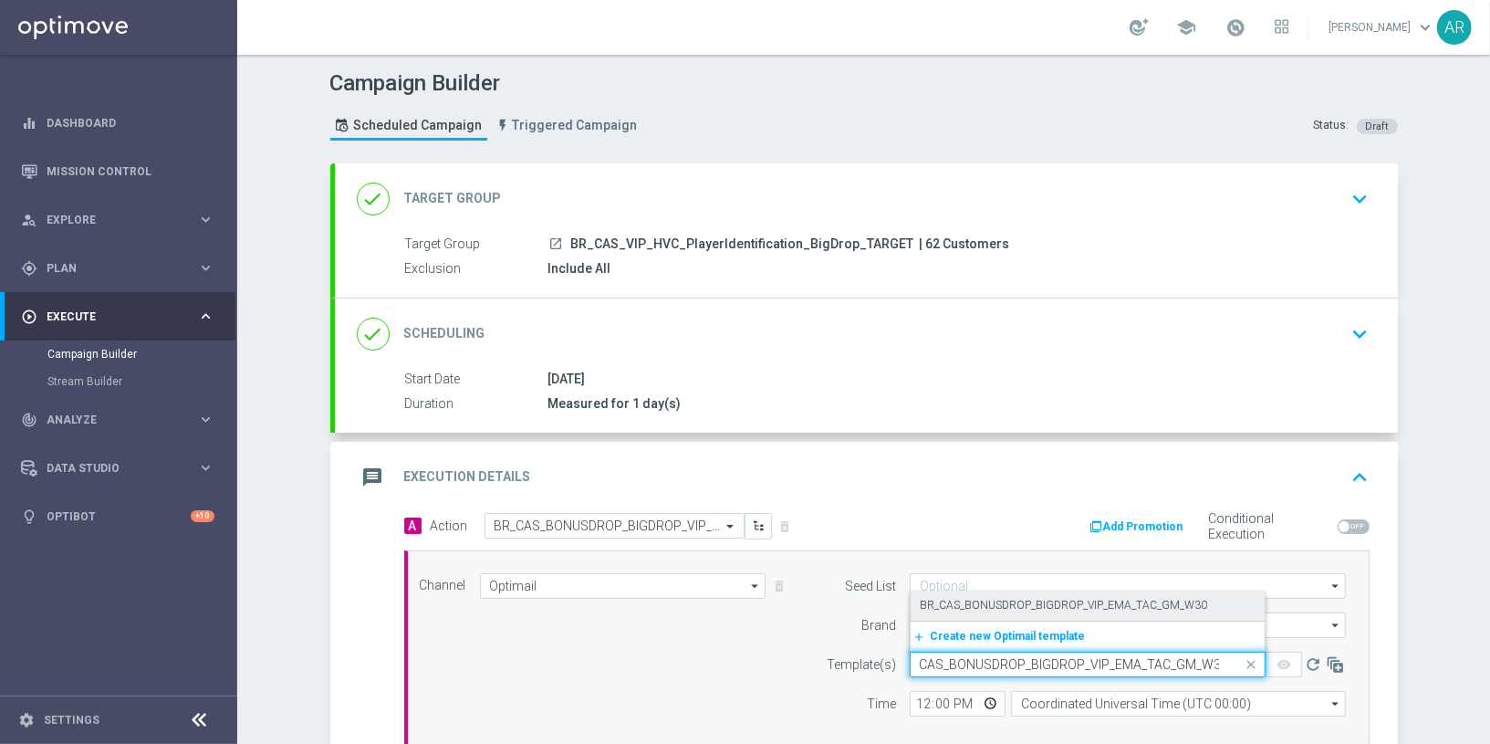
click at [1051, 600] on label "BR_CAS_BONUSDROP_BIGDROP_VIP_EMA_TAC_GM_W30" at bounding box center [1063, 606] width 287 height 16
type input "BR_CAS_BONUSDROP_BIGDROP_VIP_EMA_TAC_GM_W30"
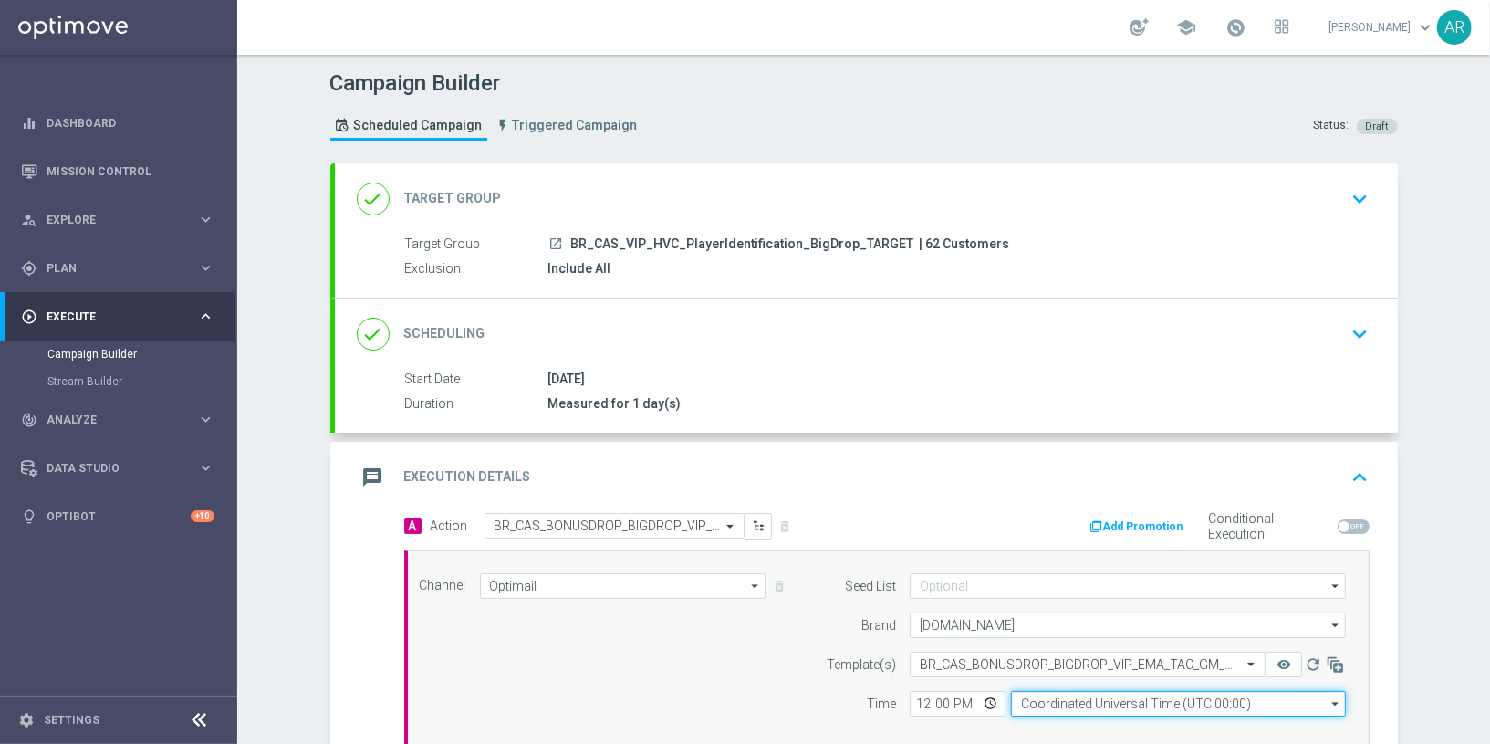
click at [1063, 700] on input "Coordinated Universal Time (UTC 00:00)" at bounding box center [1178, 704] width 335 height 26
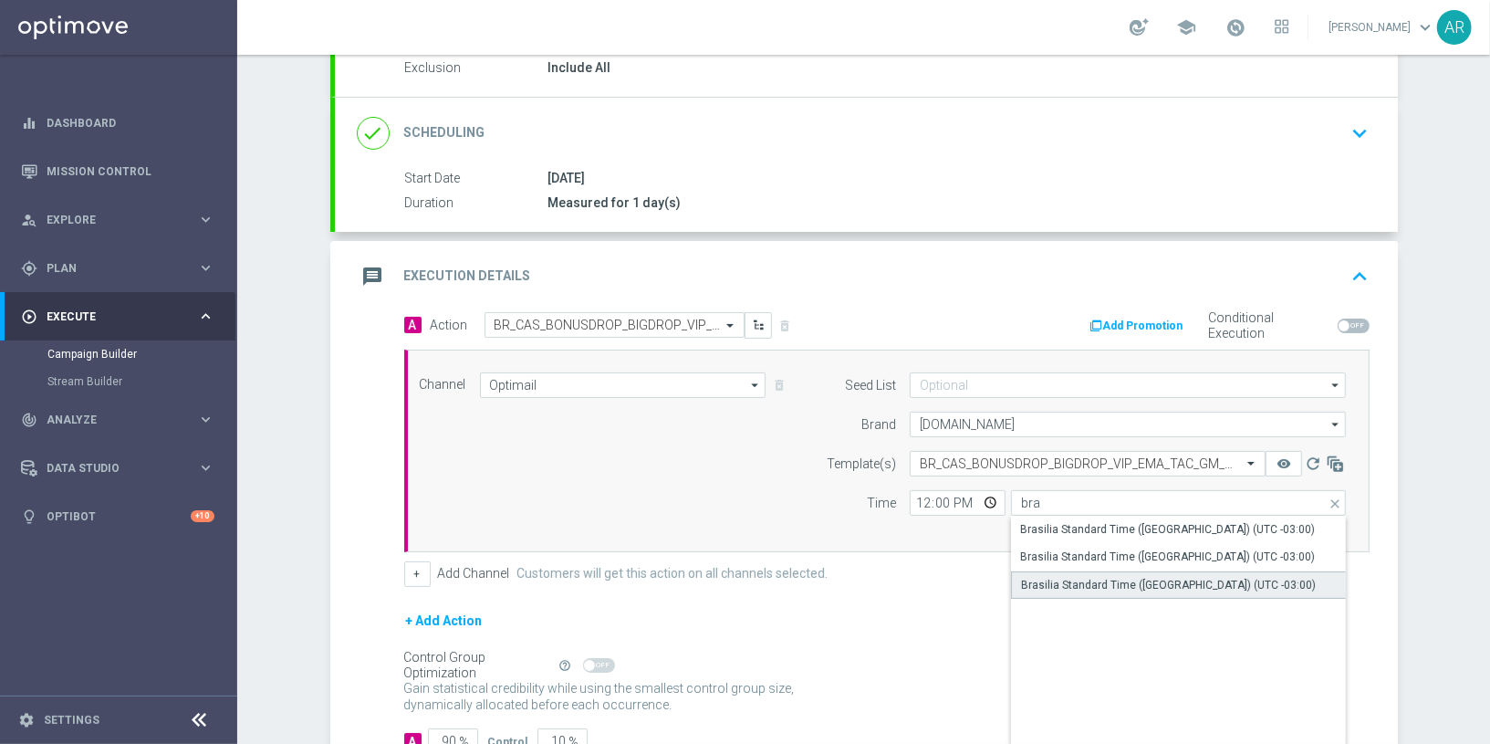
click at [1143, 577] on div "Brasilia Standard Time ([GEOGRAPHIC_DATA]) (UTC -03:00)" at bounding box center [1168, 585] width 295 height 16
type input "Brasilia Standard Time ([GEOGRAPHIC_DATA]) (UTC -03:00)"
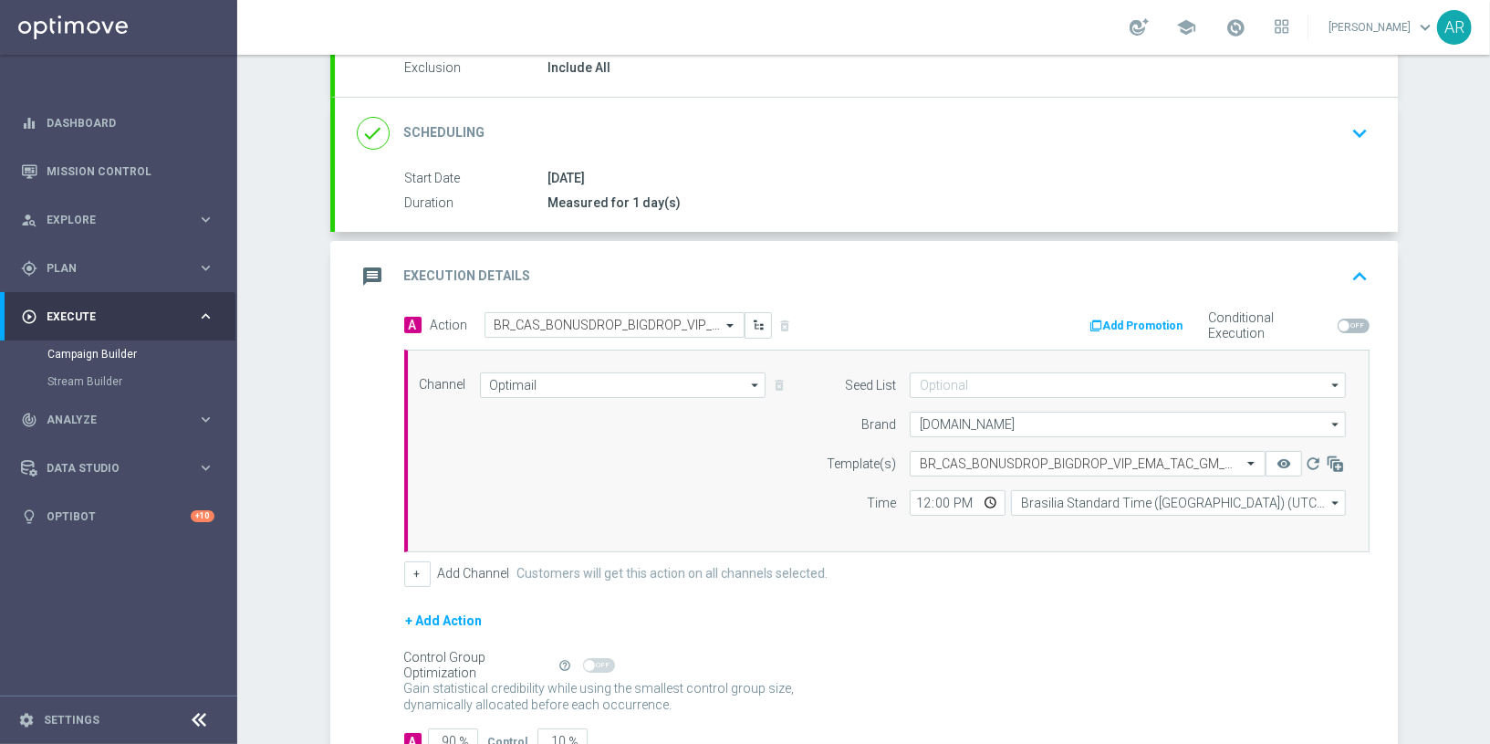
click at [946, 585] on form "A Action Select action BR_CAS_BONUSDROP_BIGDROP_VIP_EMA_TAC_GM_W30 delete_forev…" at bounding box center [886, 533] width 965 height 443
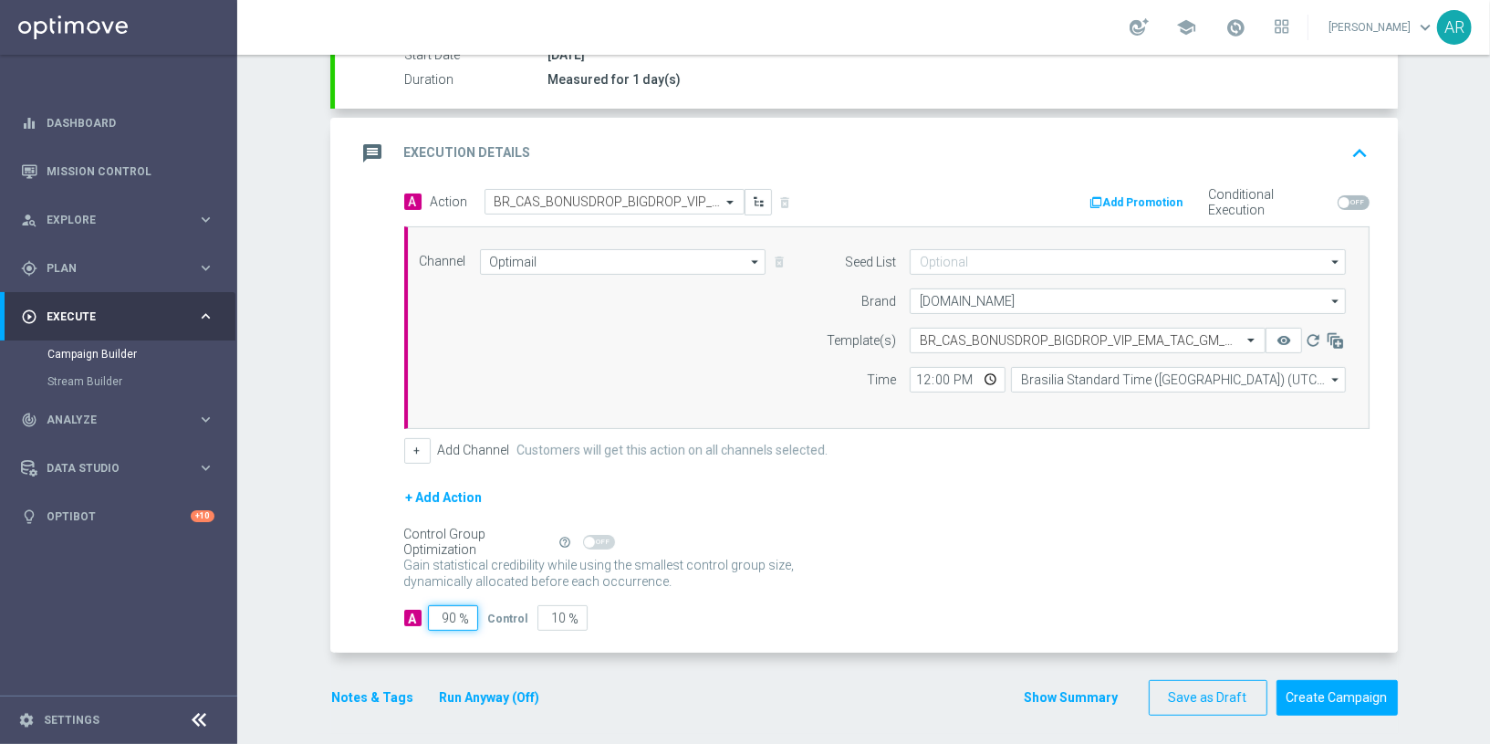
click at [447, 611] on input "90" at bounding box center [453, 618] width 50 height 26
type input "5"
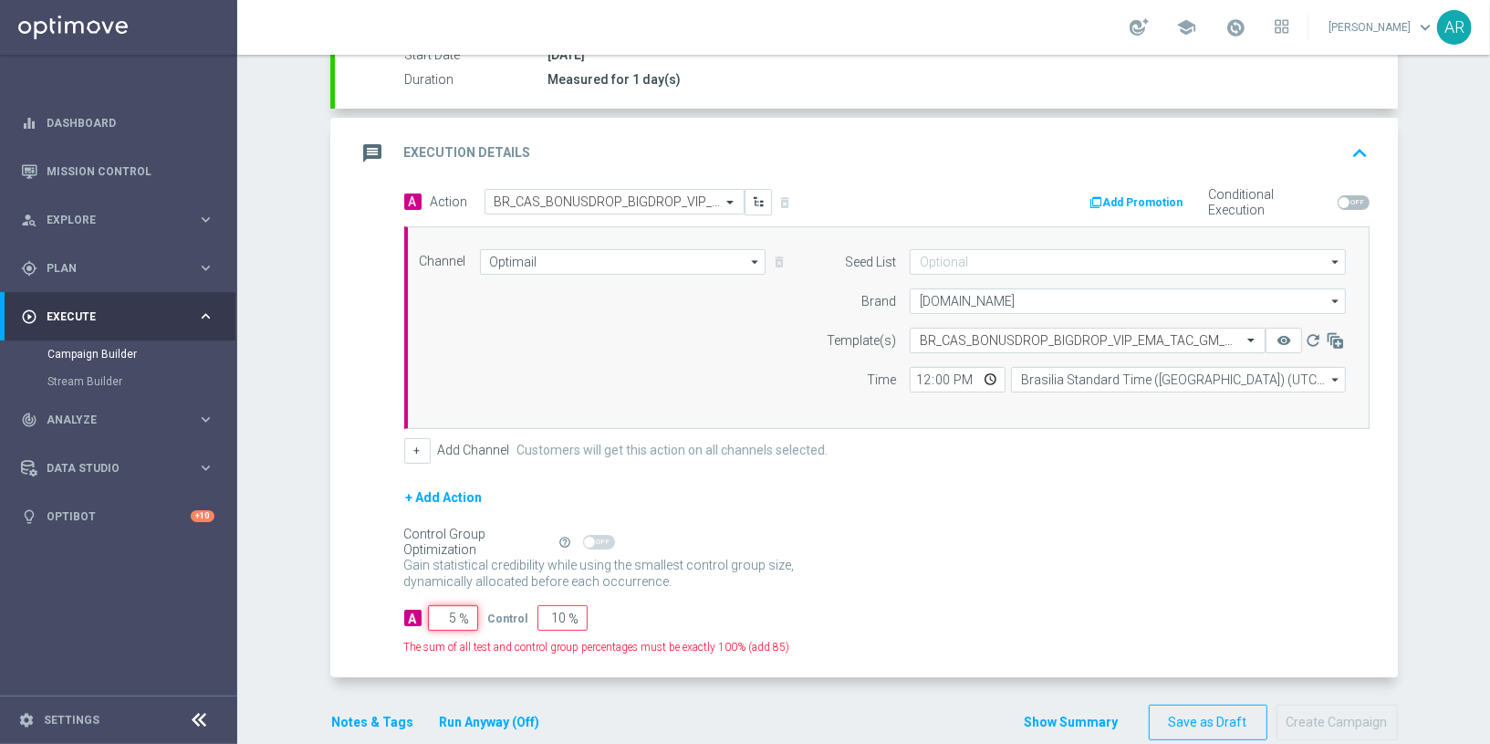
type input "95"
type input "50"
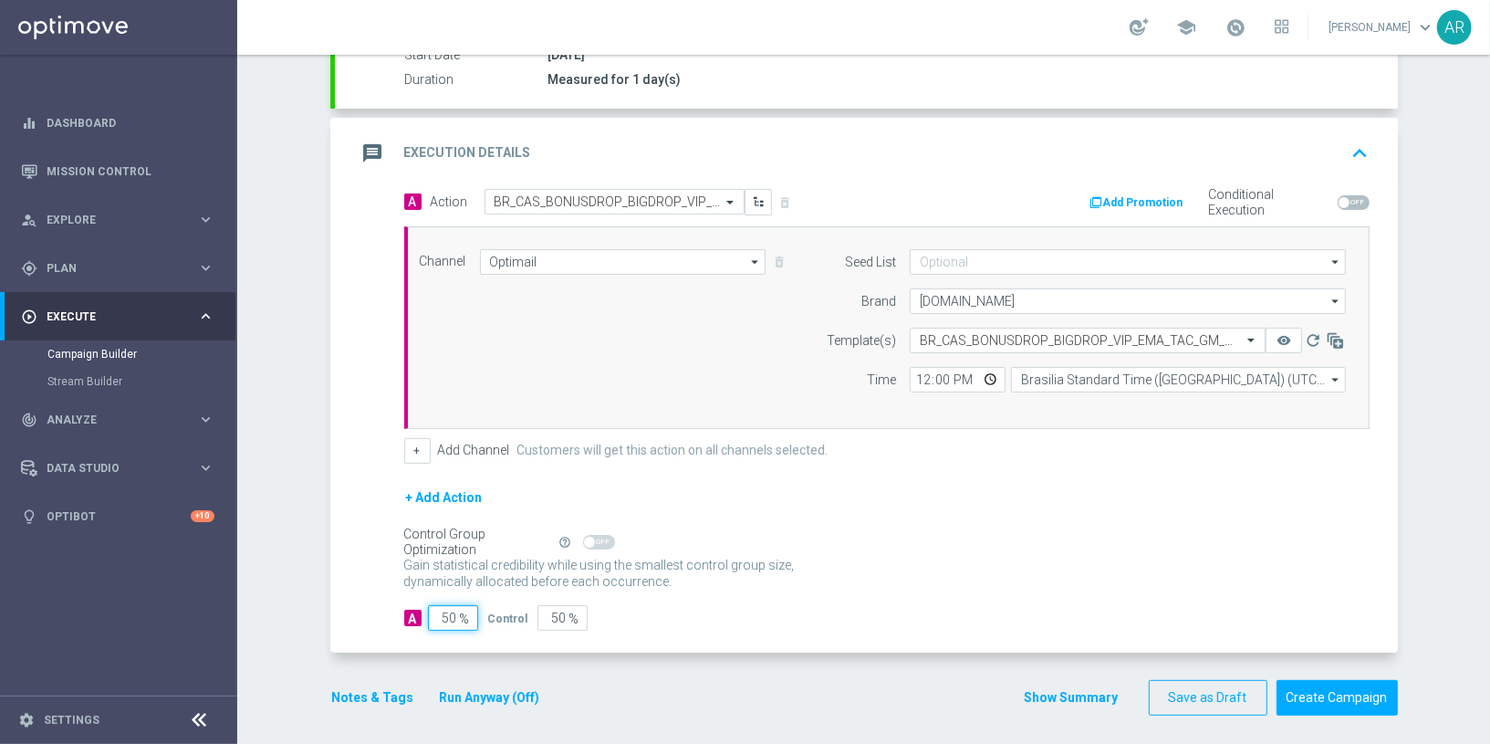
type input "50"
click at [856, 605] on div "A 50 % Control 50 %" at bounding box center [886, 618] width 965 height 26
click at [1342, 684] on button "Create Campaign" at bounding box center [1337, 698] width 121 height 36
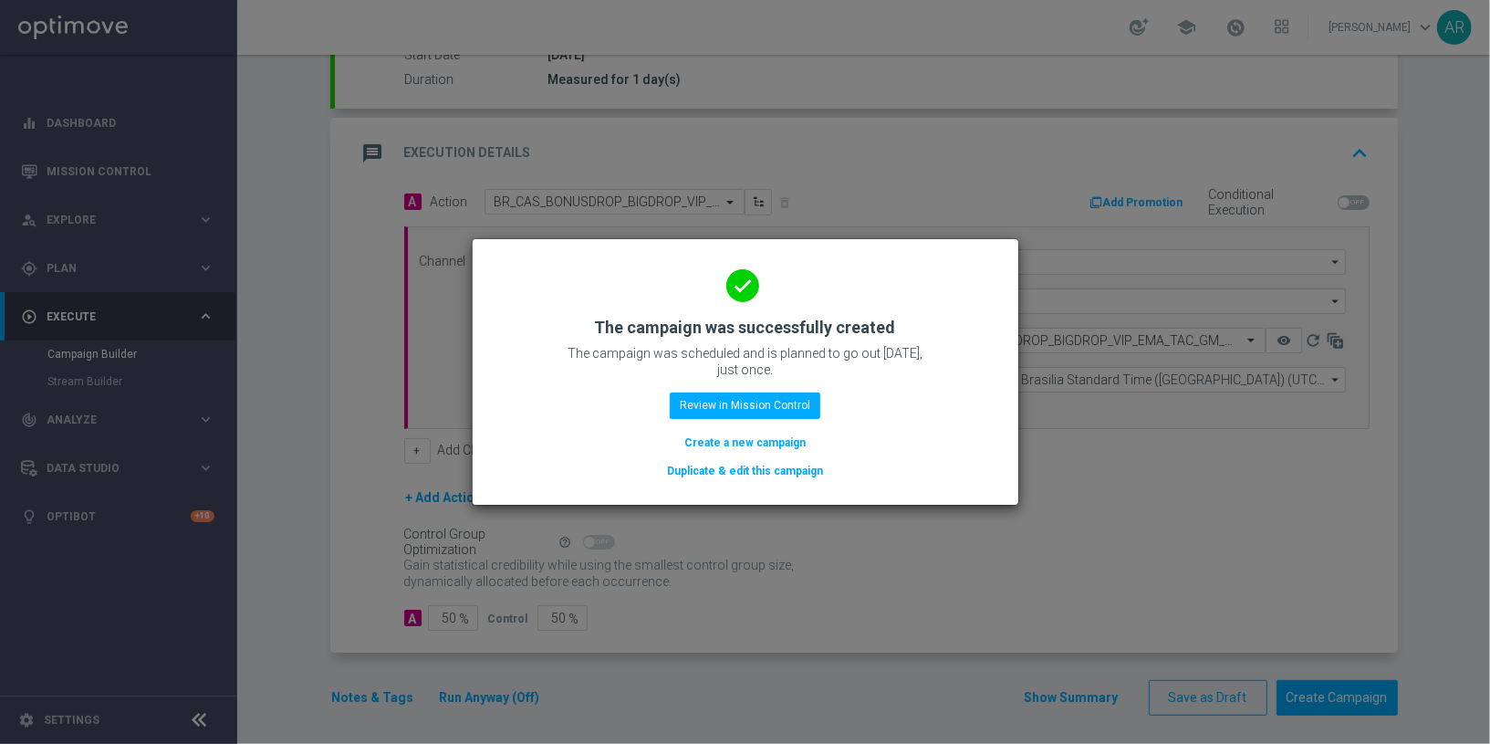
click at [769, 434] on button "Create a new campaign" at bounding box center [745, 443] width 125 height 20
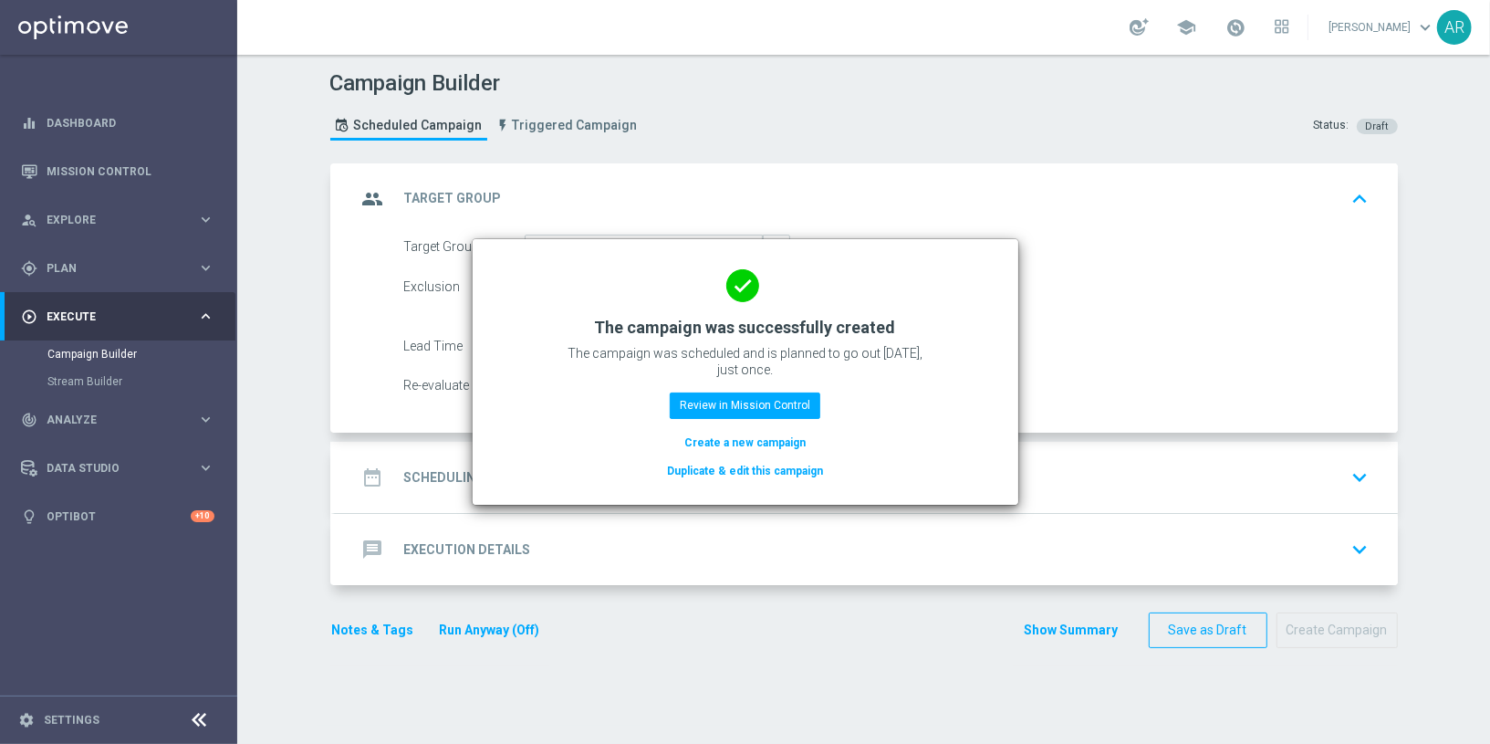
scroll to position [0, 0]
